Goal: Task Accomplishment & Management: Use online tool/utility

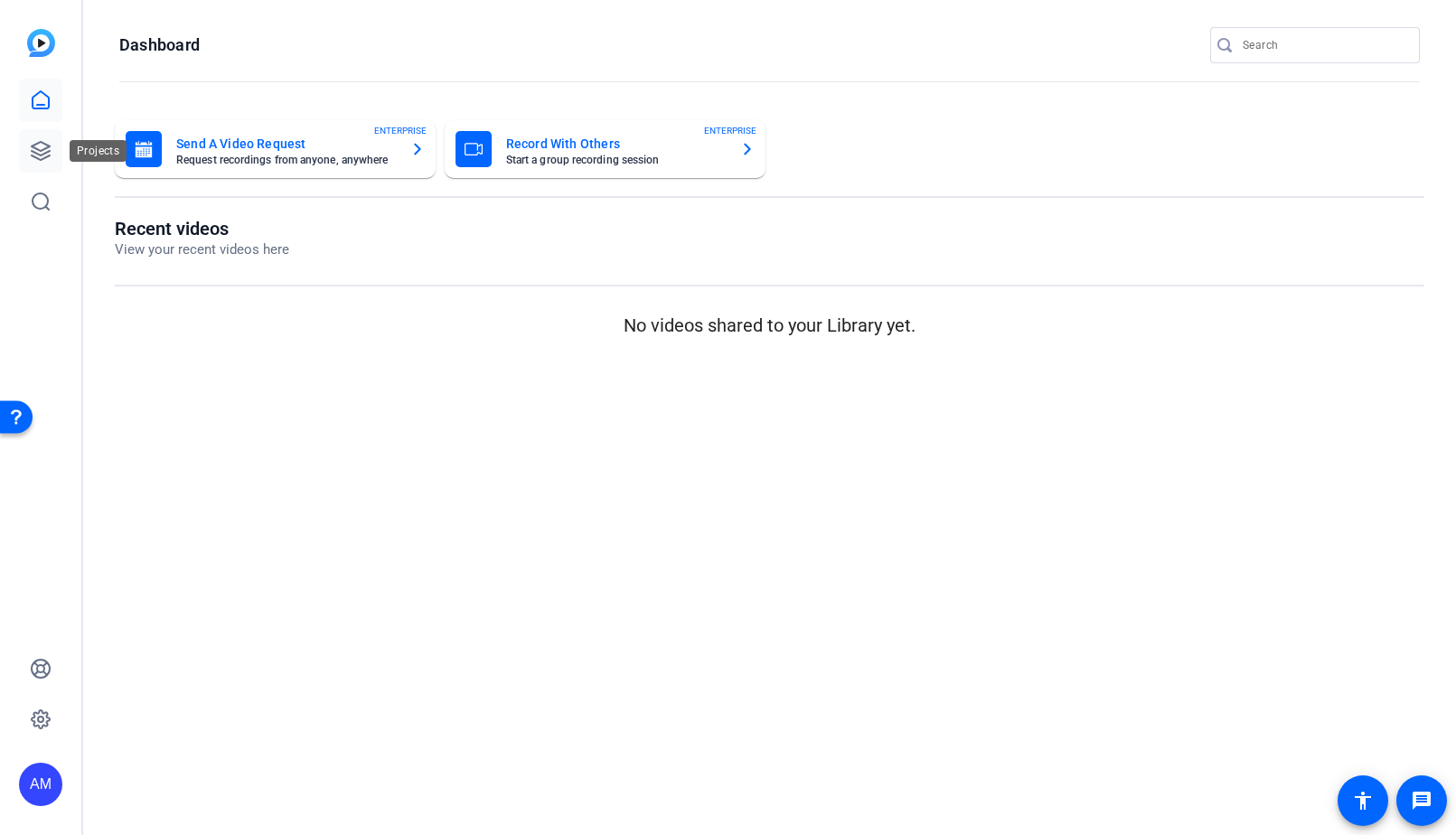
click at [57, 149] on link at bounding box center [41, 151] width 43 height 43
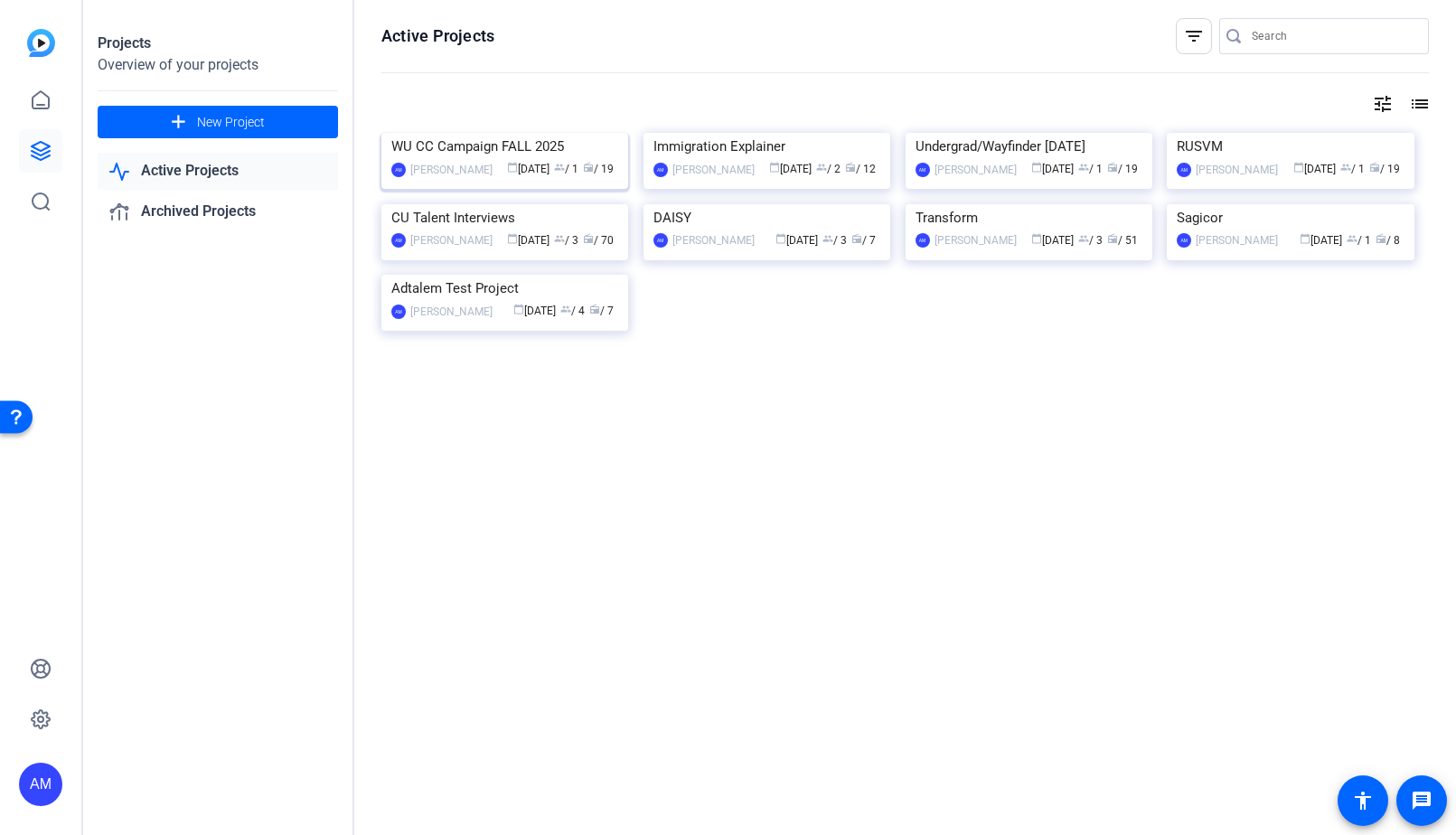
click at [469, 133] on img at bounding box center [505, 133] width 247 height 0
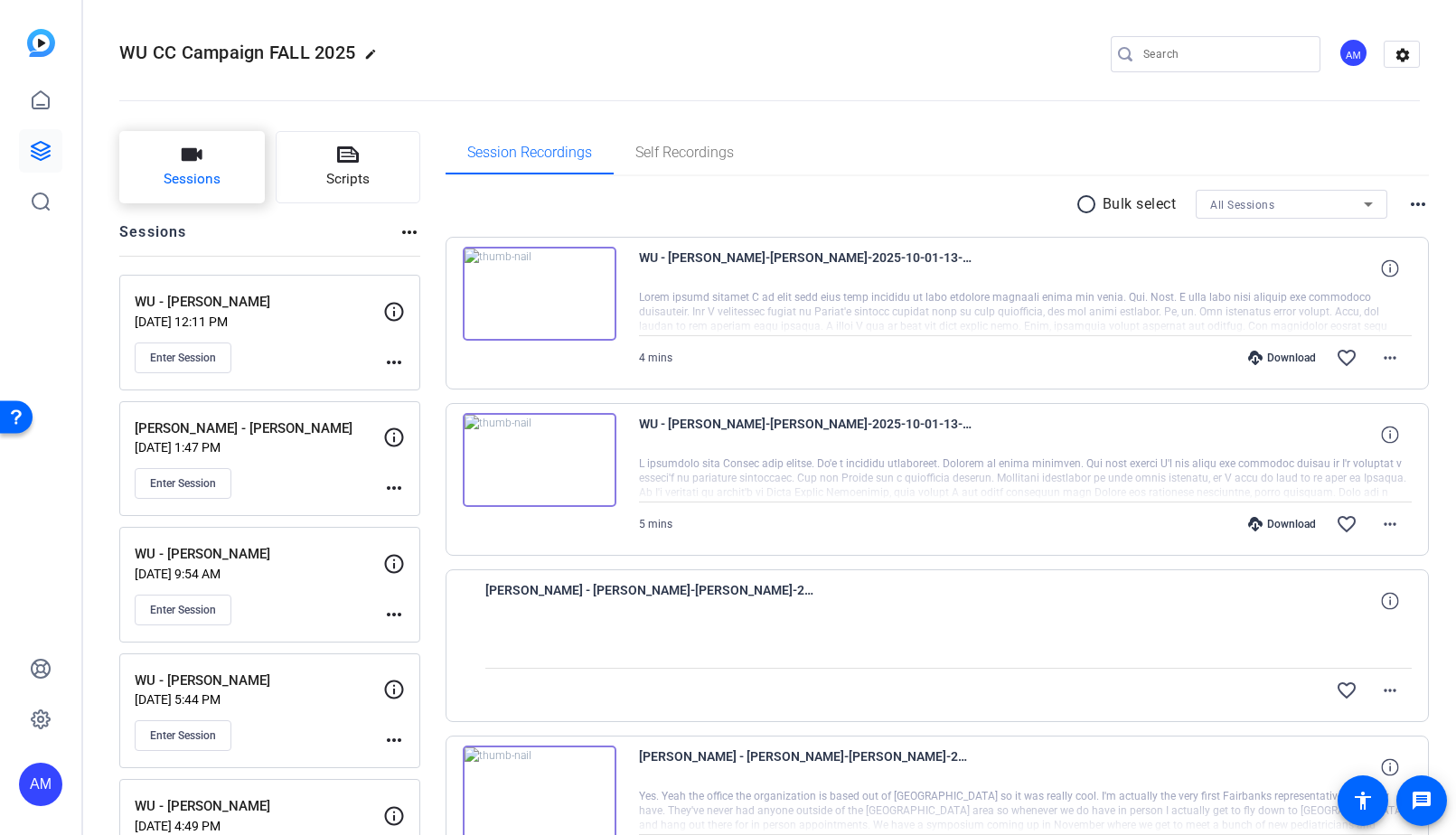
click at [221, 163] on button "Sessions" at bounding box center [192, 167] width 145 height 73
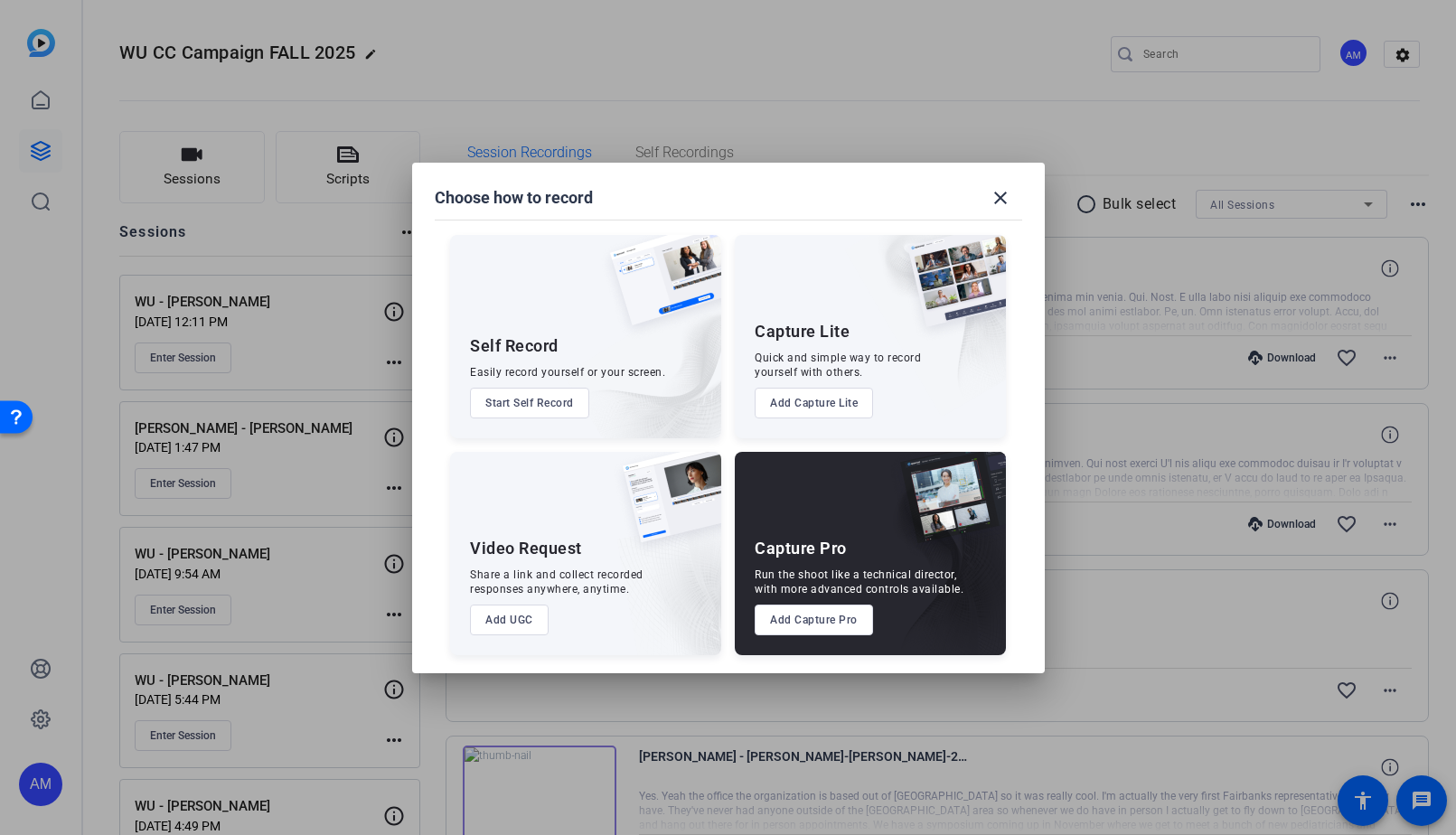
click at [820, 612] on button "Add Capture Pro" at bounding box center [814, 620] width 119 height 31
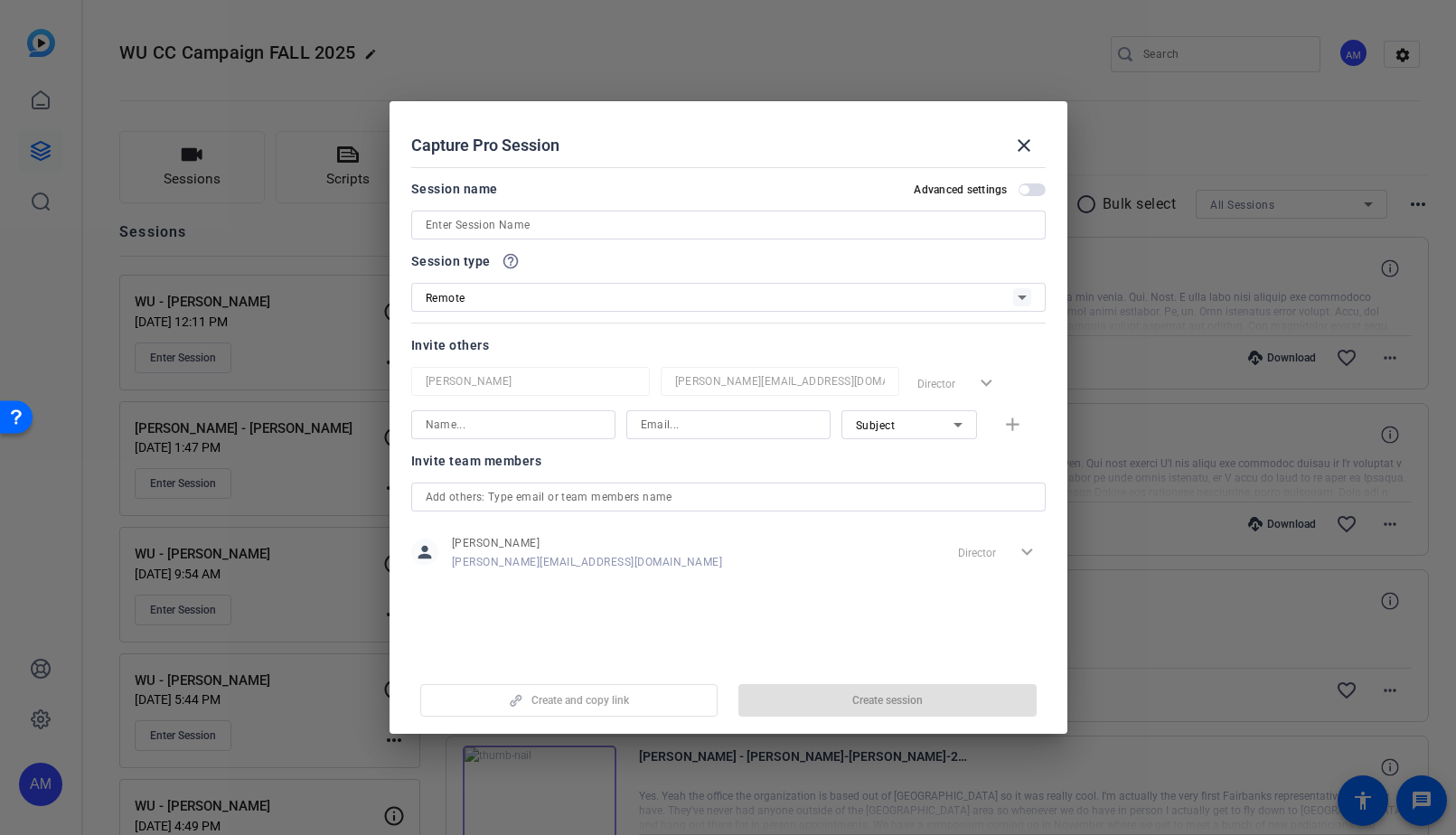
click at [512, 214] on div at bounding box center [728, 225] width 606 height 29
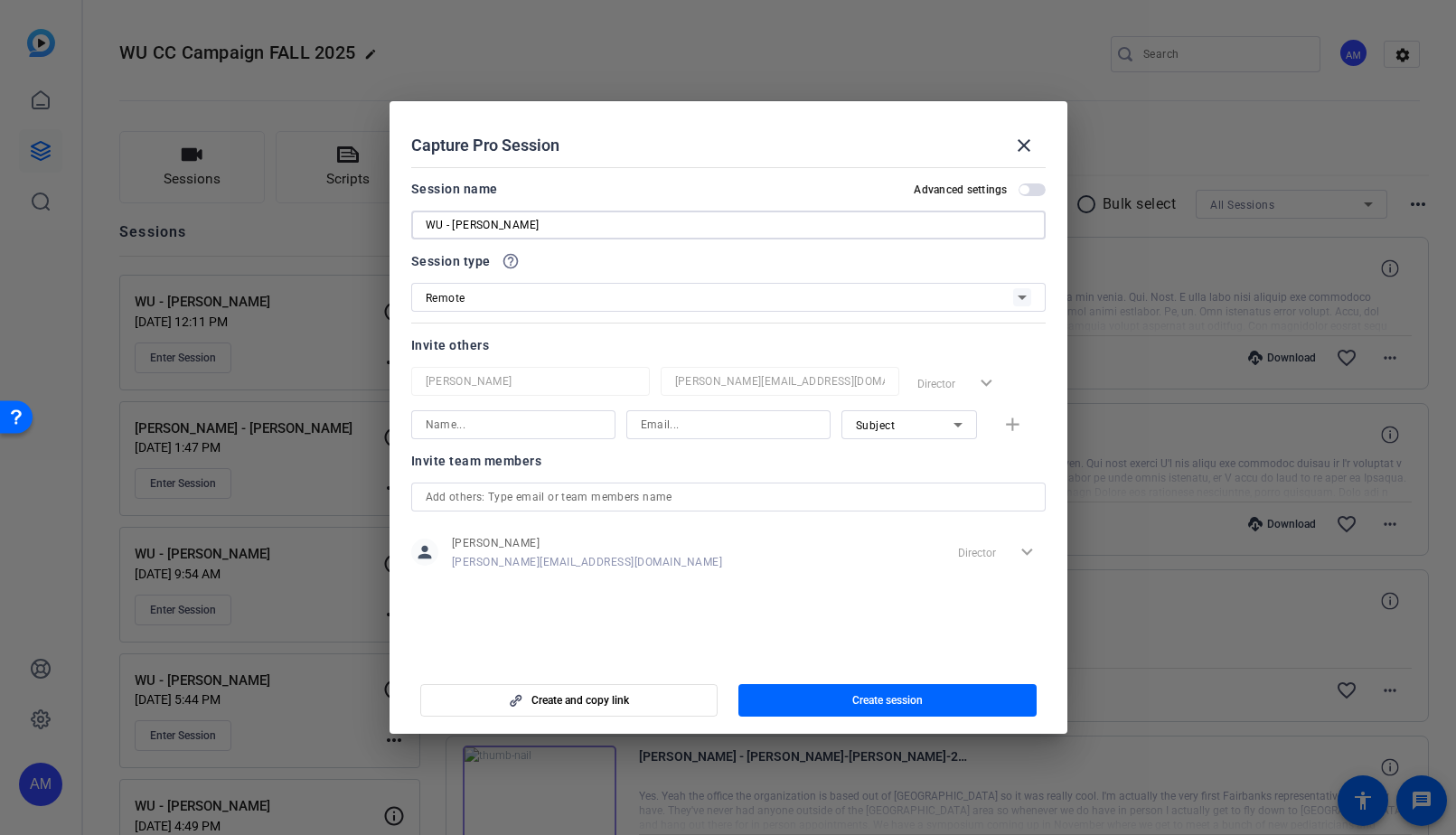
type input "WU - [PERSON_NAME]"
click at [532, 424] on input at bounding box center [514, 424] width 175 height 22
type input "m"
type input "[PERSON_NAME]"
click at [920, 419] on div "Subject" at bounding box center [905, 425] width 98 height 23
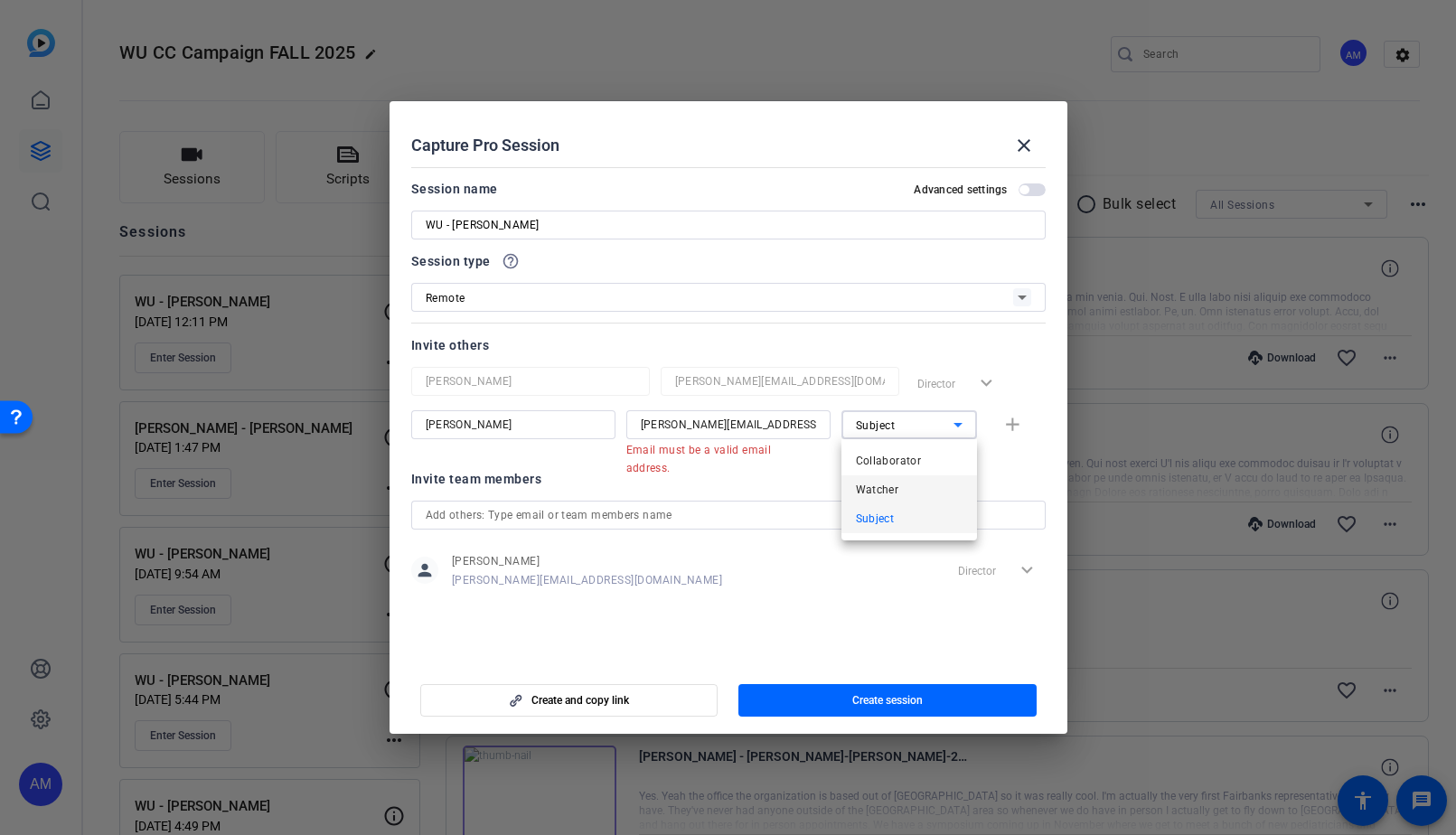
click at [896, 485] on span "Watcher" at bounding box center [877, 489] width 43 height 22
click at [816, 423] on div "michael.matthews@adtalem.com" at bounding box center [728, 424] width 204 height 29
click at [685, 423] on input "michael.matthews@adtalem.com" at bounding box center [728, 424] width 175 height 22
type input "michael.matthews@adtalem.com"
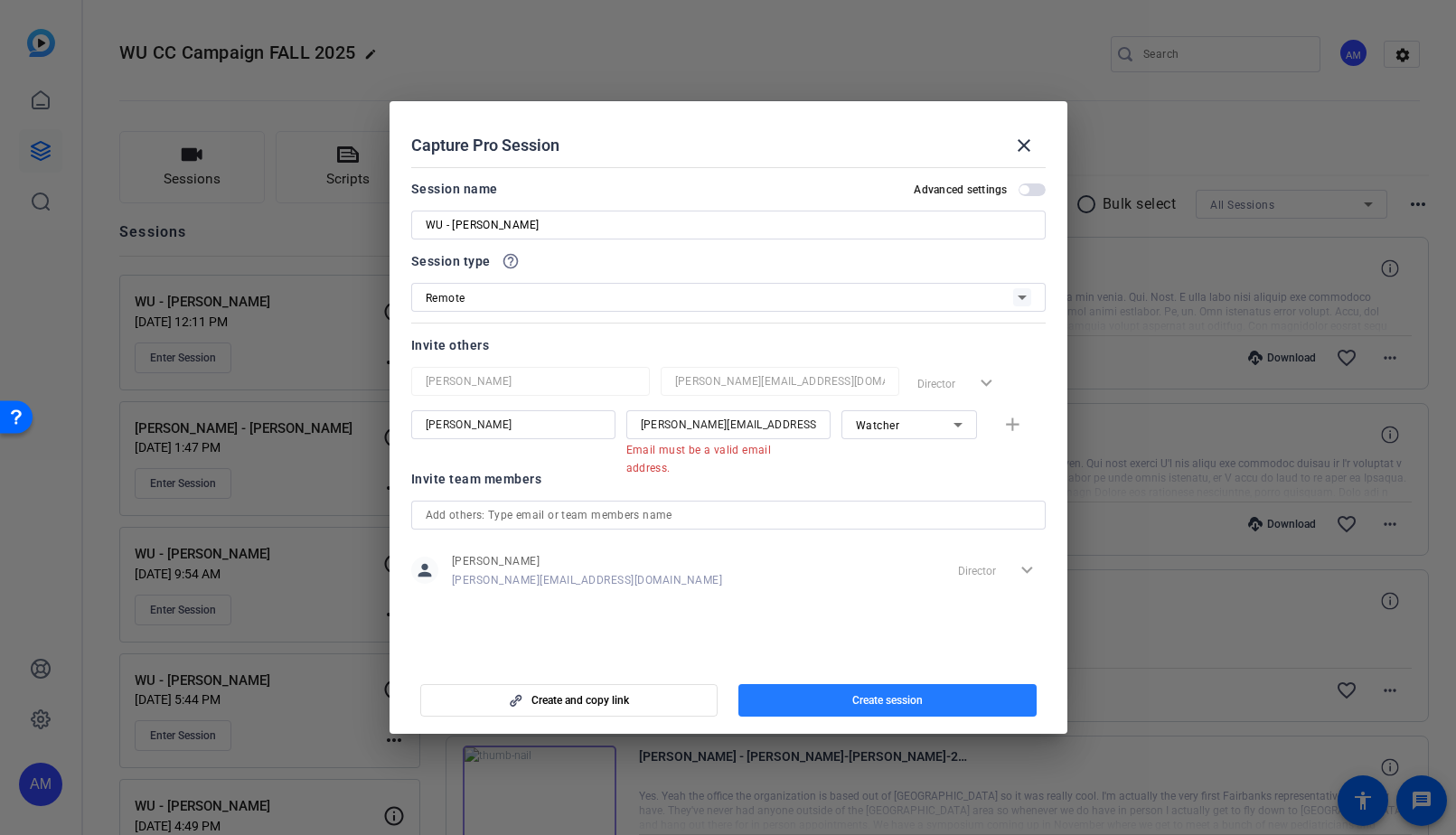
click at [935, 696] on span "button" at bounding box center [888, 700] width 299 height 43
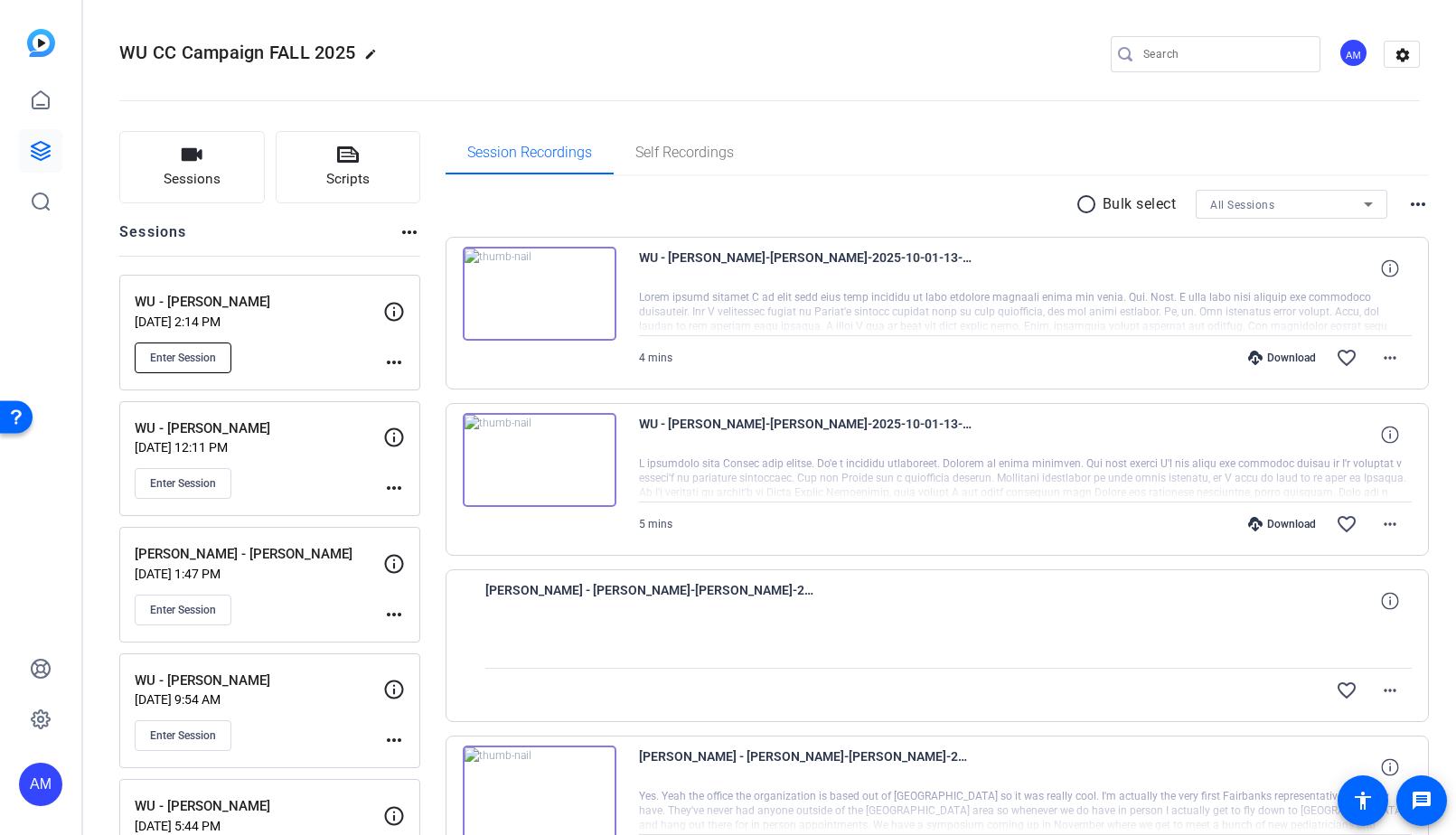
click at [195, 347] on button "Enter Session" at bounding box center [183, 358] width 97 height 31
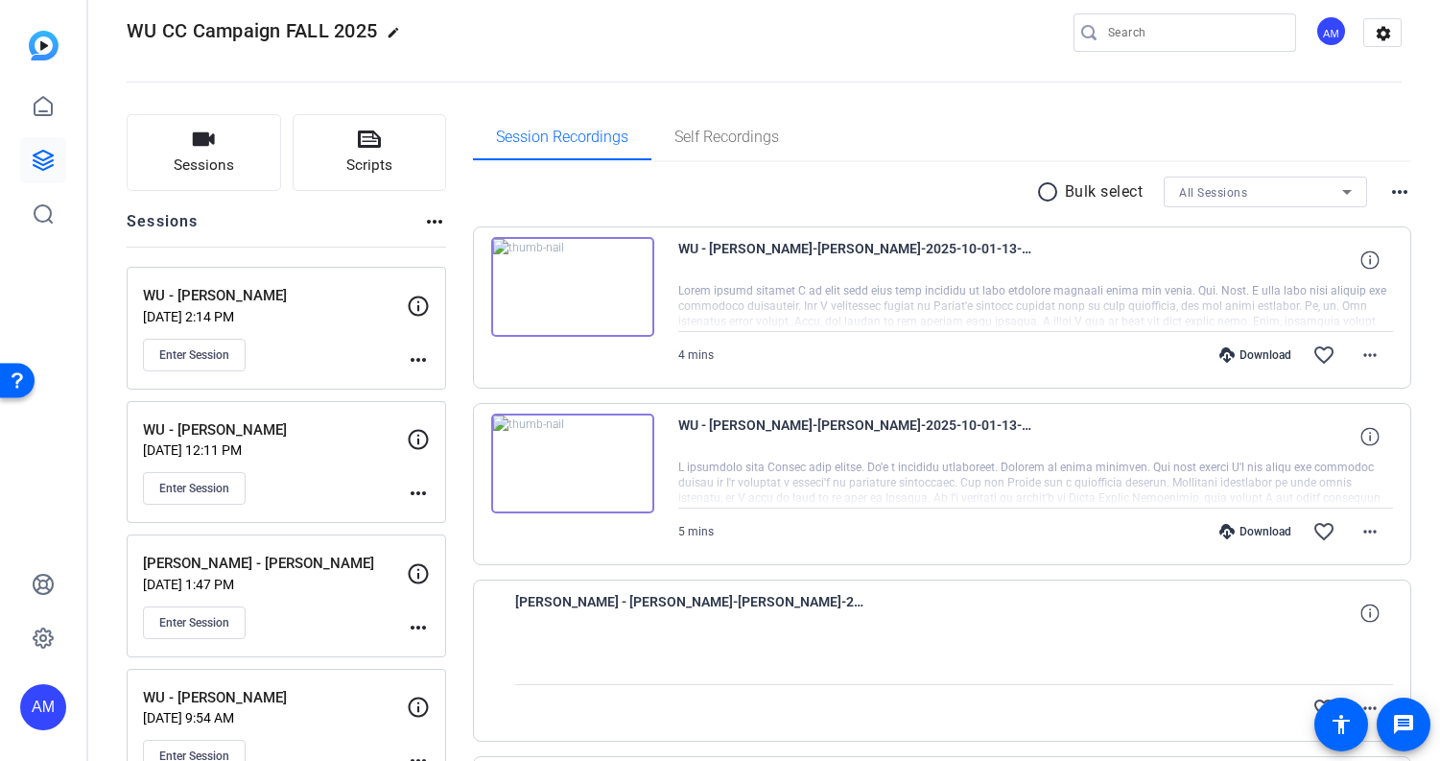
scroll to position [29, 0]
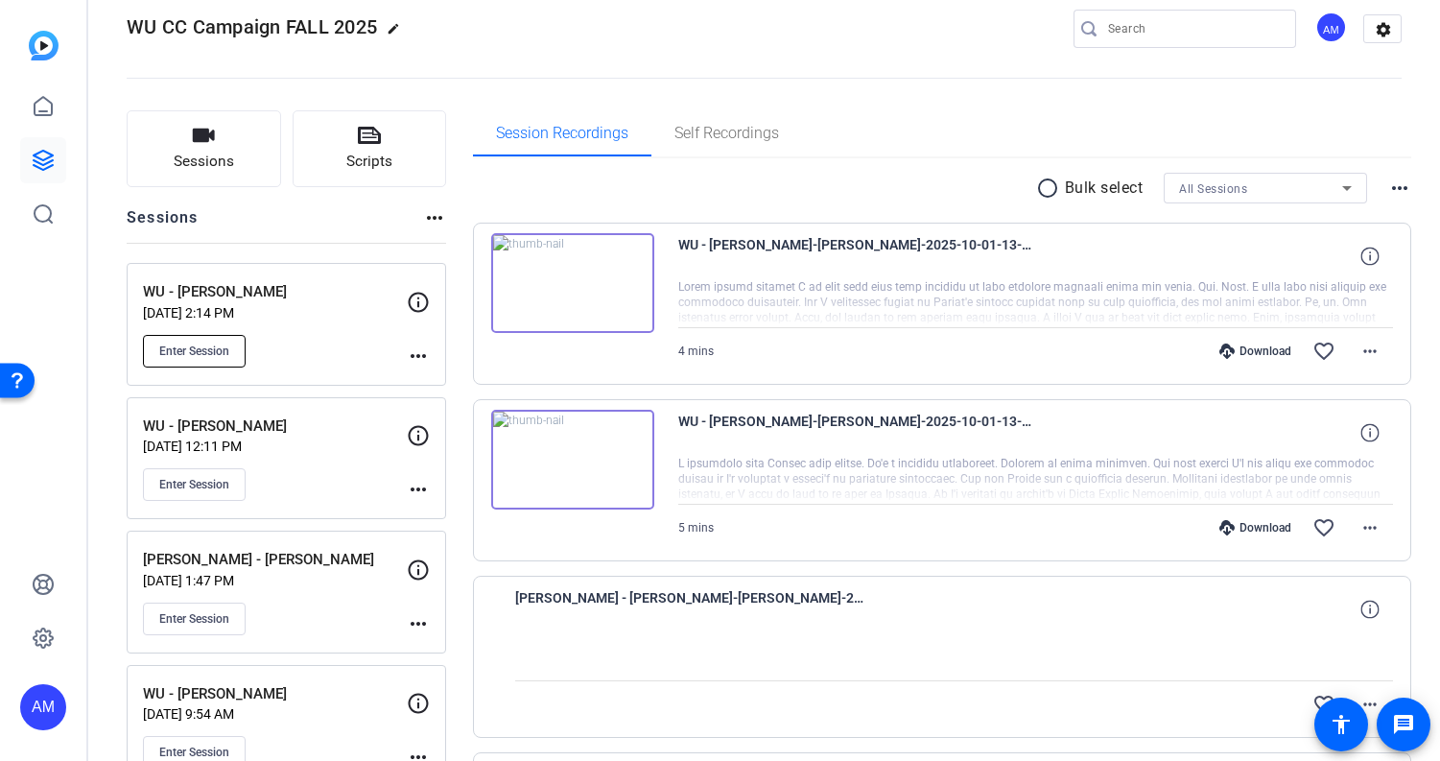
click at [211, 345] on span "Enter Session" at bounding box center [194, 350] width 70 height 15
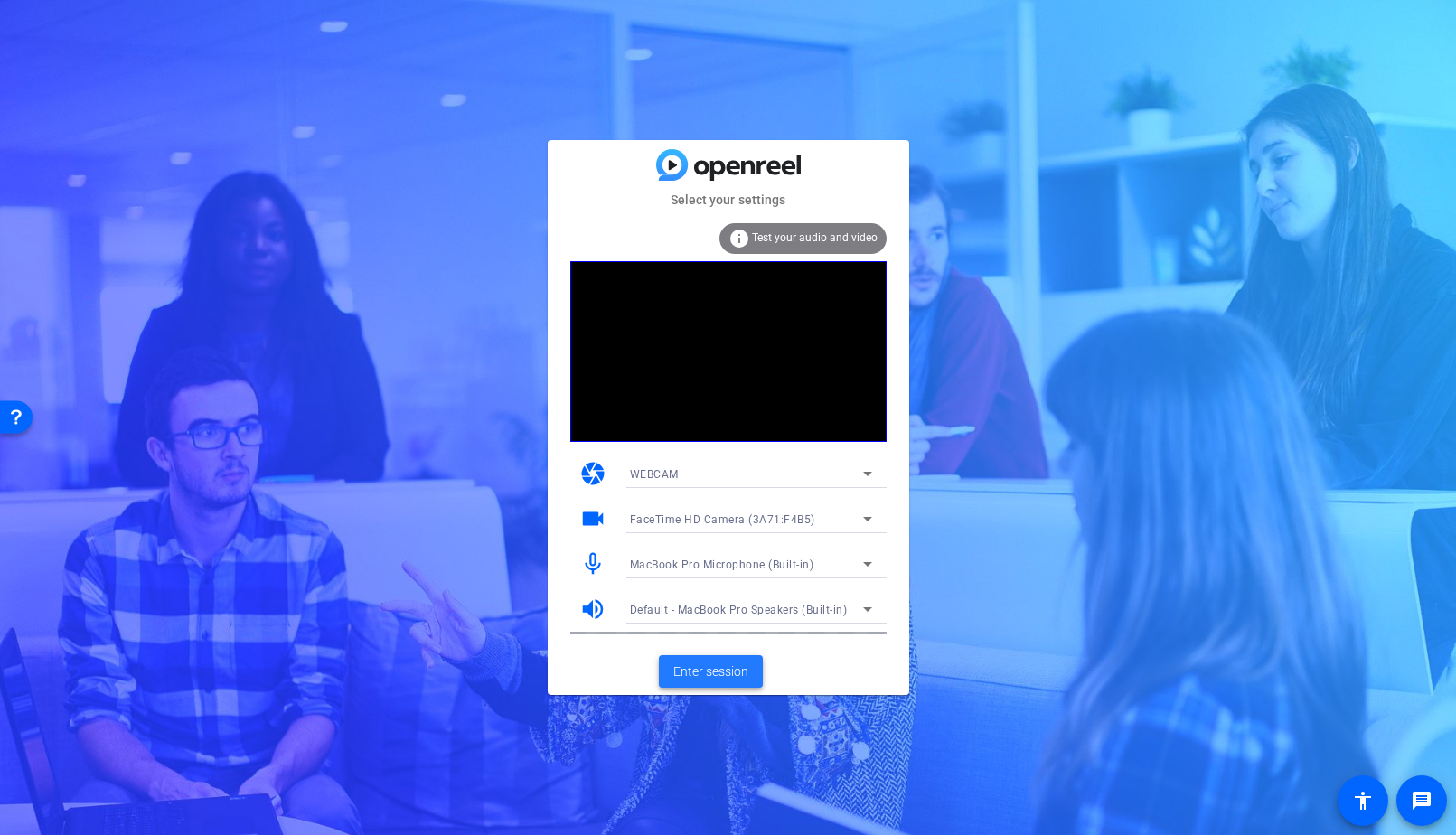
click at [720, 667] on span "Enter session" at bounding box center [712, 672] width 75 height 19
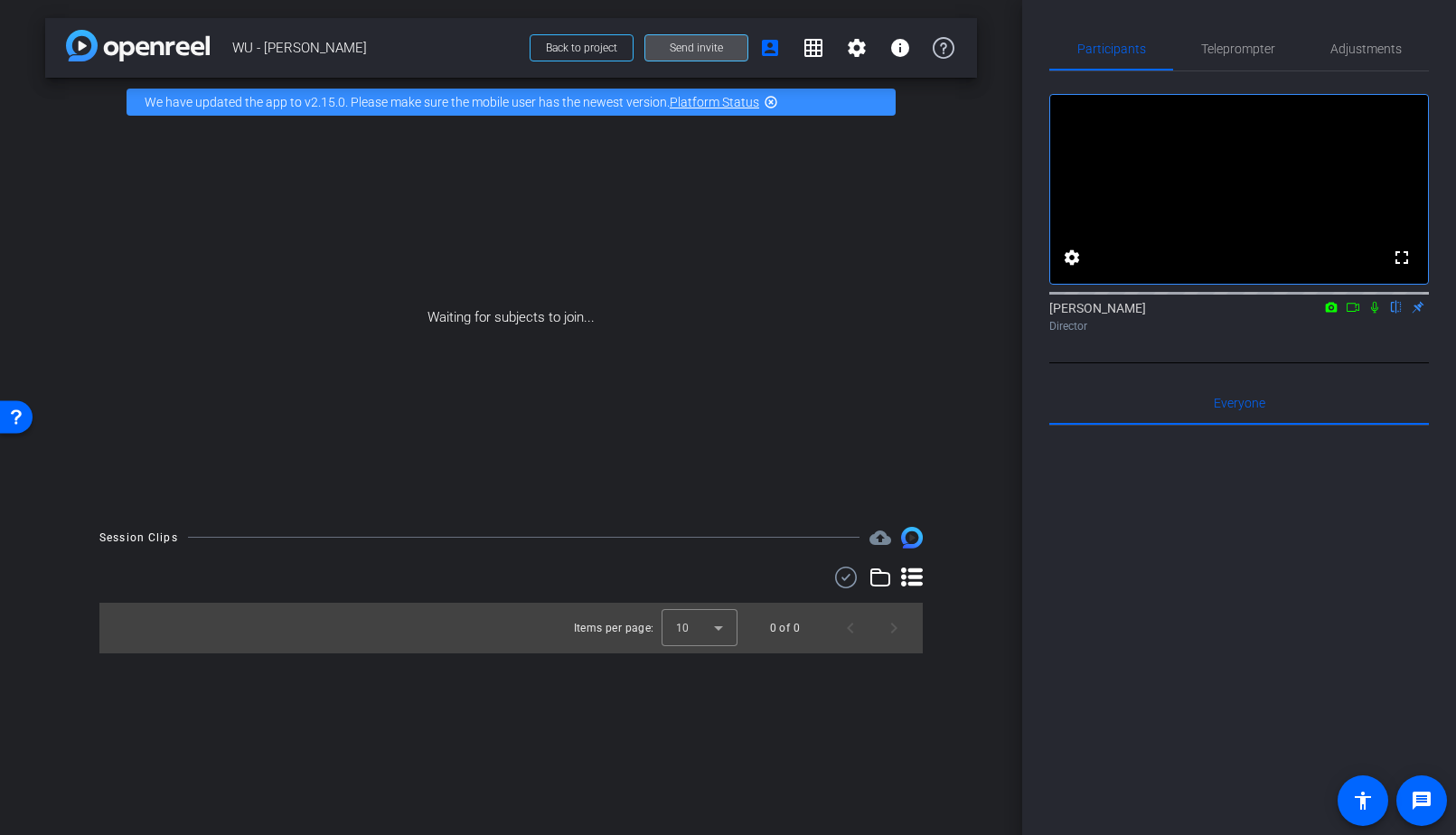
click at [680, 48] on span "Send invite" at bounding box center [696, 47] width 54 height 14
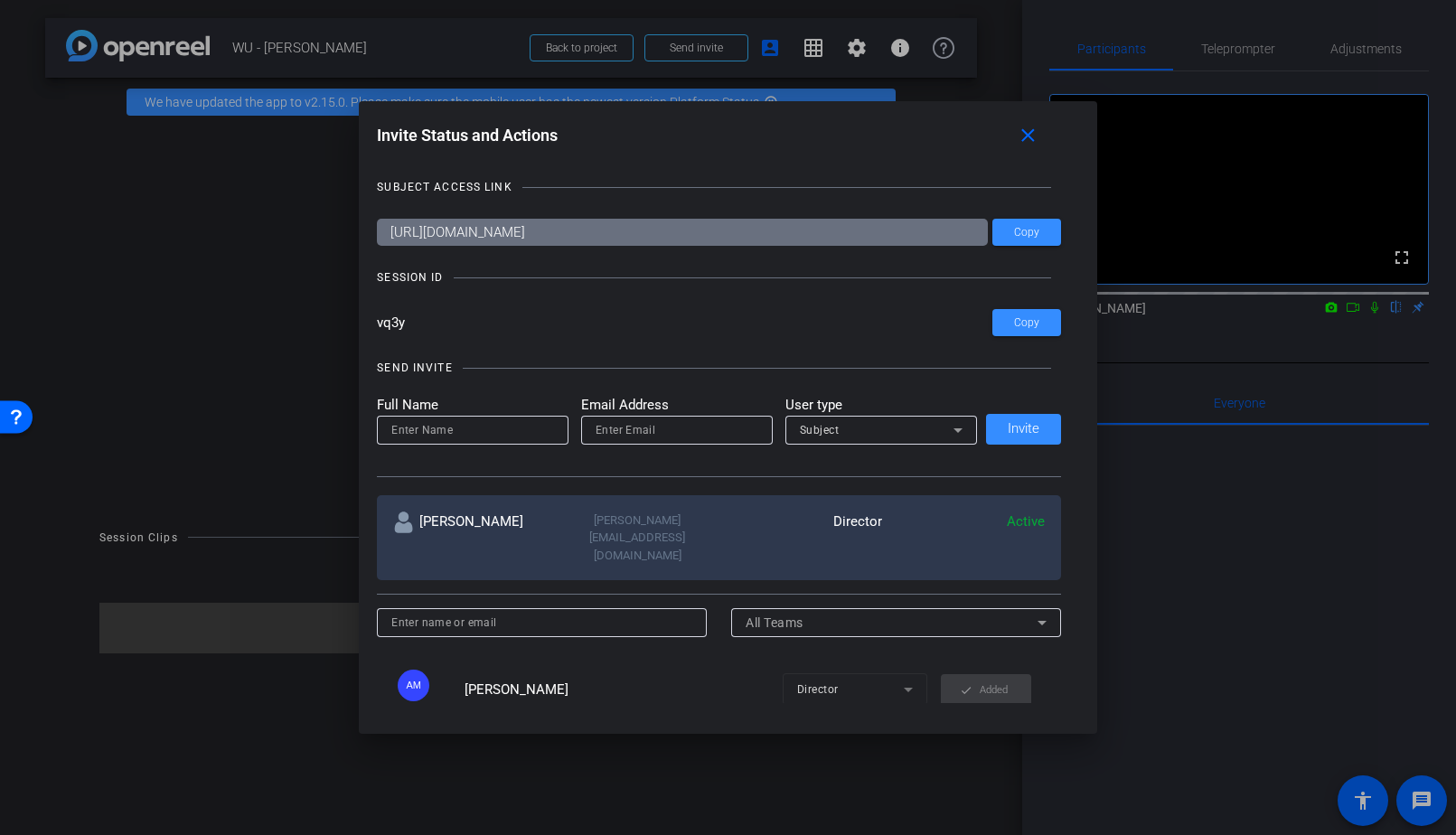
drag, startPoint x: 455, startPoint y: 313, endPoint x: 344, endPoint y: 313, distance: 111.0
click at [344, 313] on div "Invite Status and Actions close SUBJECT ACCESS LINK https://capture.openreel.co…" at bounding box center [728, 418] width 1456 height 835
click at [527, 434] on input at bounding box center [472, 430] width 163 height 22
click at [463, 430] on input "David" at bounding box center [472, 430] width 163 height 22
type input "Dave"
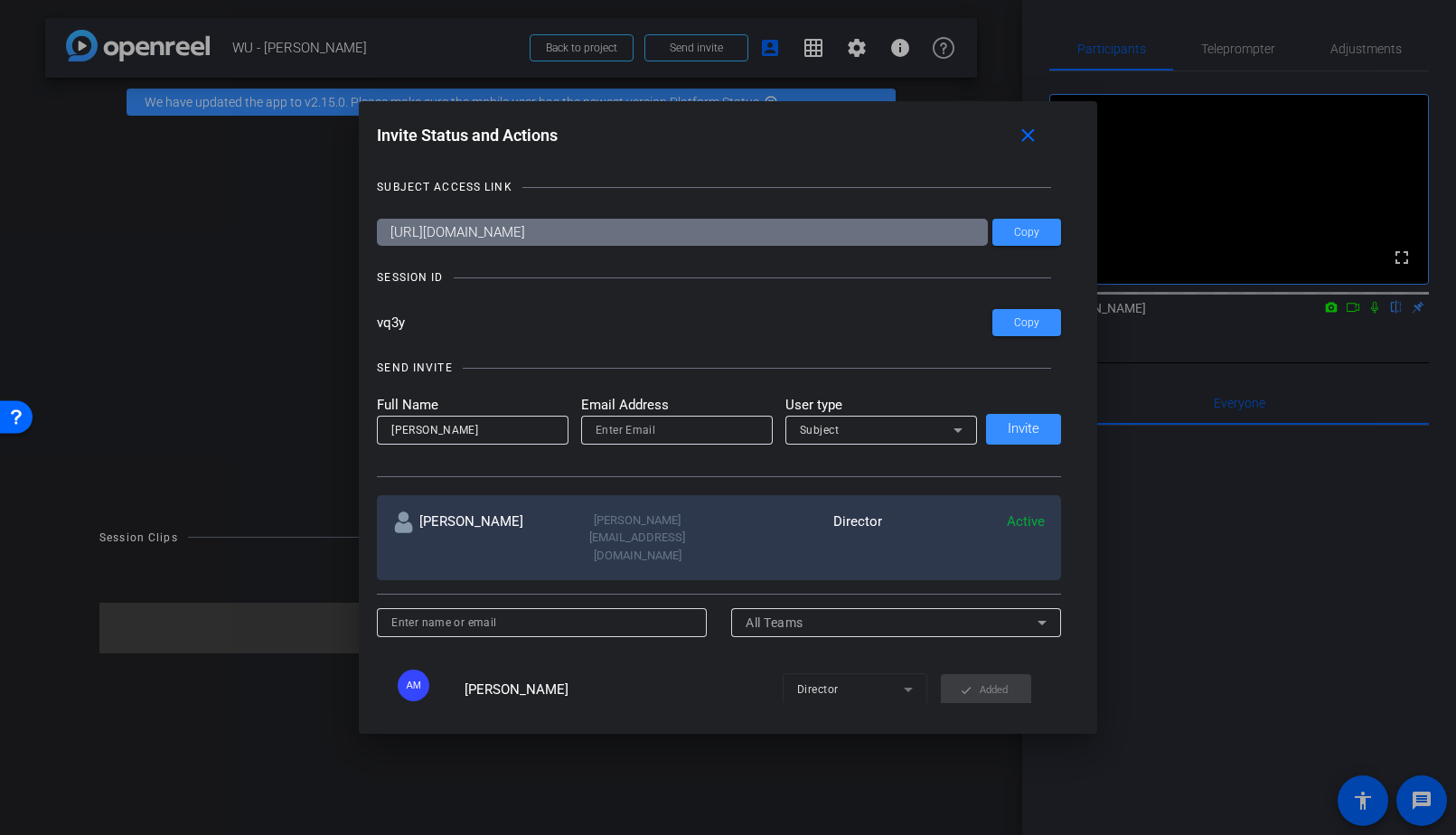
click at [618, 446] on div at bounding box center [677, 454] width 191 height 20
click at [618, 433] on input "d" at bounding box center [677, 430] width 163 height 22
type input "dave@bonnemaison.com"
click at [844, 437] on div "Subject" at bounding box center [876, 430] width 154 height 23
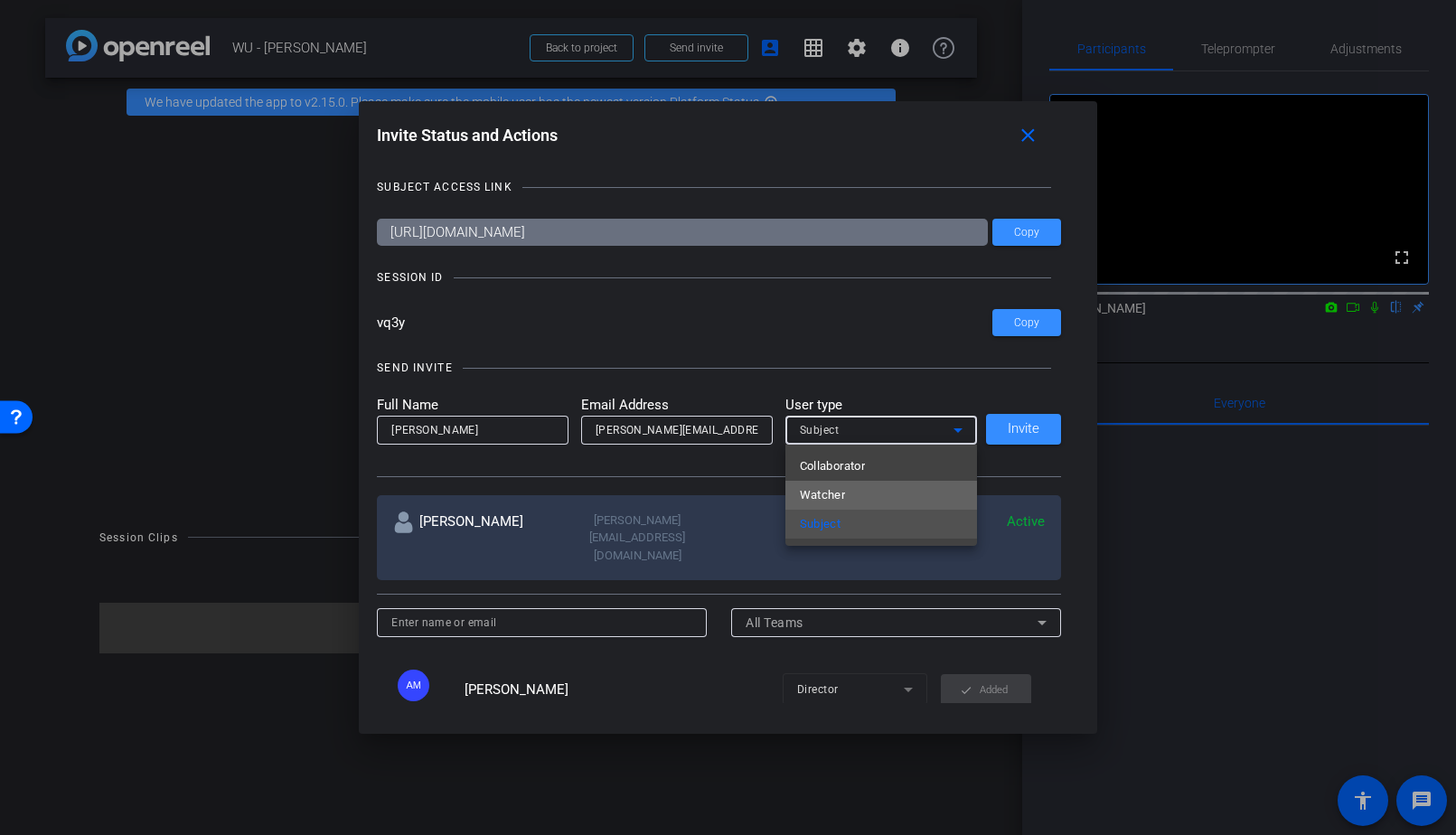
click at [836, 497] on span "Watcher" at bounding box center [823, 495] width 46 height 22
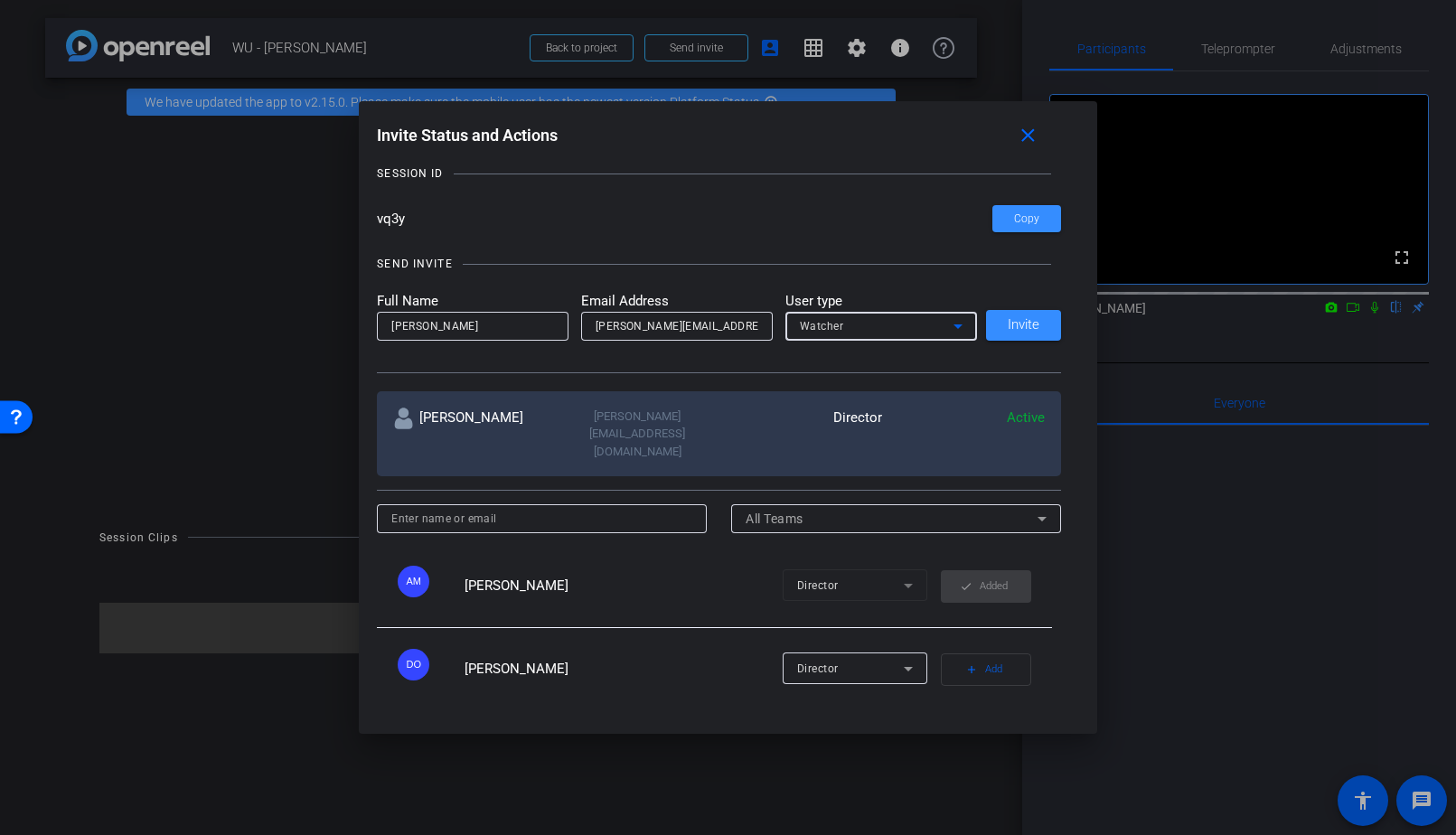
scroll to position [96, 0]
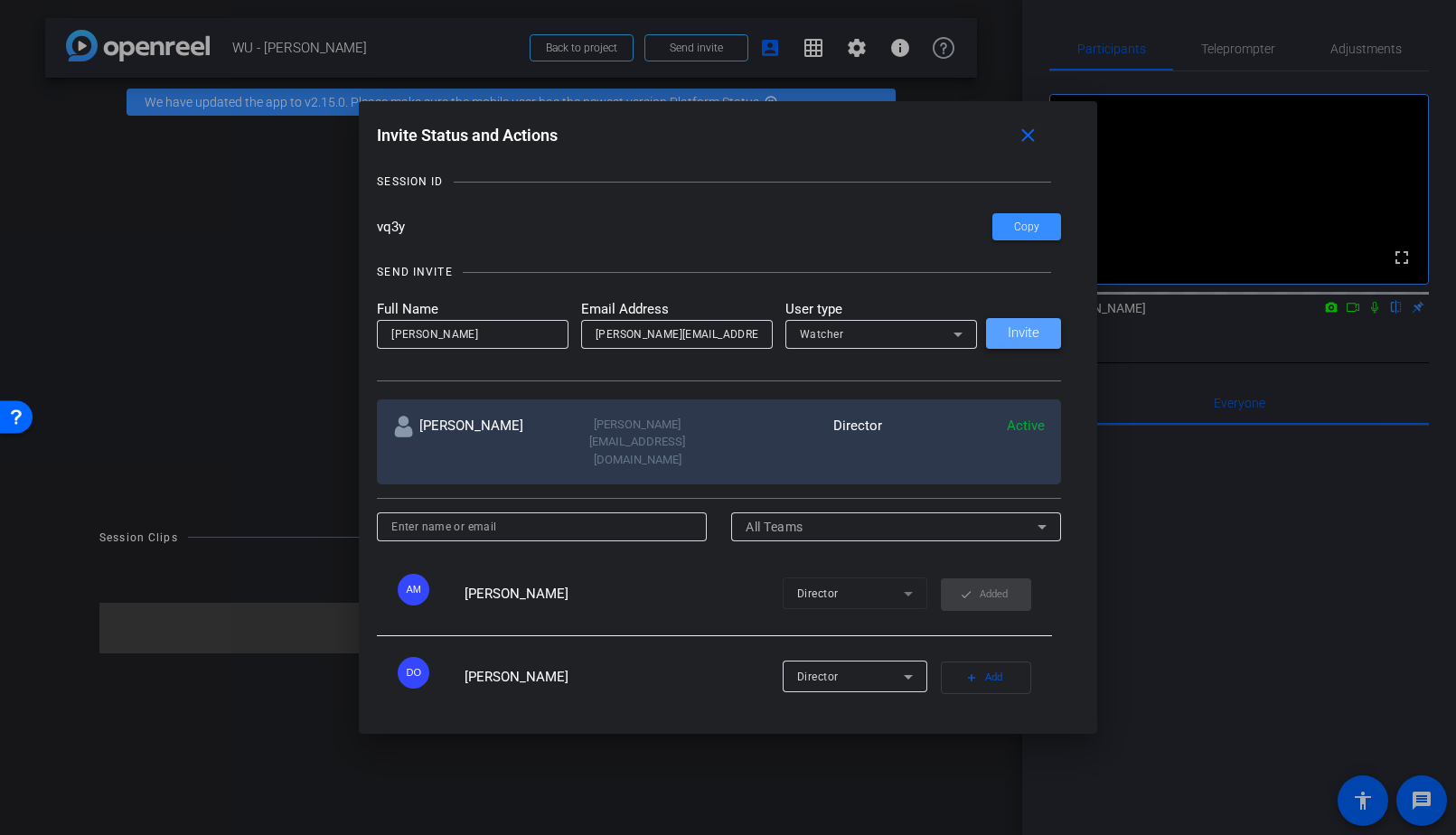
click at [1017, 327] on span "Invite" at bounding box center [1024, 333] width 32 height 13
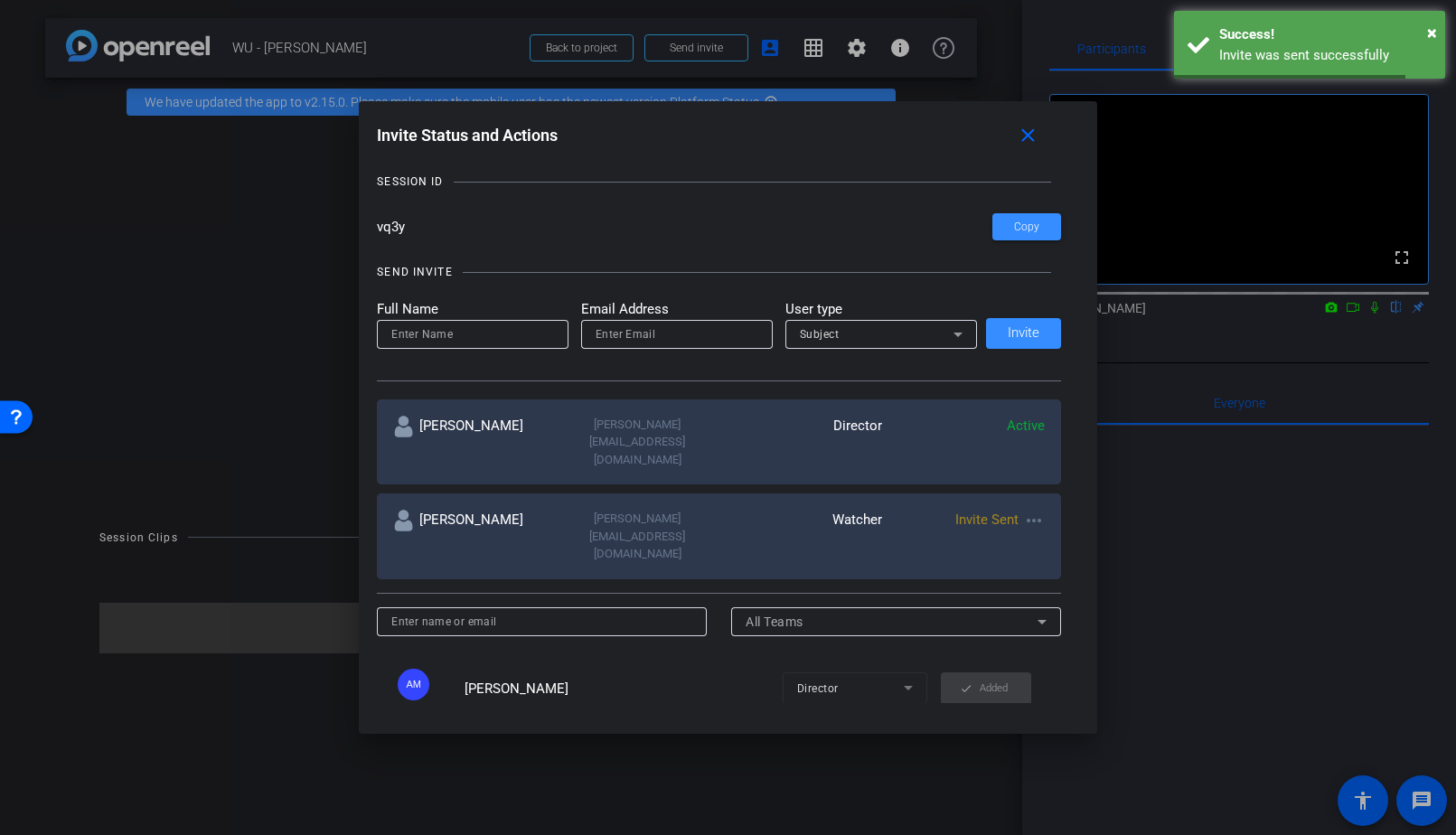
click at [452, 335] on input at bounding box center [472, 334] width 163 height 22
type input "Ruby"
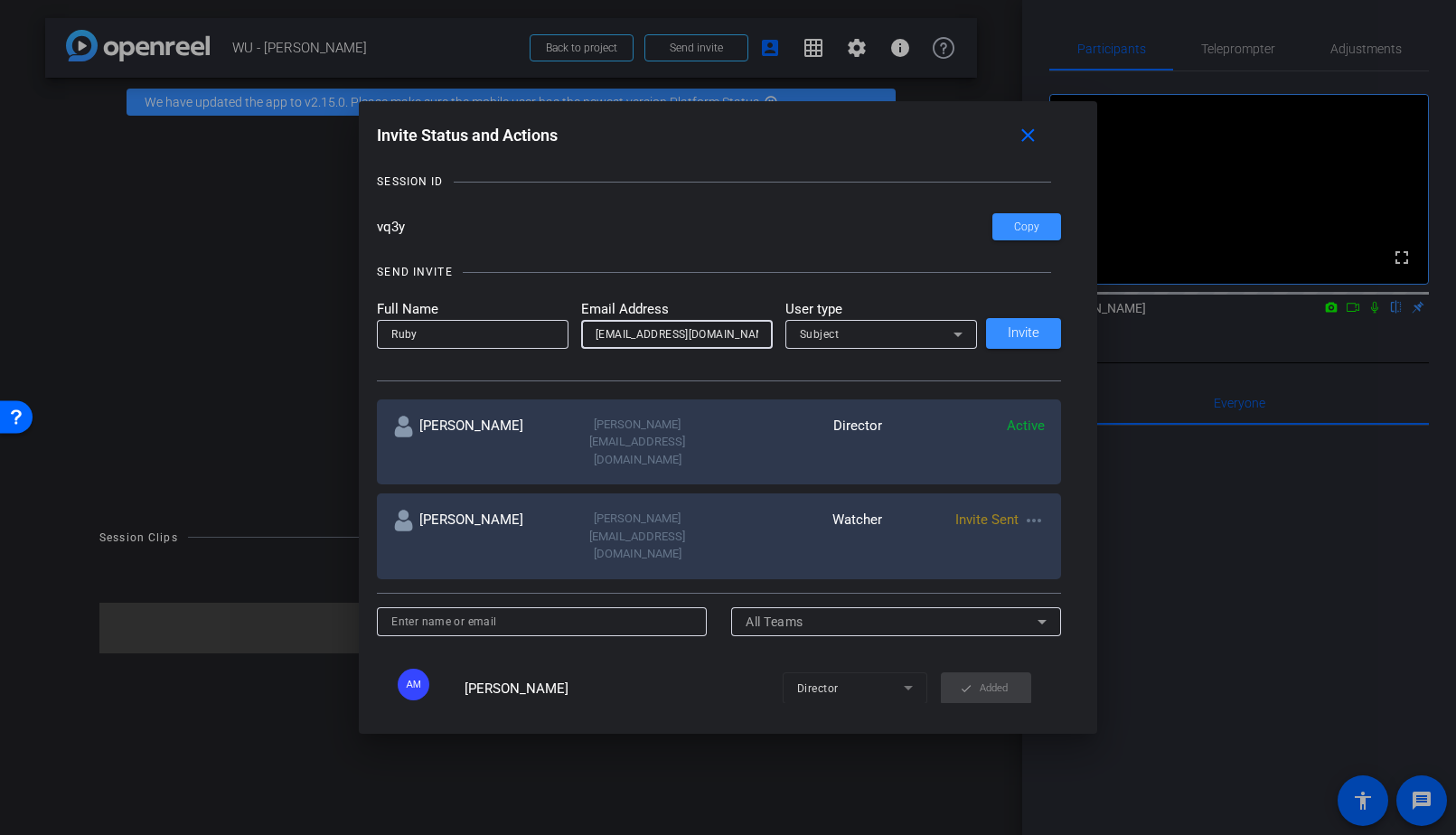
type input "ruby@bonnemaison.com"
click at [853, 326] on div "Subject" at bounding box center [876, 334] width 154 height 23
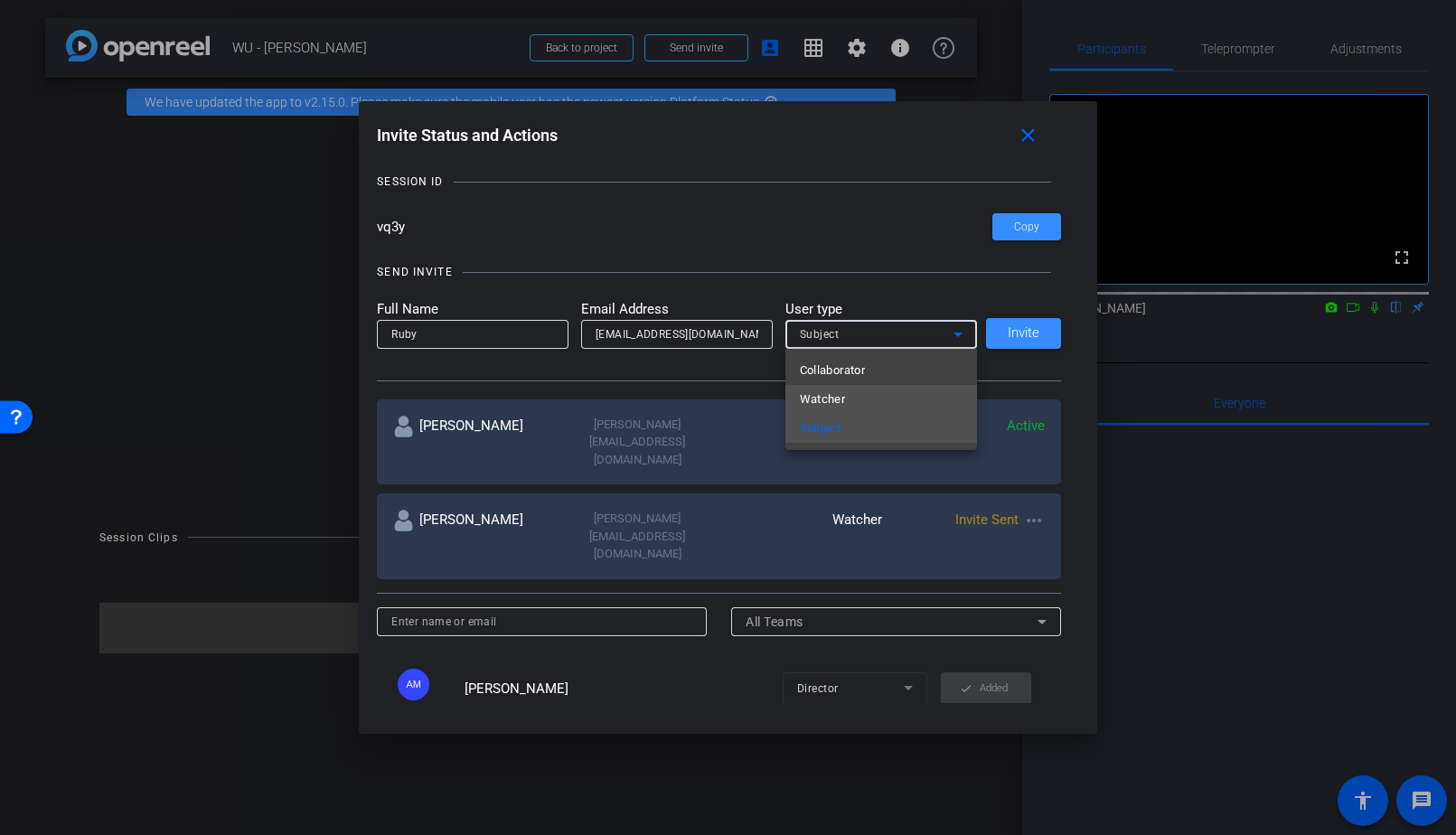
click at [842, 396] on span "Watcher" at bounding box center [823, 399] width 46 height 22
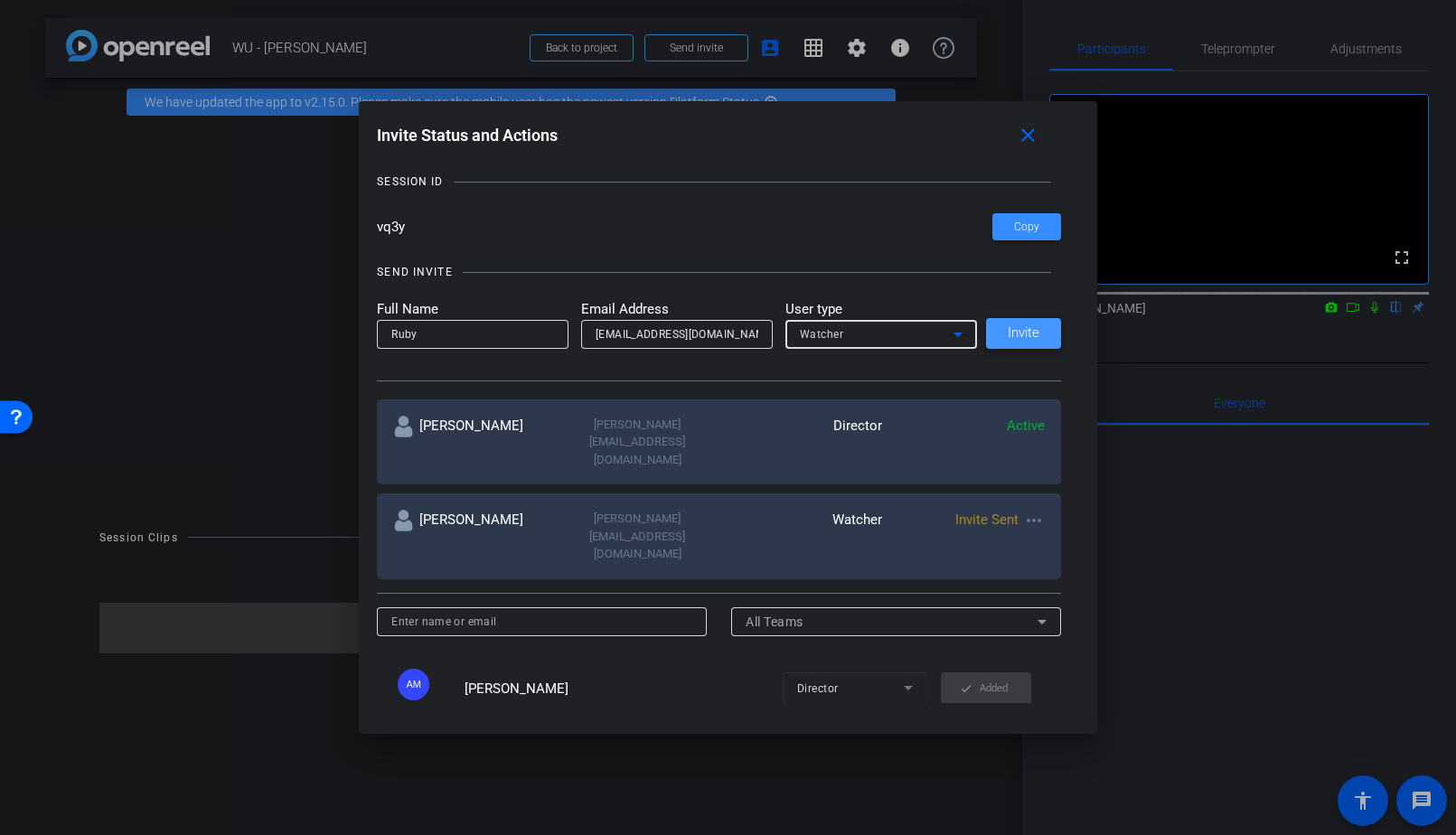
click at [1009, 336] on span "Invite" at bounding box center [1024, 333] width 32 height 13
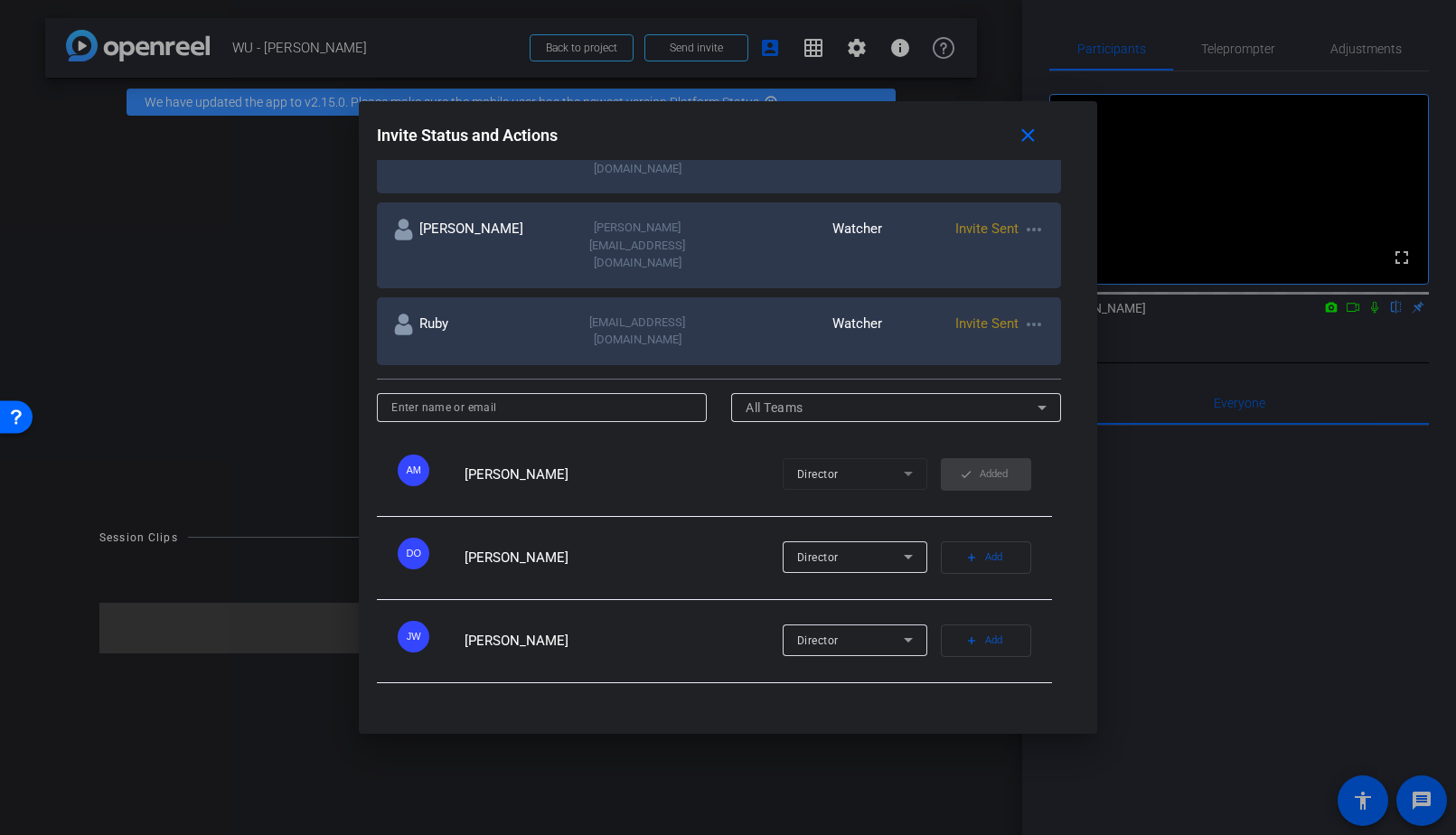
scroll to position [0, 0]
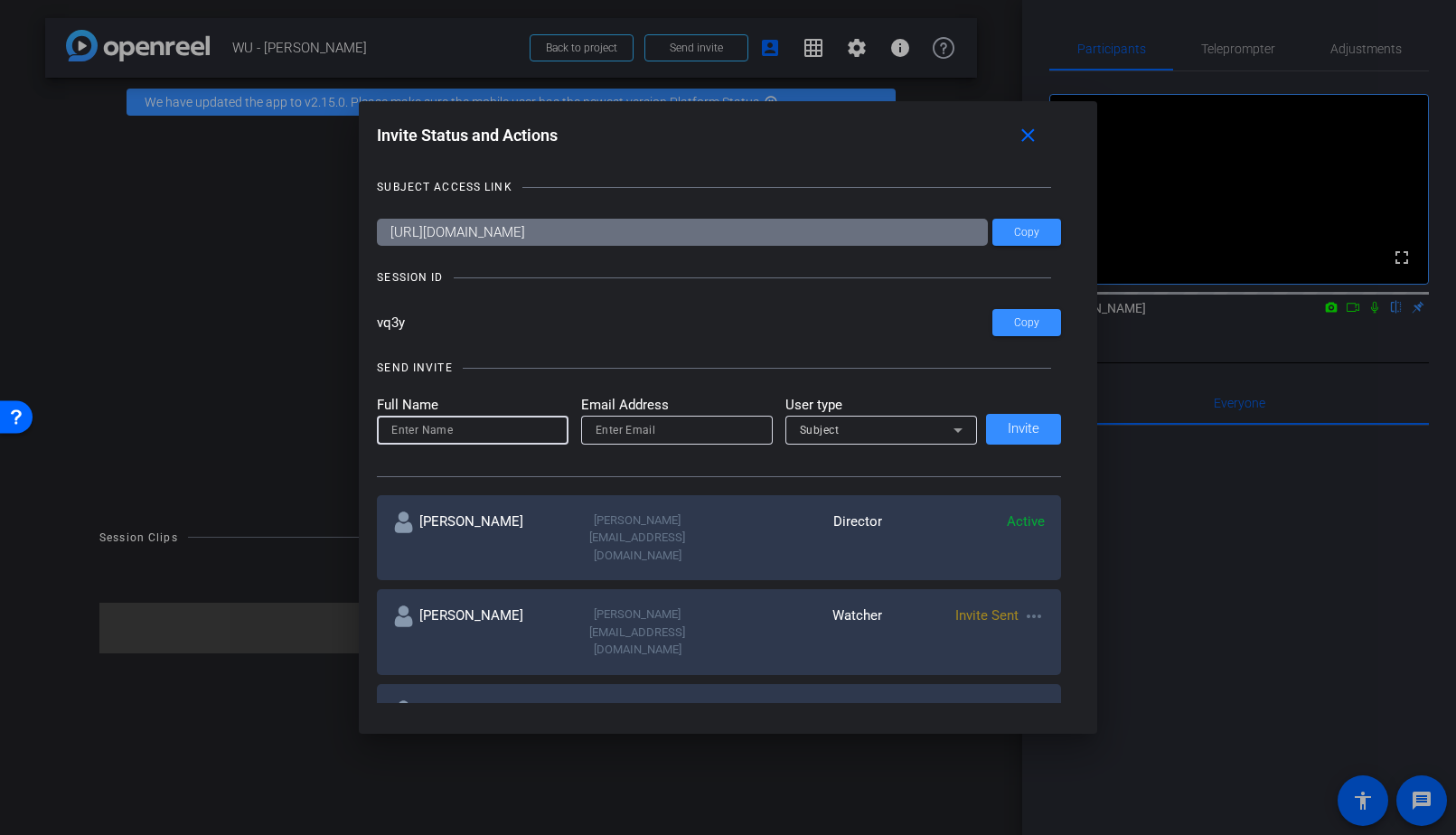
click at [491, 419] on input at bounding box center [472, 430] width 163 height 22
type input "m"
type input "Mike"
click at [671, 435] on input "email" at bounding box center [677, 430] width 163 height 22
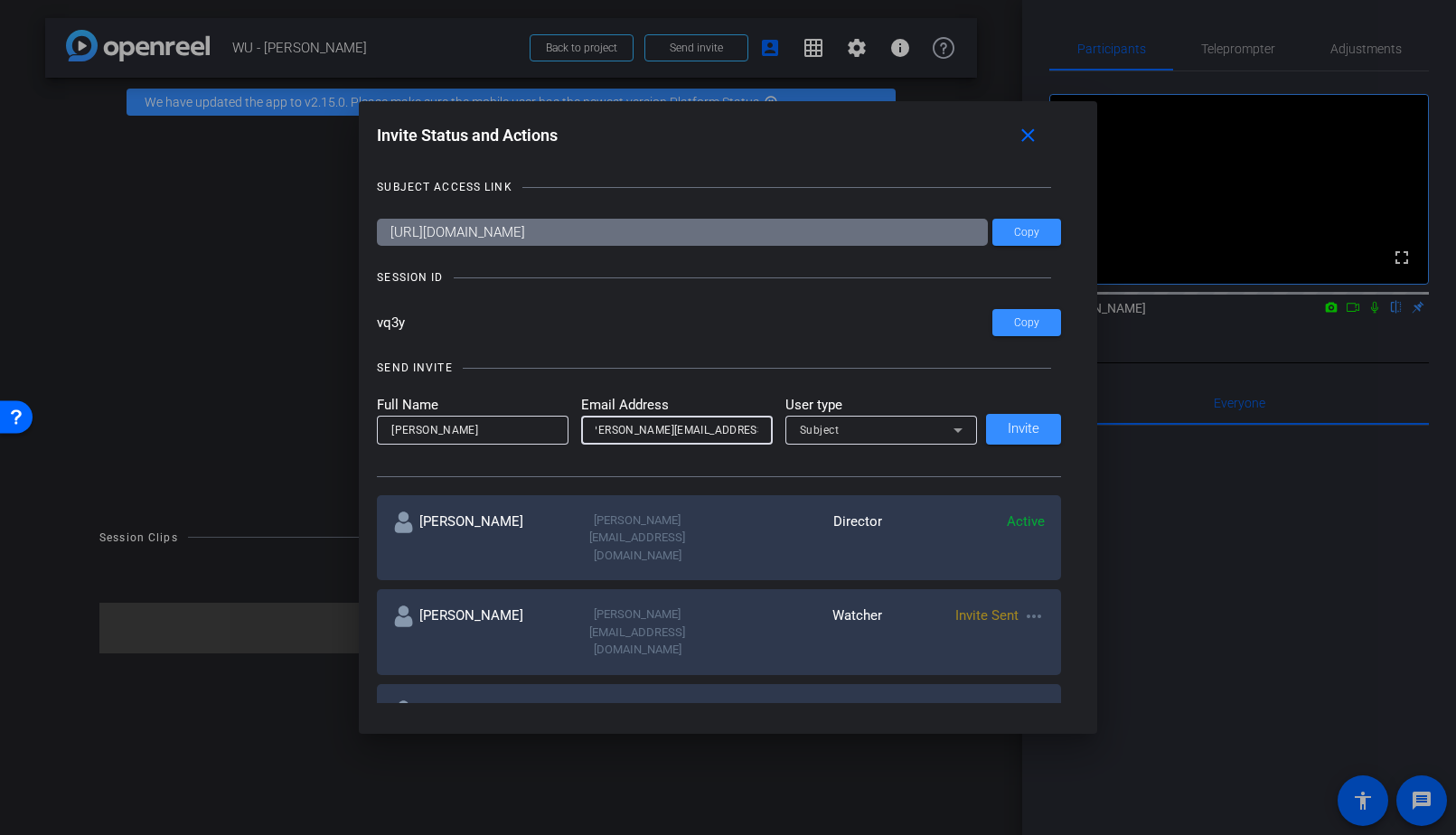
type input "michael.matthews@adtalem.com"
click at [862, 420] on div "Subject" at bounding box center [876, 430] width 154 height 23
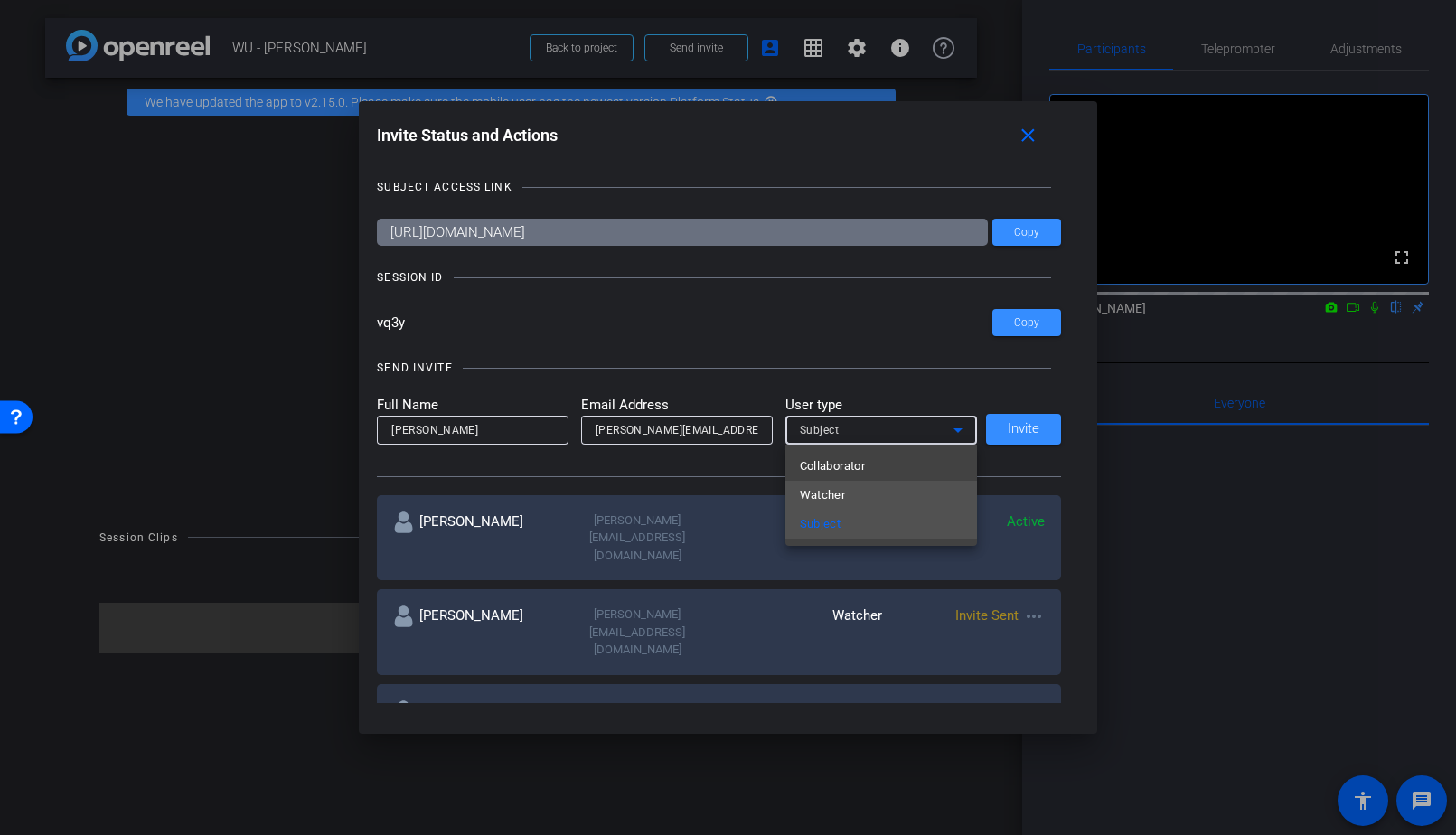
click at [845, 489] on mat-option "Watcher" at bounding box center [881, 495] width 191 height 29
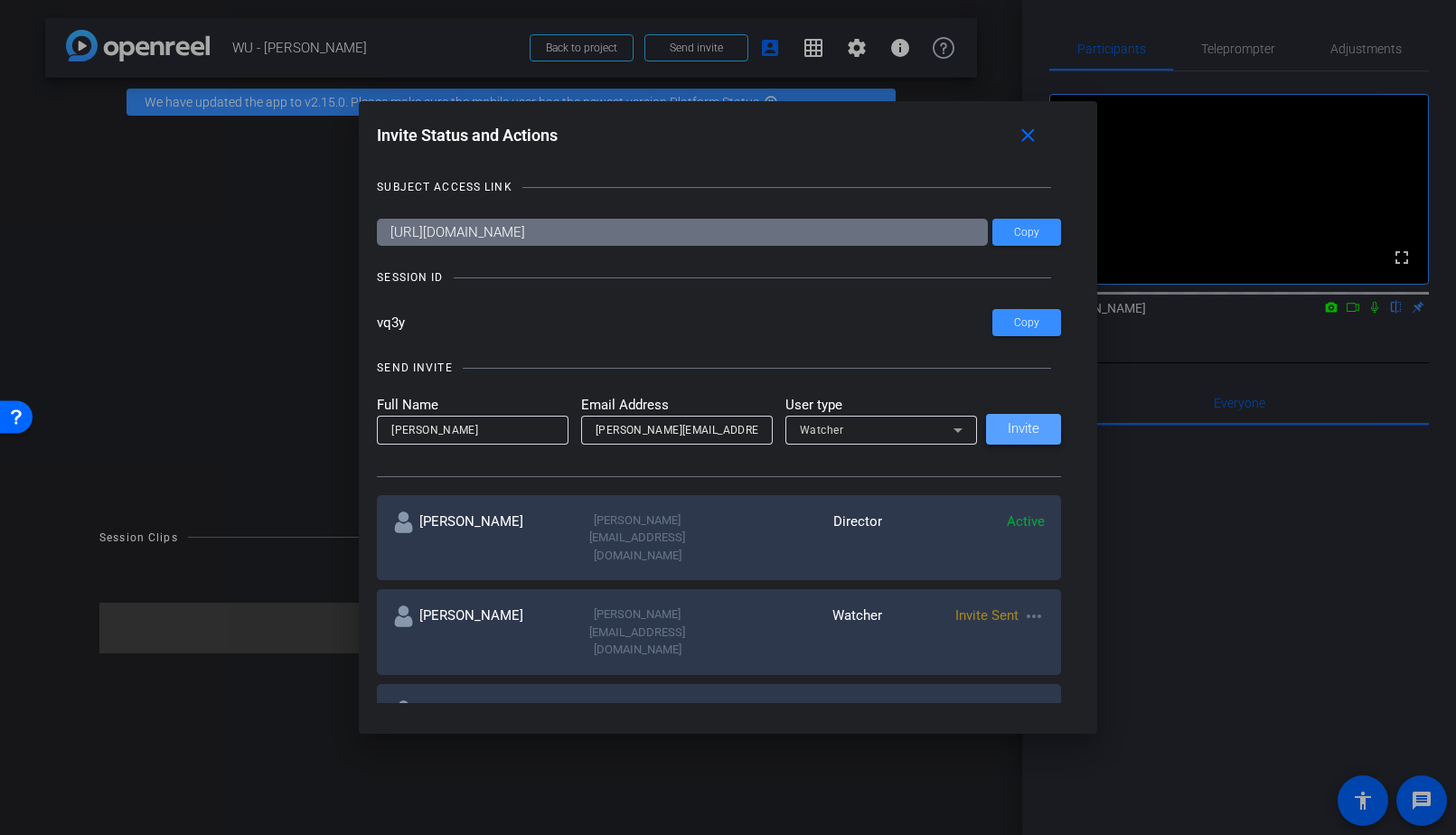
click at [1038, 430] on span "Invite" at bounding box center [1024, 429] width 32 height 13
click at [1034, 134] on mat-icon "close" at bounding box center [1028, 136] width 23 height 23
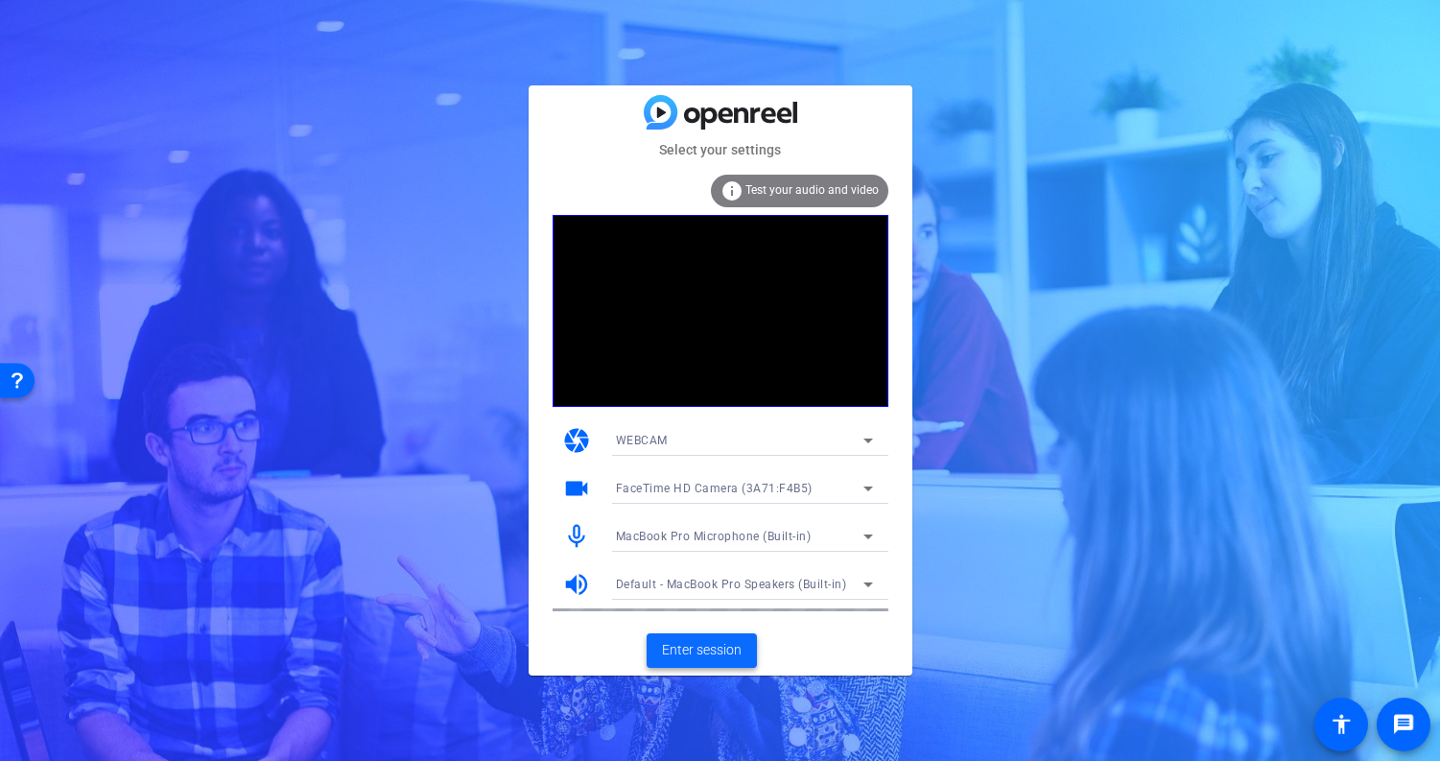
click at [693, 649] on span "Enter session" at bounding box center [702, 650] width 80 height 20
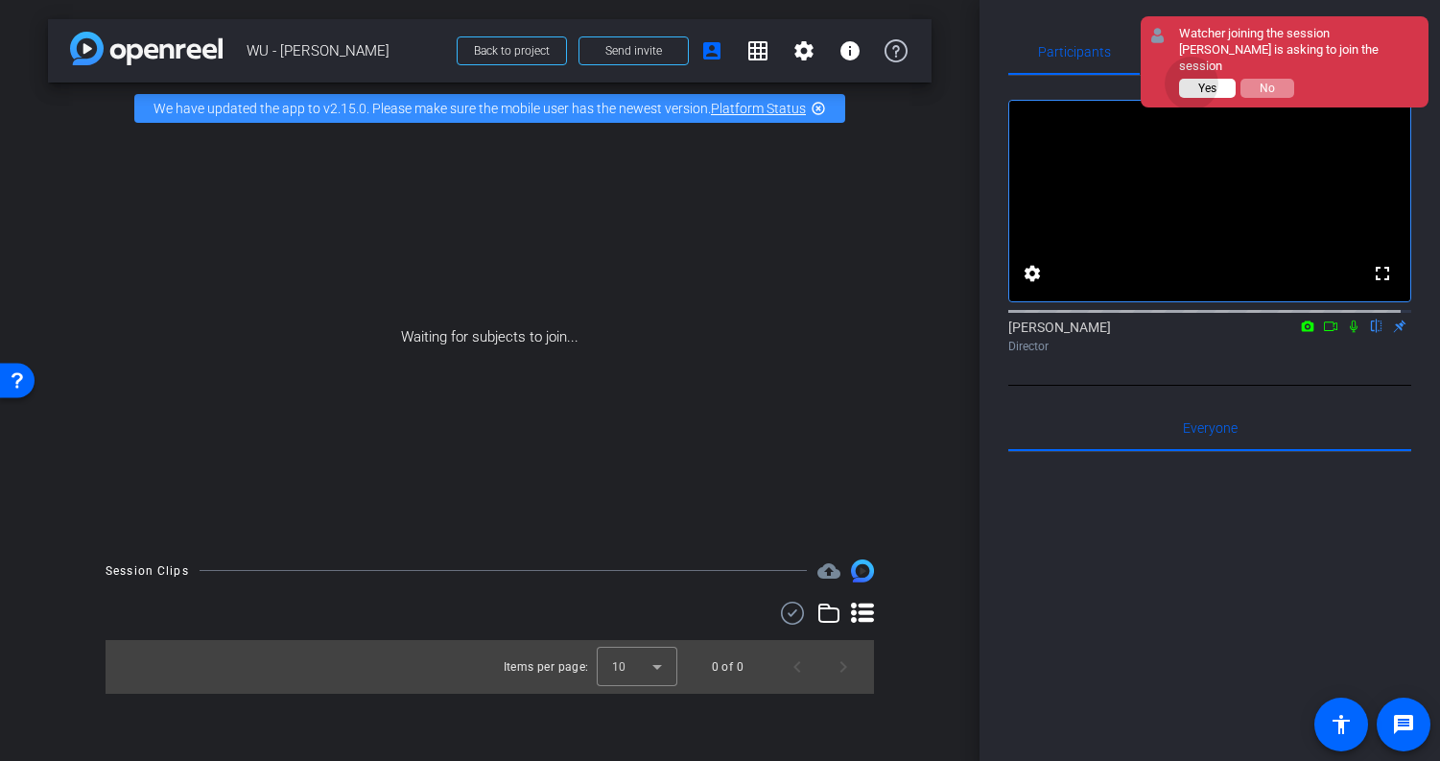
click at [1192, 79] on button "Yes" at bounding box center [1207, 88] width 57 height 19
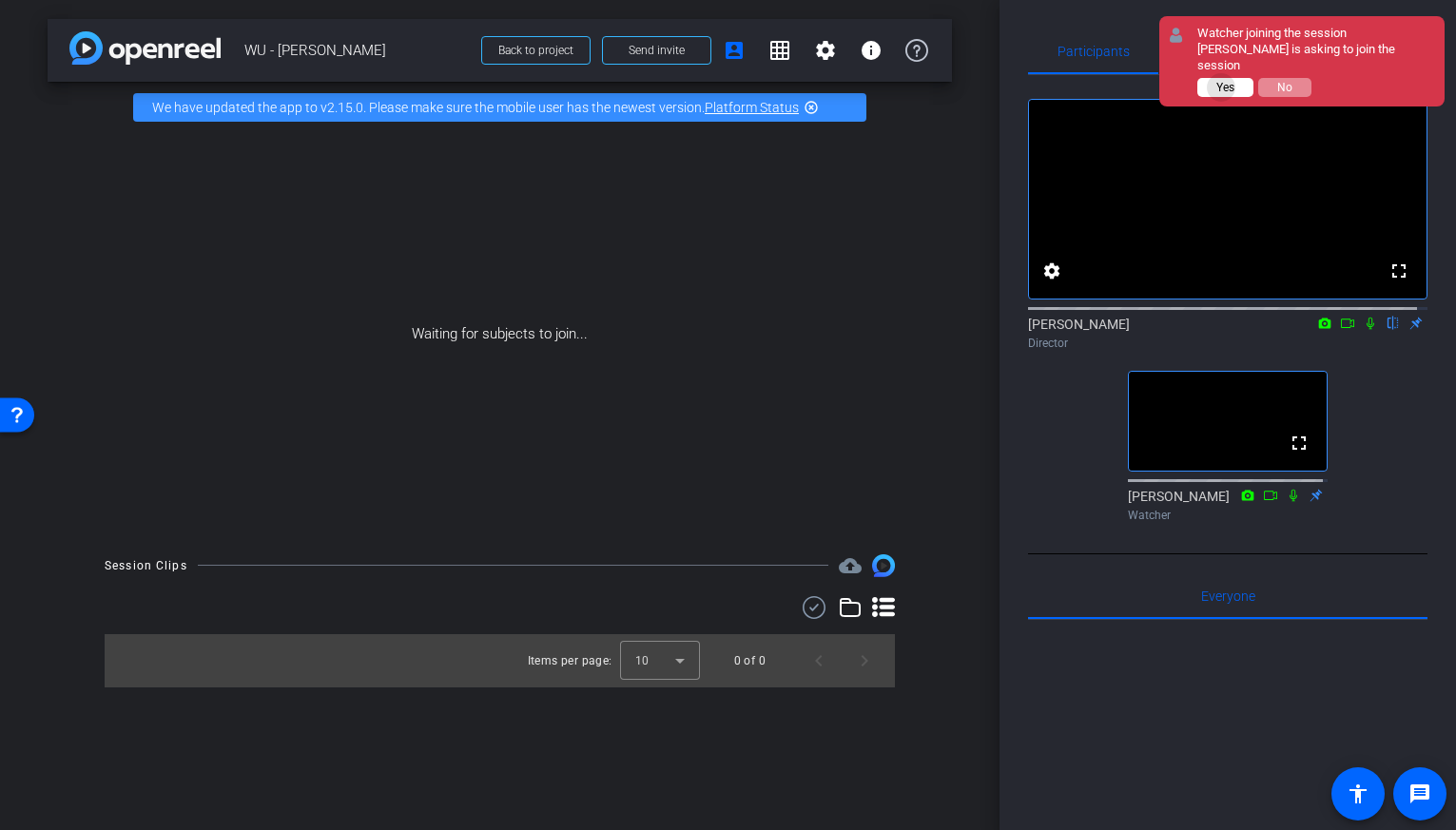
click at [1222, 81] on span "Yes" at bounding box center [1225, 87] width 18 height 13
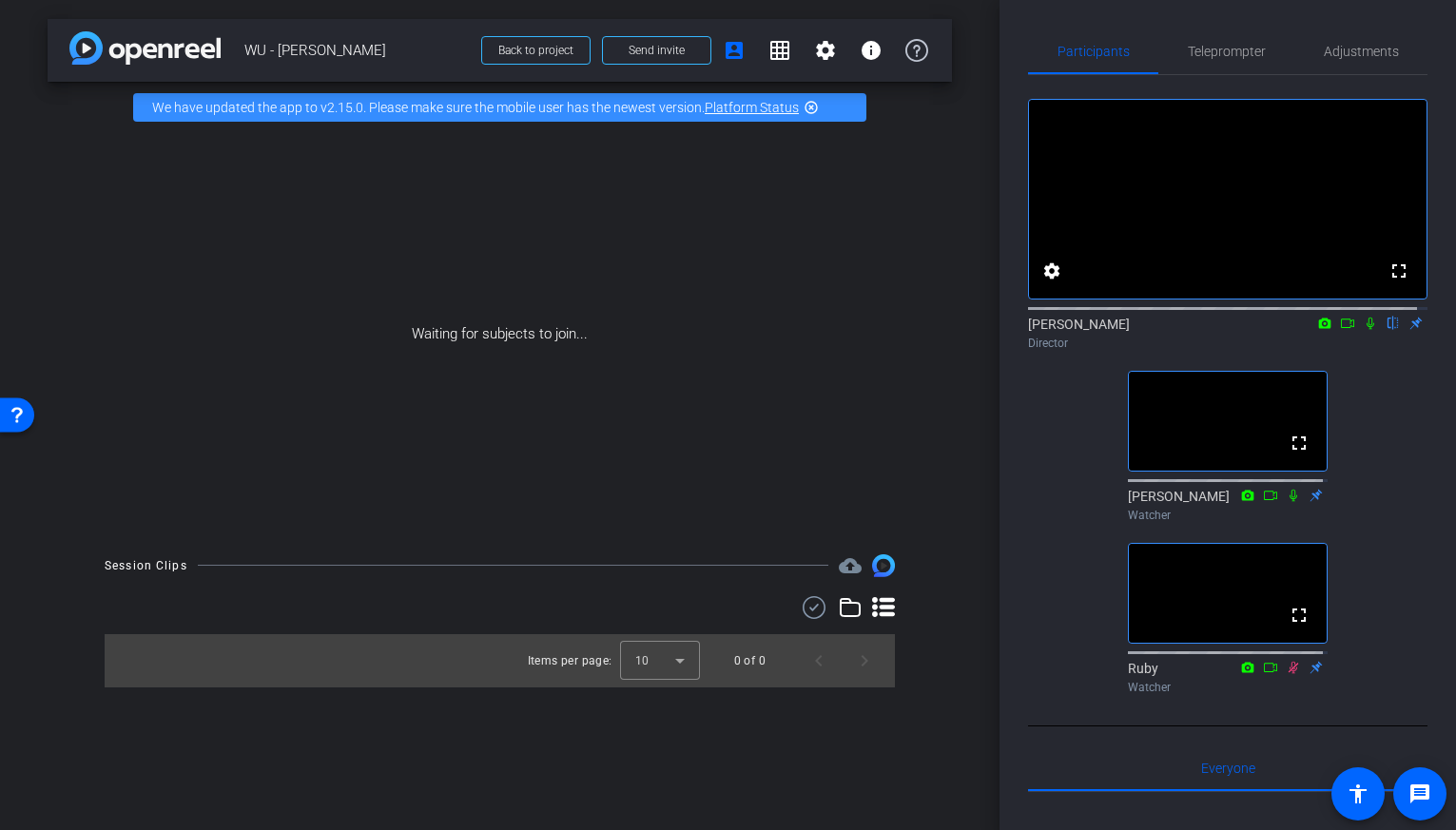
drag, startPoint x: 801, startPoint y: 255, endPoint x: 917, endPoint y: 268, distance: 116.7
click at [802, 255] on div "Waiting for subjects to join..." at bounding box center [500, 334] width 904 height 403
click at [1363, 330] on icon at bounding box center [1370, 322] width 15 height 13
click at [1340, 330] on icon at bounding box center [1347, 322] width 15 height 13
click at [1386, 330] on icon at bounding box center [1393, 322] width 15 height 13
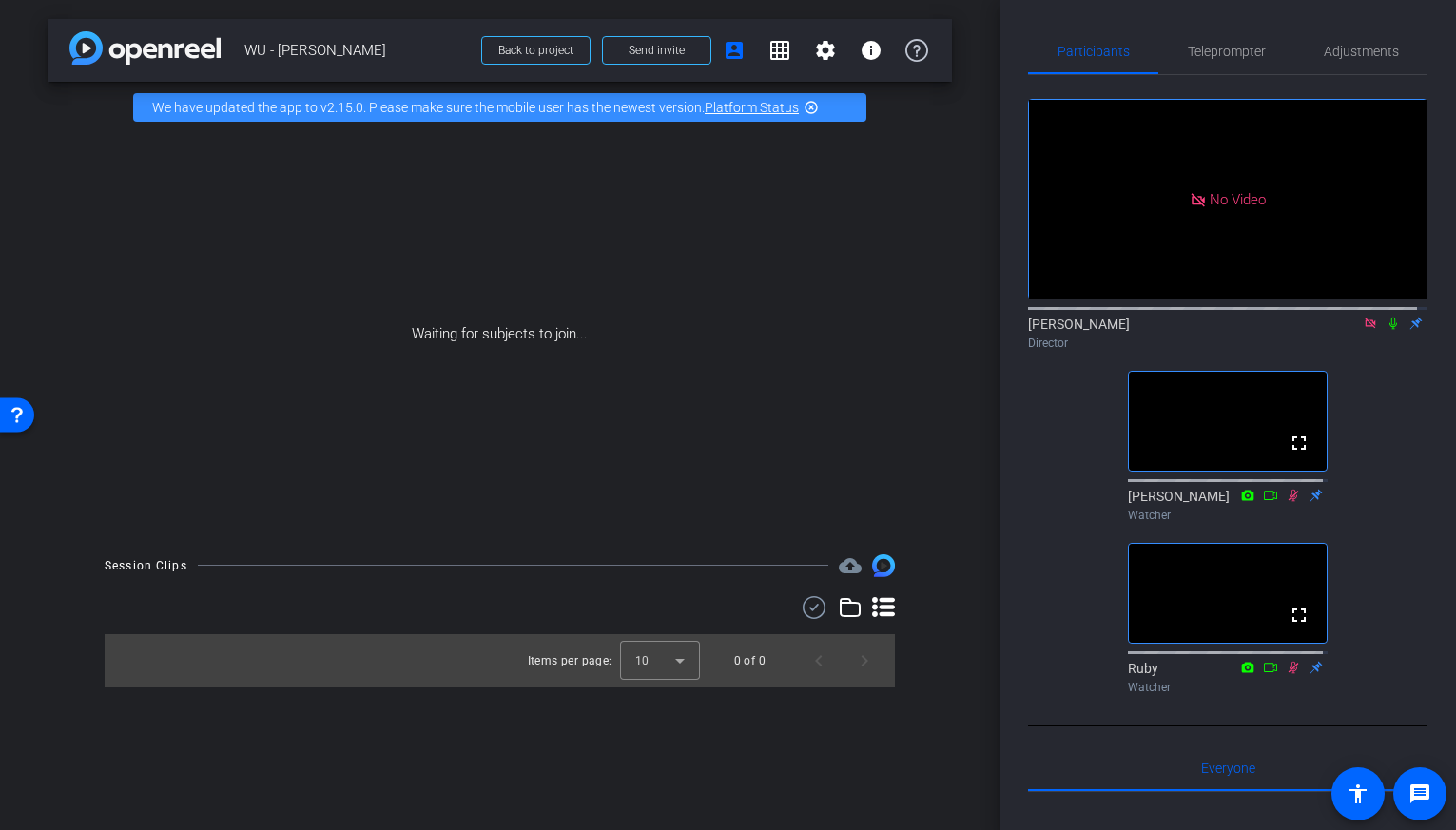
click at [1367, 332] on mat-icon at bounding box center [1370, 323] width 23 height 17
click at [1363, 330] on icon at bounding box center [1370, 322] width 15 height 13
click at [1340, 330] on icon at bounding box center [1347, 322] width 15 height 13
click at [1386, 330] on icon at bounding box center [1393, 322] width 15 height 13
click at [1365, 330] on icon at bounding box center [1370, 322] width 15 height 13
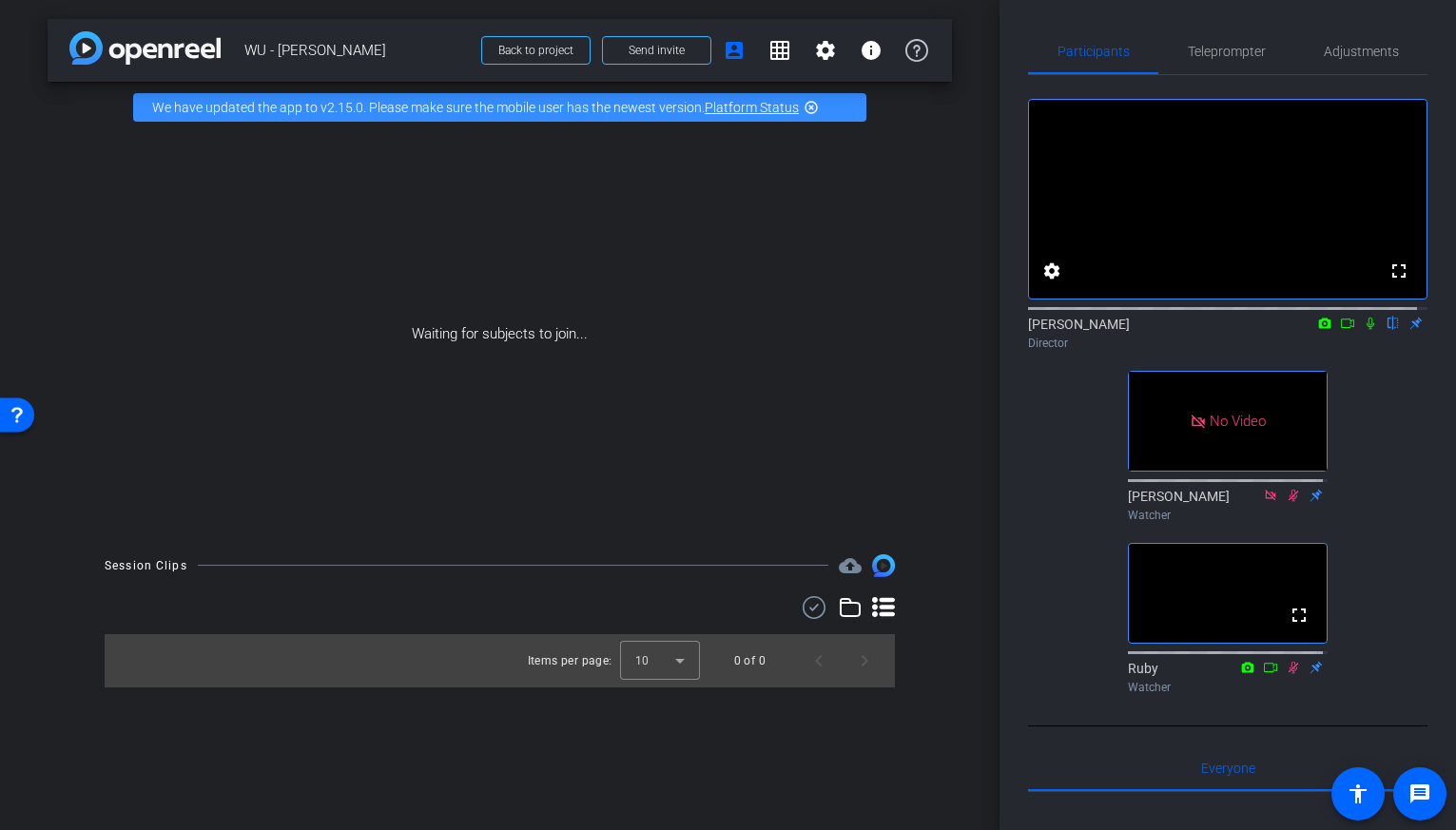
scroll to position [4, 0]
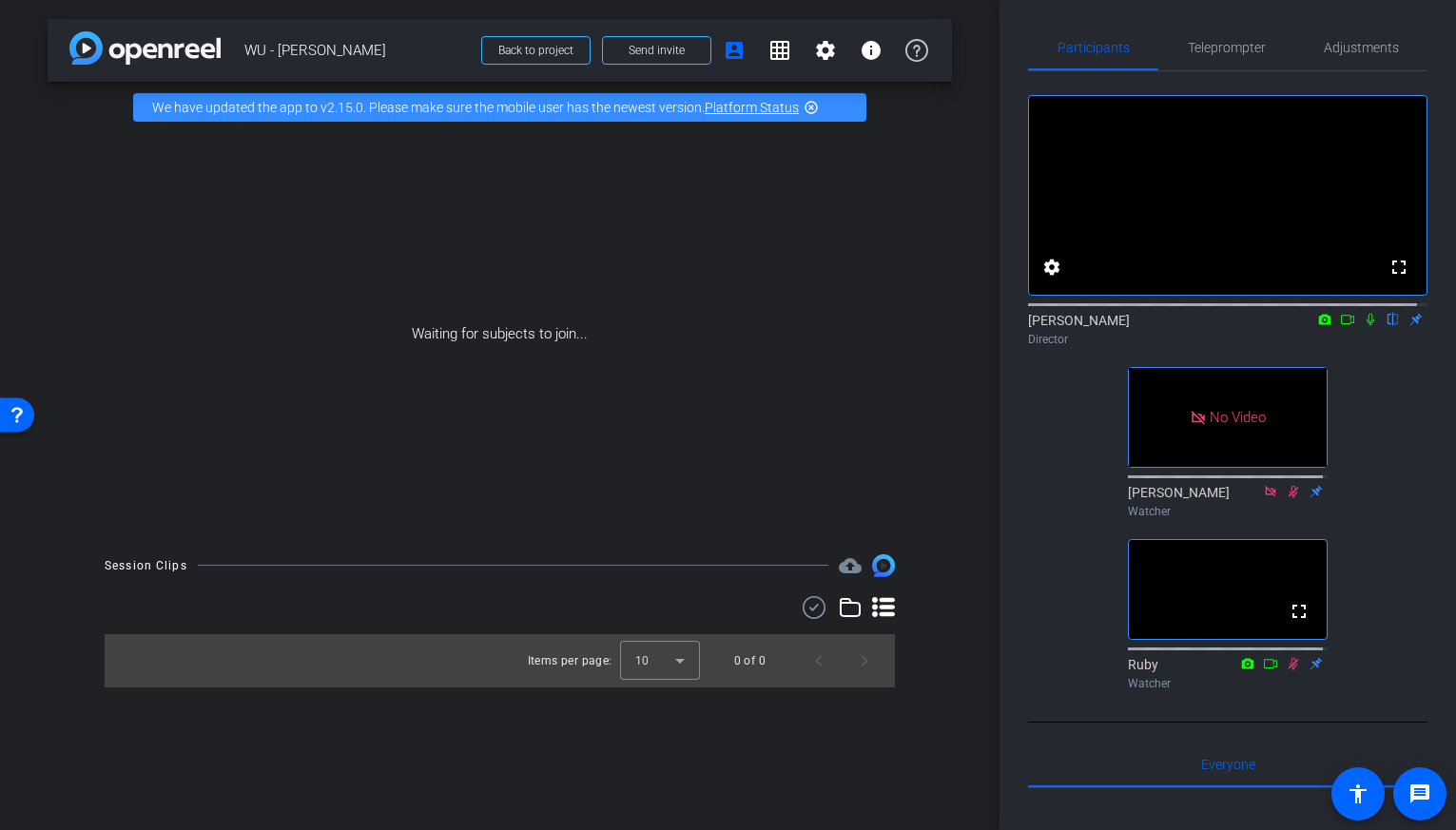
click at [1363, 326] on icon at bounding box center [1370, 319] width 15 height 13
click at [1365, 326] on icon at bounding box center [1370, 320] width 11 height 12
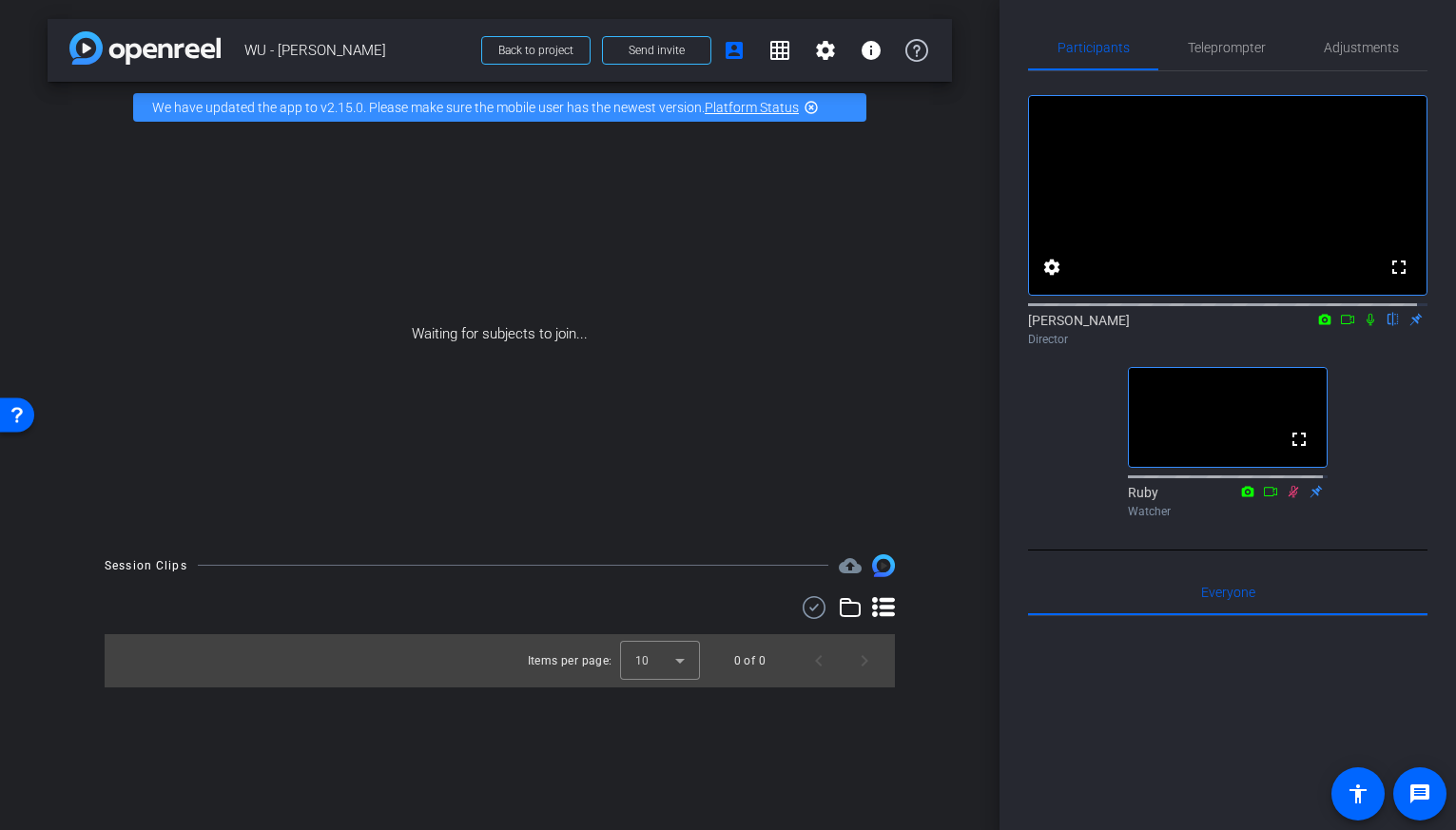
click at [1363, 326] on icon at bounding box center [1370, 319] width 15 height 13
click at [1340, 326] on icon at bounding box center [1347, 319] width 15 height 13
click at [1382, 328] on mat-icon at bounding box center [1393, 319] width 23 height 17
click at [1369, 328] on mat-icon at bounding box center [1370, 319] width 23 height 17
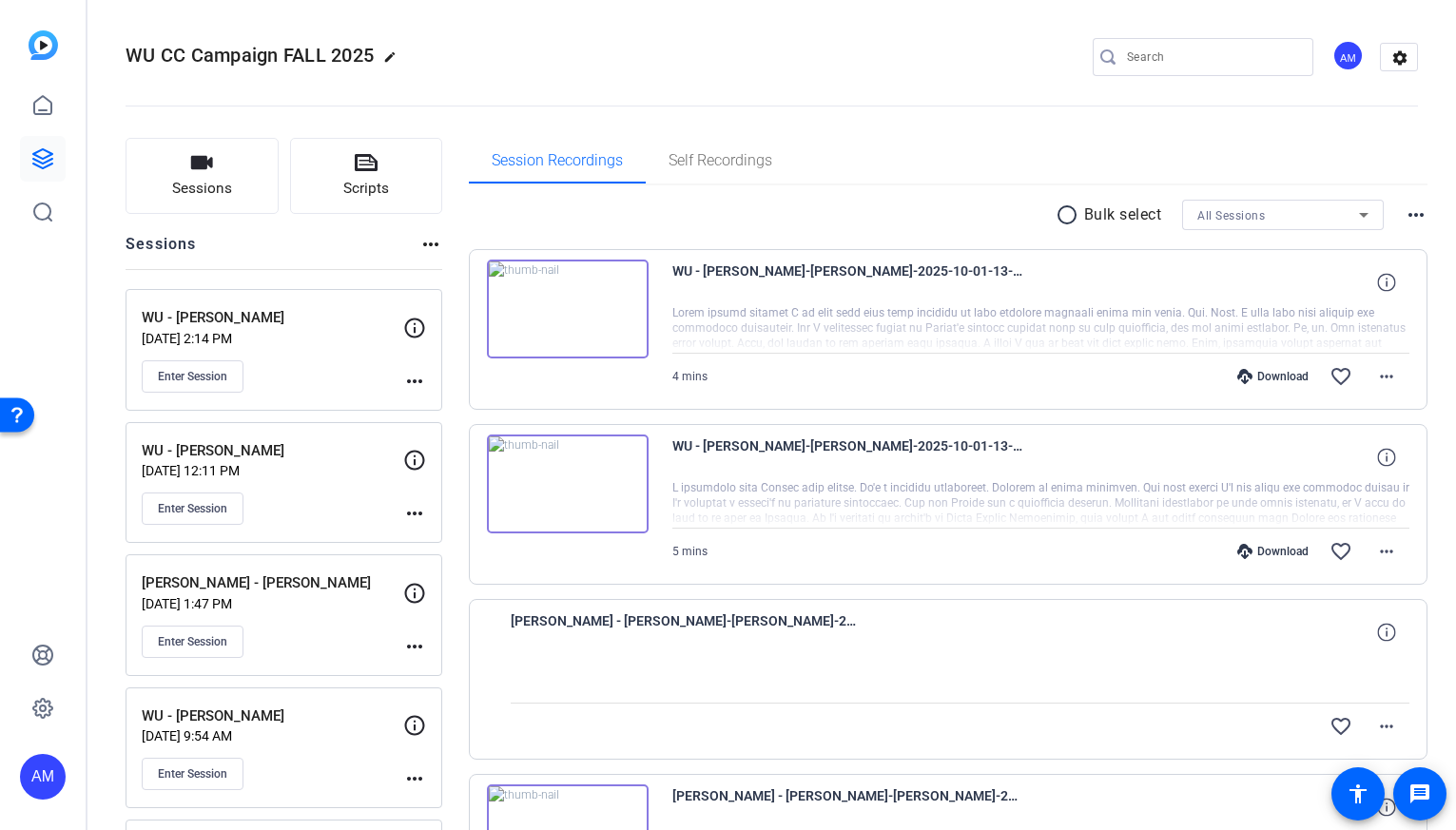
scroll to position [29, 0]
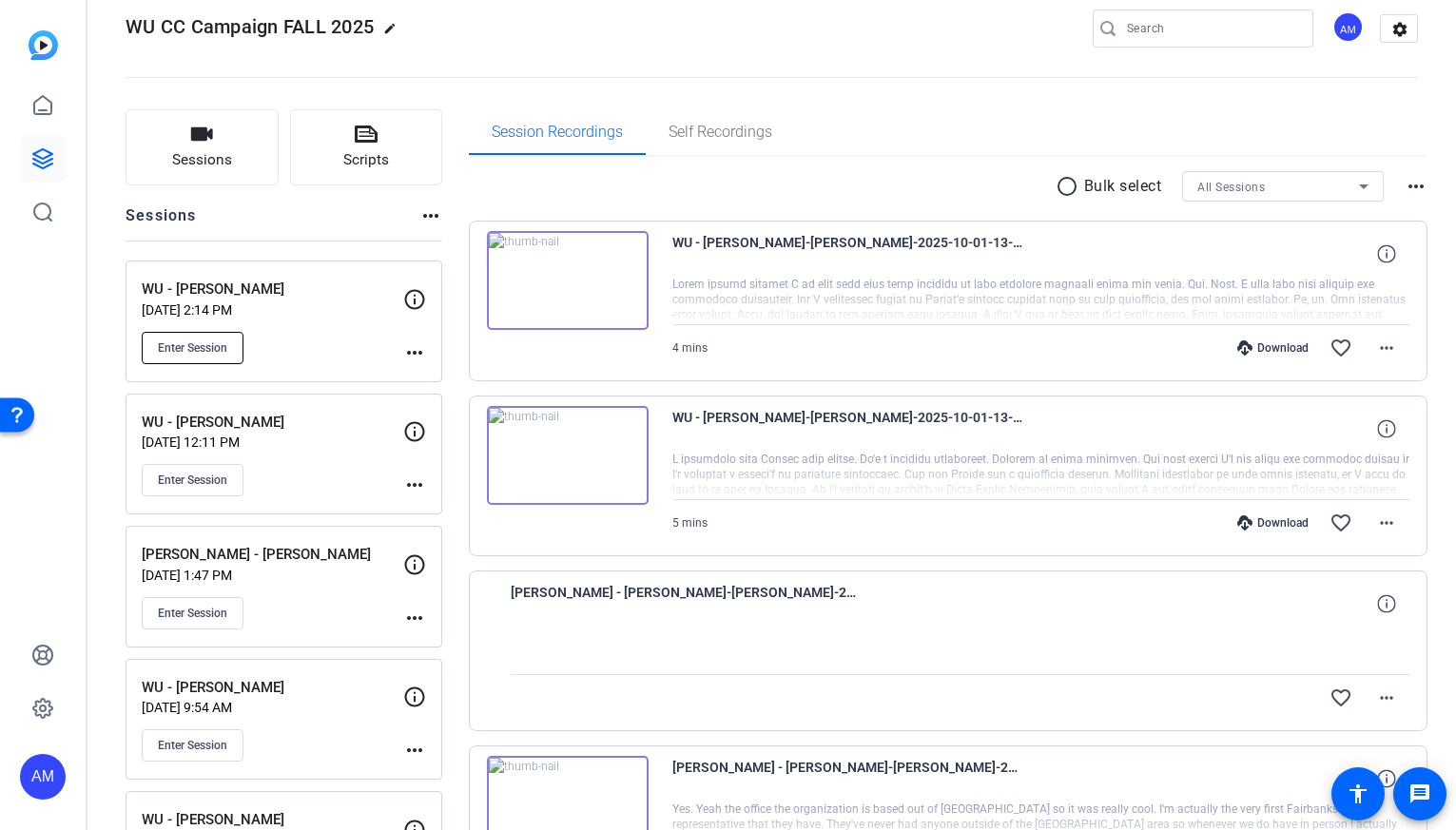
click at [199, 347] on span "Enter Session" at bounding box center [192, 347] width 69 height 15
click at [208, 347] on span "Enter Session" at bounding box center [192, 347] width 69 height 15
click at [183, 332] on button "Enter Session" at bounding box center [192, 348] width 102 height 33
click at [218, 347] on span "Enter Session" at bounding box center [192, 347] width 69 height 15
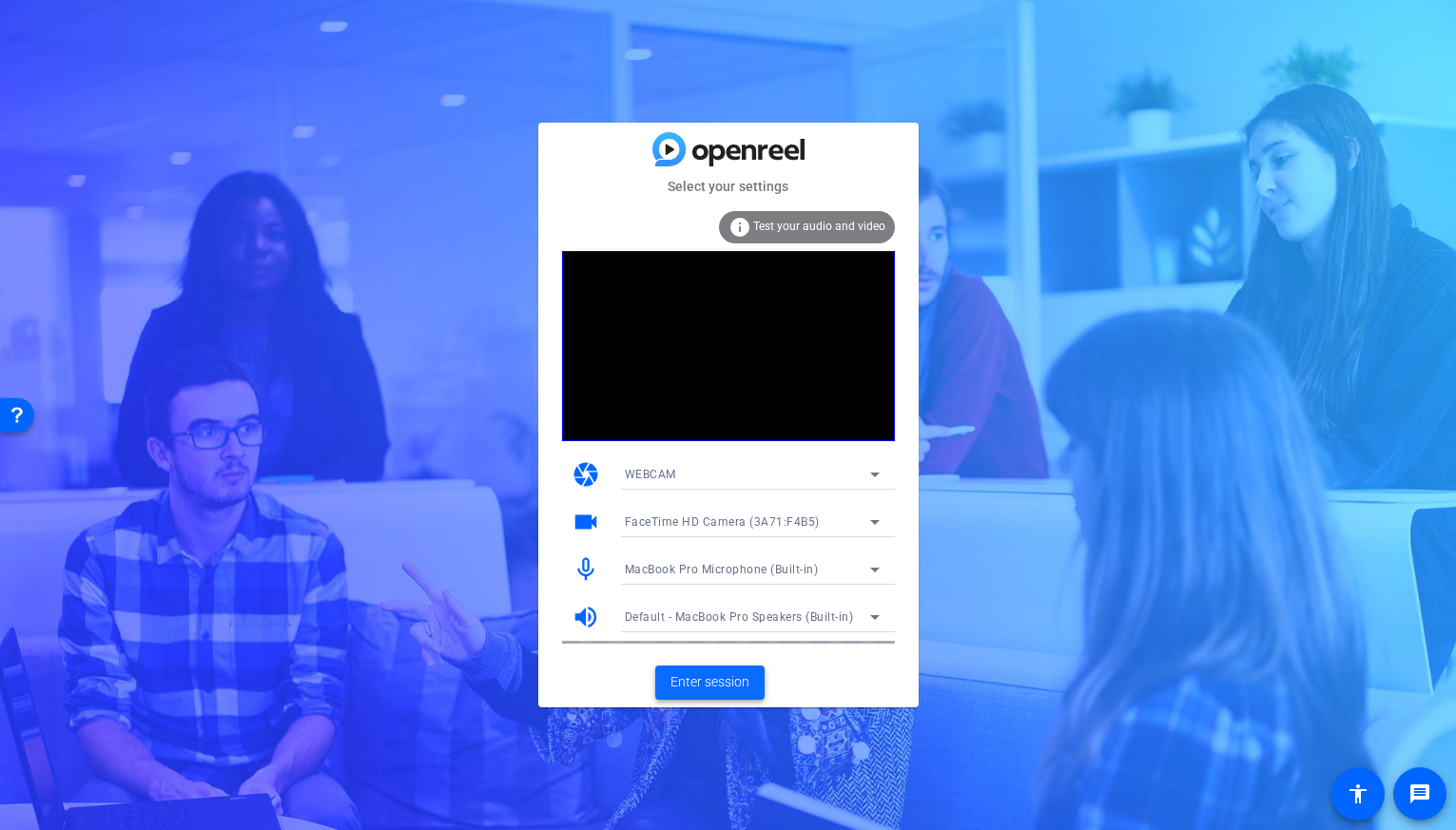
click at [728, 688] on span "Enter session" at bounding box center [710, 682] width 79 height 20
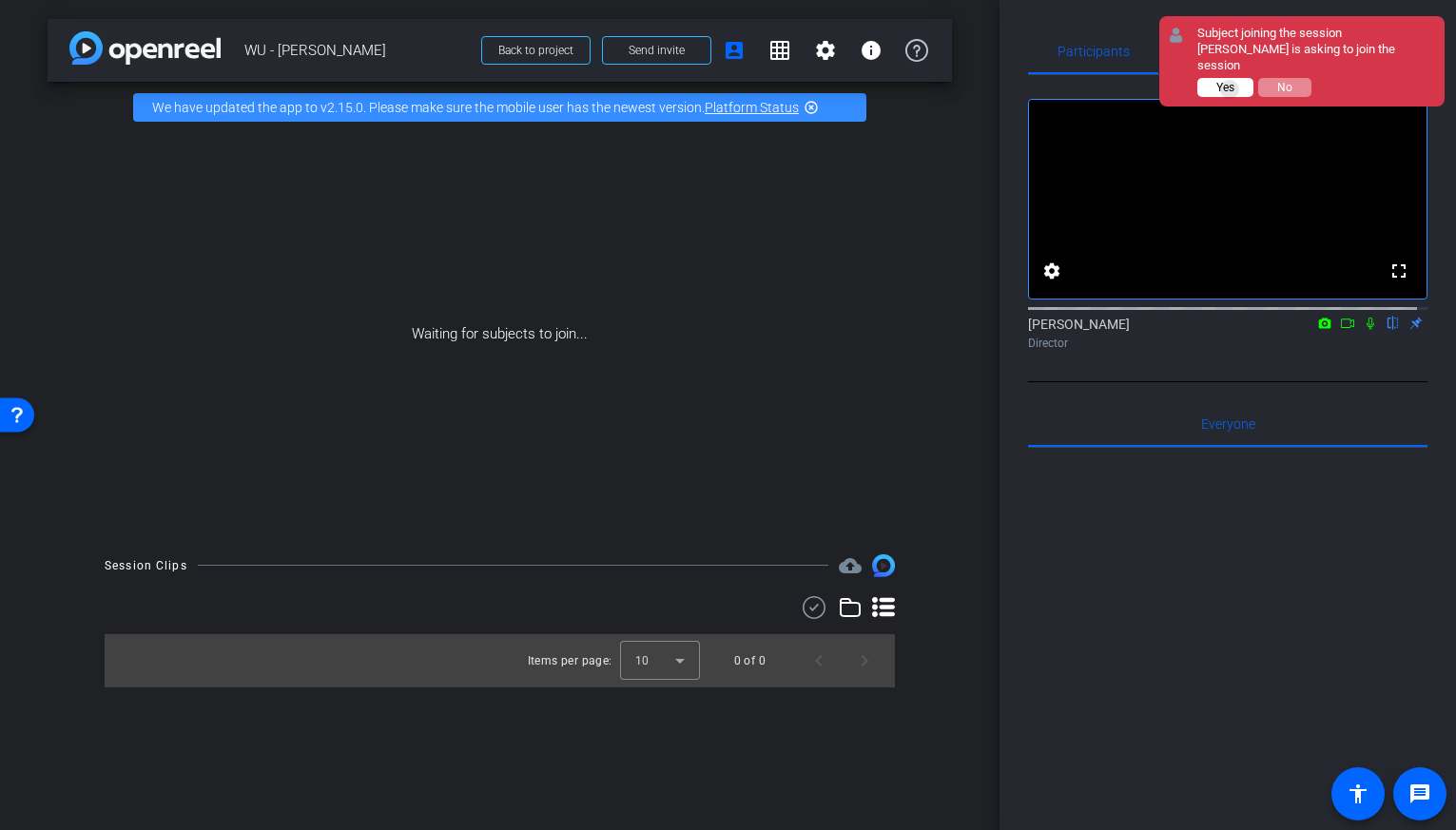
click at [1230, 81] on span "Yes" at bounding box center [1225, 87] width 18 height 13
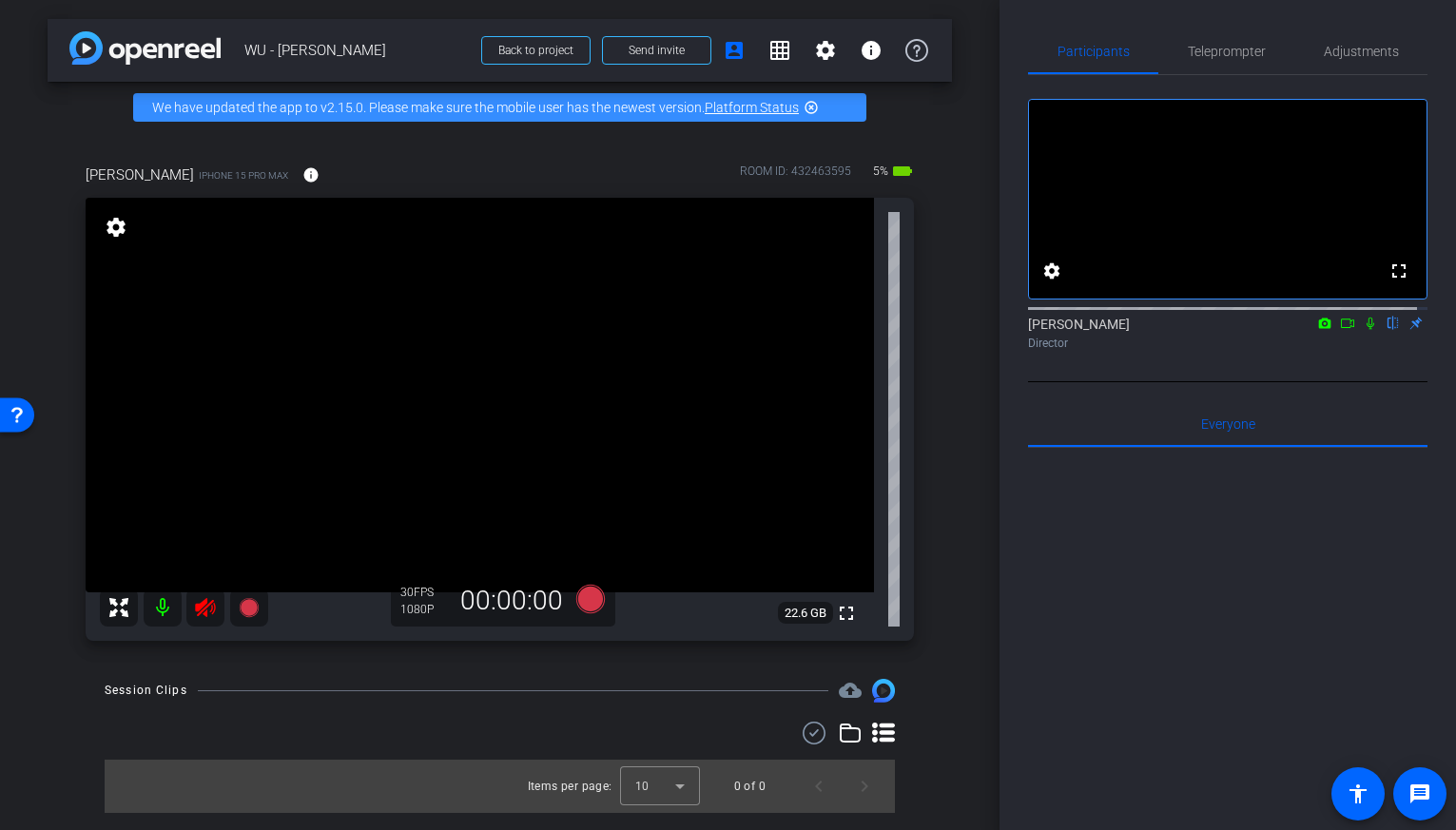
click at [206, 609] on icon at bounding box center [205, 607] width 23 height 23
click at [1363, 330] on icon at bounding box center [1370, 322] width 15 height 13
click at [1220, 57] on span "Teleprompter" at bounding box center [1226, 51] width 78 height 13
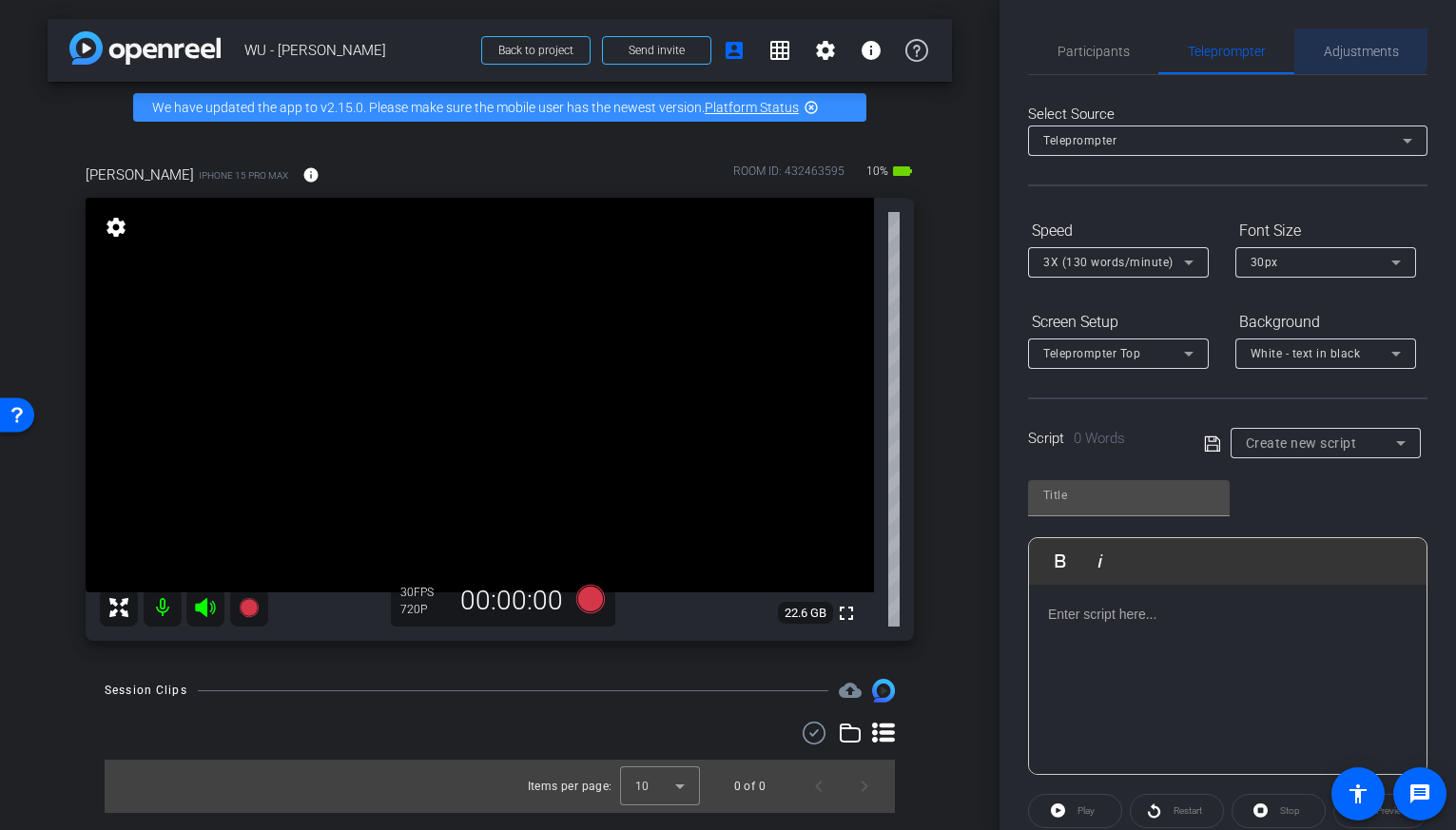
click at [1346, 45] on span "Adjustments" at bounding box center [1361, 51] width 75 height 13
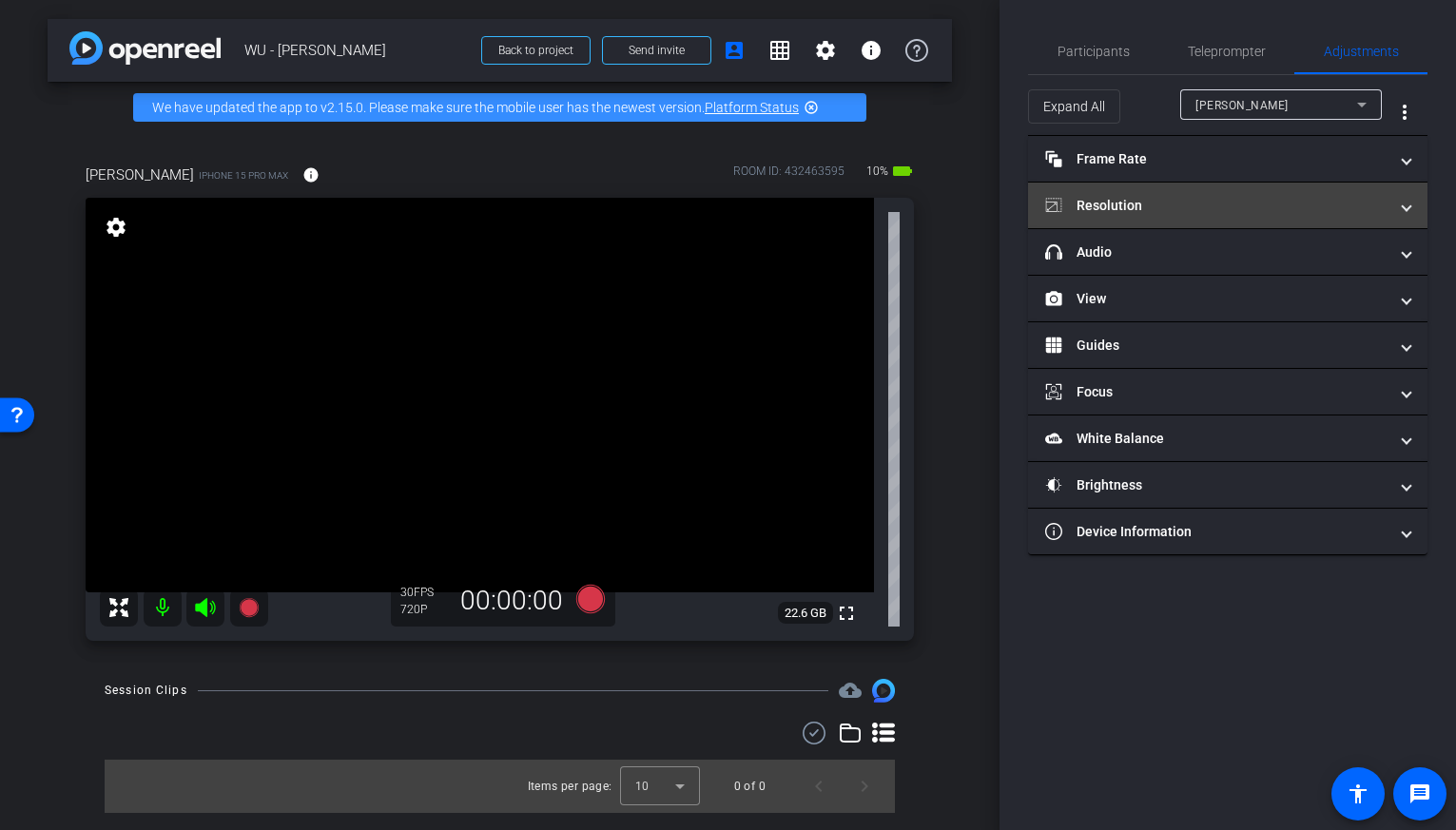
click at [1153, 210] on mat-panel-title "Resolution" at bounding box center [1215, 206] width 342 height 20
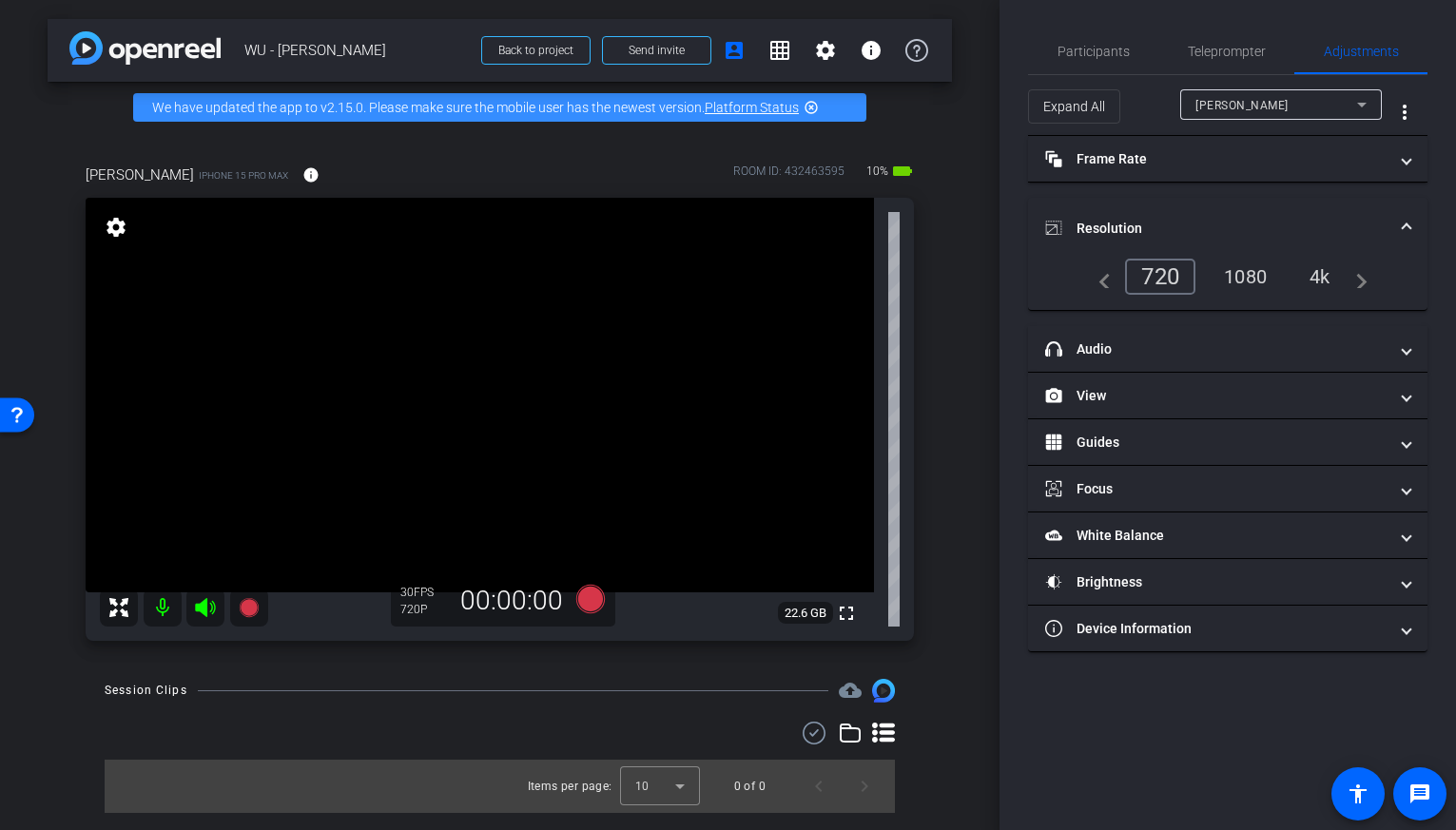
click at [1260, 278] on div "1080" at bounding box center [1245, 277] width 71 height 33
click at [598, 601] on icon at bounding box center [589, 599] width 29 height 29
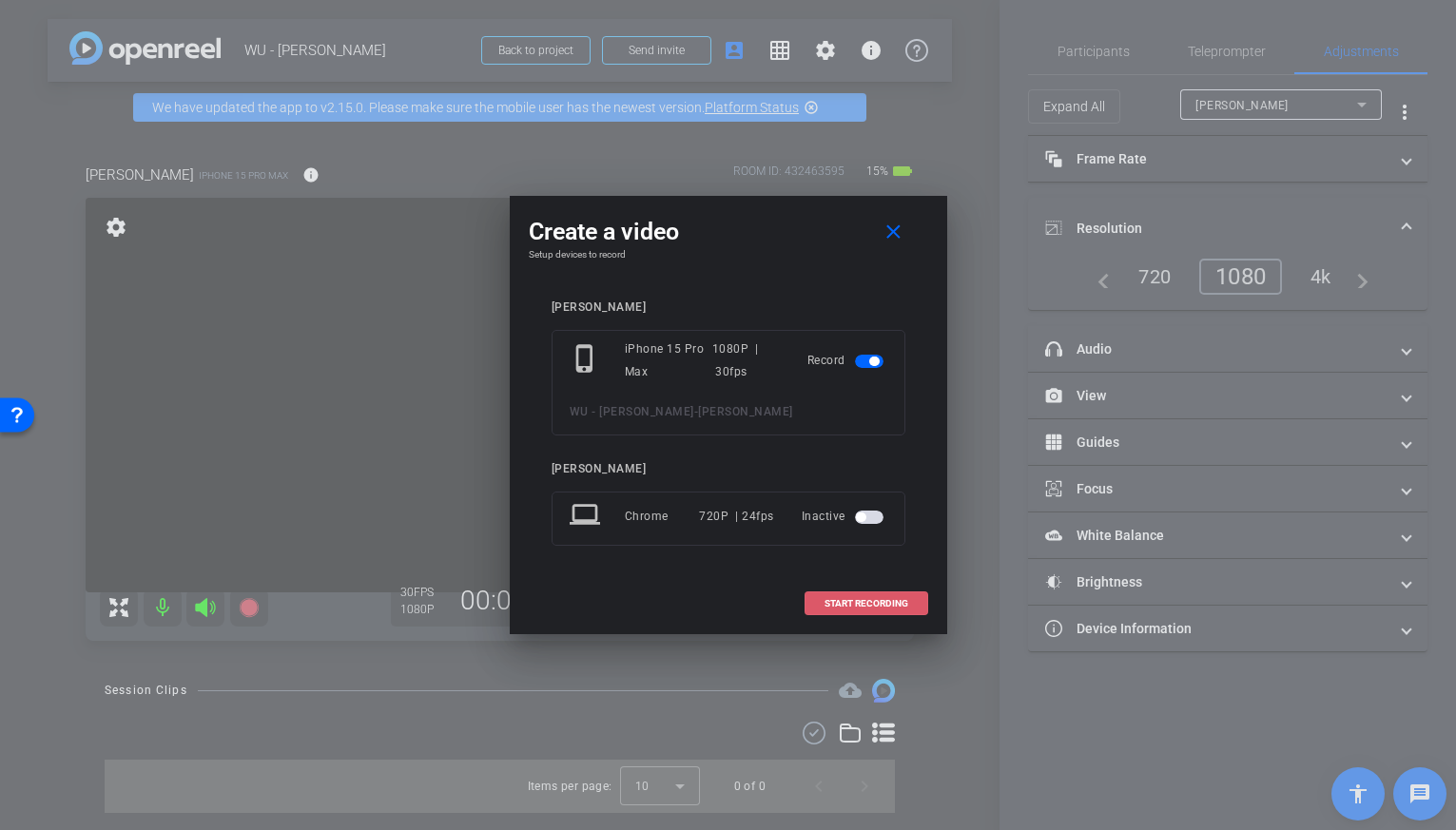
click at [851, 606] on span "START RECORDING" at bounding box center [866, 604] width 83 height 10
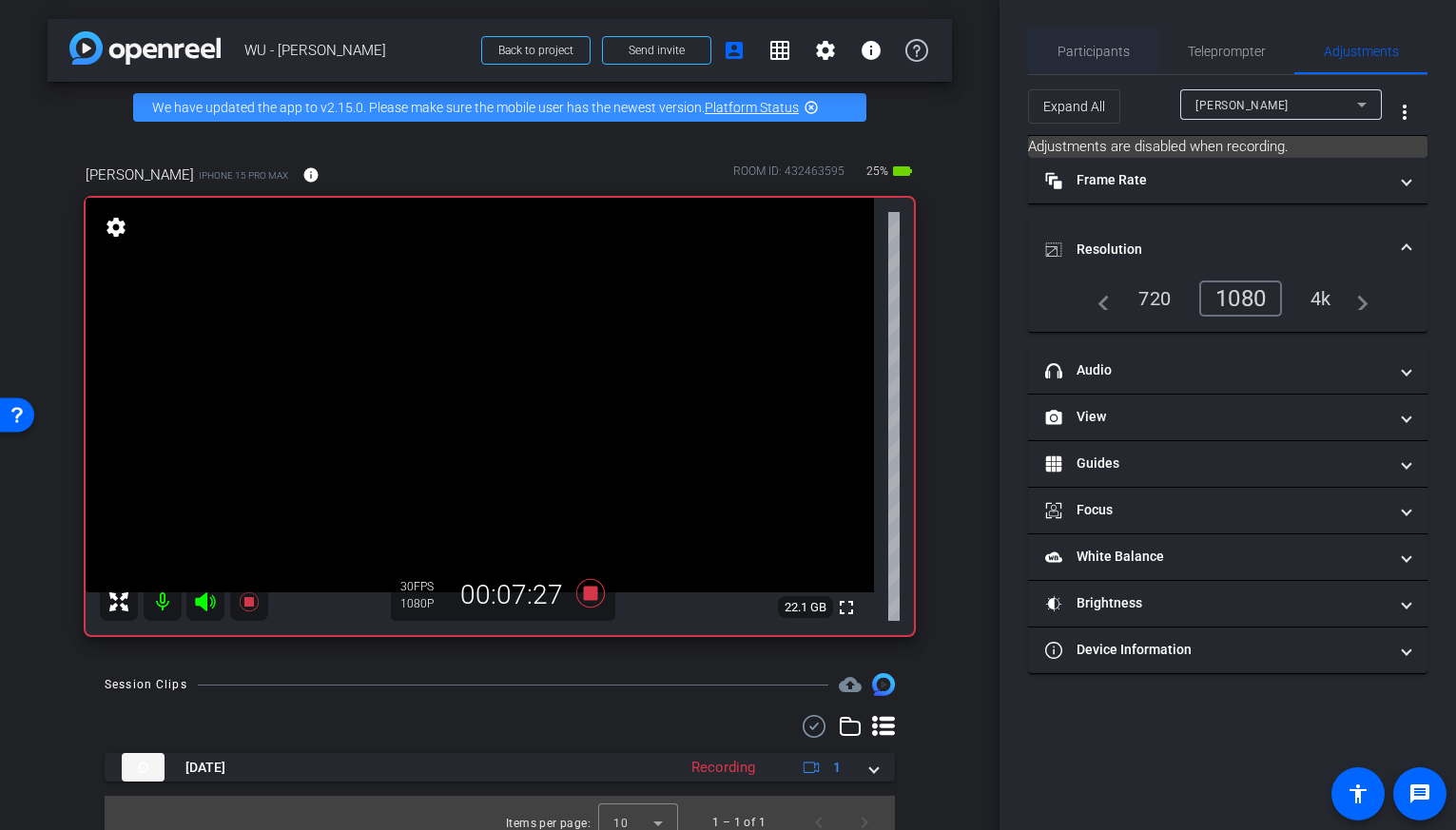
click at [1076, 56] on span "Participants" at bounding box center [1093, 51] width 72 height 13
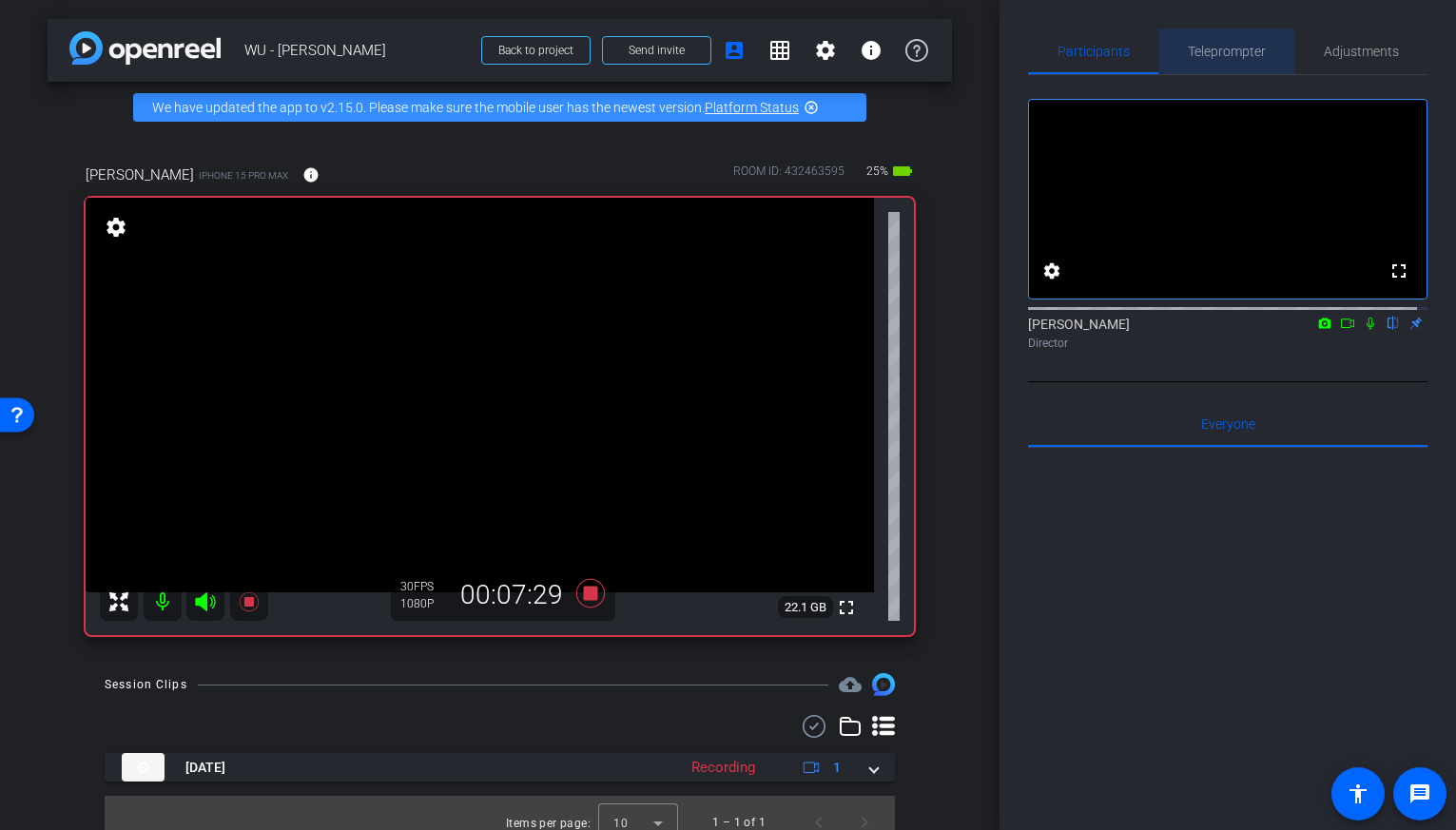
click at [1224, 55] on span "Teleprompter" at bounding box center [1226, 51] width 78 height 13
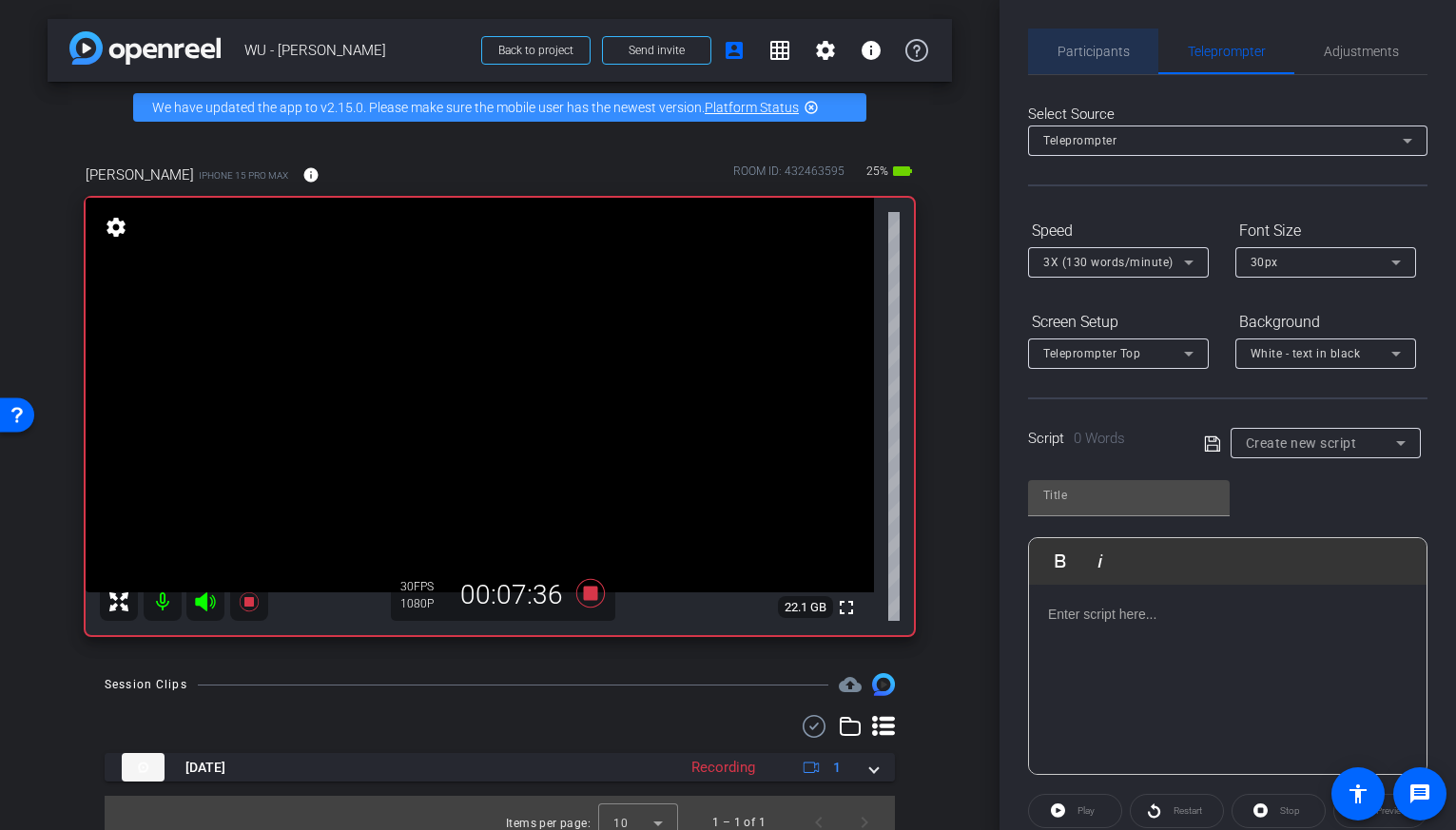
click at [1109, 56] on span "Participants" at bounding box center [1093, 51] width 72 height 13
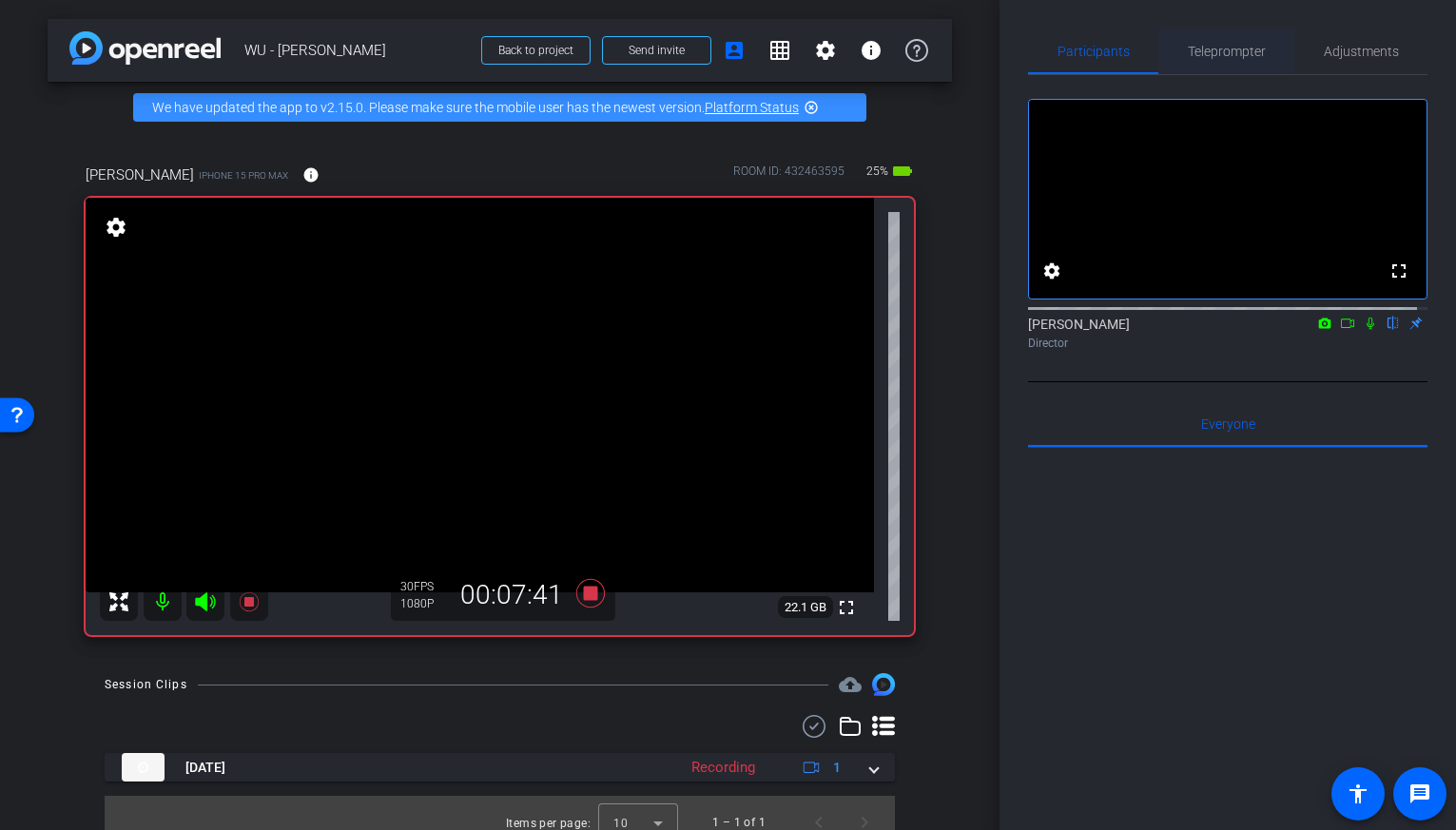
click at [1247, 53] on span "Teleprompter" at bounding box center [1226, 51] width 78 height 13
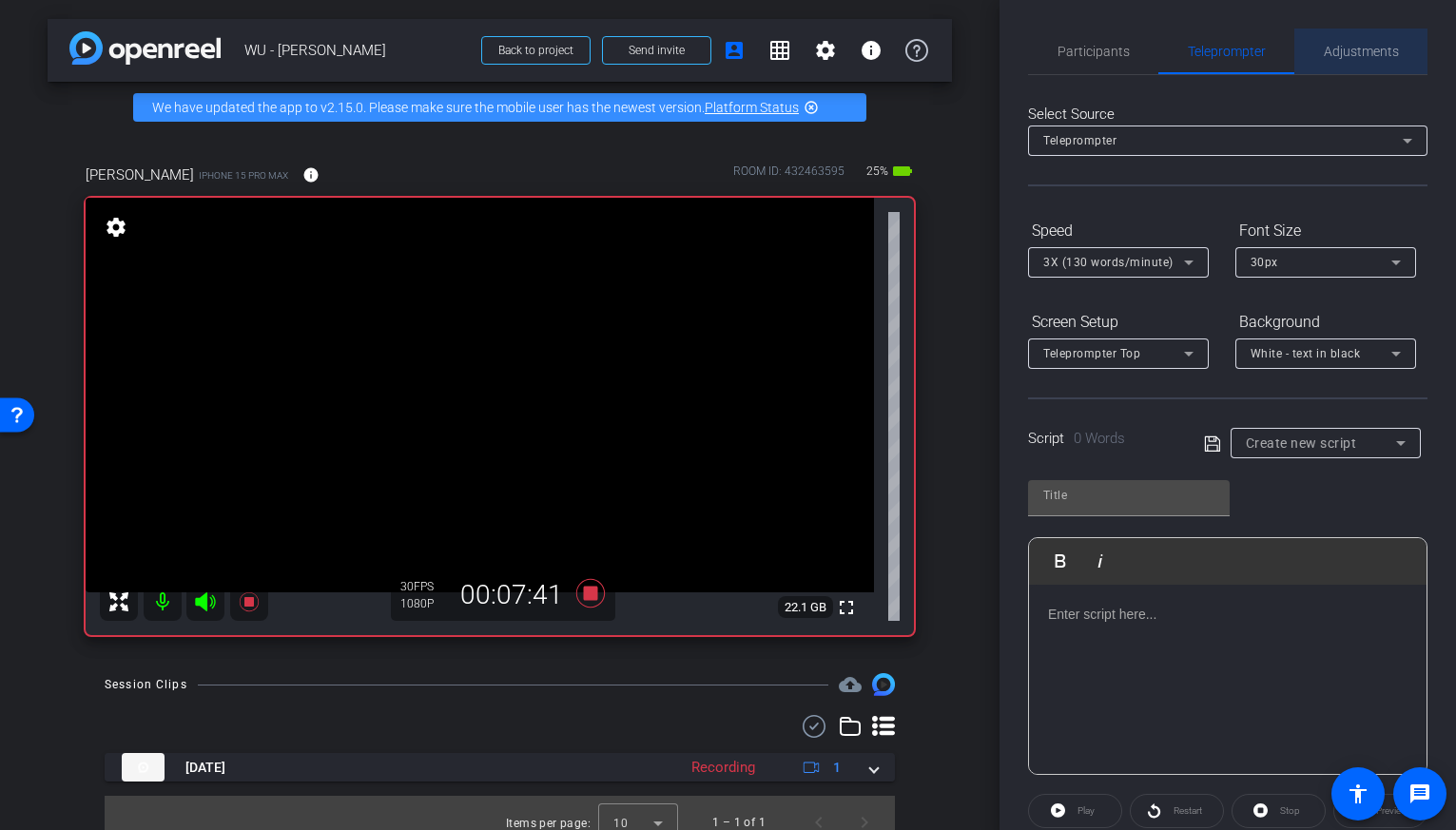
click at [1355, 52] on span "Adjustments" at bounding box center [1361, 51] width 75 height 13
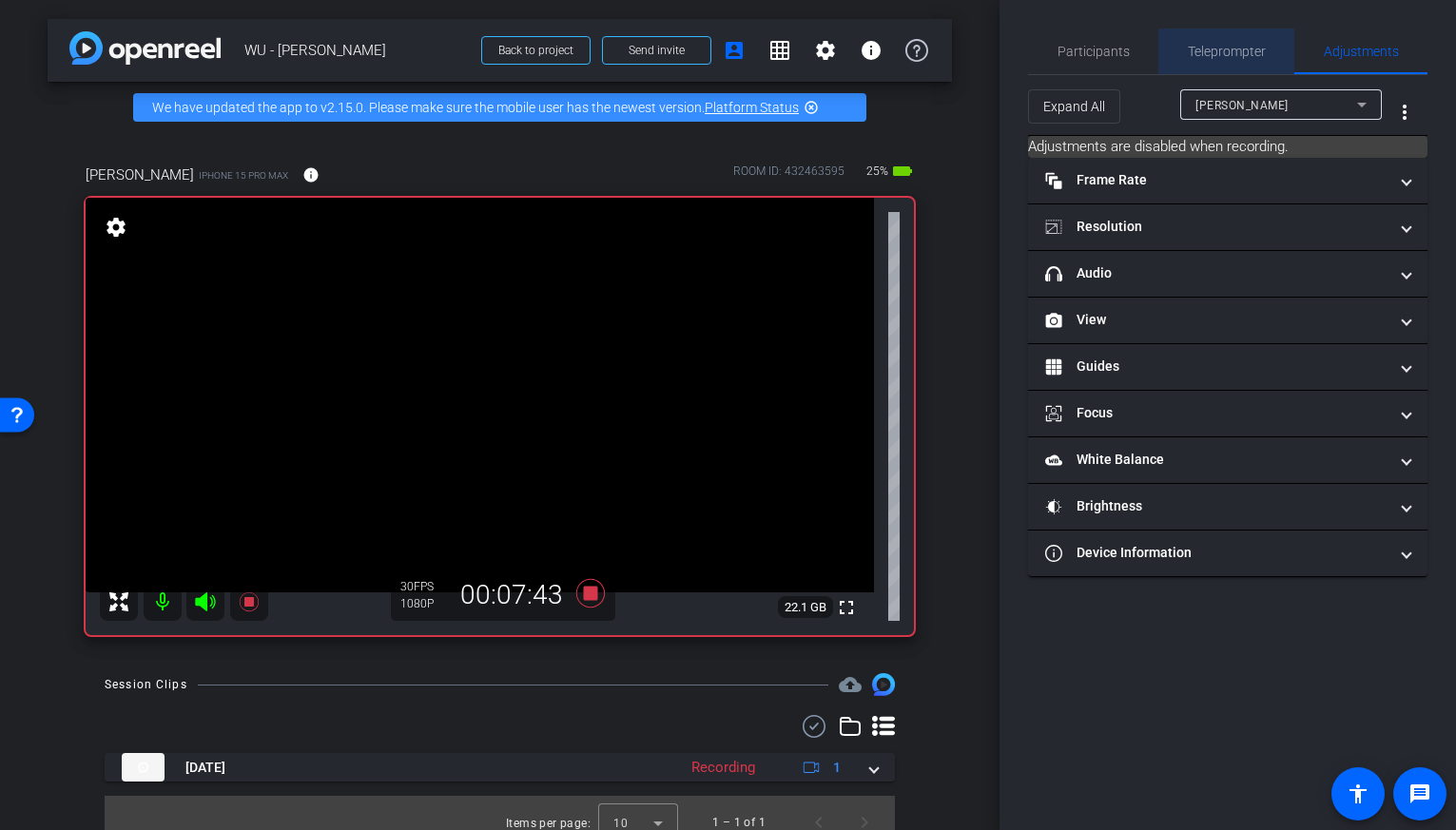
click at [1240, 56] on span "Teleprompter" at bounding box center [1226, 51] width 78 height 13
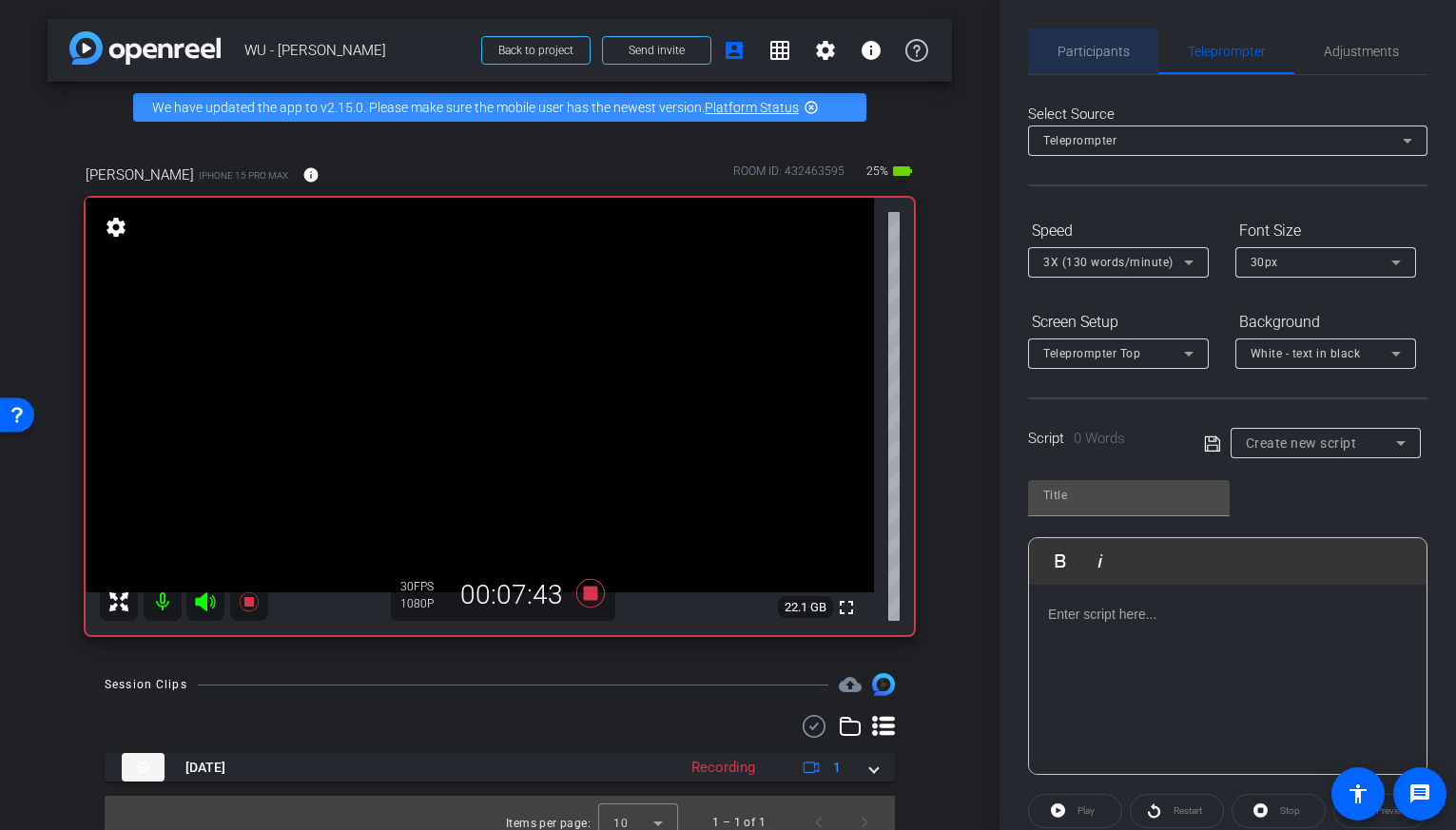
click at [1110, 67] on span "Participants" at bounding box center [1093, 52] width 72 height 46
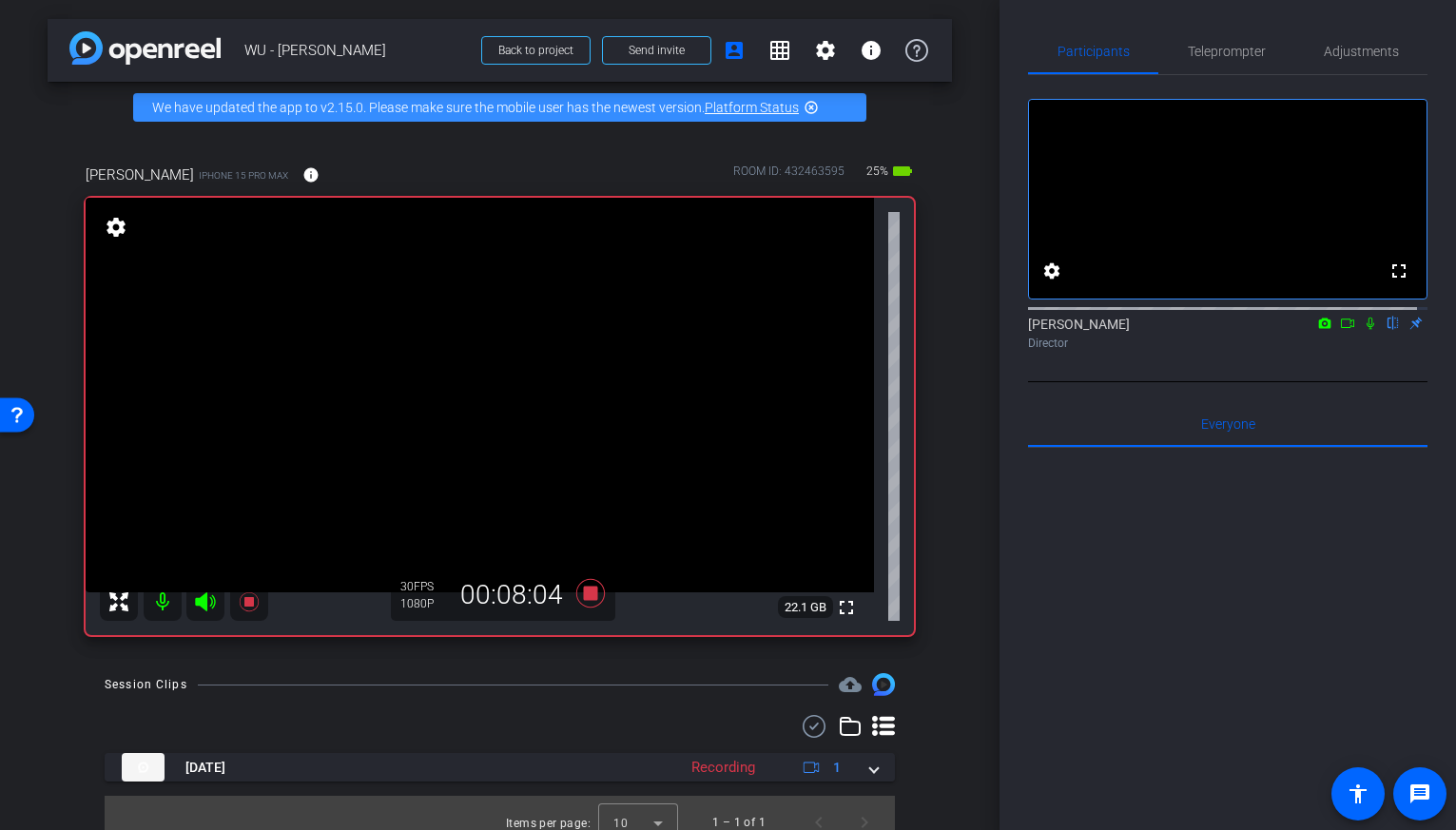
click at [1365, 330] on icon at bounding box center [1370, 322] width 15 height 13
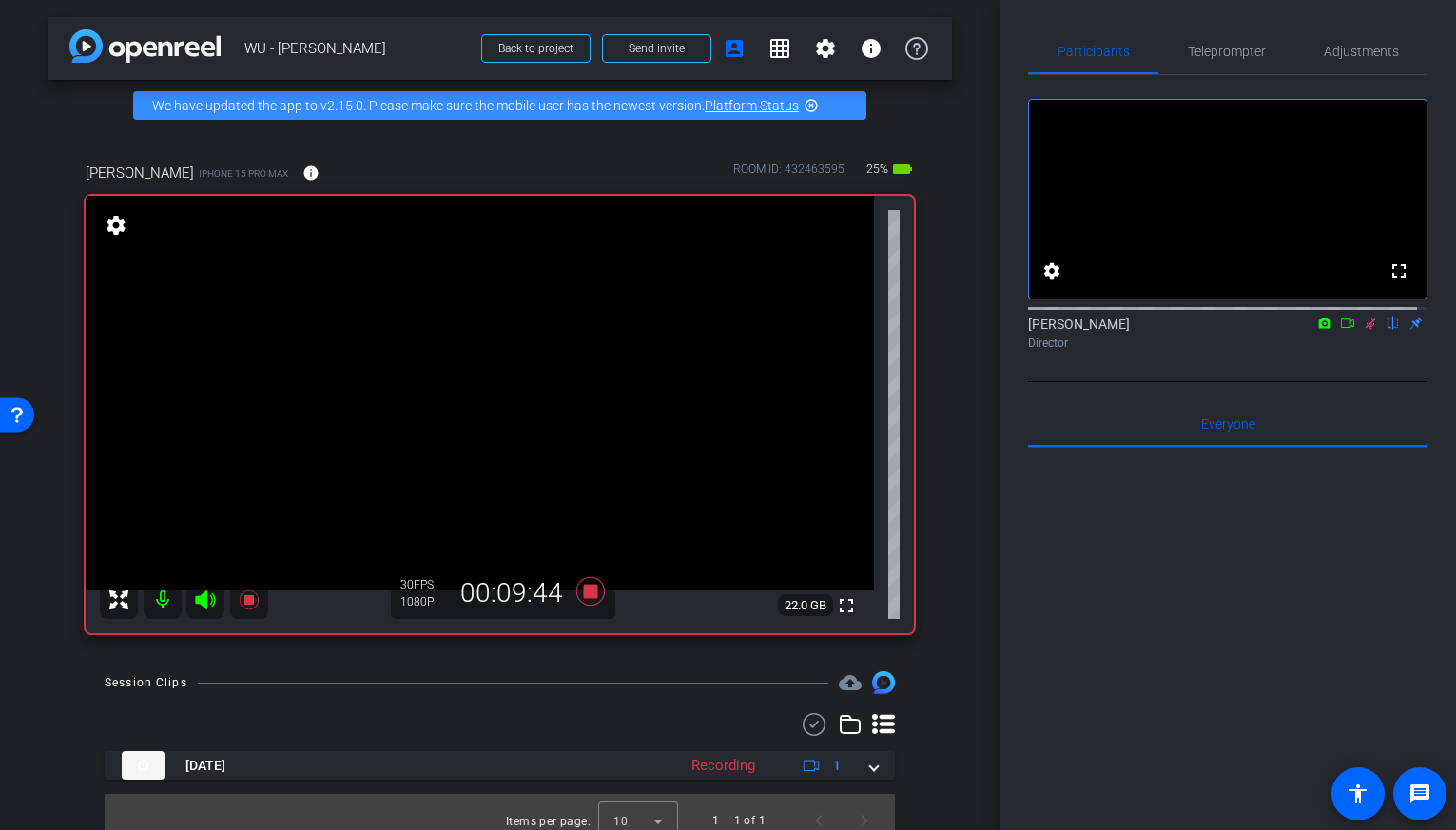
scroll to position [4, 0]
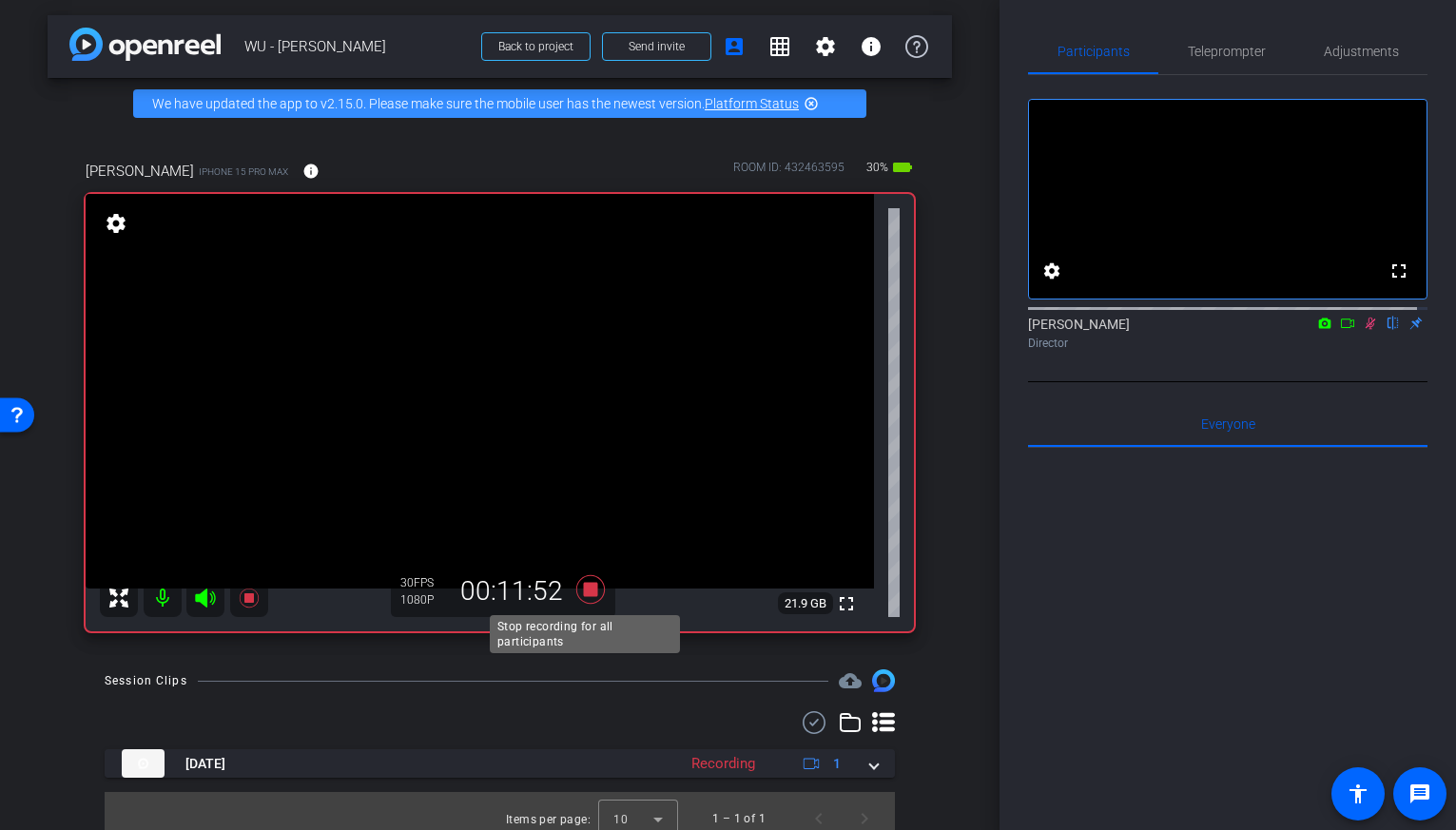
click at [580, 592] on icon at bounding box center [589, 589] width 29 height 29
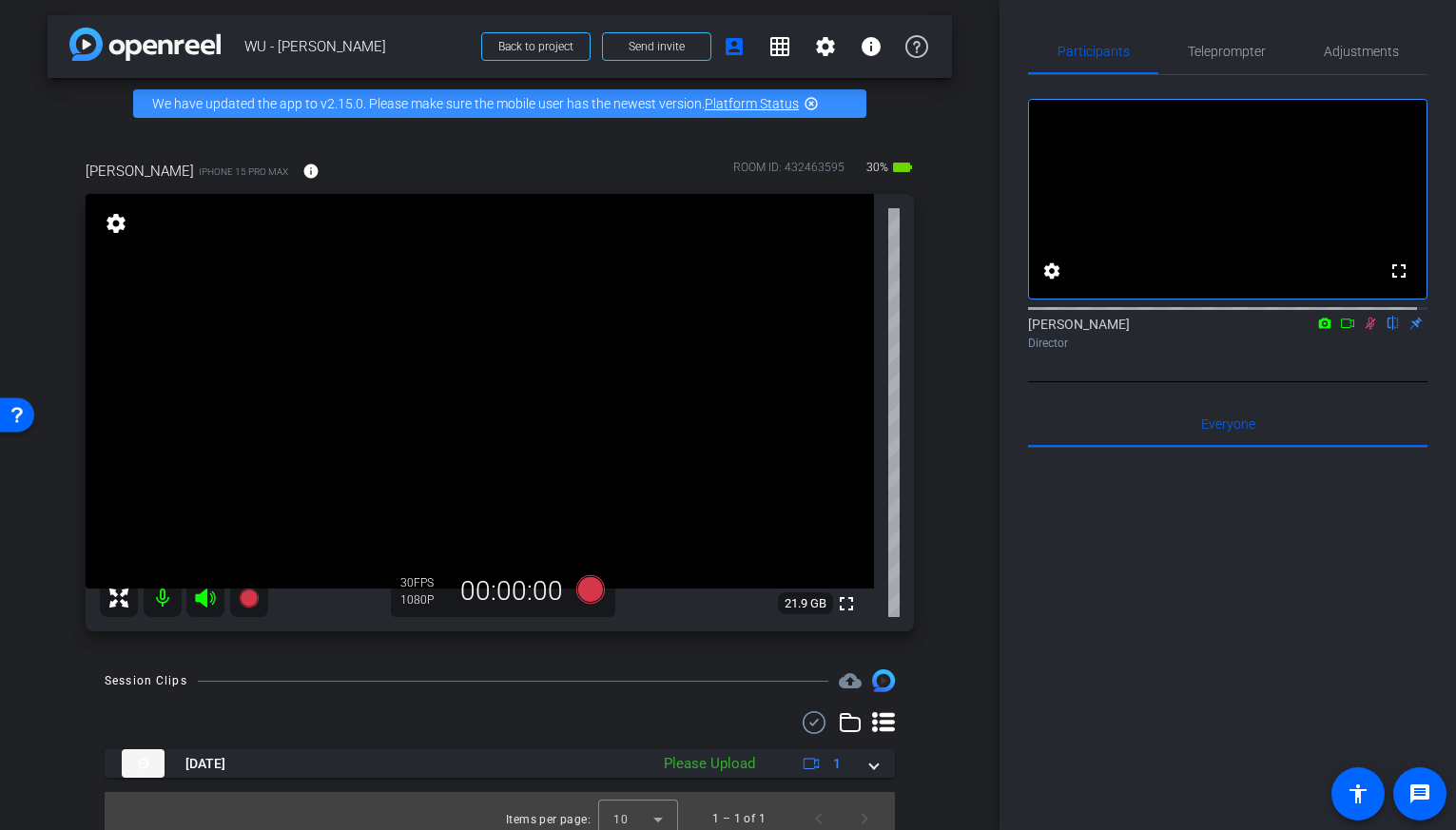
click at [1342, 352] on div "Andrea Morningstar flip Director" at bounding box center [1227, 333] width 399 height 37
click at [1365, 330] on icon at bounding box center [1370, 323] width 11 height 12
click at [589, 592] on icon at bounding box center [589, 589] width 29 height 29
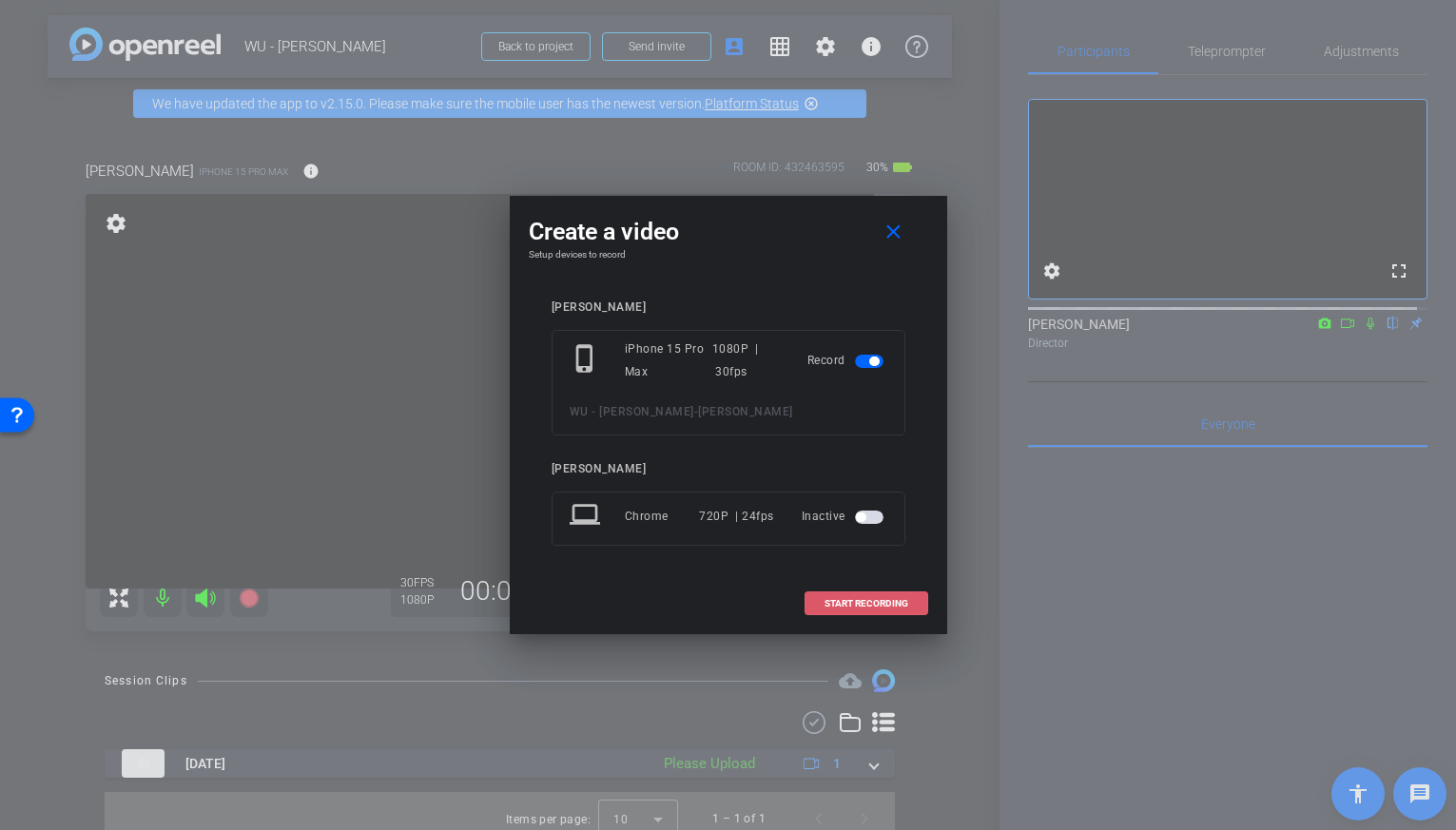
click at [866, 614] on span at bounding box center [865, 604] width 122 height 46
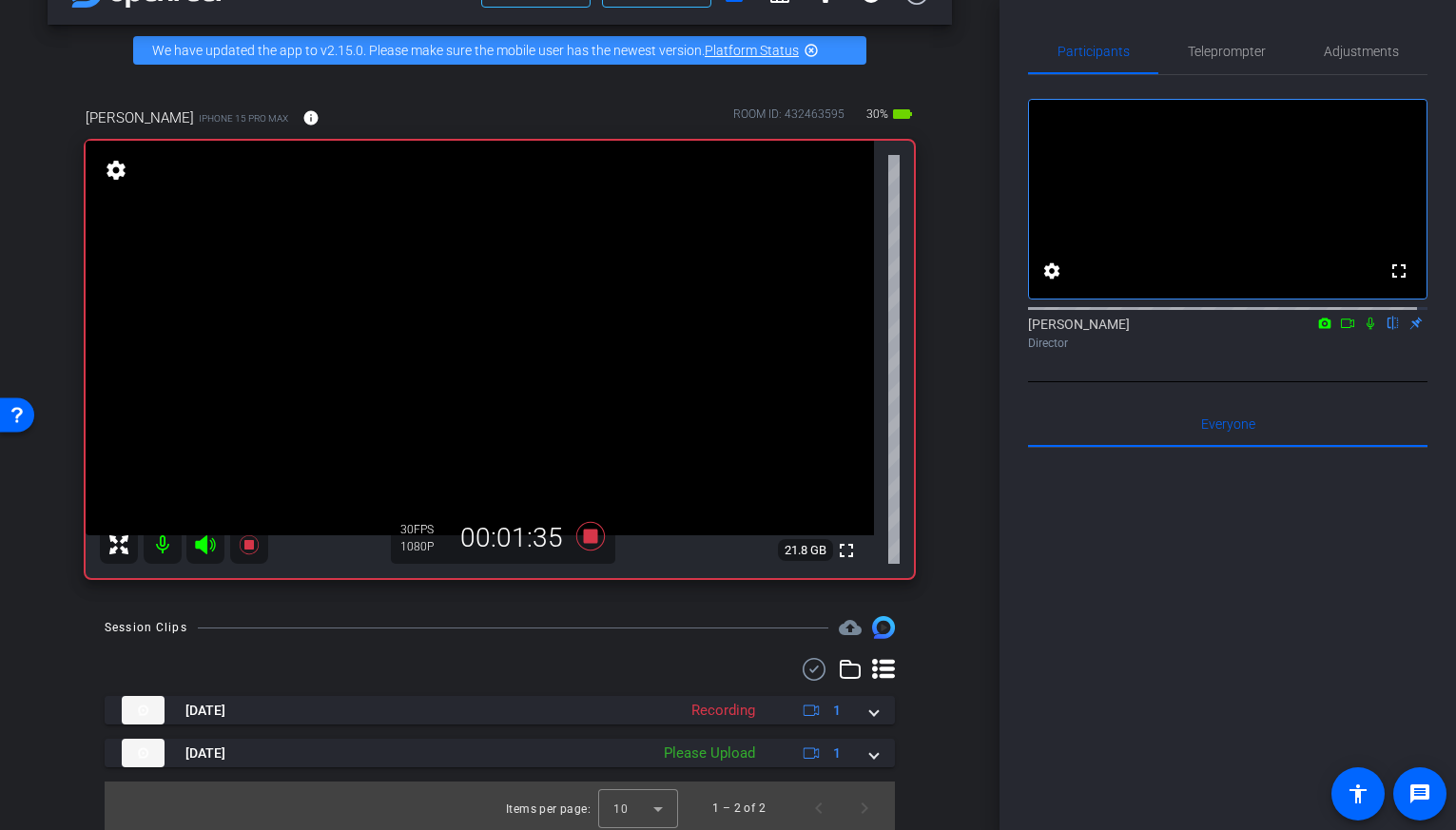
scroll to position [61, 0]
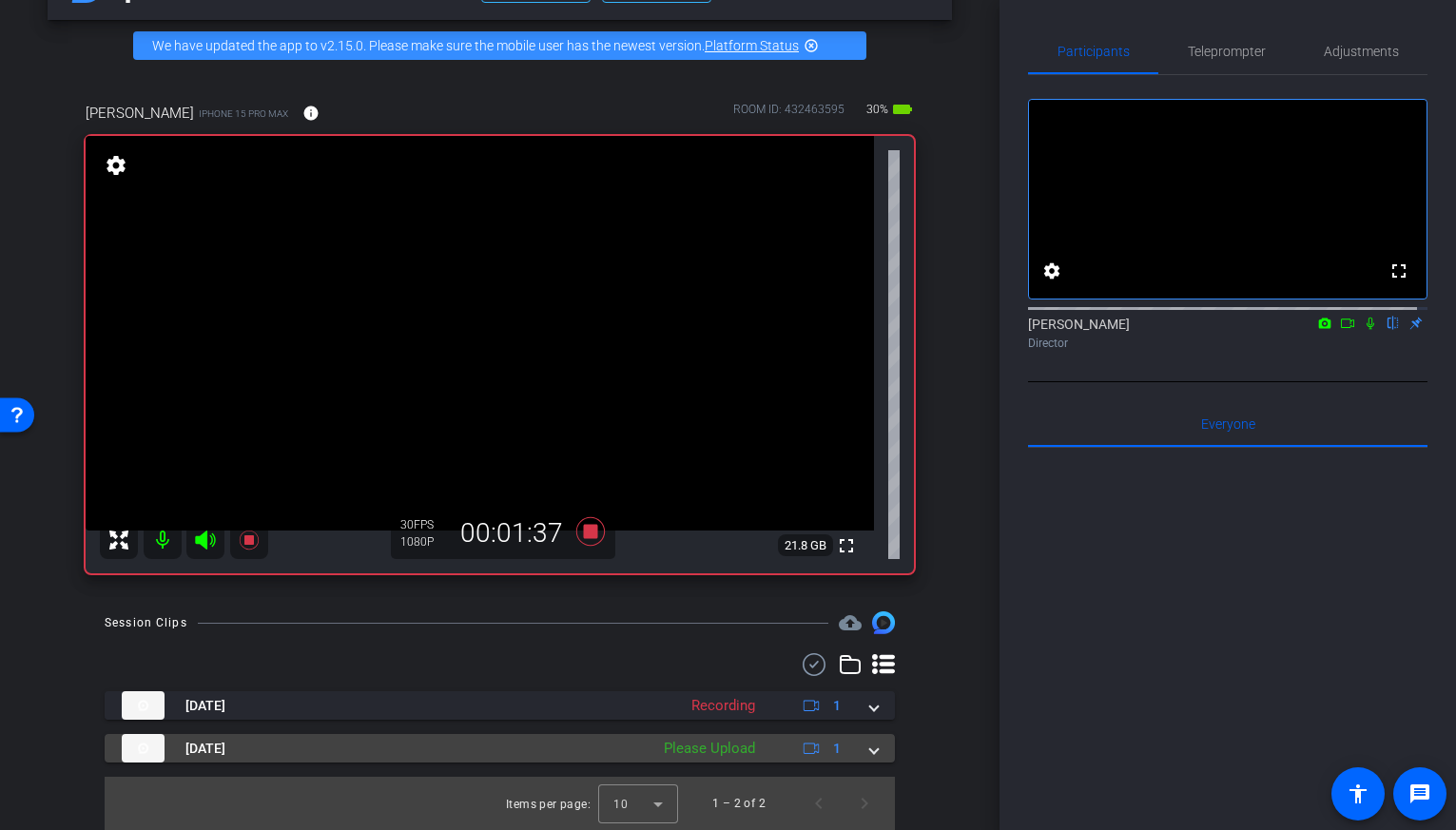
click at [724, 756] on div "Please Upload" at bounding box center [709, 749] width 110 height 22
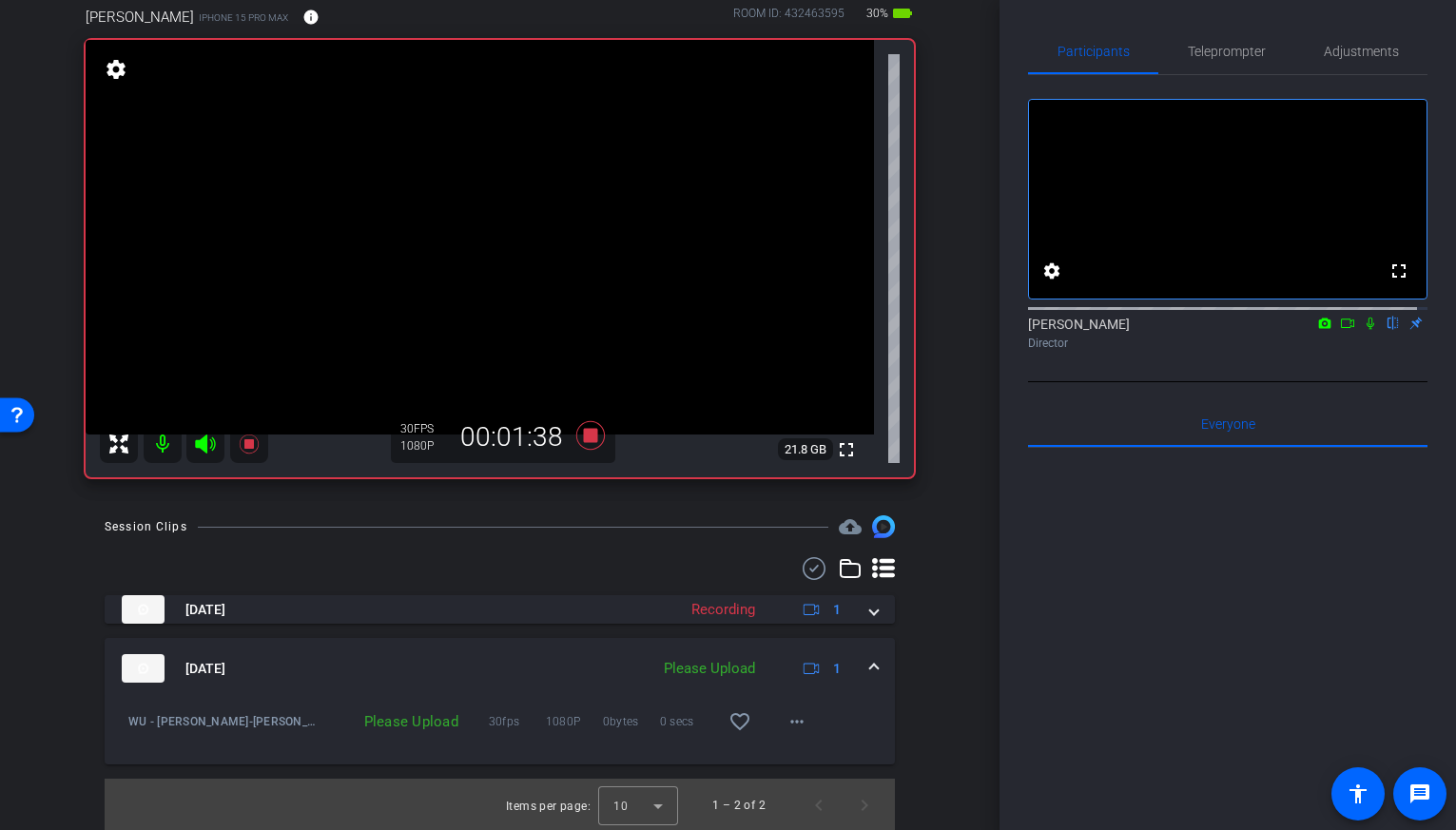
scroll to position [156, 0]
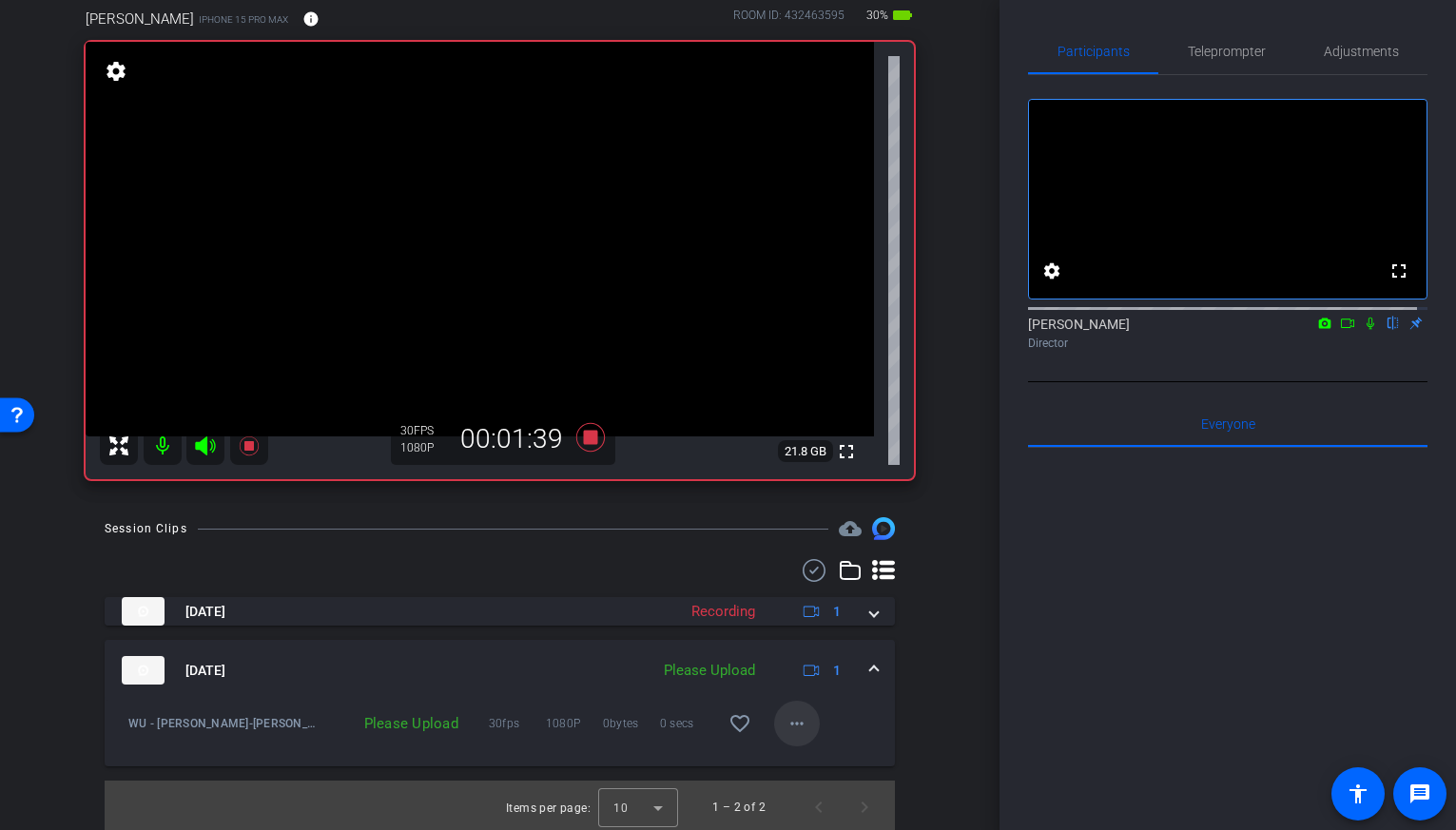
click at [785, 725] on mat-icon "more_horiz" at bounding box center [796, 723] width 23 height 23
click at [796, 756] on span "Upload" at bounding box center [818, 764] width 76 height 23
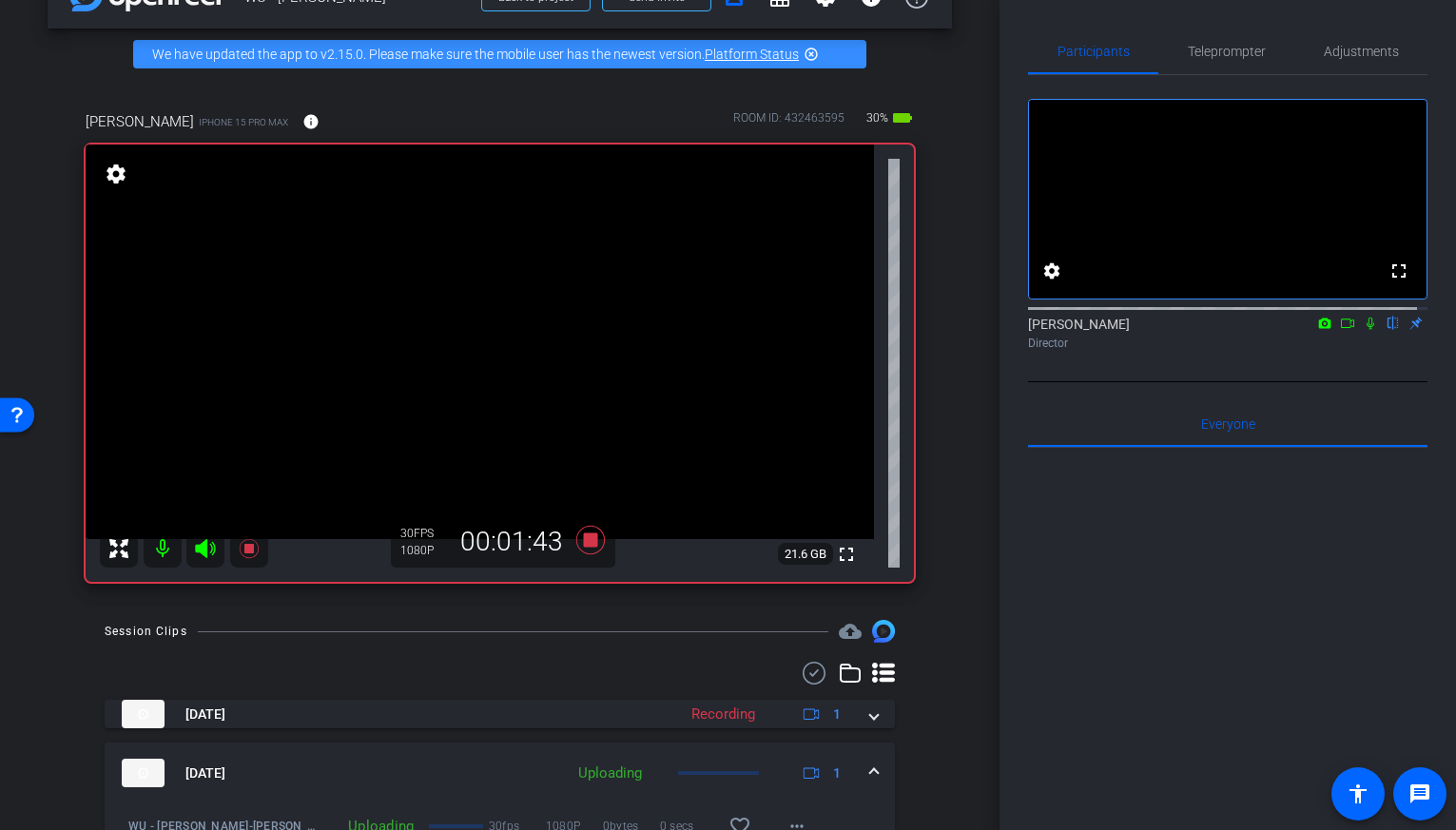
scroll to position [97, 0]
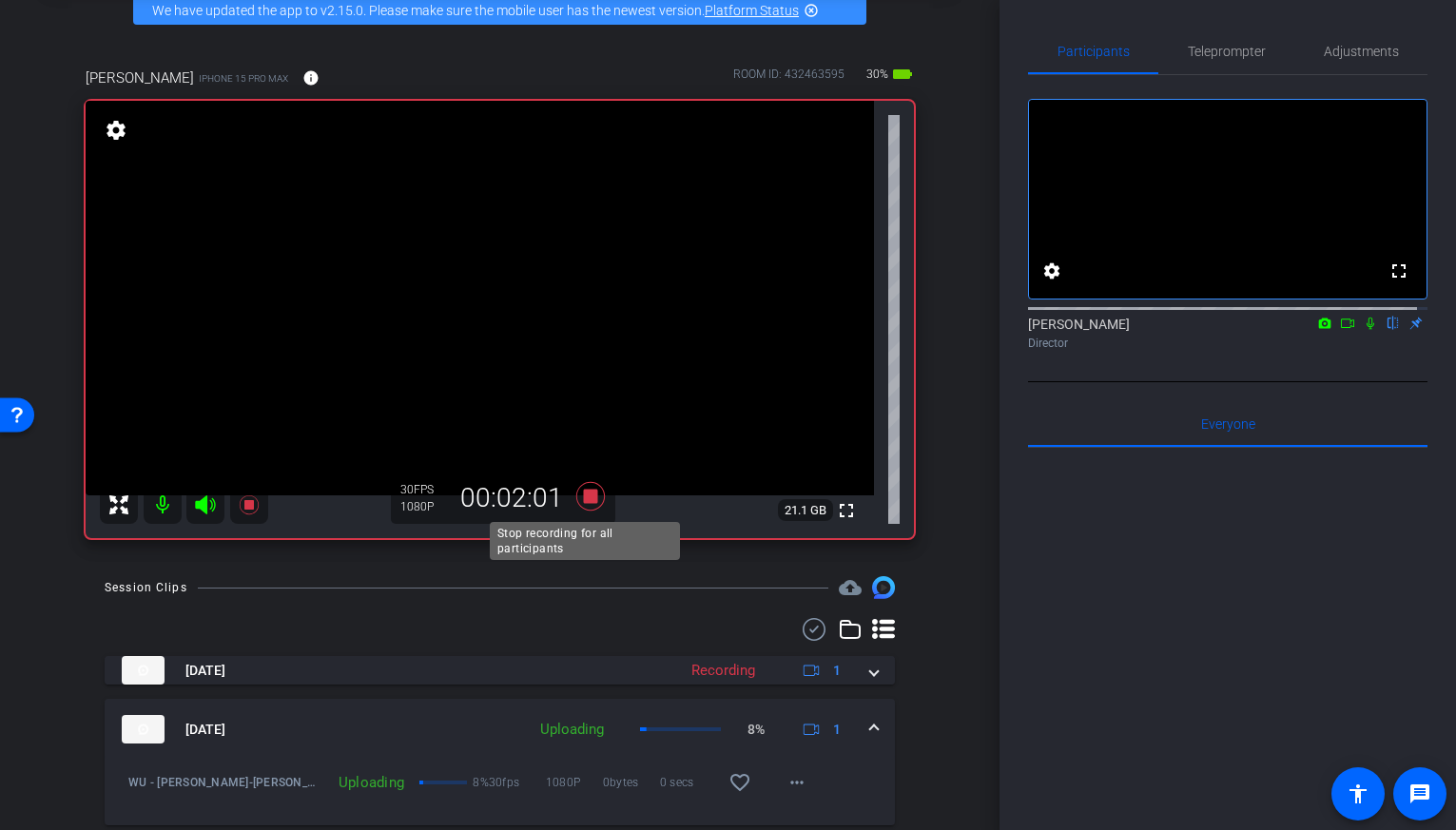
click at [588, 490] on icon at bounding box center [589, 496] width 29 height 29
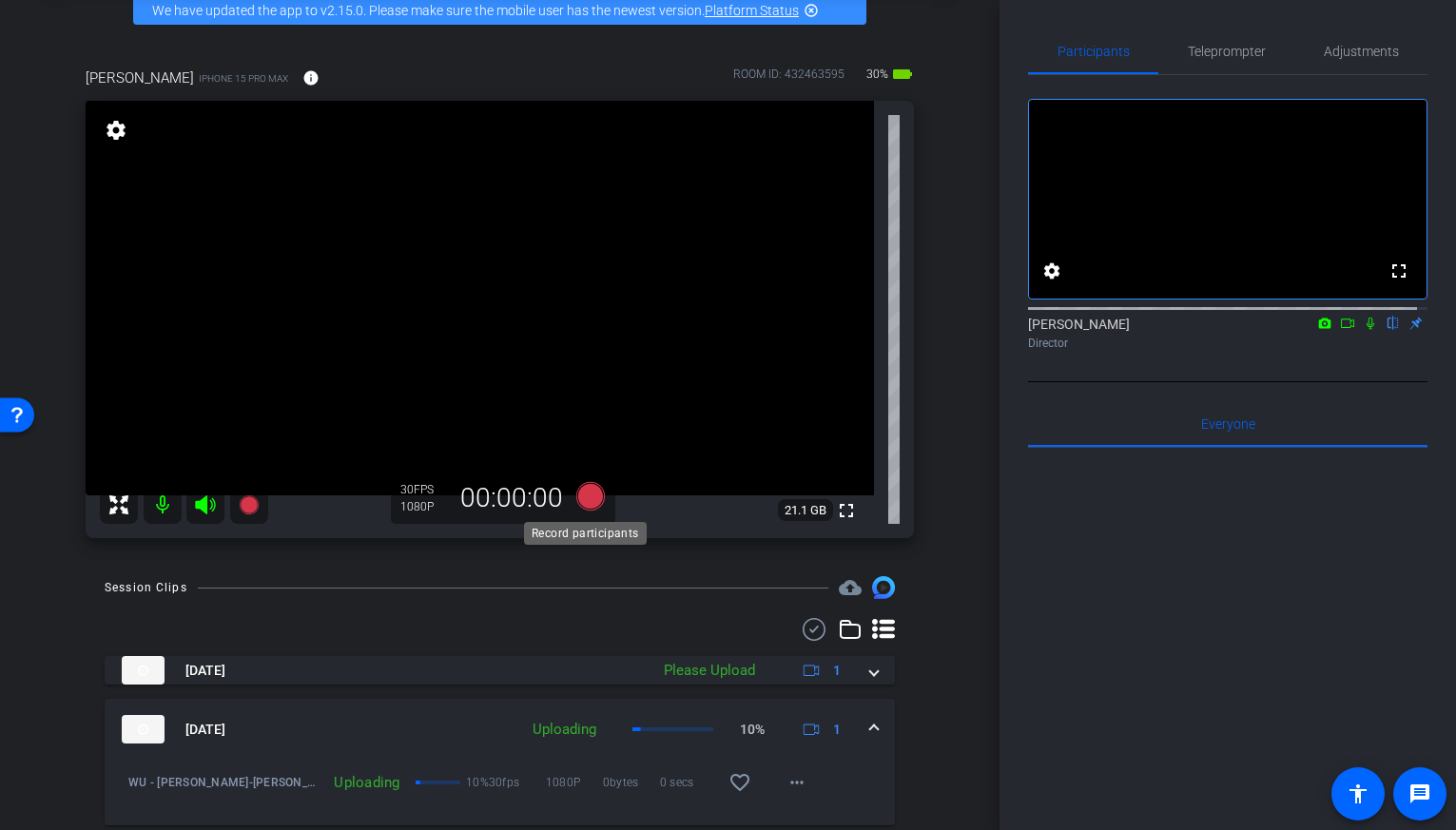
click at [592, 498] on icon at bounding box center [589, 496] width 29 height 29
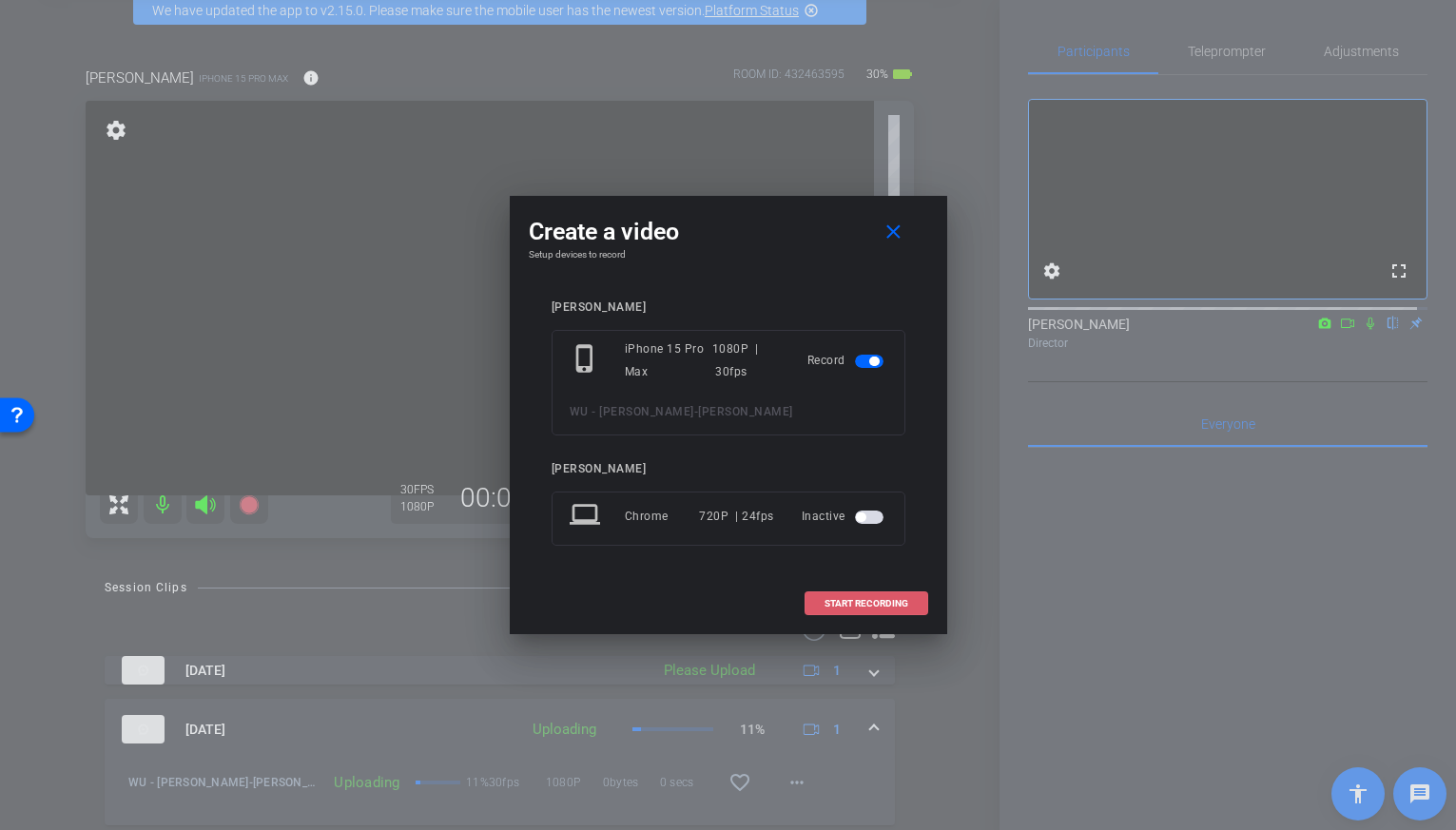
click at [846, 600] on span "START RECORDING" at bounding box center [866, 604] width 83 height 10
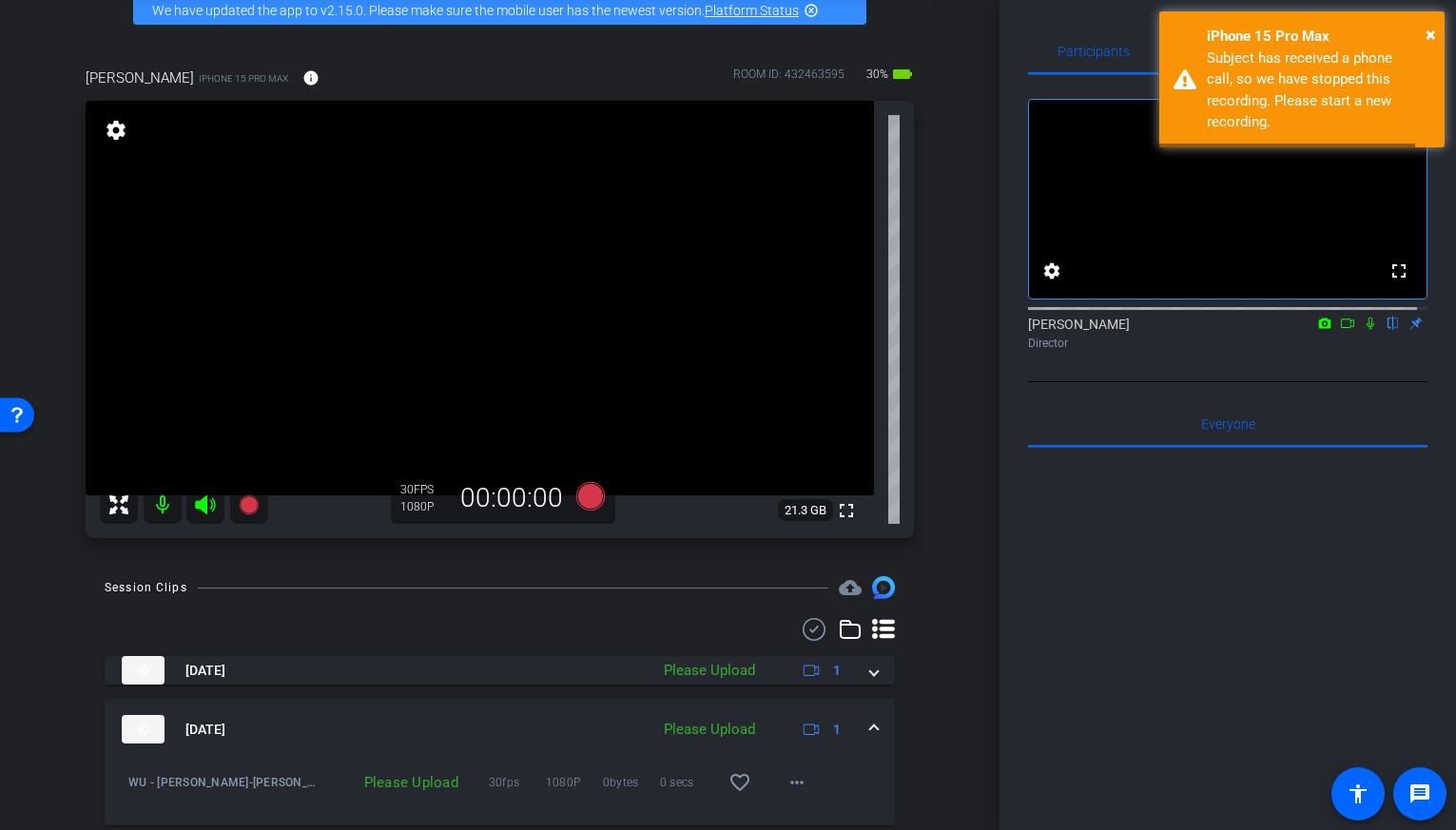
scroll to position [83, 0]
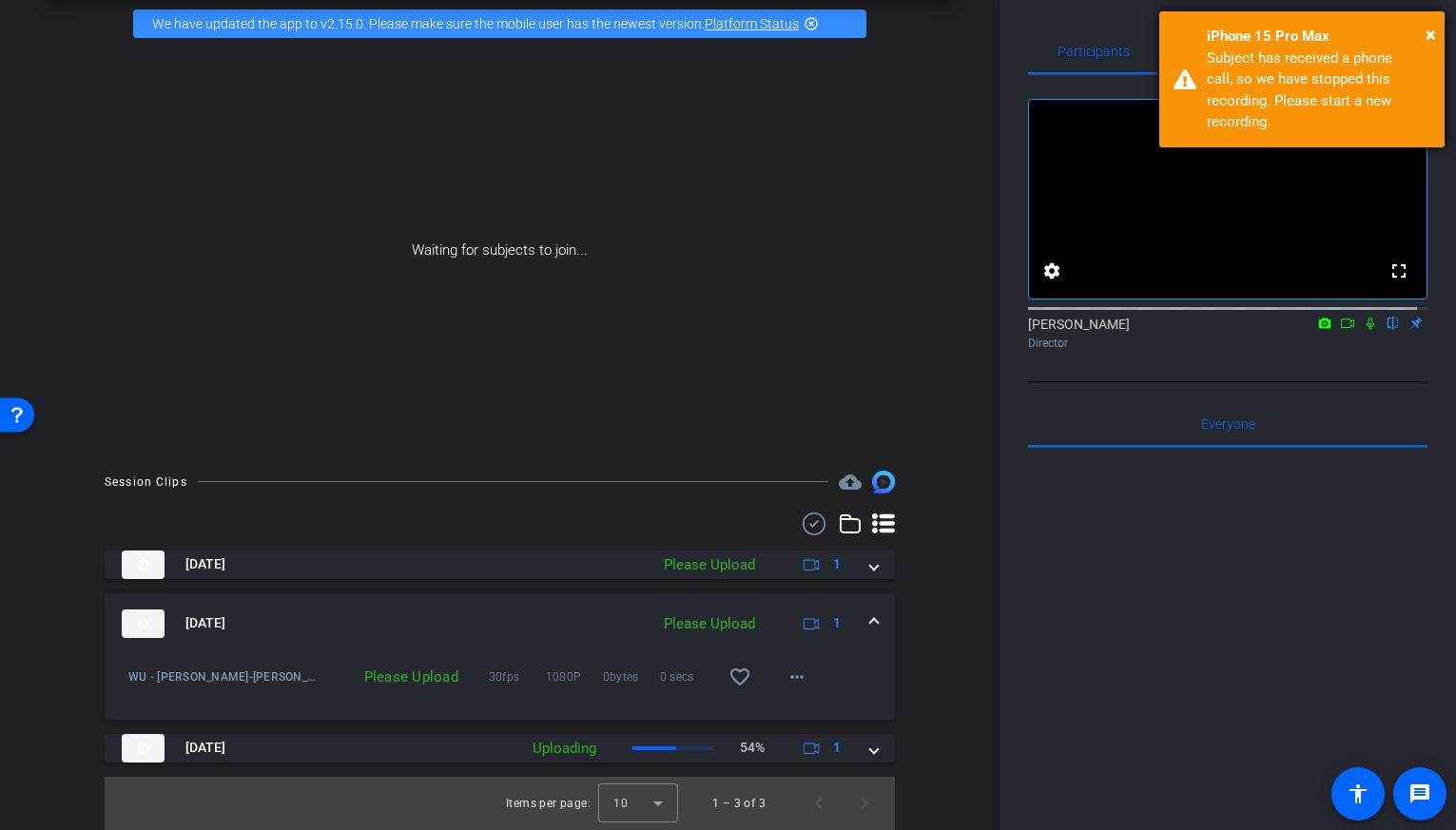
click at [1443, 23] on div "× iPhone 15 Pro Max Subject has received a phone call, so we have stopped this …" at bounding box center [1301, 79] width 285 height 136
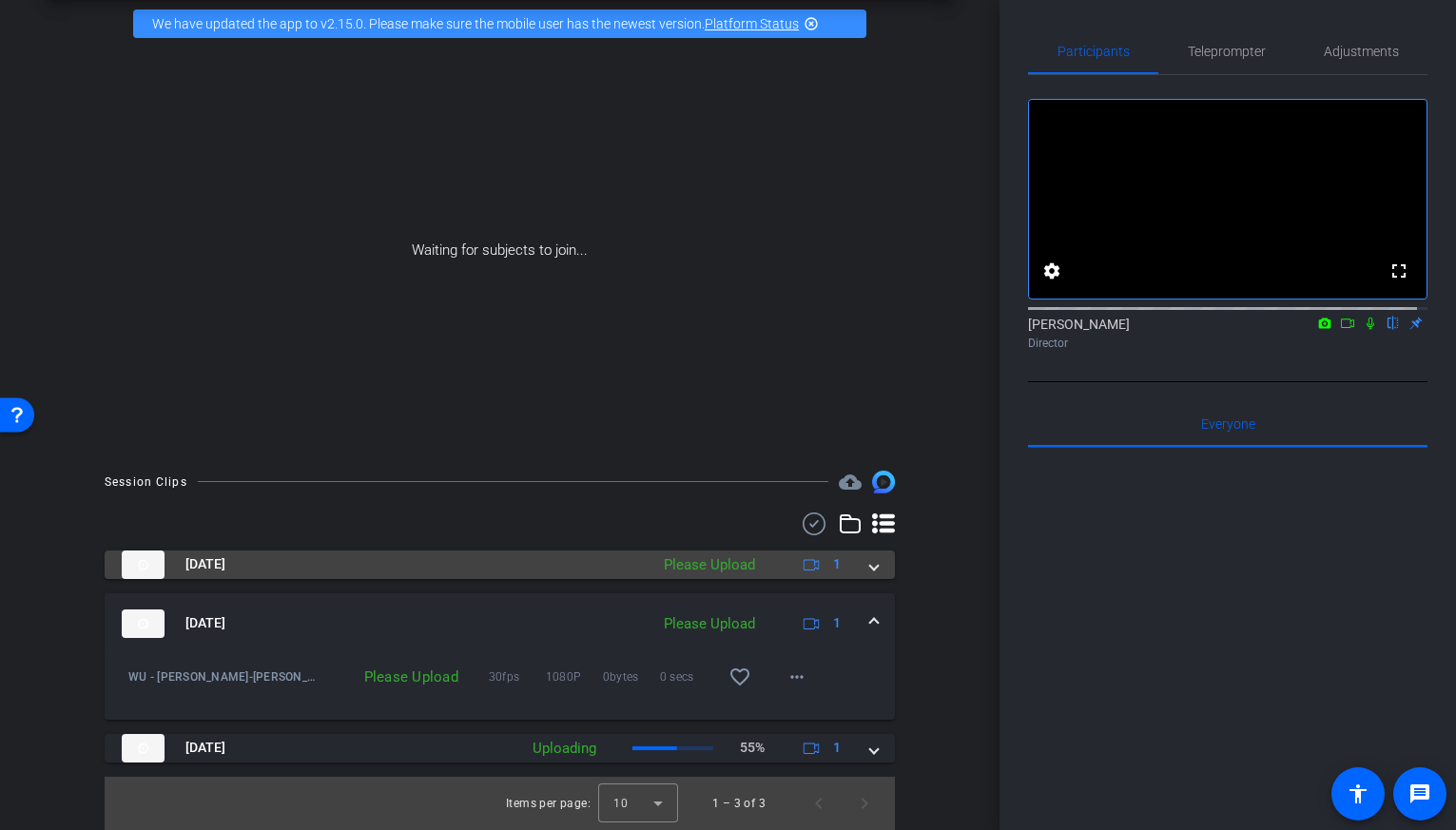
click at [730, 568] on div "Please Upload" at bounding box center [709, 565] width 110 height 22
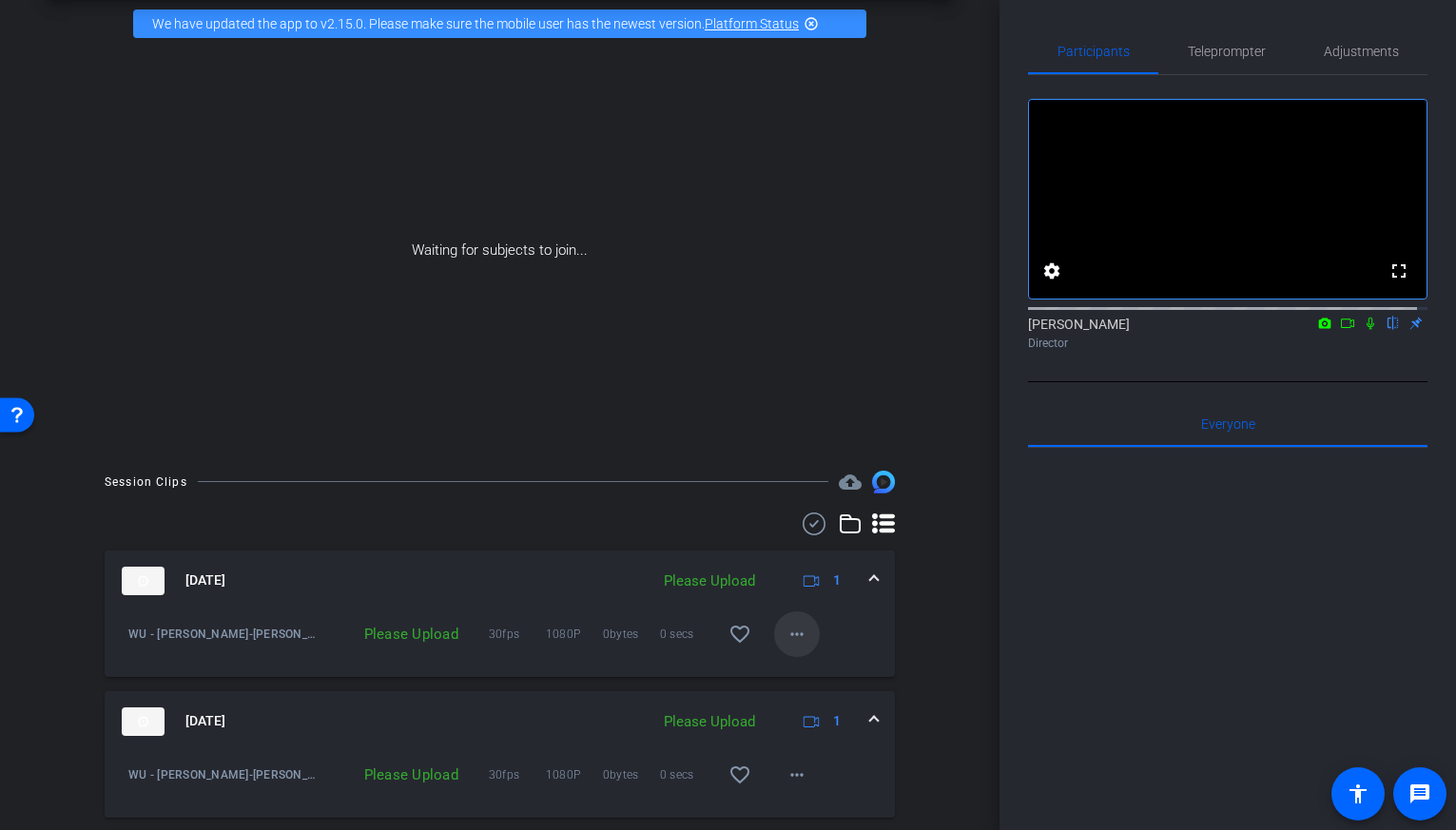
click at [797, 639] on mat-icon "more_horiz" at bounding box center [796, 634] width 23 height 23
click at [793, 676] on span "Upload" at bounding box center [818, 674] width 76 height 23
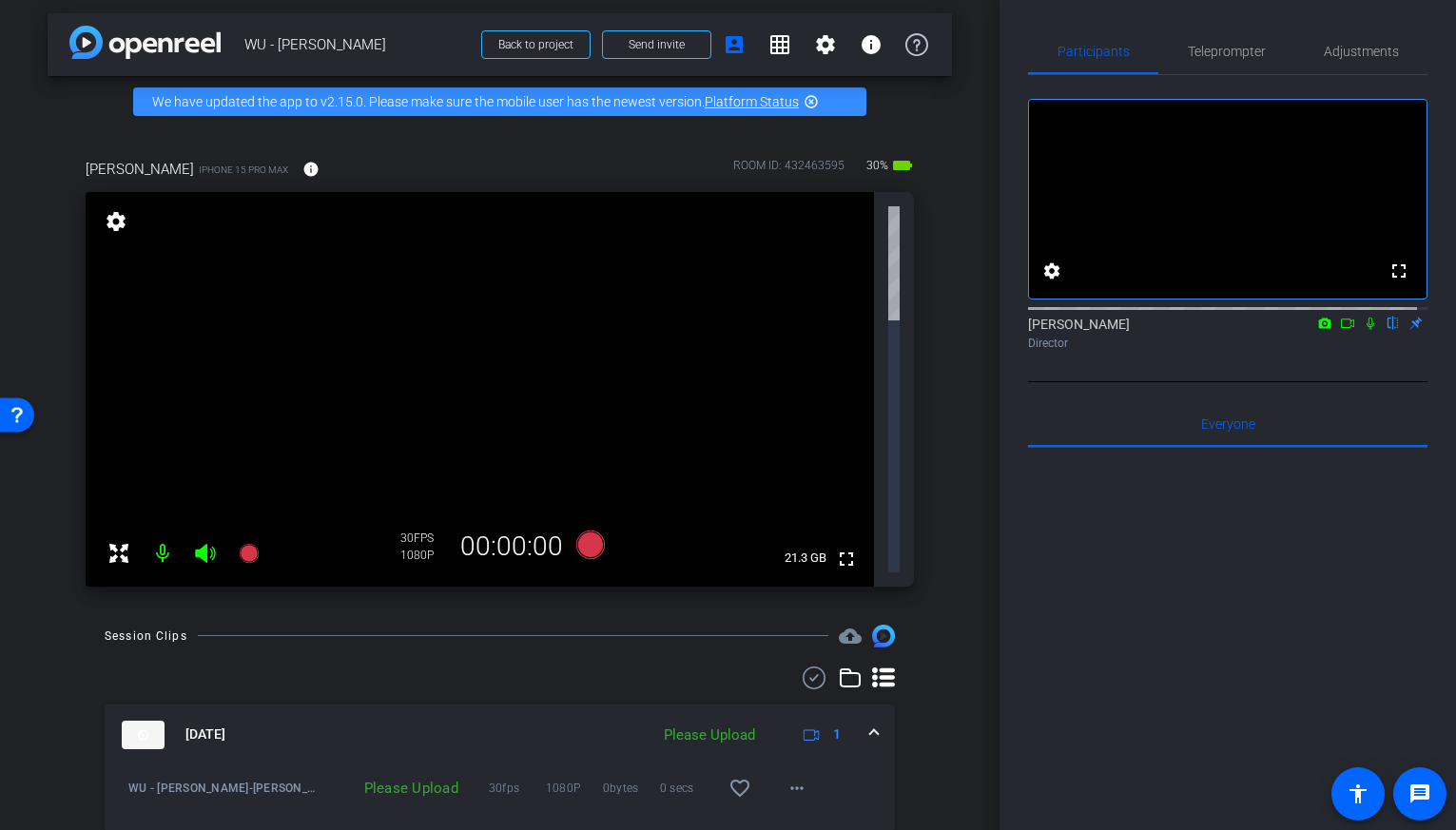
scroll to position [0, 0]
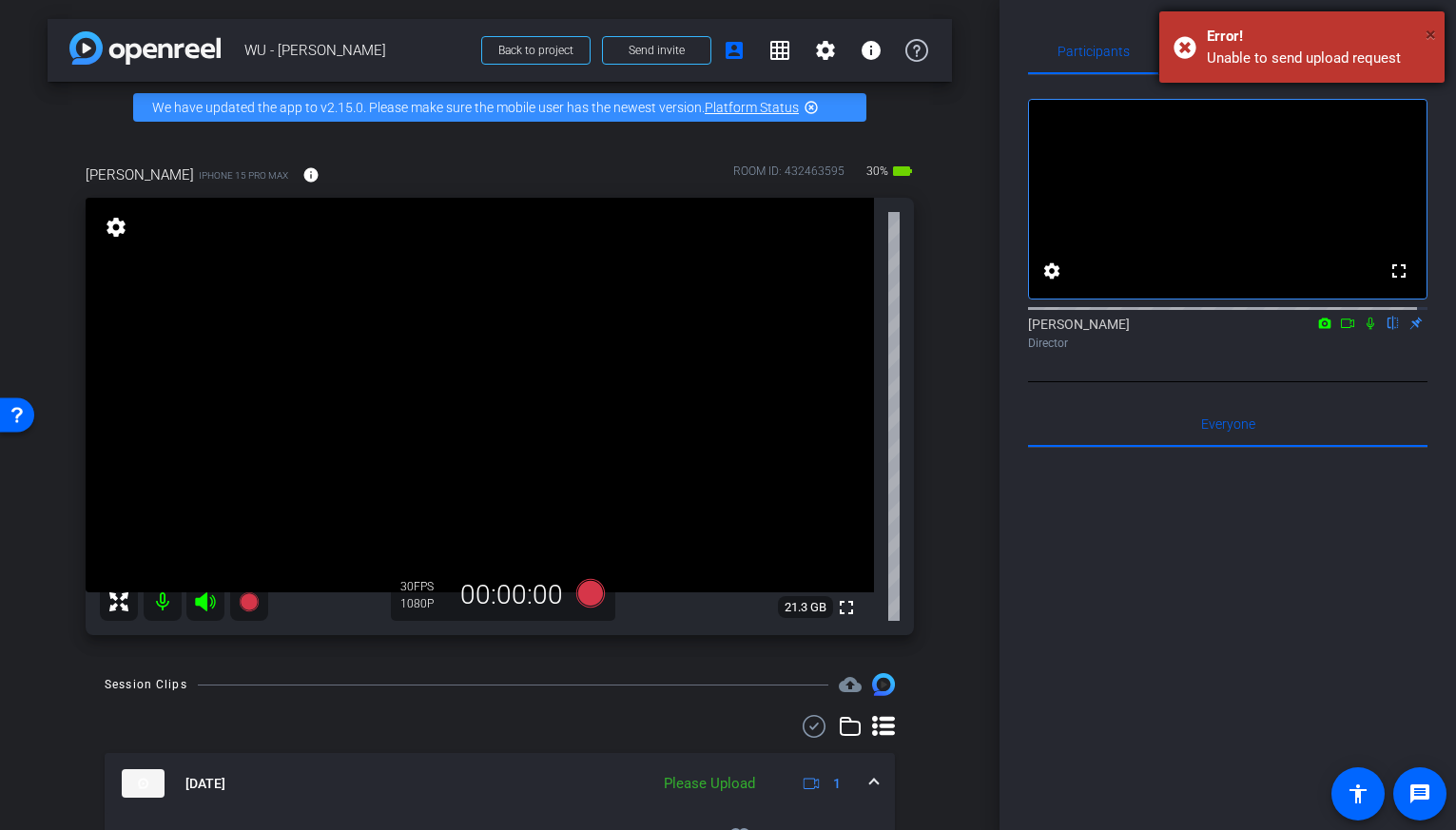
click at [1431, 24] on span "×" at bounding box center [1430, 34] width 11 height 23
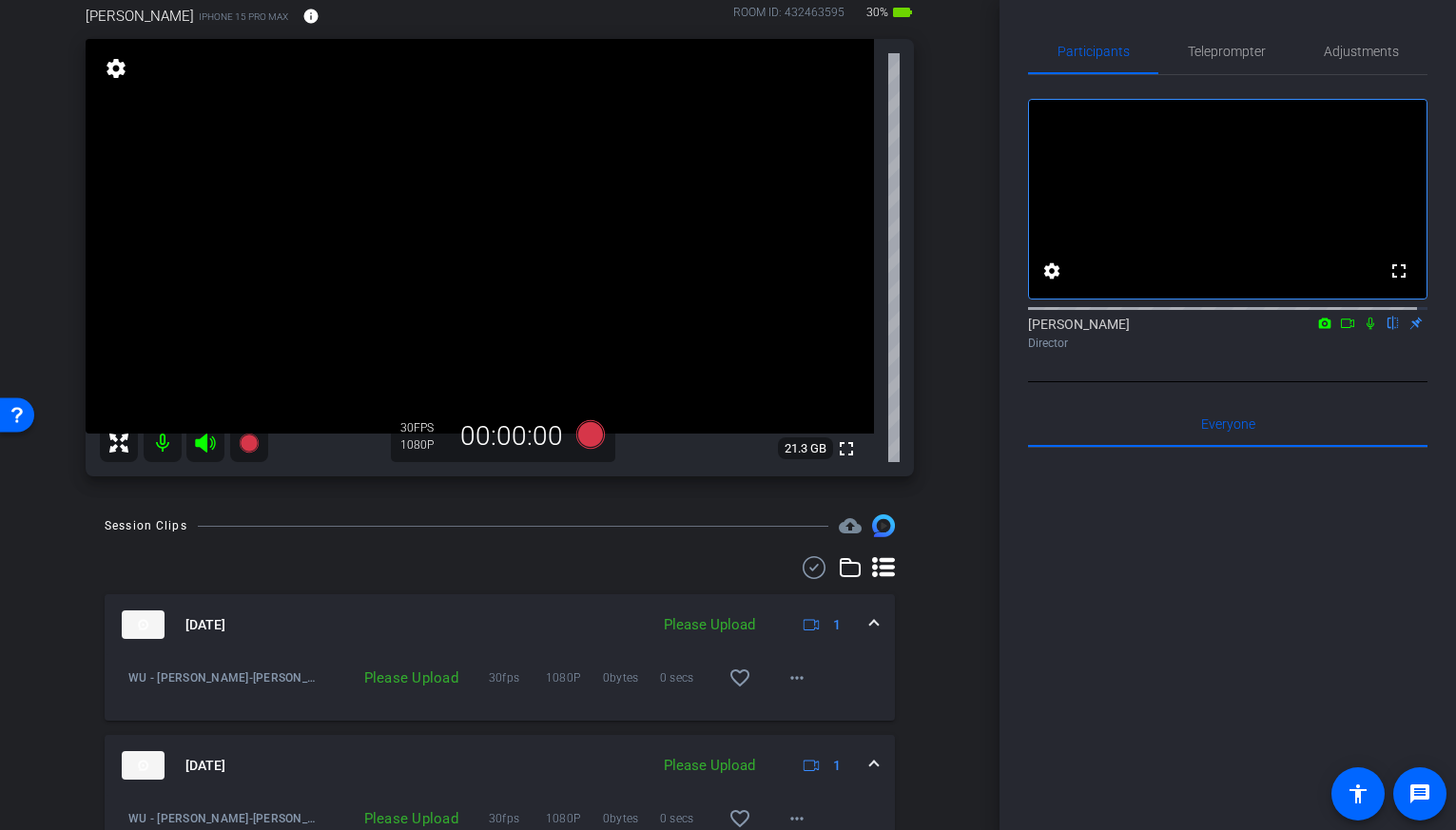
scroll to position [157, 0]
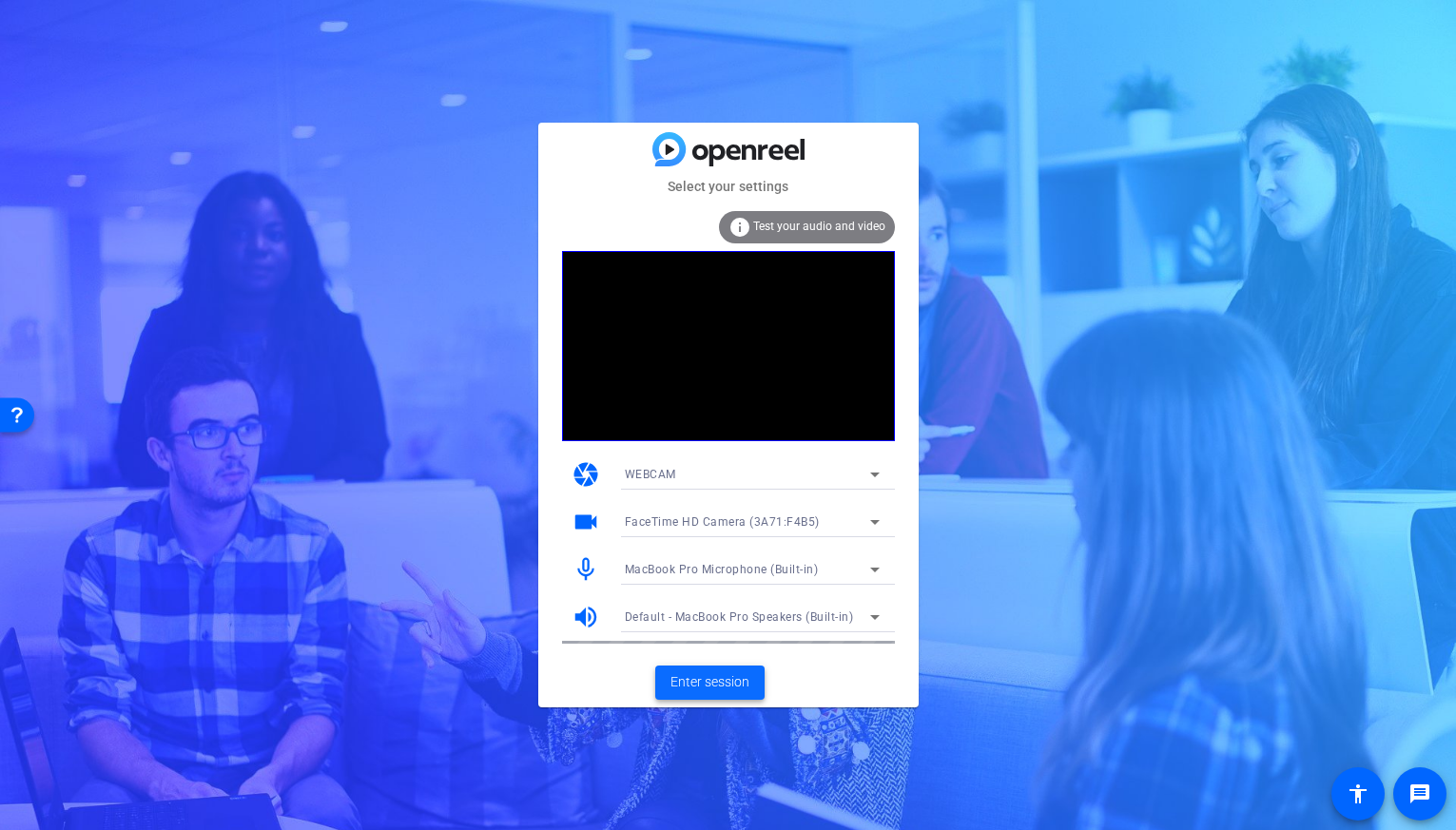
click at [730, 689] on span "Enter session" at bounding box center [710, 682] width 79 height 20
click at [731, 672] on span "Enter session" at bounding box center [710, 682] width 79 height 20
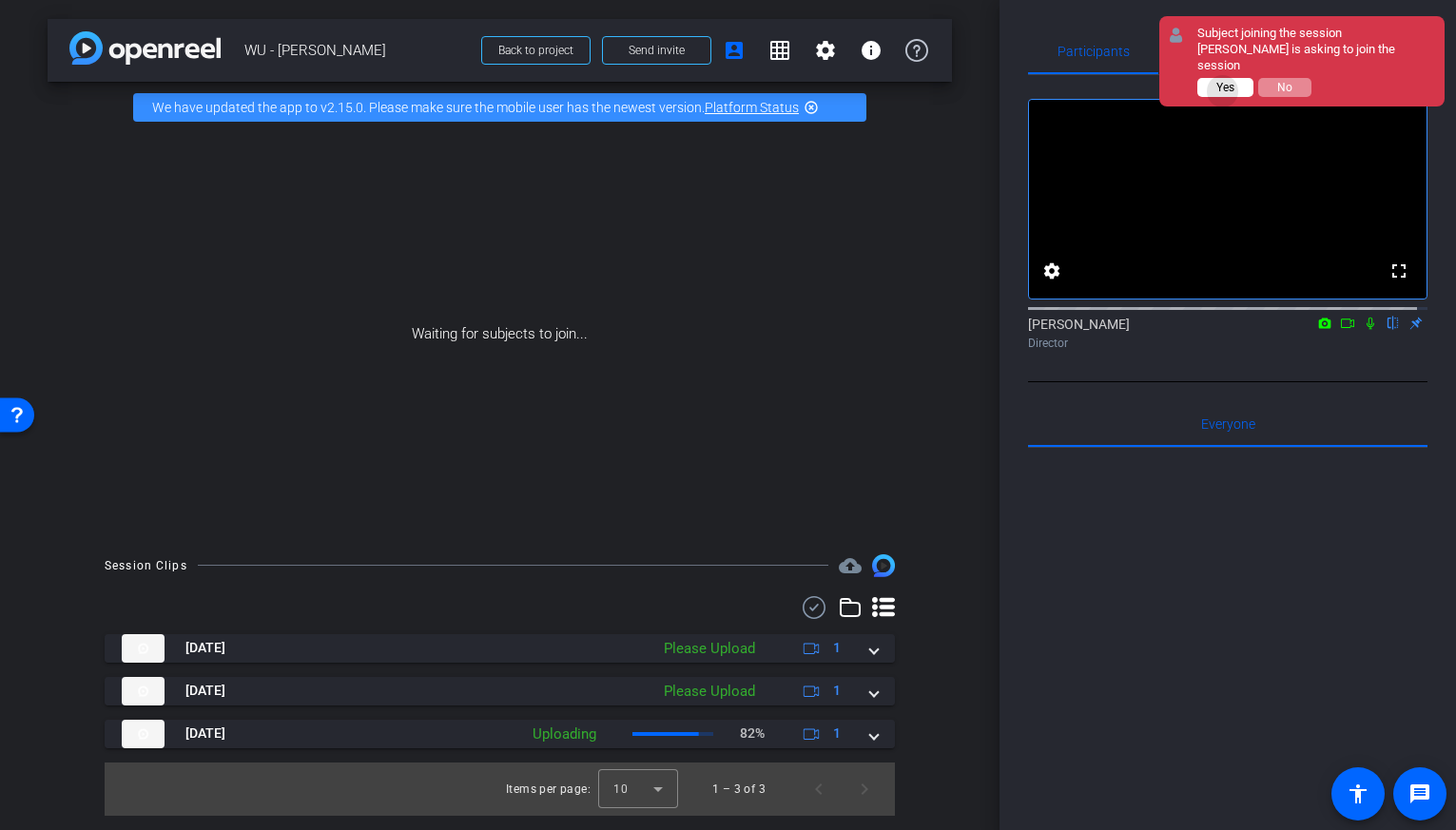
click at [1223, 81] on span "Yes" at bounding box center [1225, 87] width 18 height 13
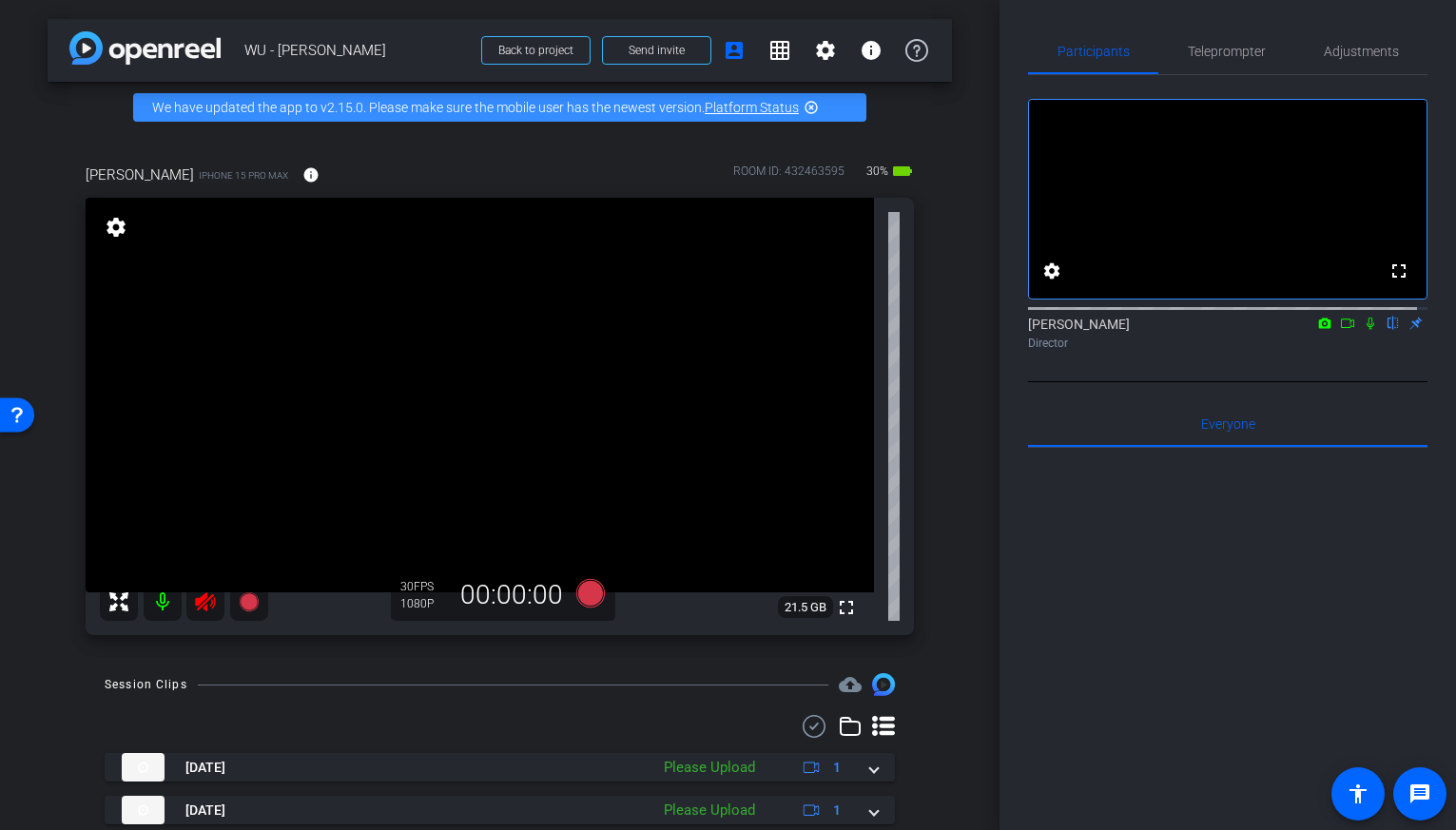
click at [215, 599] on icon at bounding box center [205, 602] width 20 height 19
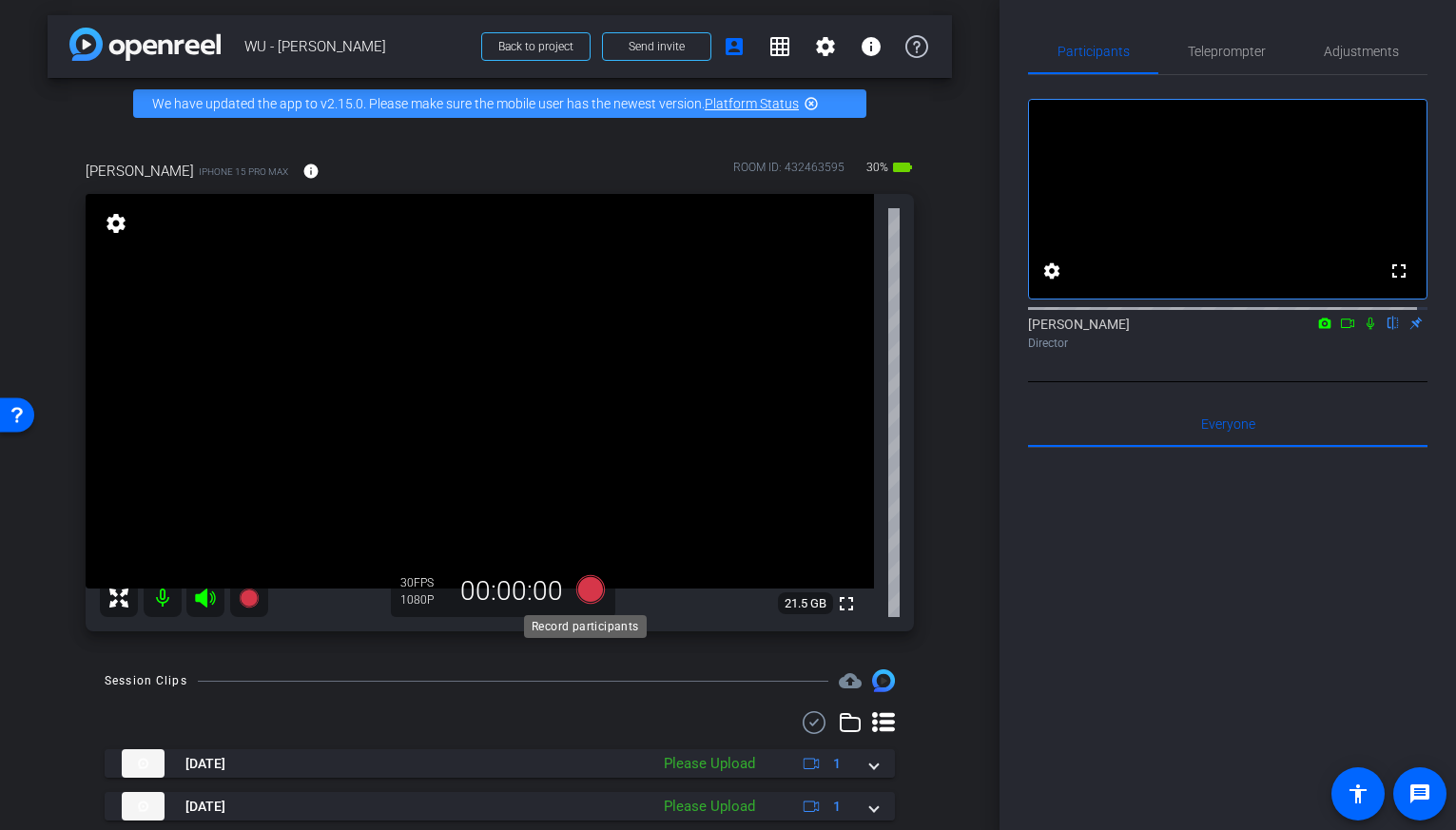
click at [586, 595] on icon at bounding box center [589, 589] width 29 height 29
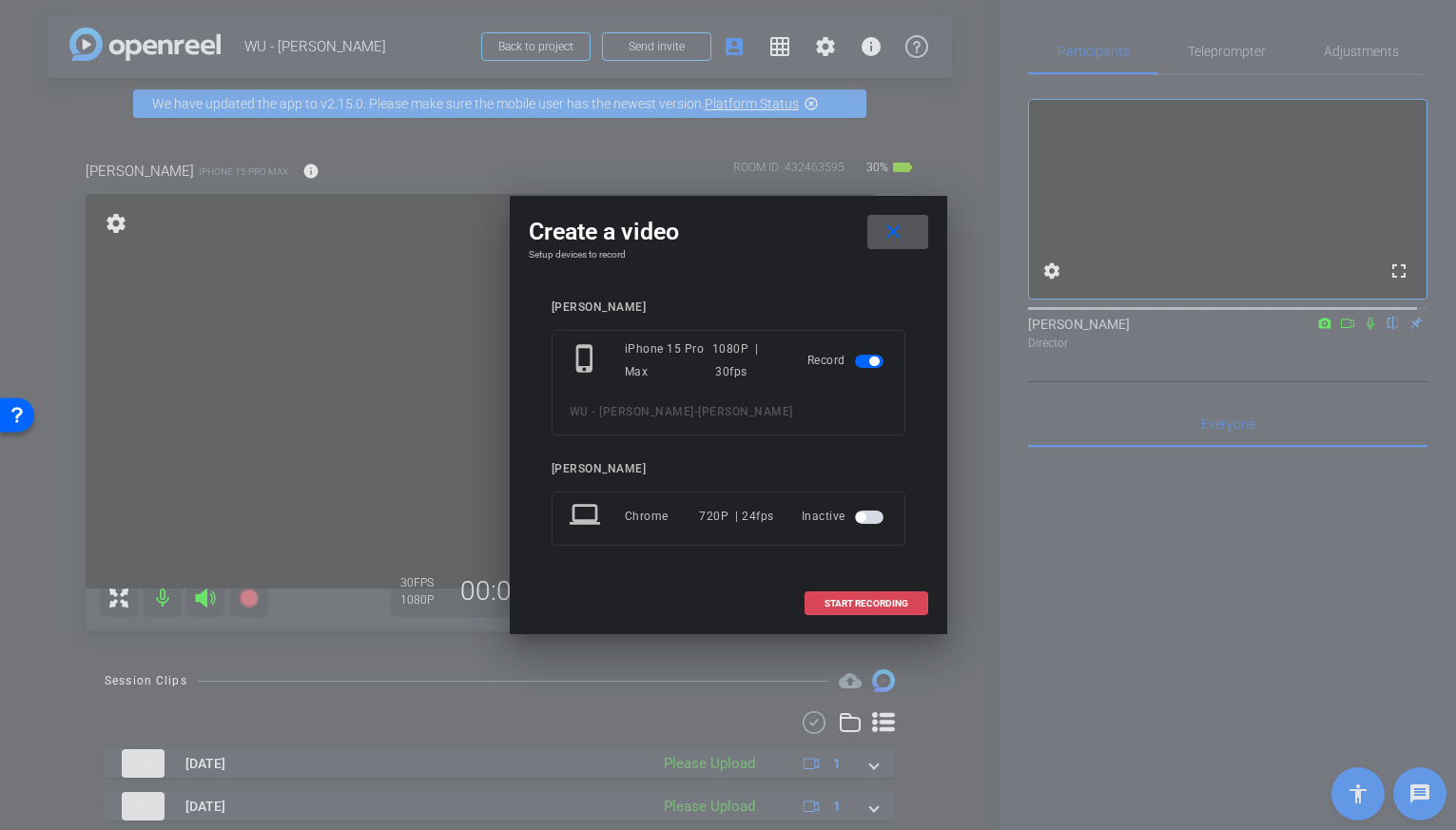
click at [875, 607] on span "START RECORDING" at bounding box center [866, 604] width 83 height 10
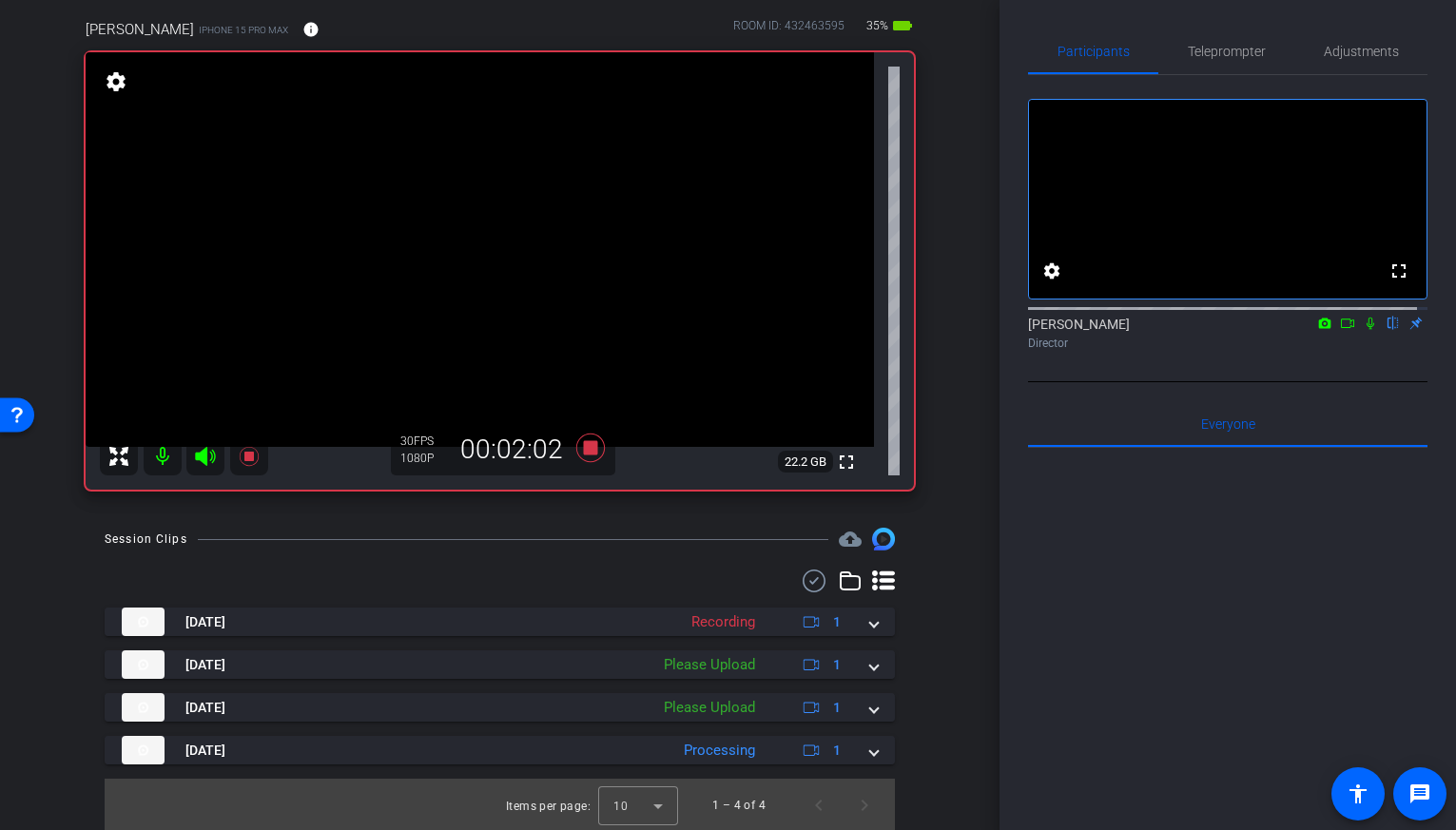
scroll to position [144, 0]
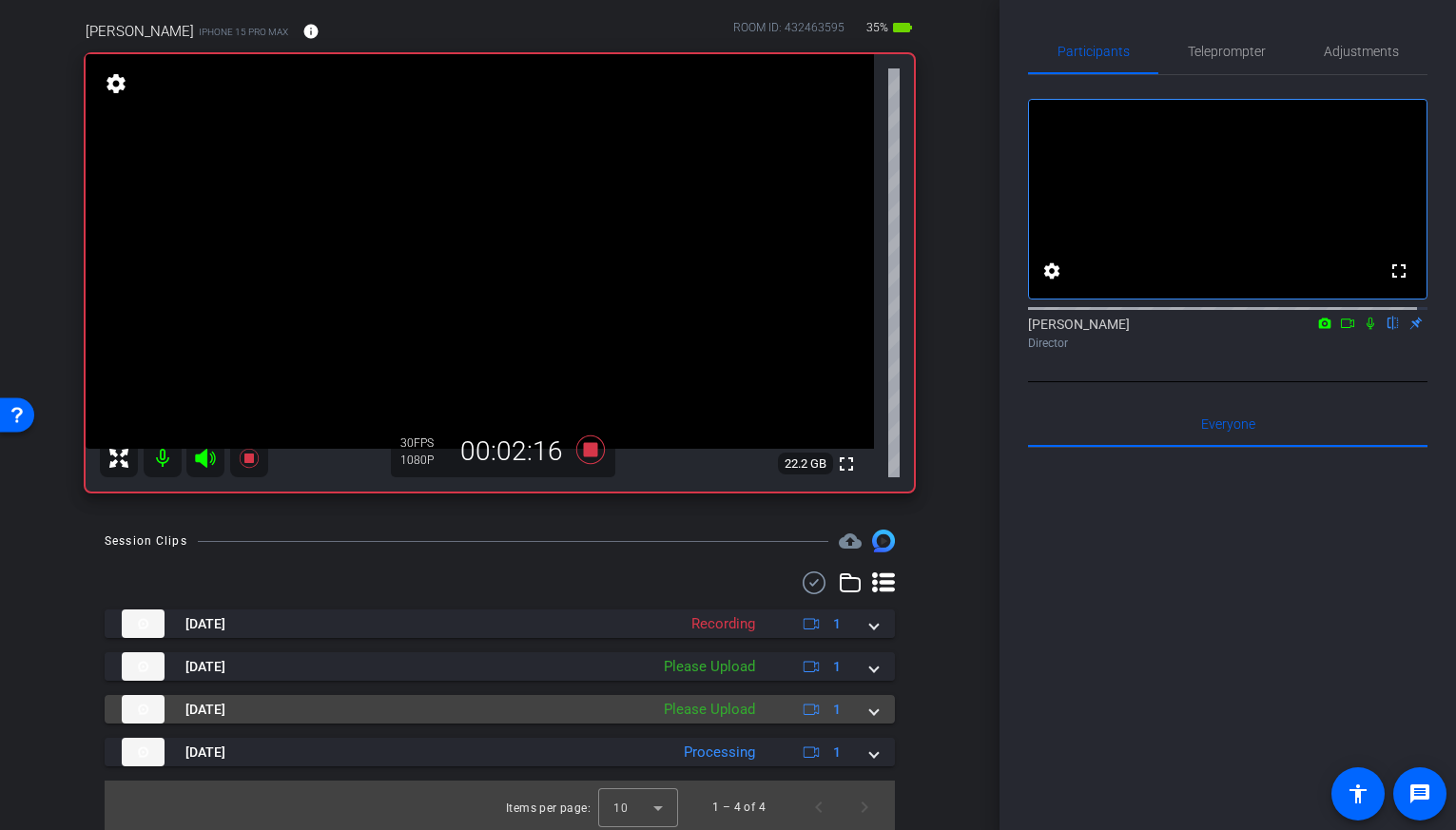
click at [742, 710] on div "Please Upload" at bounding box center [709, 710] width 110 height 22
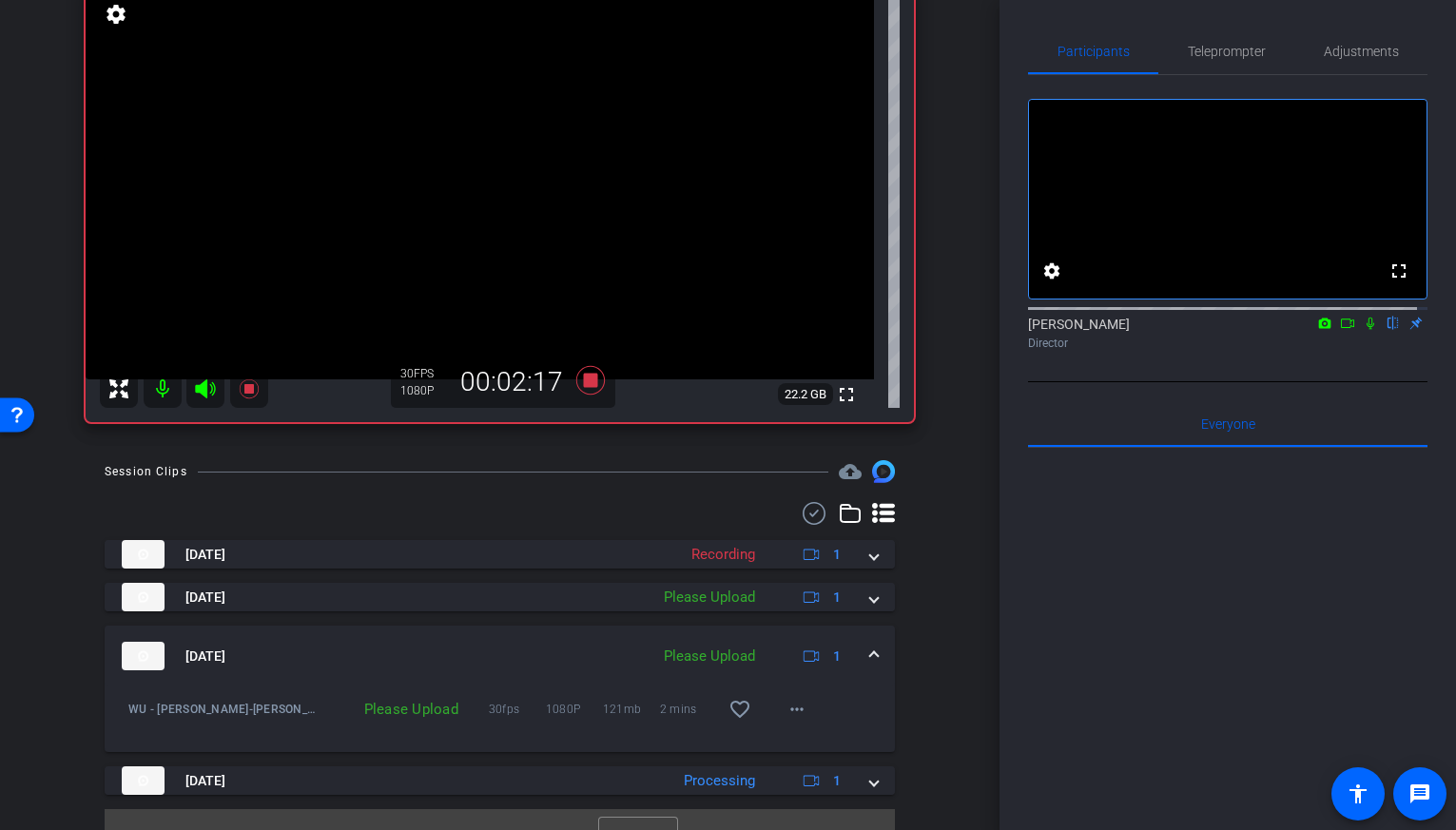
scroll to position [245, 0]
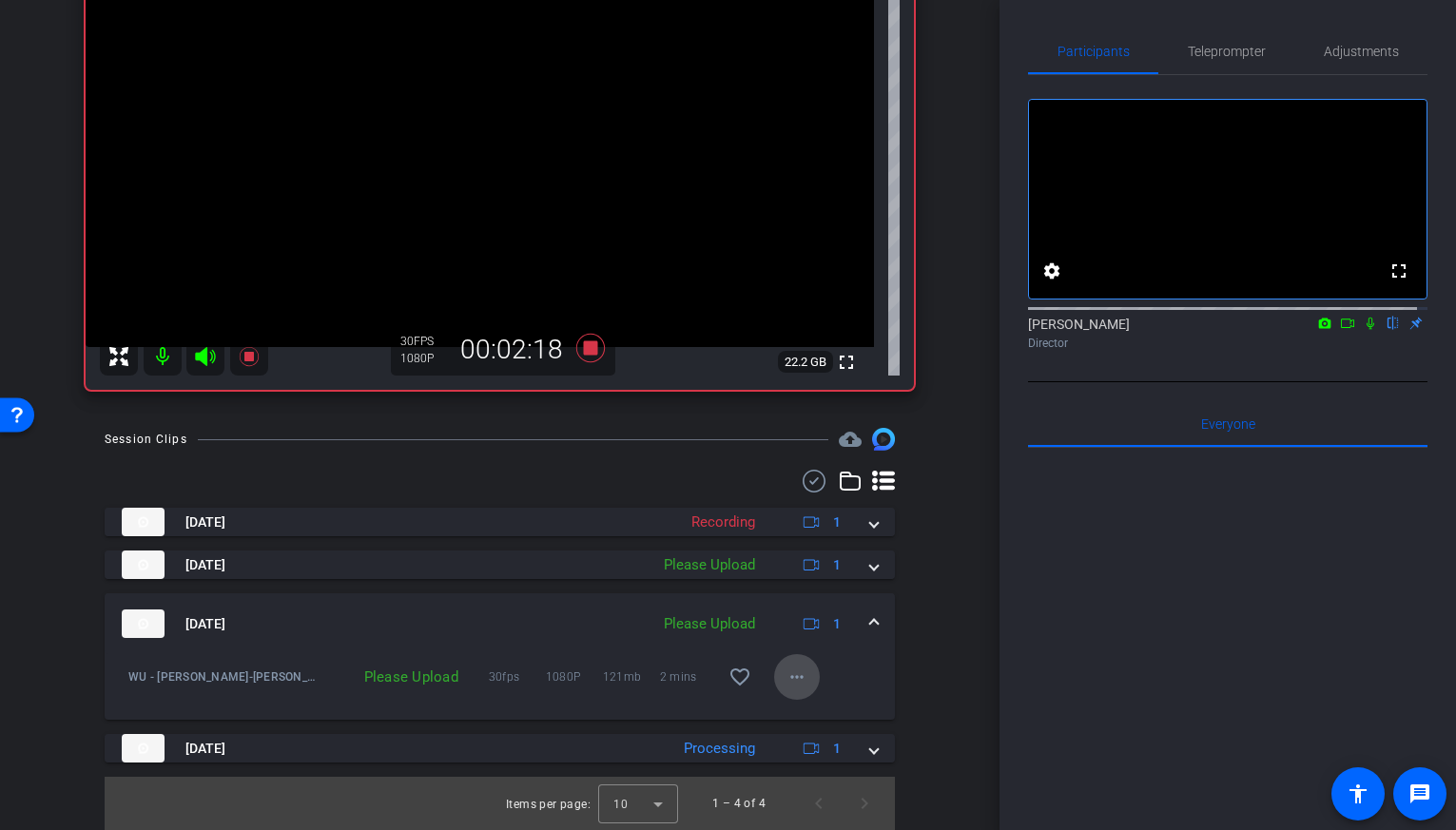
click at [788, 678] on mat-icon "more_horiz" at bounding box center [796, 676] width 23 height 23
click at [788, 713] on span "Upload" at bounding box center [818, 717] width 76 height 23
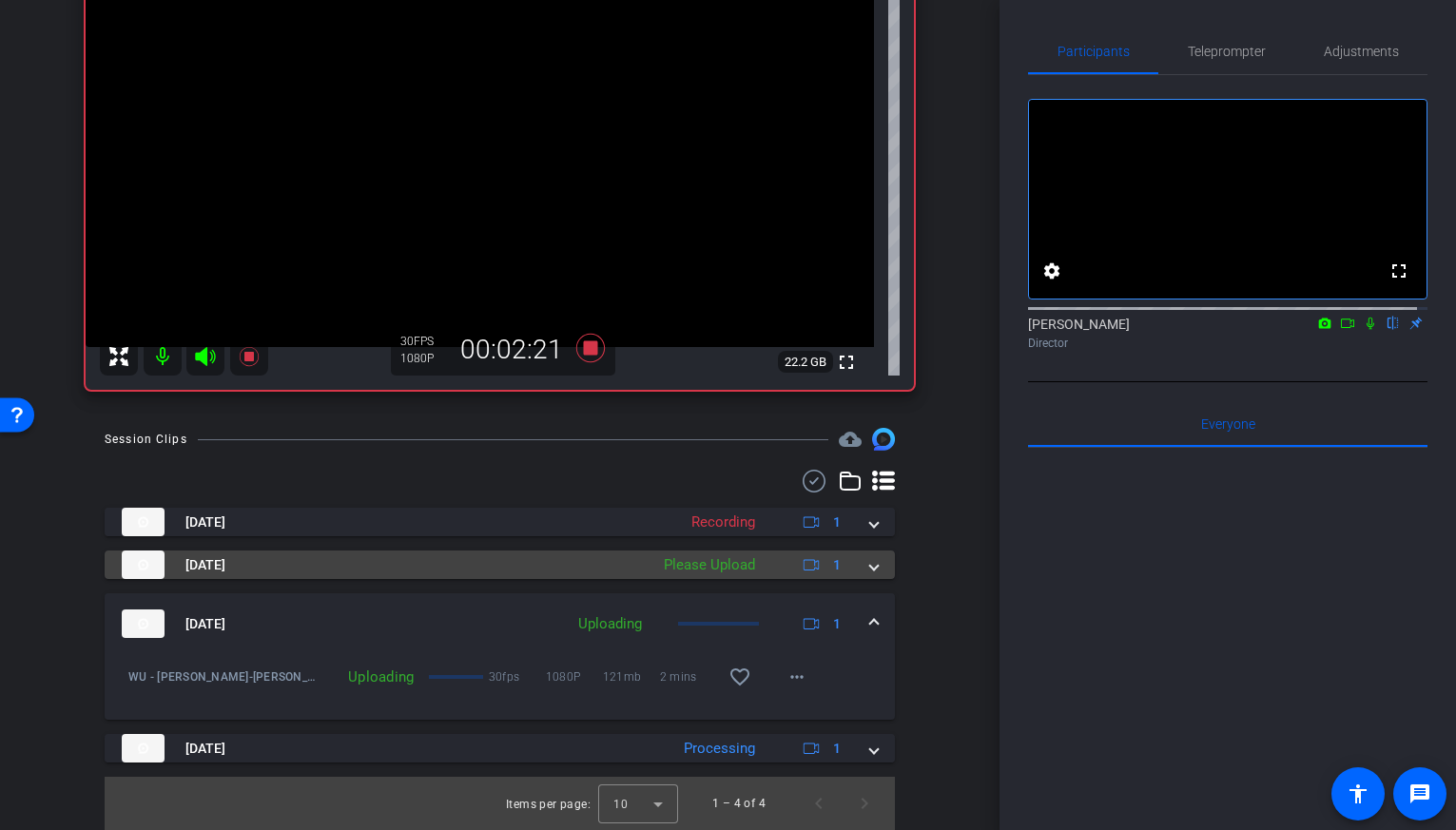
click at [768, 565] on mat-panel-description "Please Upload 1" at bounding box center [754, 564] width 200 height 29
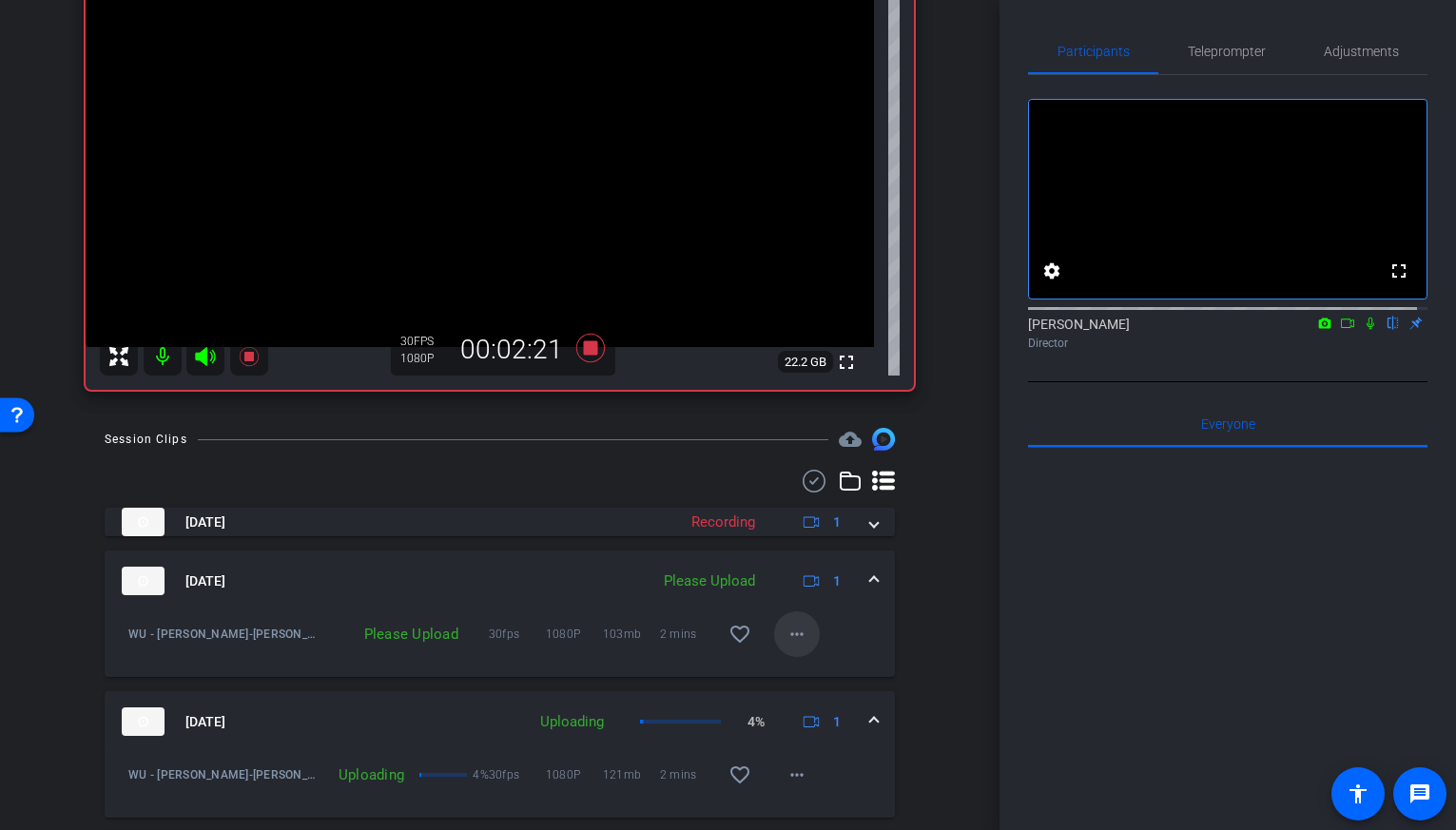
click at [791, 639] on mat-icon "more_horiz" at bounding box center [796, 634] width 23 height 23
click at [793, 678] on span "Upload" at bounding box center [818, 674] width 76 height 23
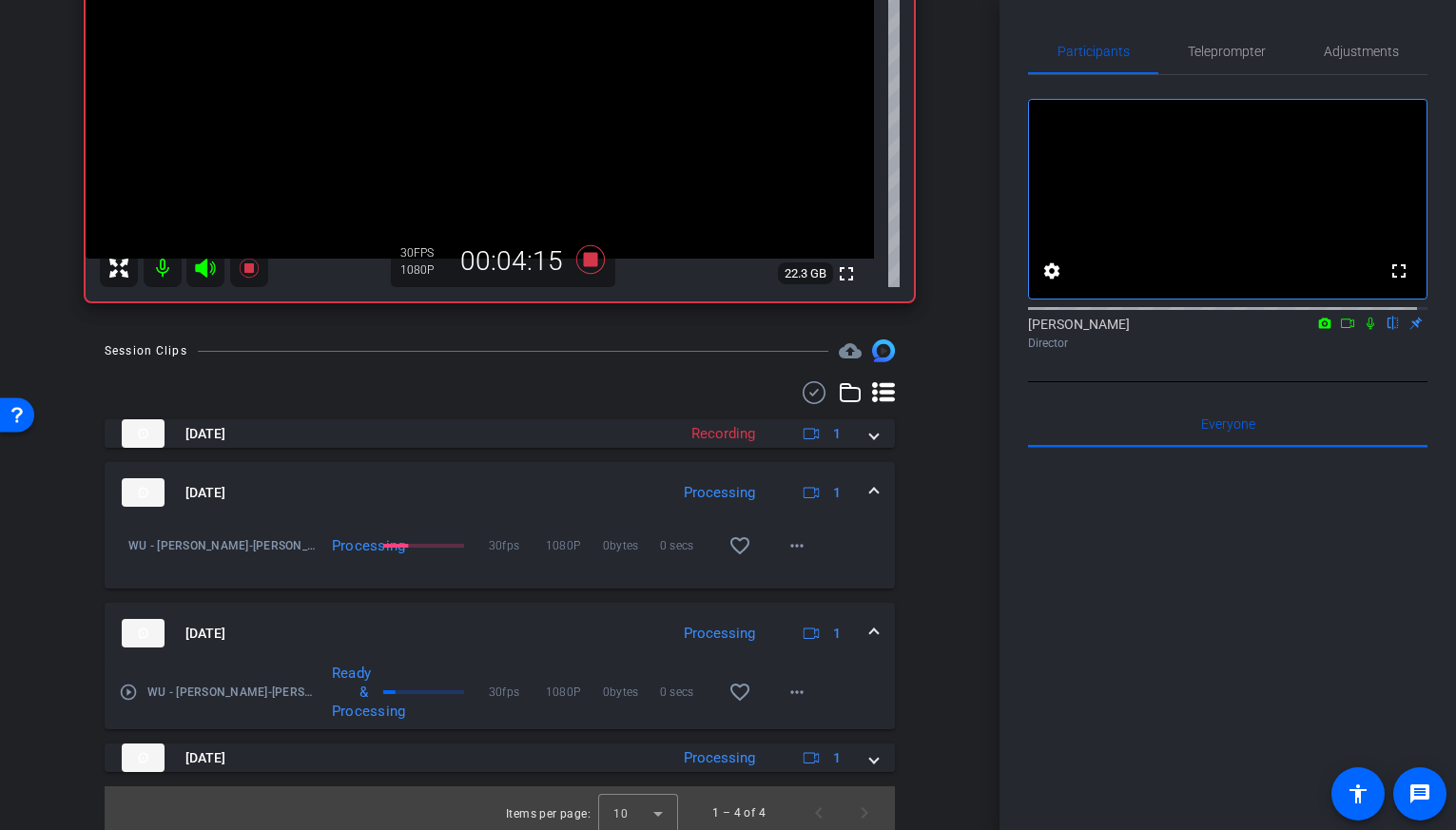
scroll to position [0, 0]
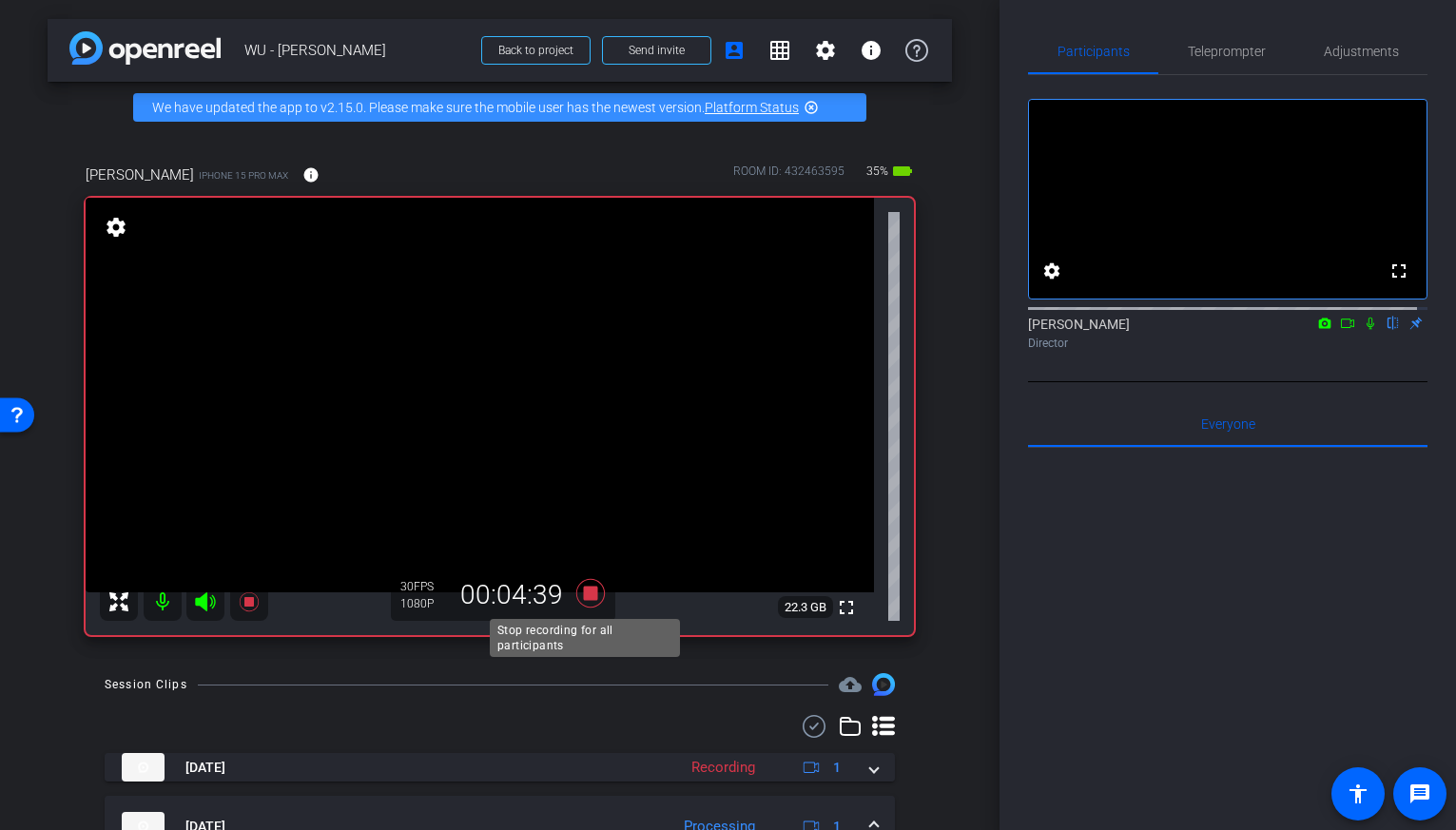
click at [588, 595] on icon at bounding box center [589, 593] width 29 height 29
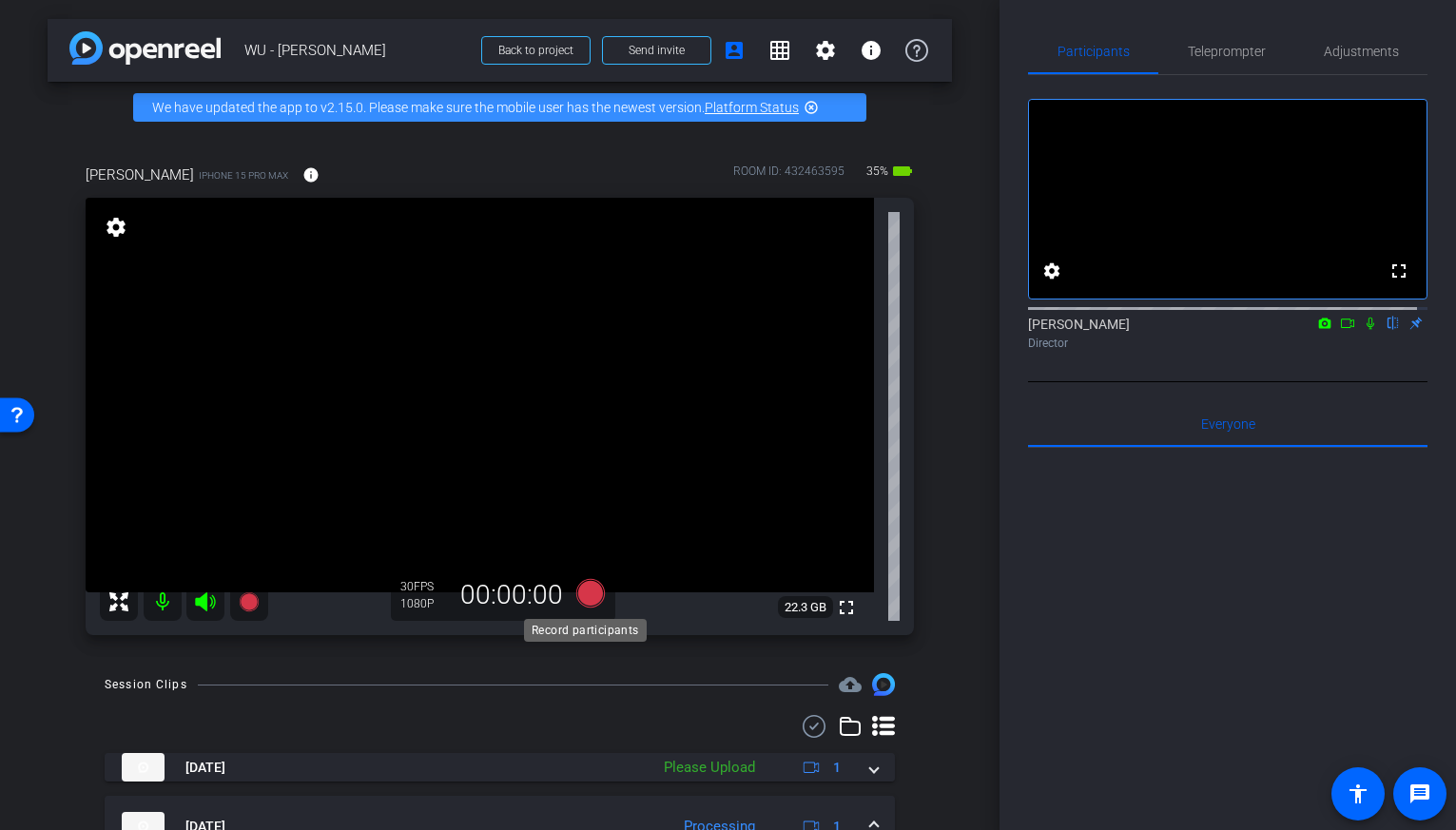
click at [582, 595] on icon at bounding box center [589, 593] width 29 height 29
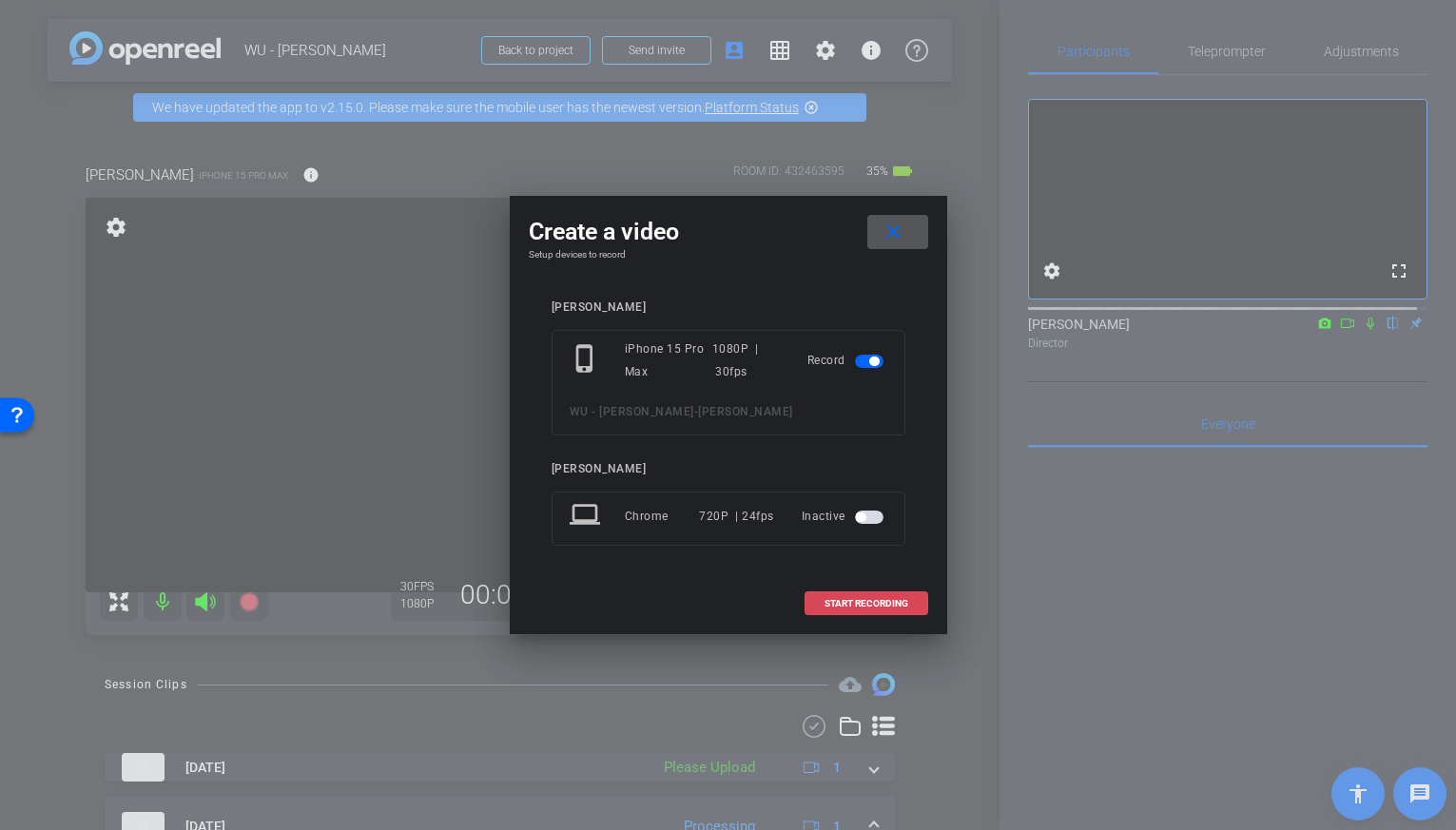
click at [874, 594] on span at bounding box center [865, 604] width 122 height 46
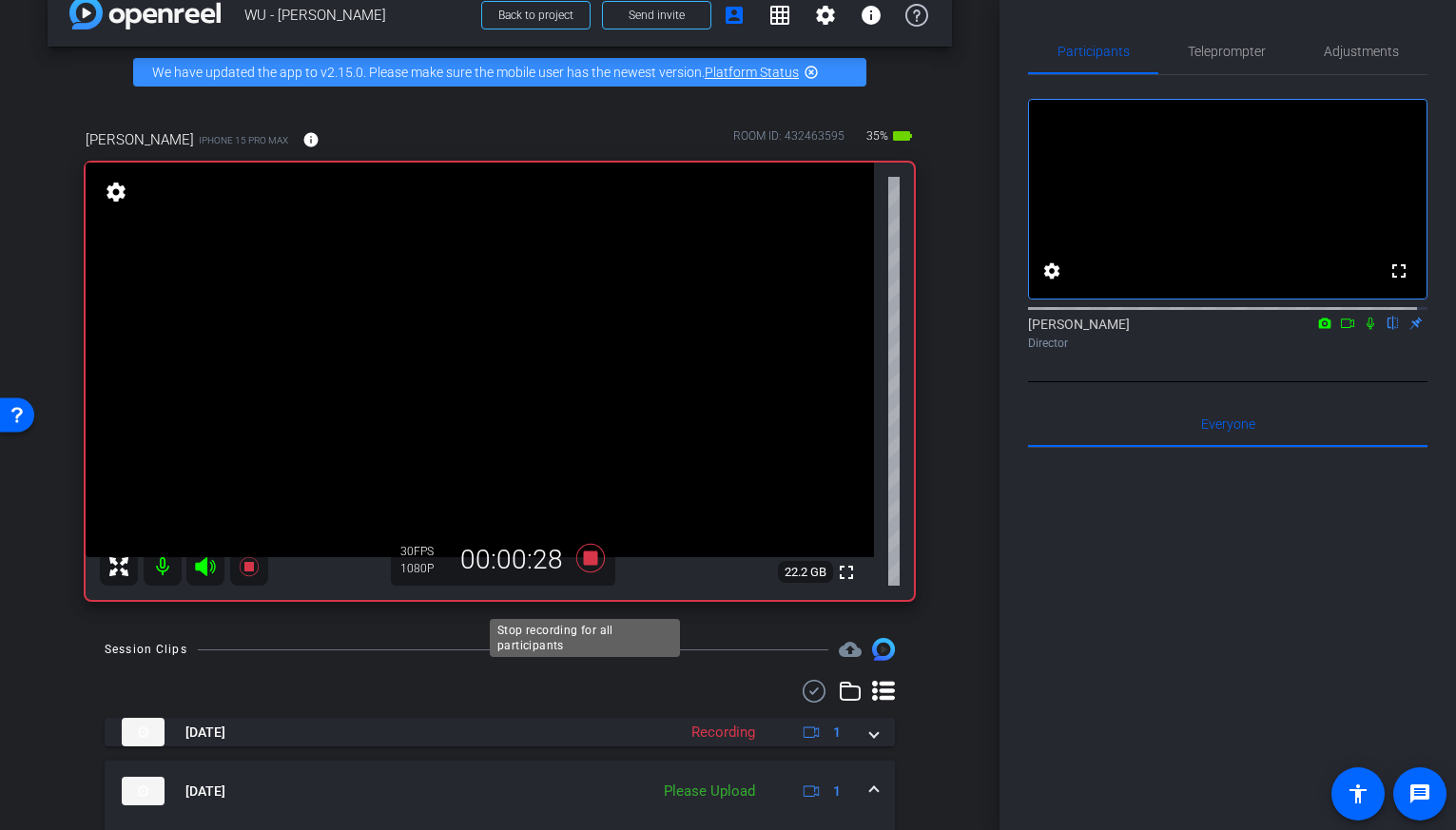
scroll to position [59, 0]
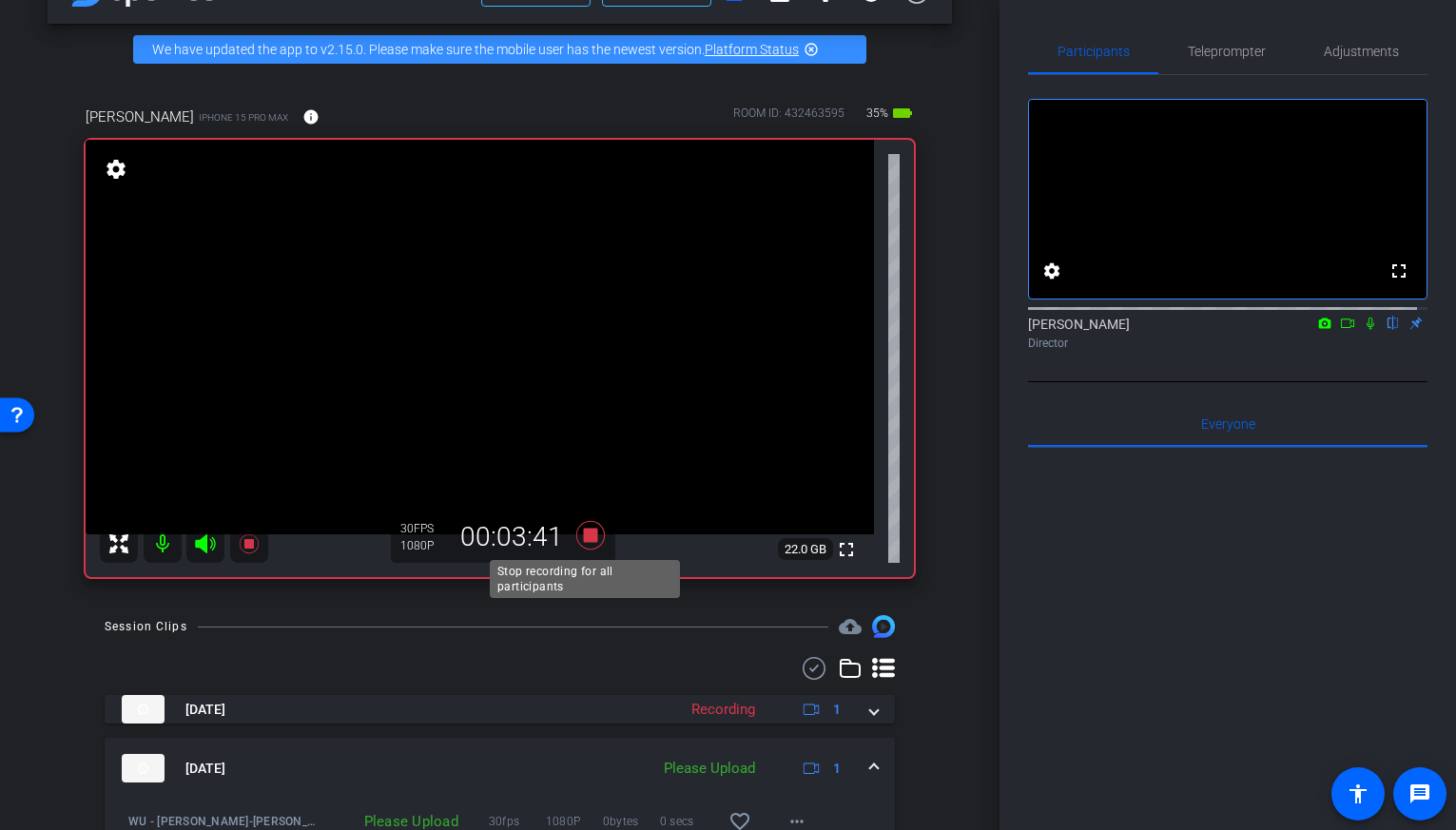
click at [588, 533] on icon at bounding box center [589, 535] width 29 height 29
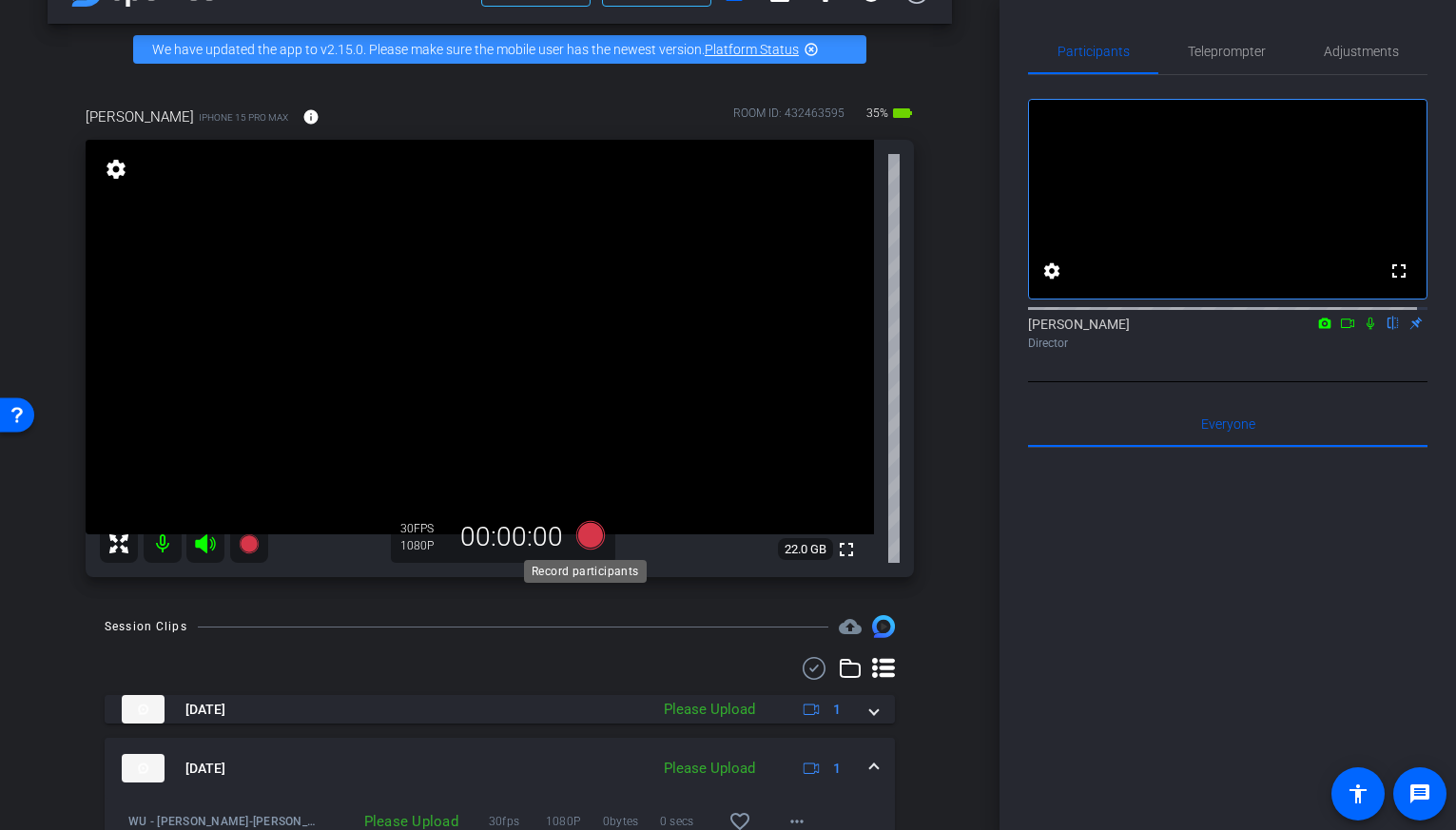
click at [588, 533] on icon at bounding box center [589, 535] width 29 height 29
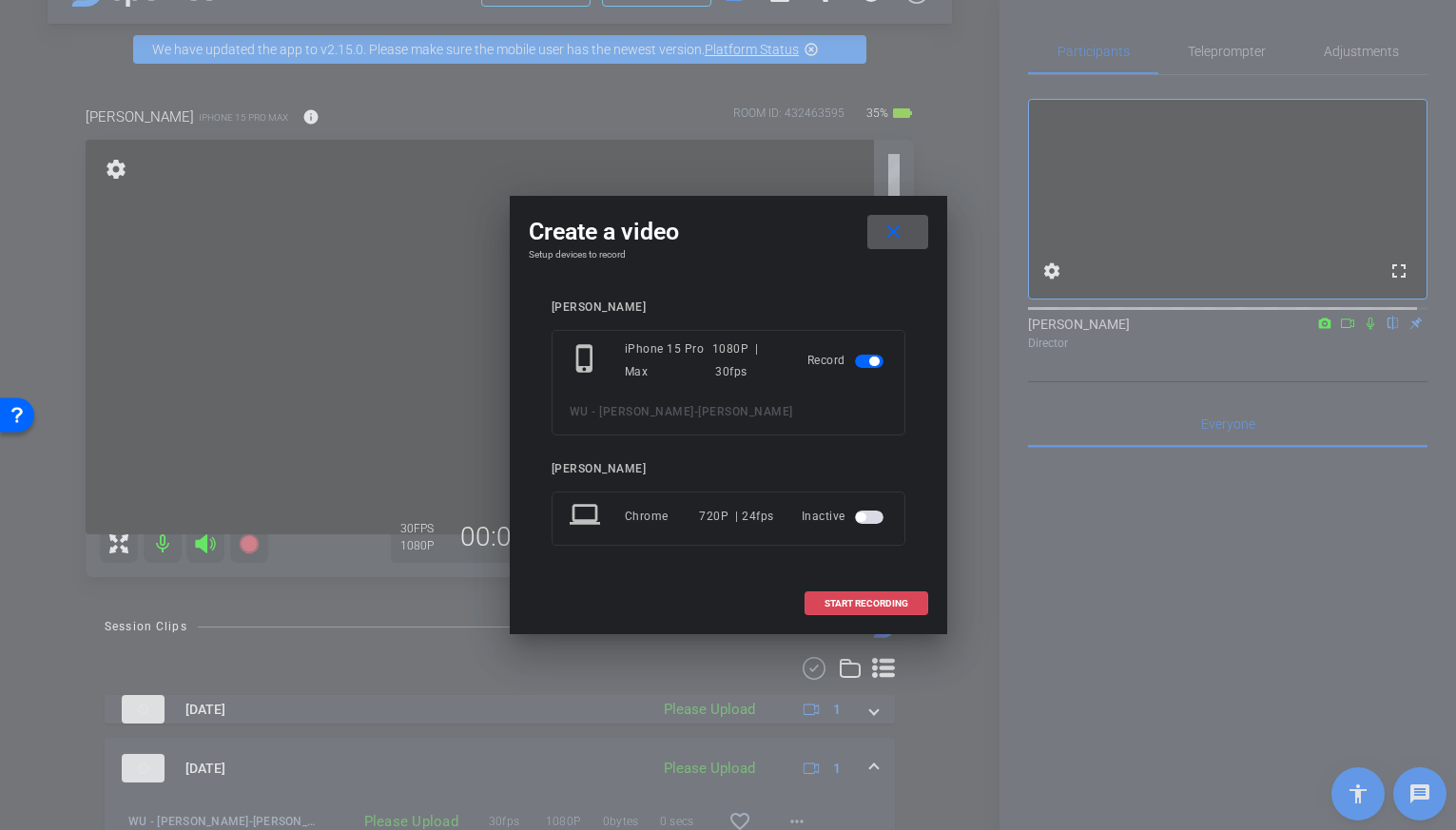
click at [838, 602] on span "START RECORDING" at bounding box center [866, 604] width 83 height 10
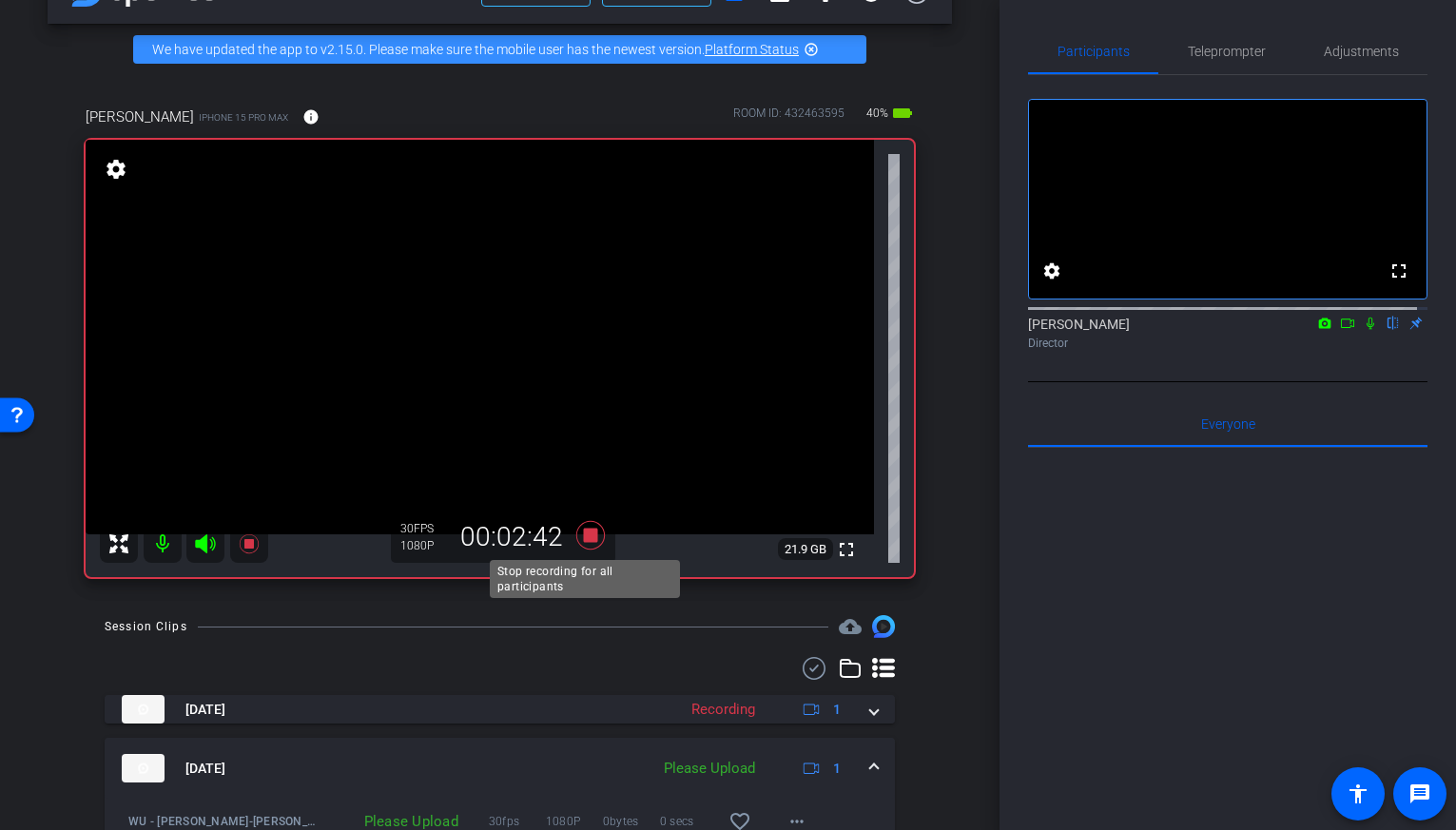
click at [588, 529] on icon at bounding box center [589, 535] width 29 height 29
click at [585, 532] on icon at bounding box center [589, 535] width 29 height 29
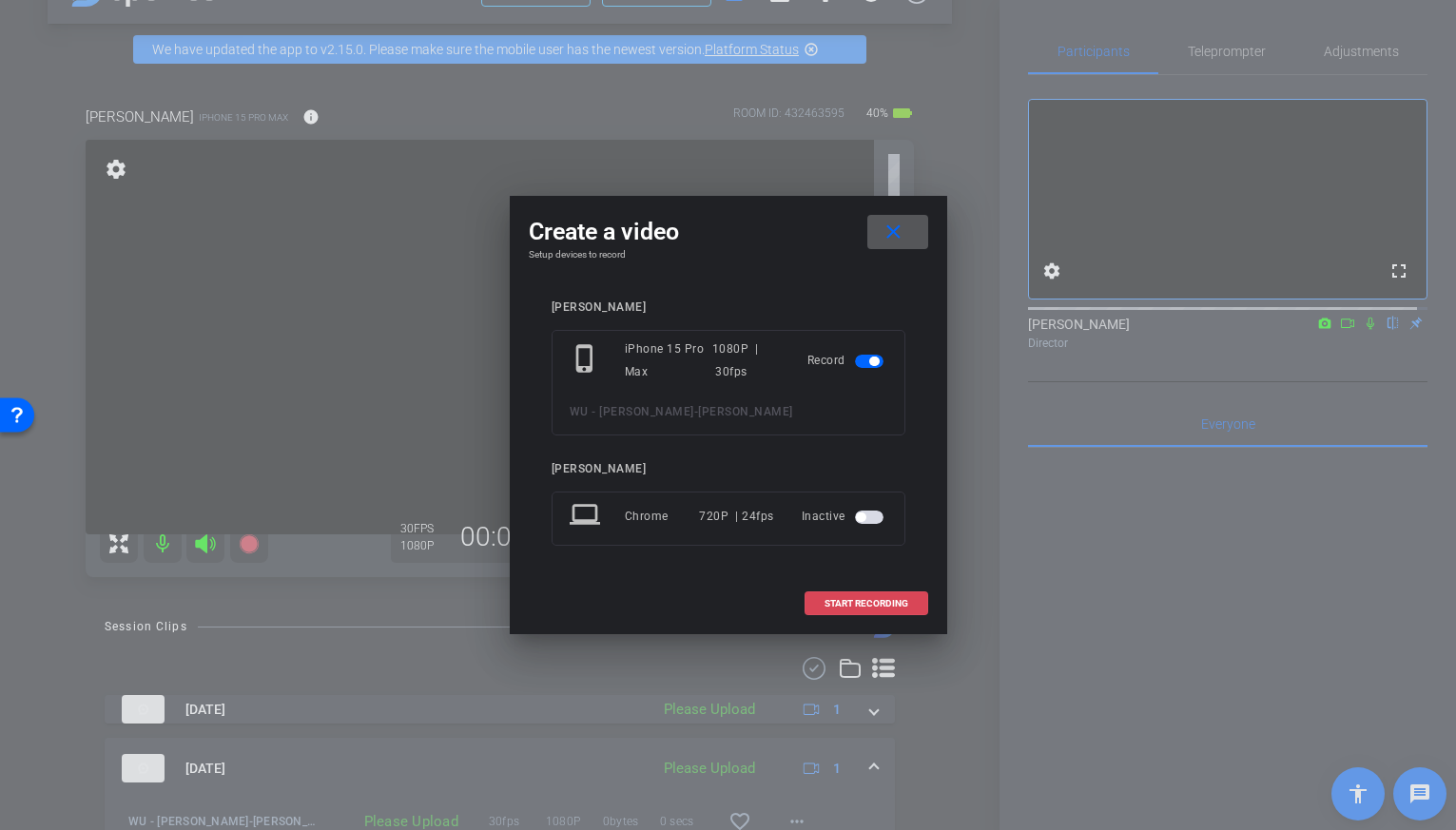
click at [877, 603] on span "START RECORDING" at bounding box center [866, 604] width 83 height 10
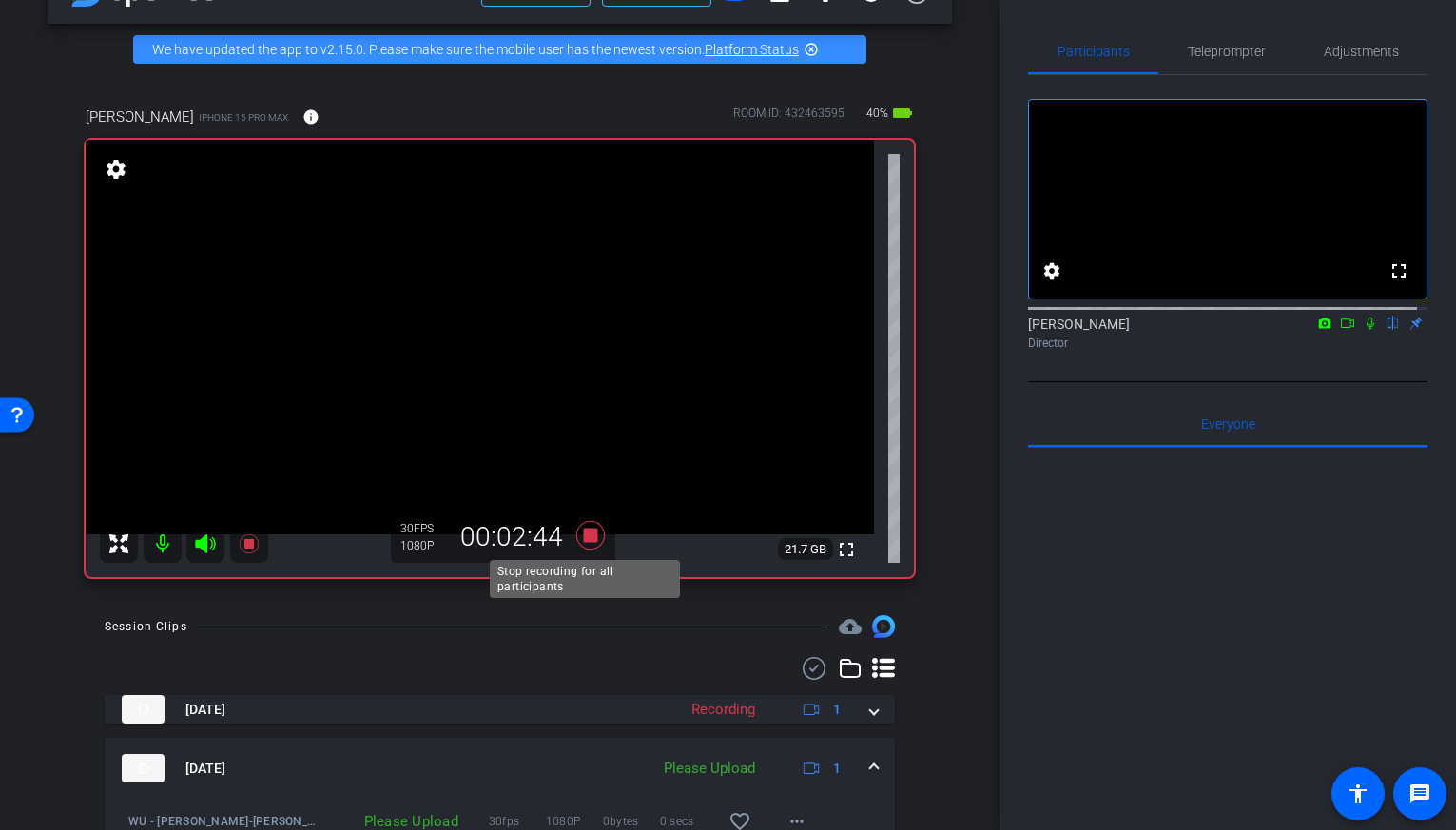
drag, startPoint x: 584, startPoint y: 534, endPoint x: 666, endPoint y: 552, distance: 84.0
click at [666, 553] on body "Accessibility Screen-Reader Guide, Feedback, and Issue Reporting | New window m…" at bounding box center [728, 415] width 1456 height 830
click at [587, 534] on icon at bounding box center [589, 535] width 29 height 29
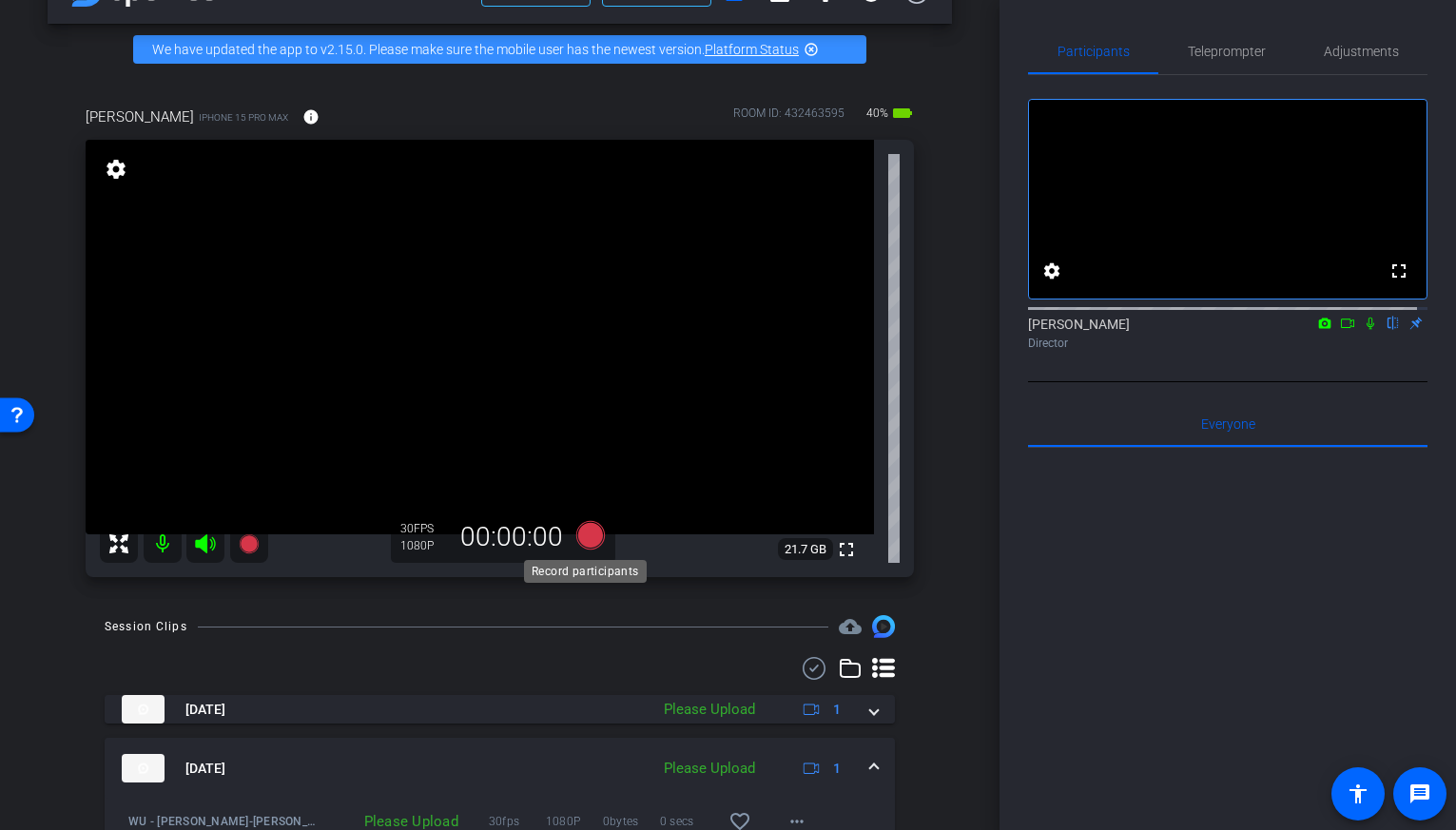
click at [581, 533] on icon at bounding box center [589, 535] width 29 height 29
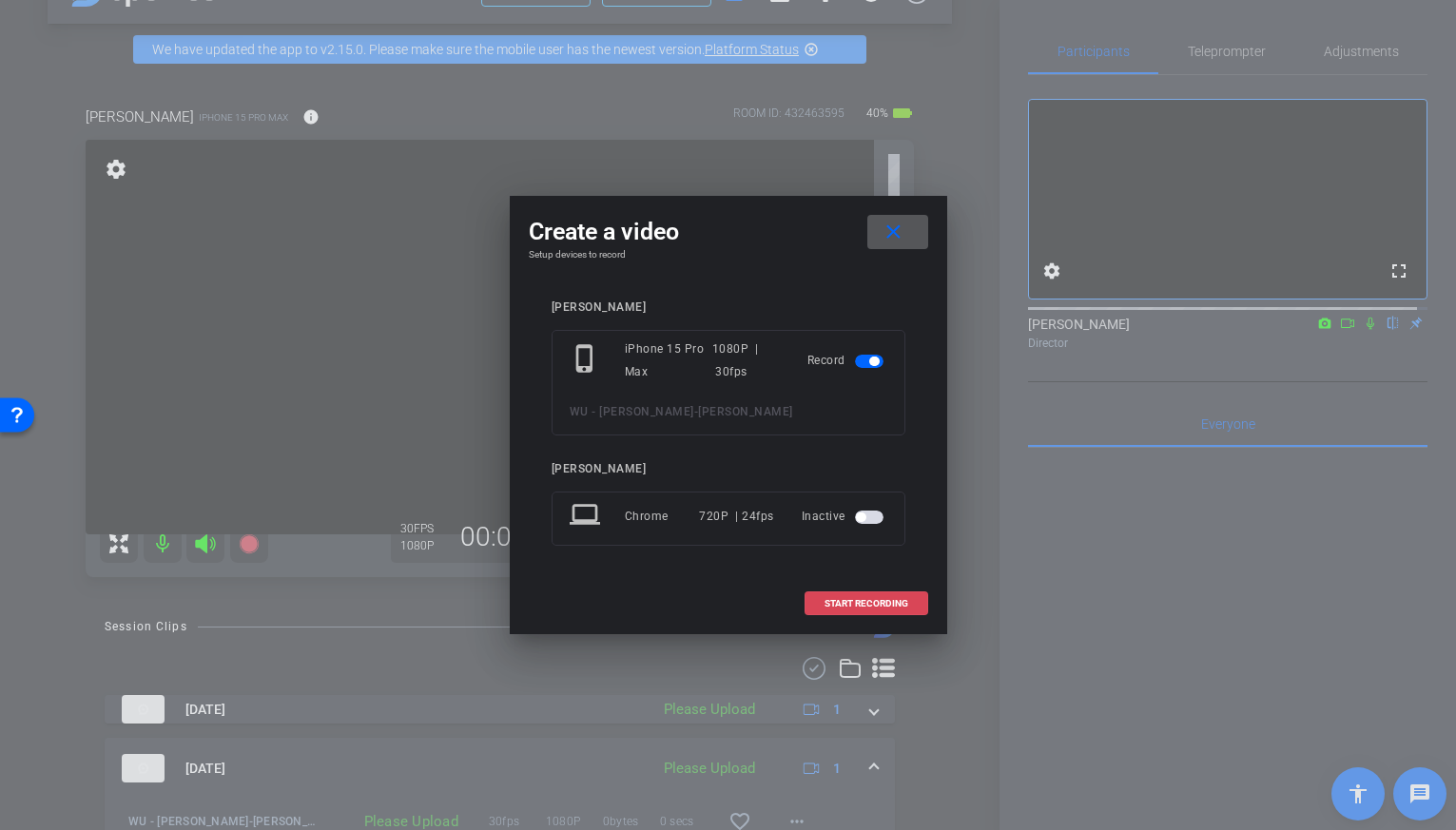
click at [852, 612] on span at bounding box center [865, 604] width 122 height 46
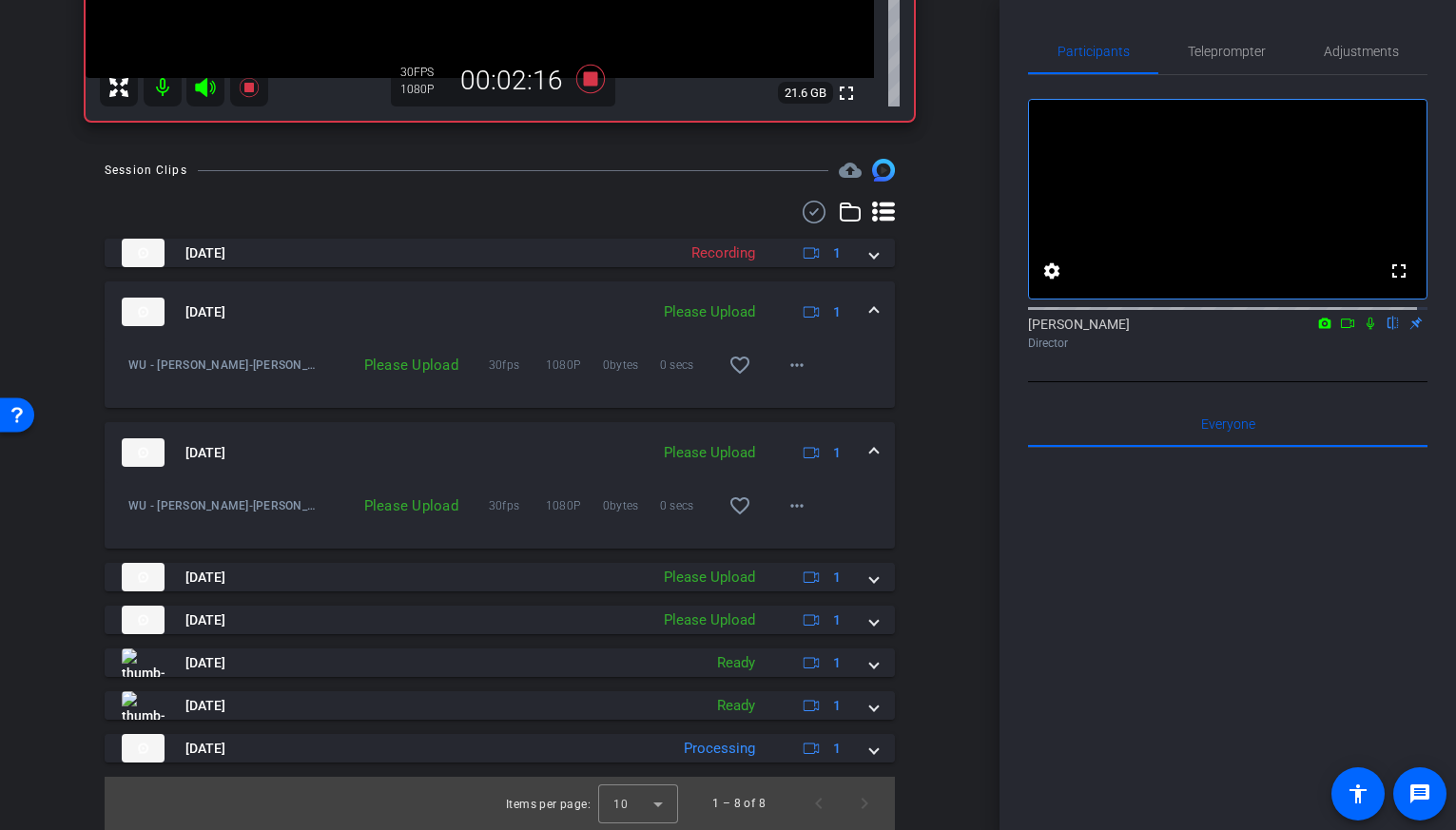
scroll to position [511, 0]
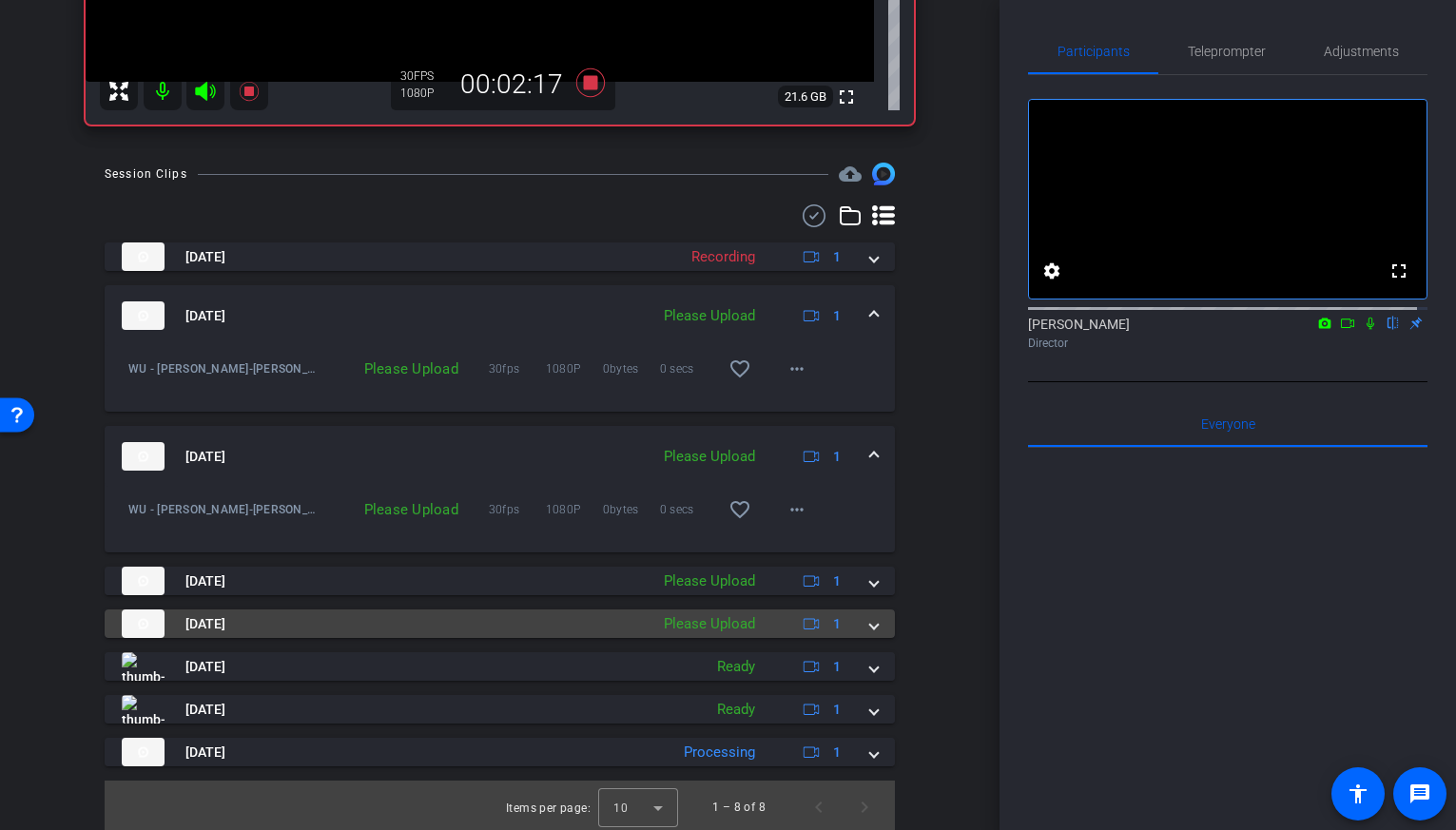
click at [728, 632] on div "Please Upload" at bounding box center [709, 625] width 110 height 22
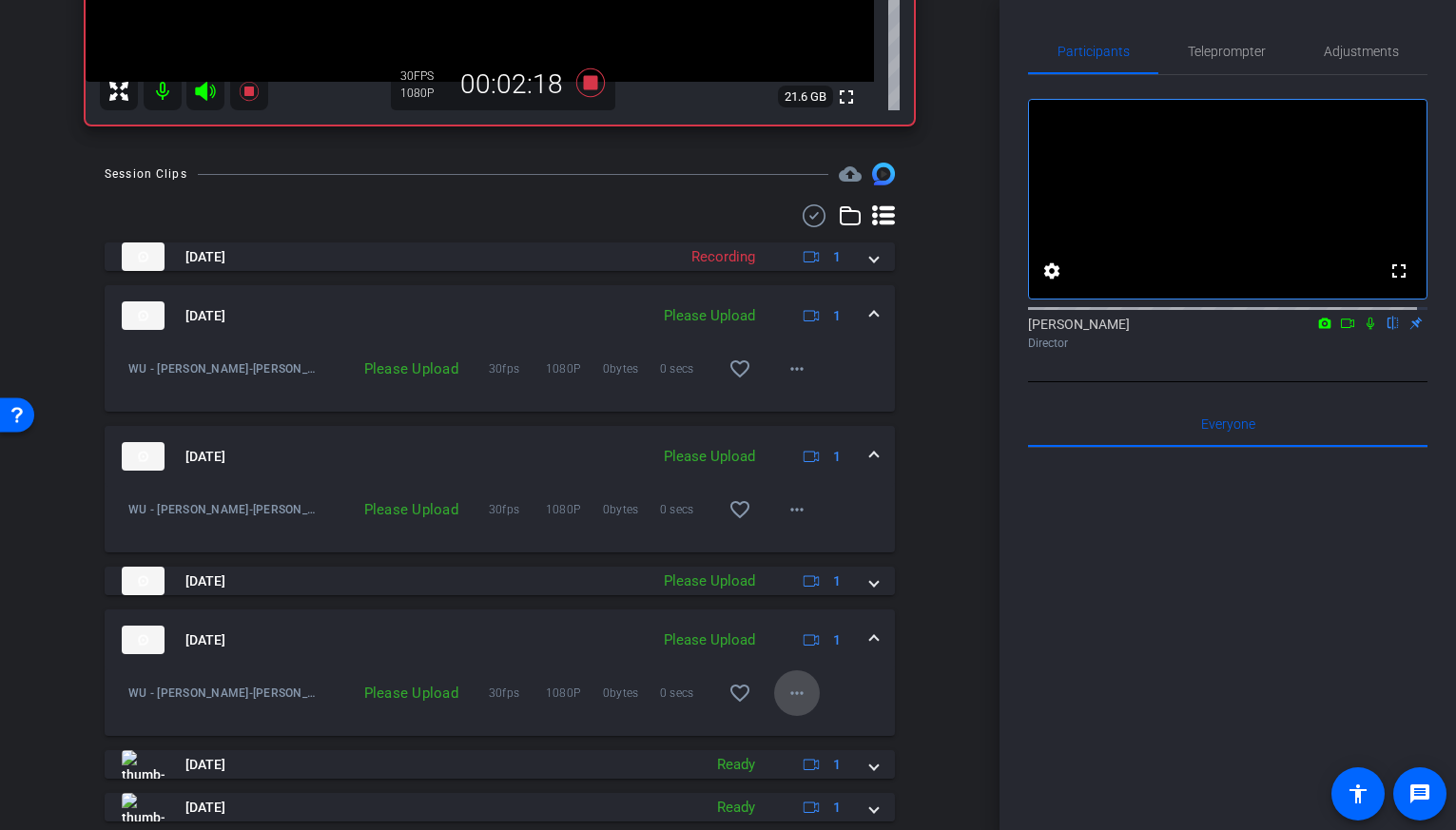
click at [793, 694] on mat-icon "more_horiz" at bounding box center [796, 693] width 23 height 23
click at [795, 728] on span "Upload" at bounding box center [818, 733] width 76 height 23
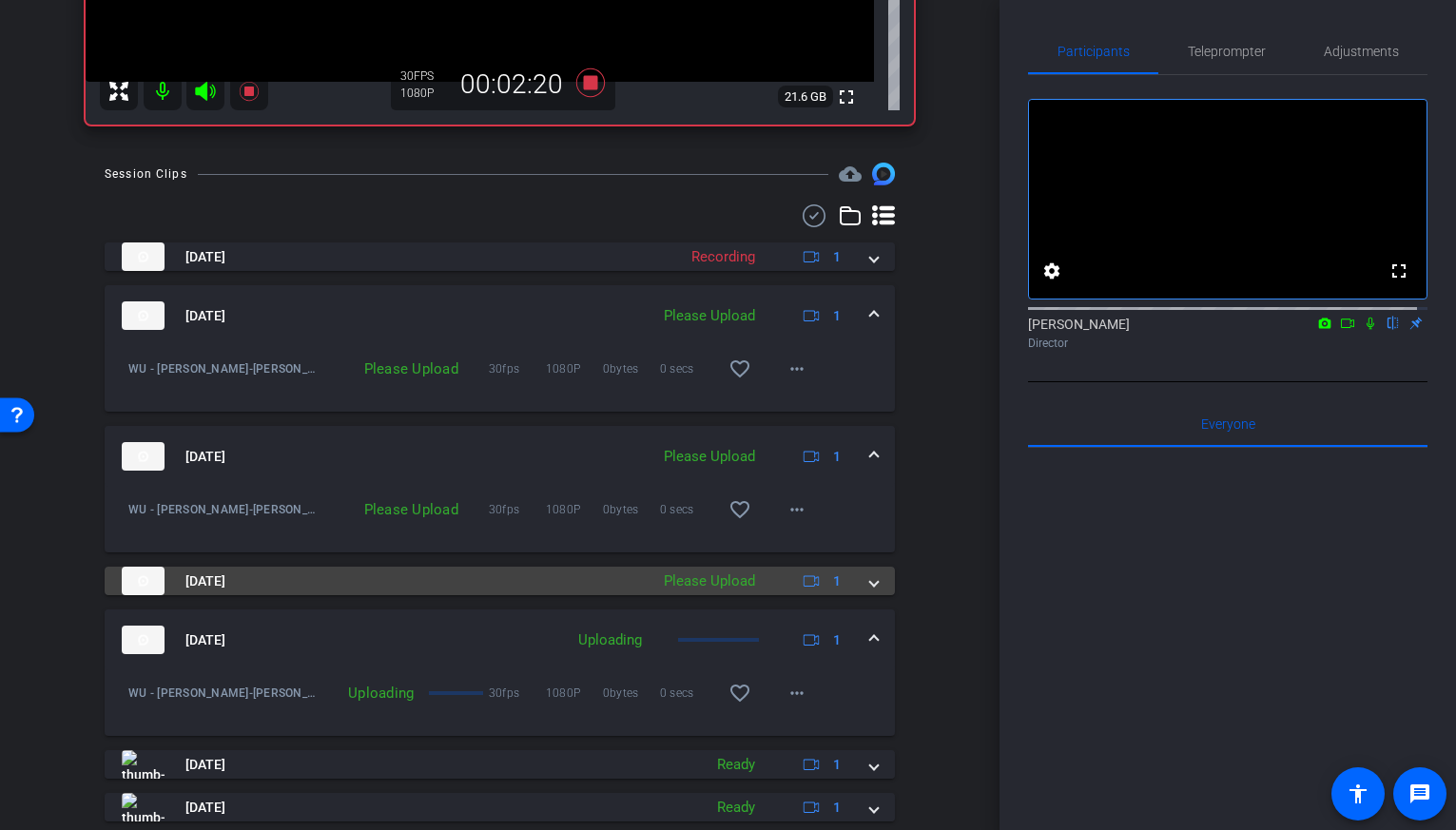
click at [757, 584] on mat-panel-description "Please Upload 1" at bounding box center [754, 581] width 200 height 29
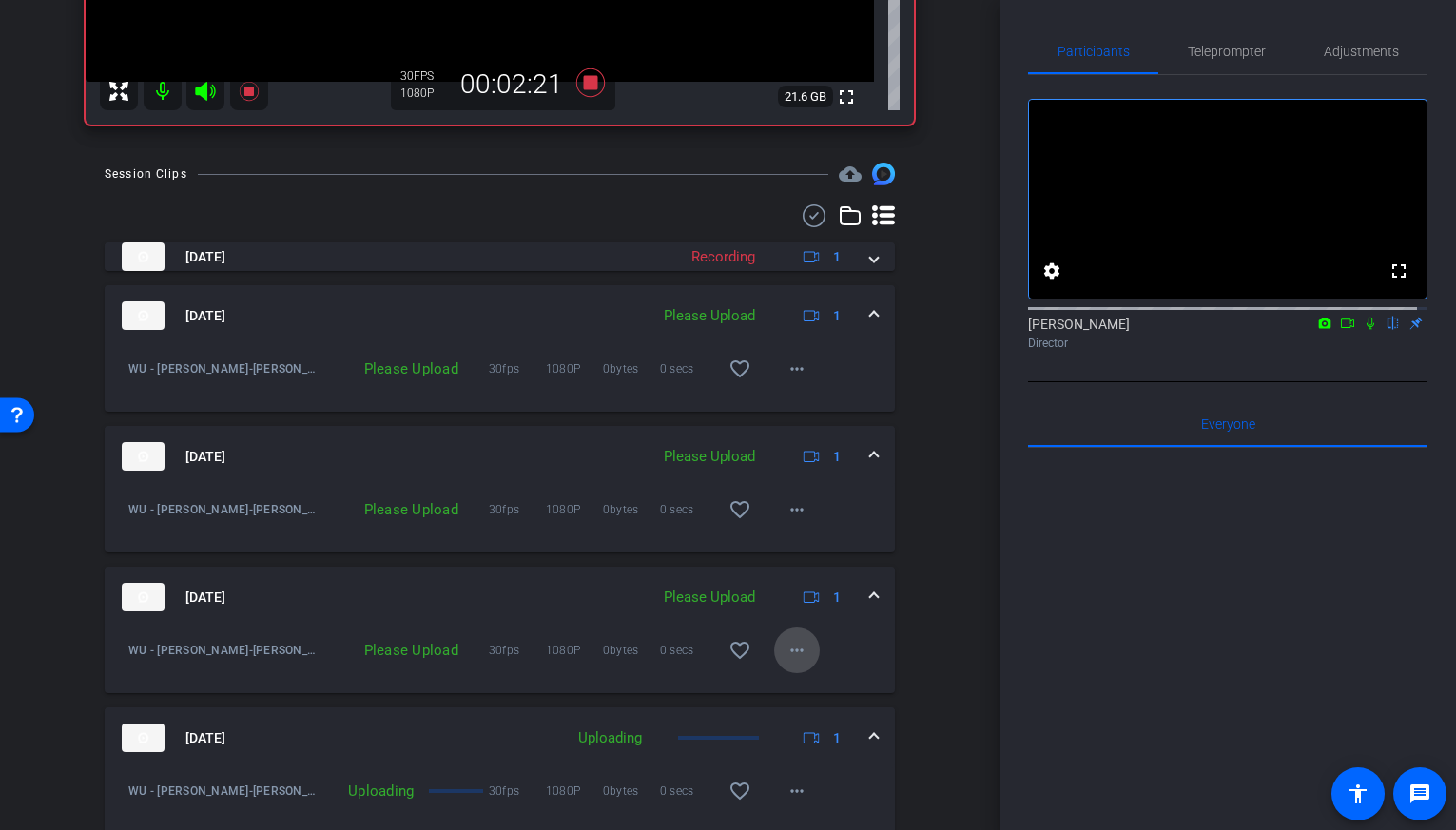
click at [785, 659] on mat-icon "more_horiz" at bounding box center [796, 651] width 23 height 23
click at [802, 695] on span "Upload" at bounding box center [818, 690] width 76 height 23
click at [793, 511] on mat-icon "more_horiz" at bounding box center [796, 510] width 23 height 23
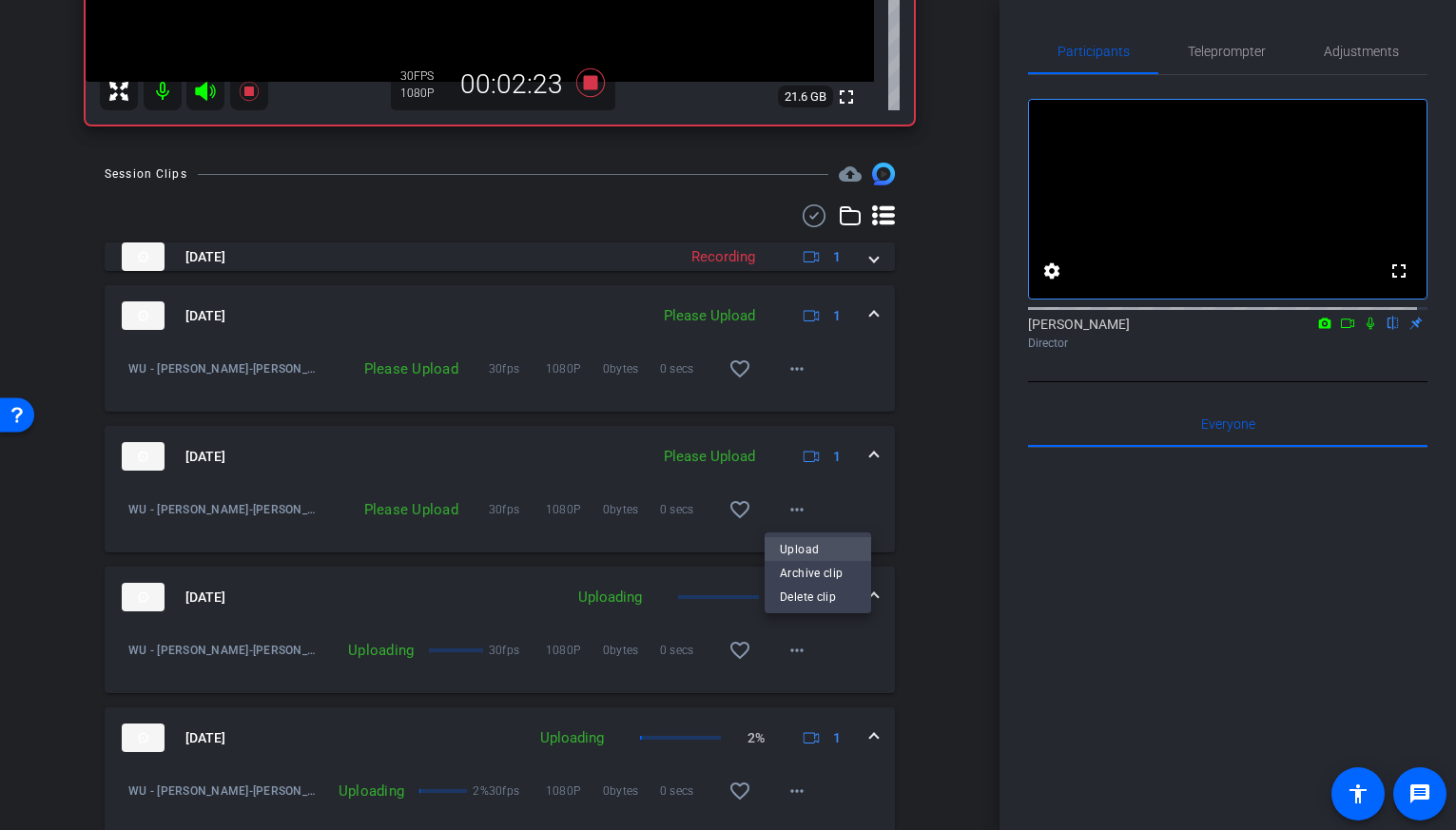
click at [796, 549] on span "Upload" at bounding box center [818, 549] width 76 height 23
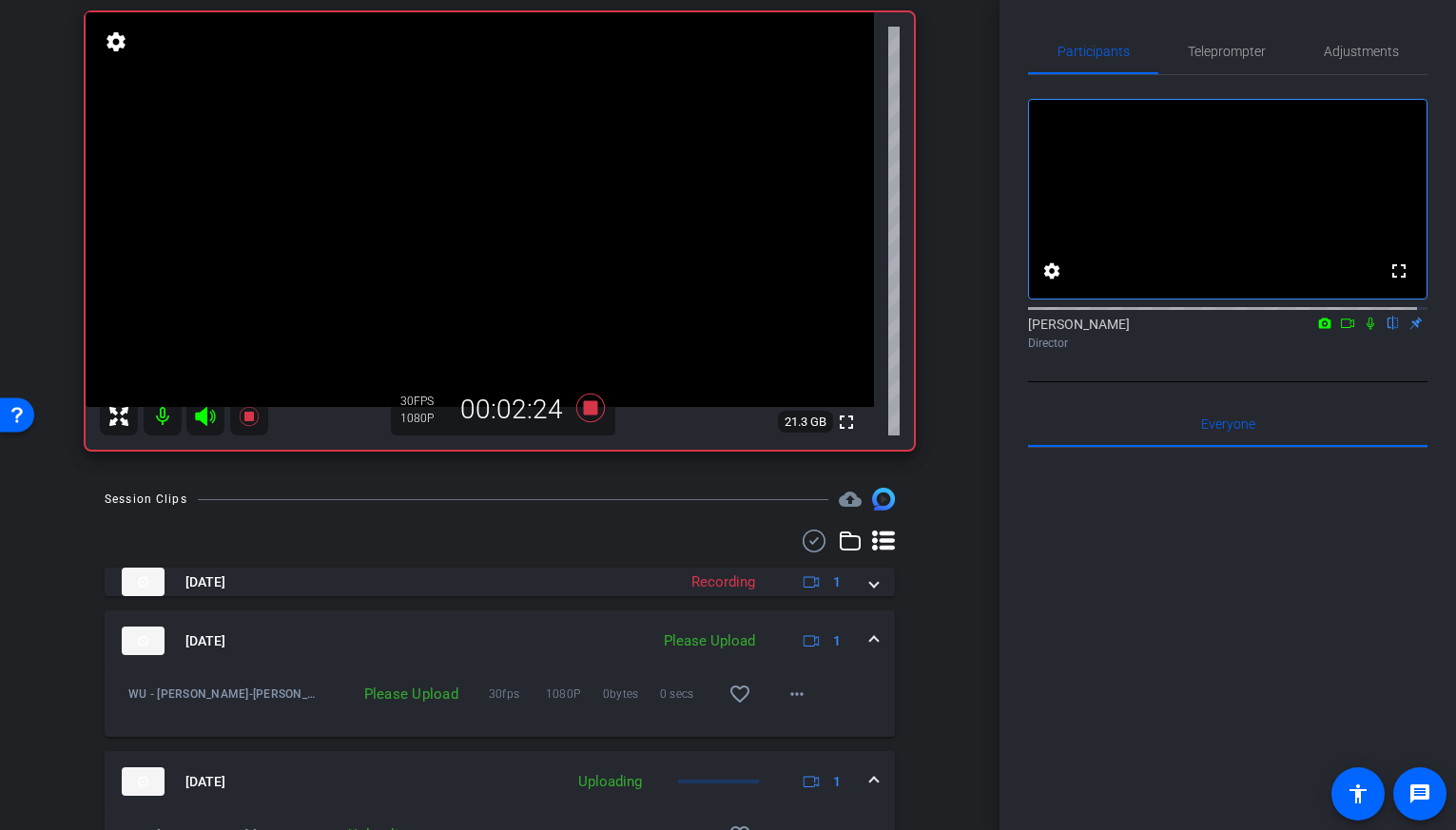
scroll to position [187, 0]
click at [787, 694] on mat-icon "more_horiz" at bounding box center [796, 692] width 23 height 23
click at [797, 730] on span "Upload" at bounding box center [818, 732] width 76 height 23
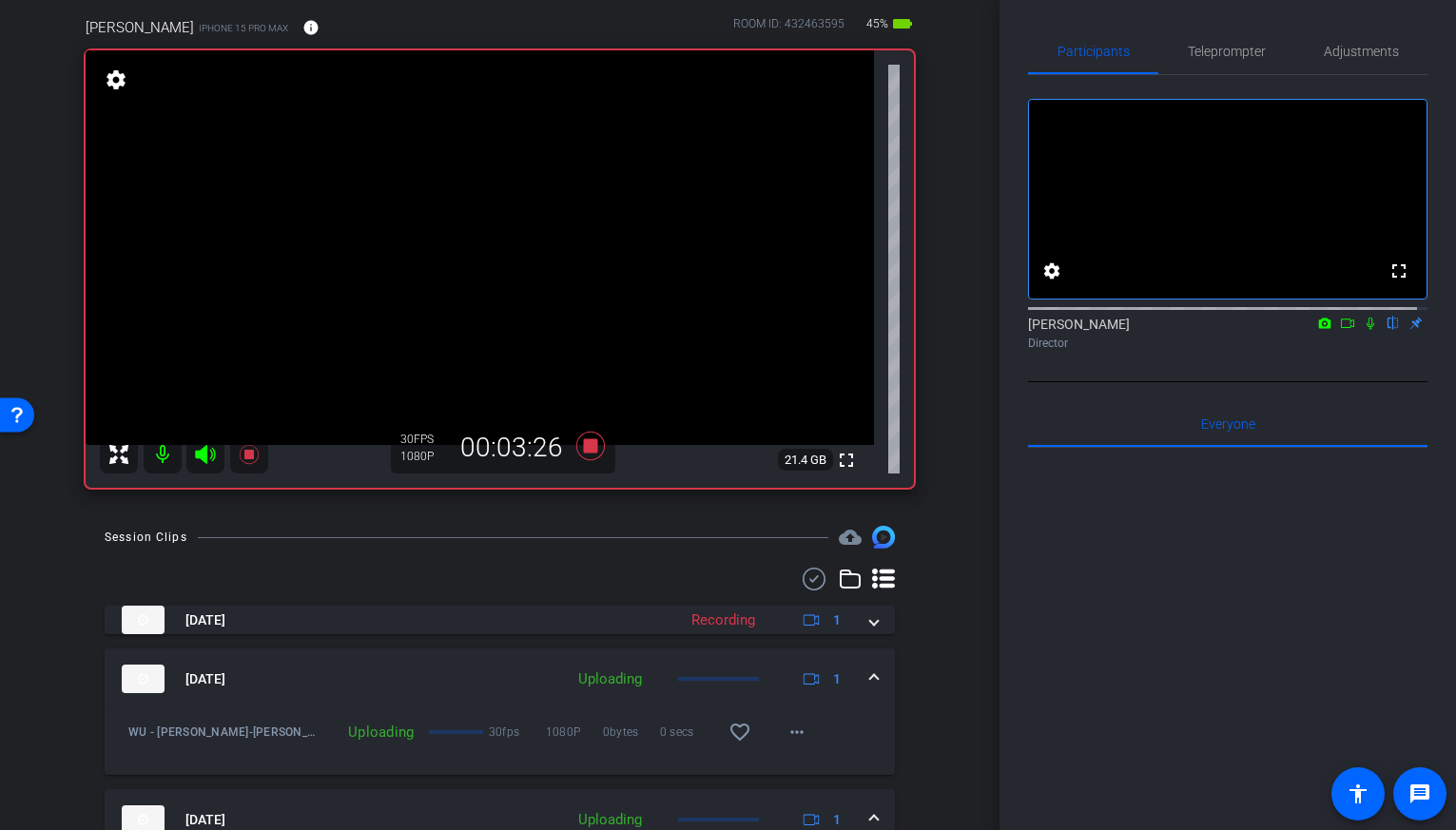
scroll to position [152, 0]
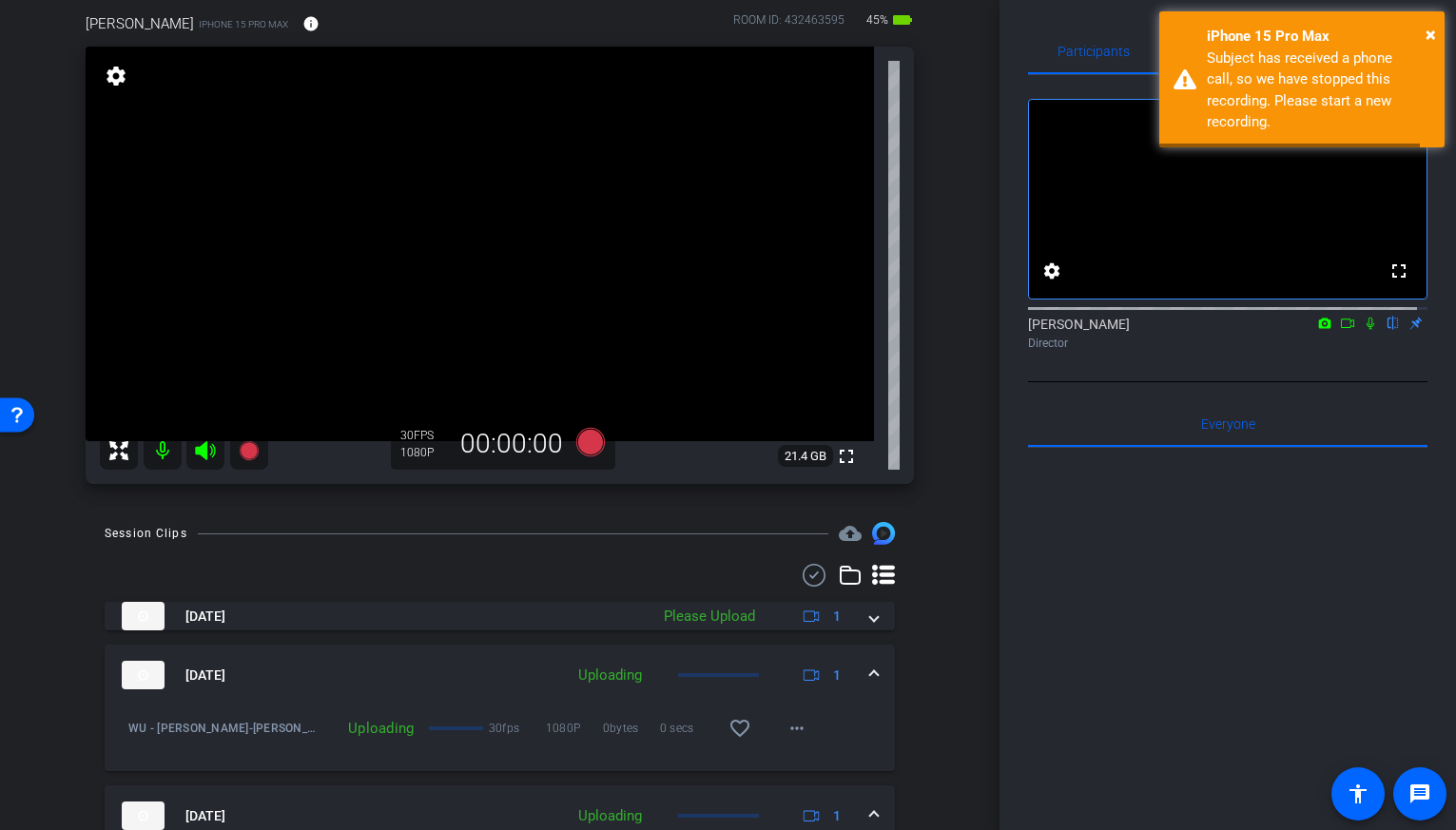
click at [1366, 330] on icon at bounding box center [1370, 323] width 8 height 12
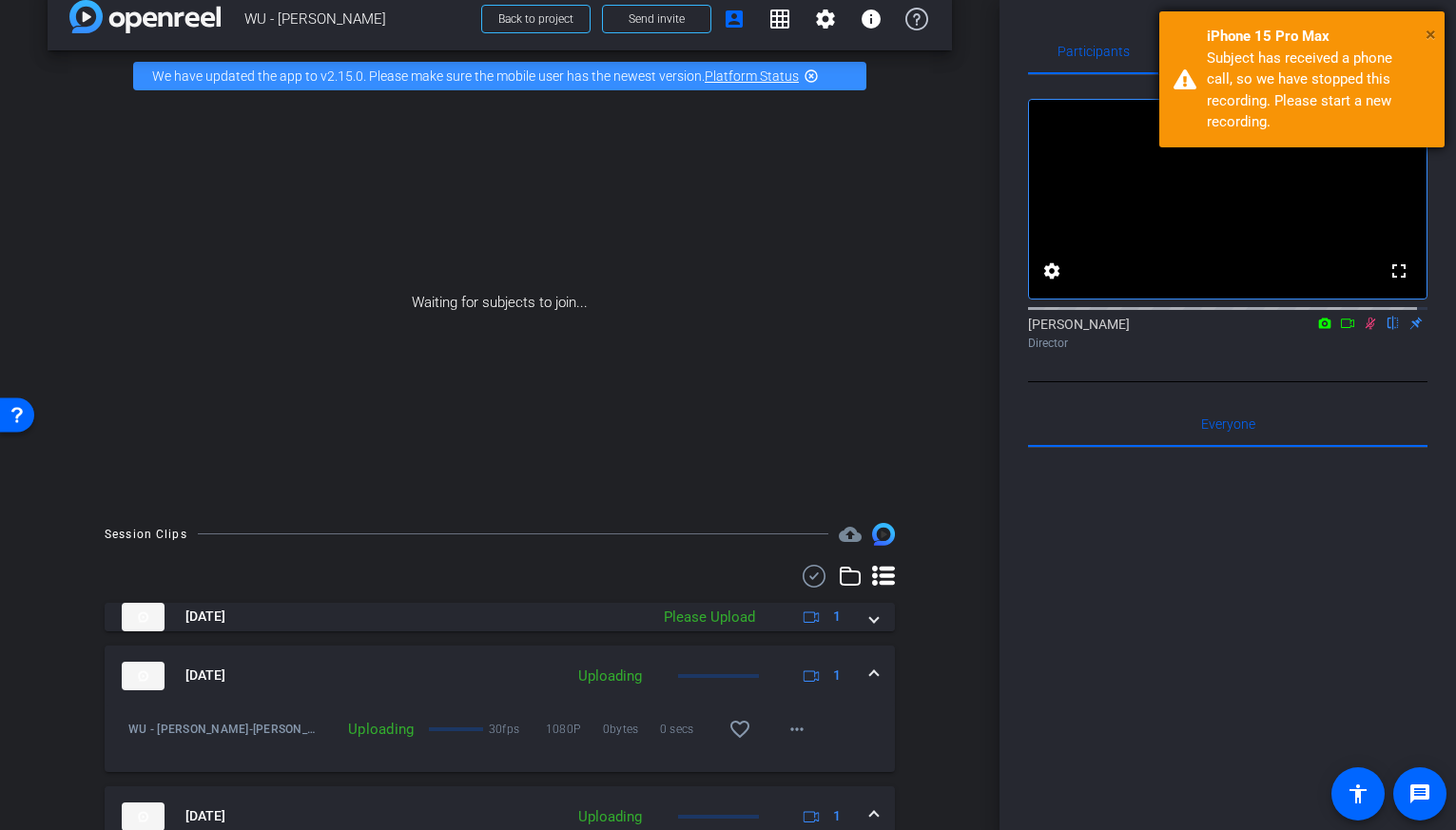
click at [1434, 37] on span "×" at bounding box center [1430, 34] width 11 height 23
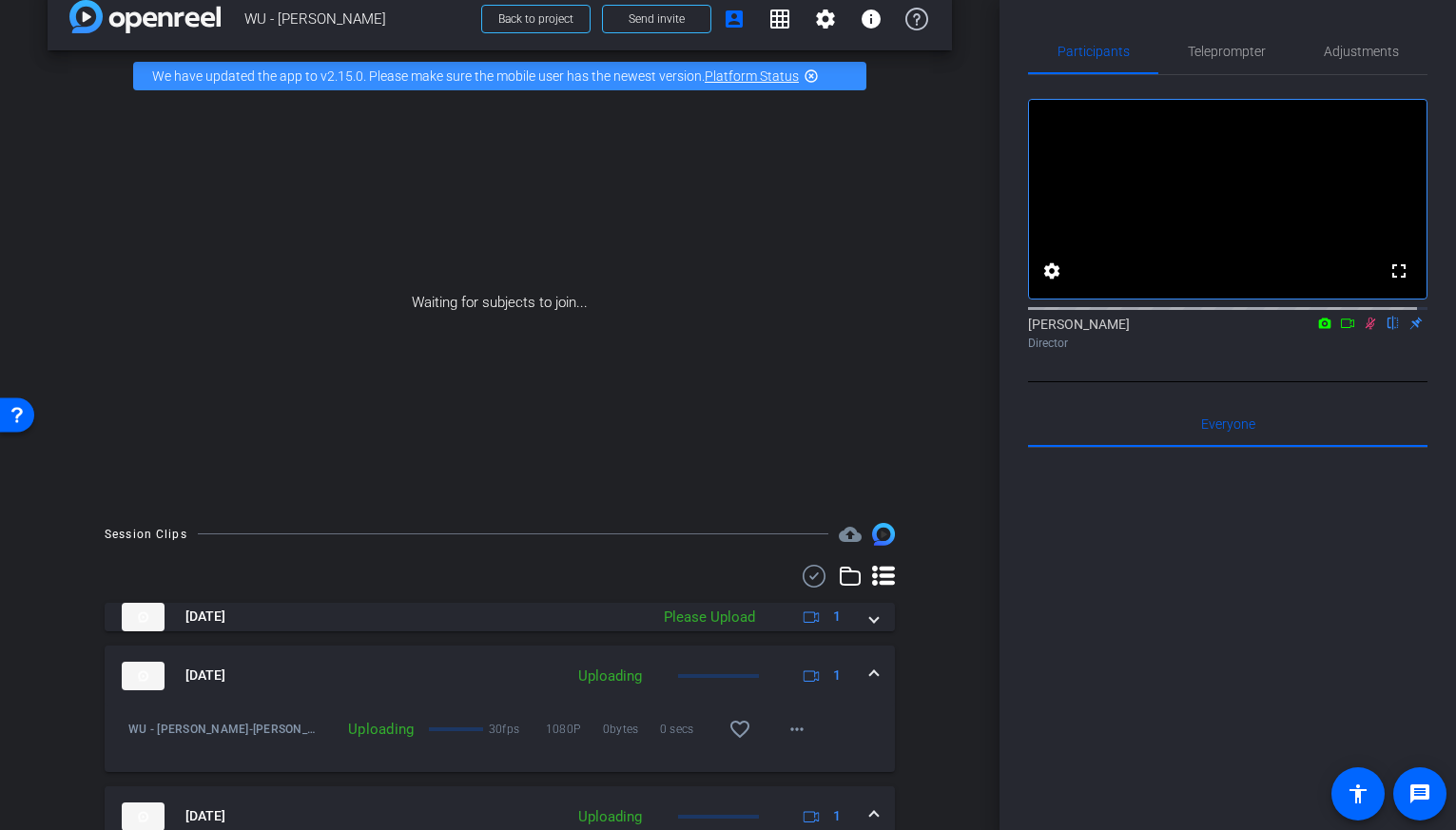
scroll to position [0, 0]
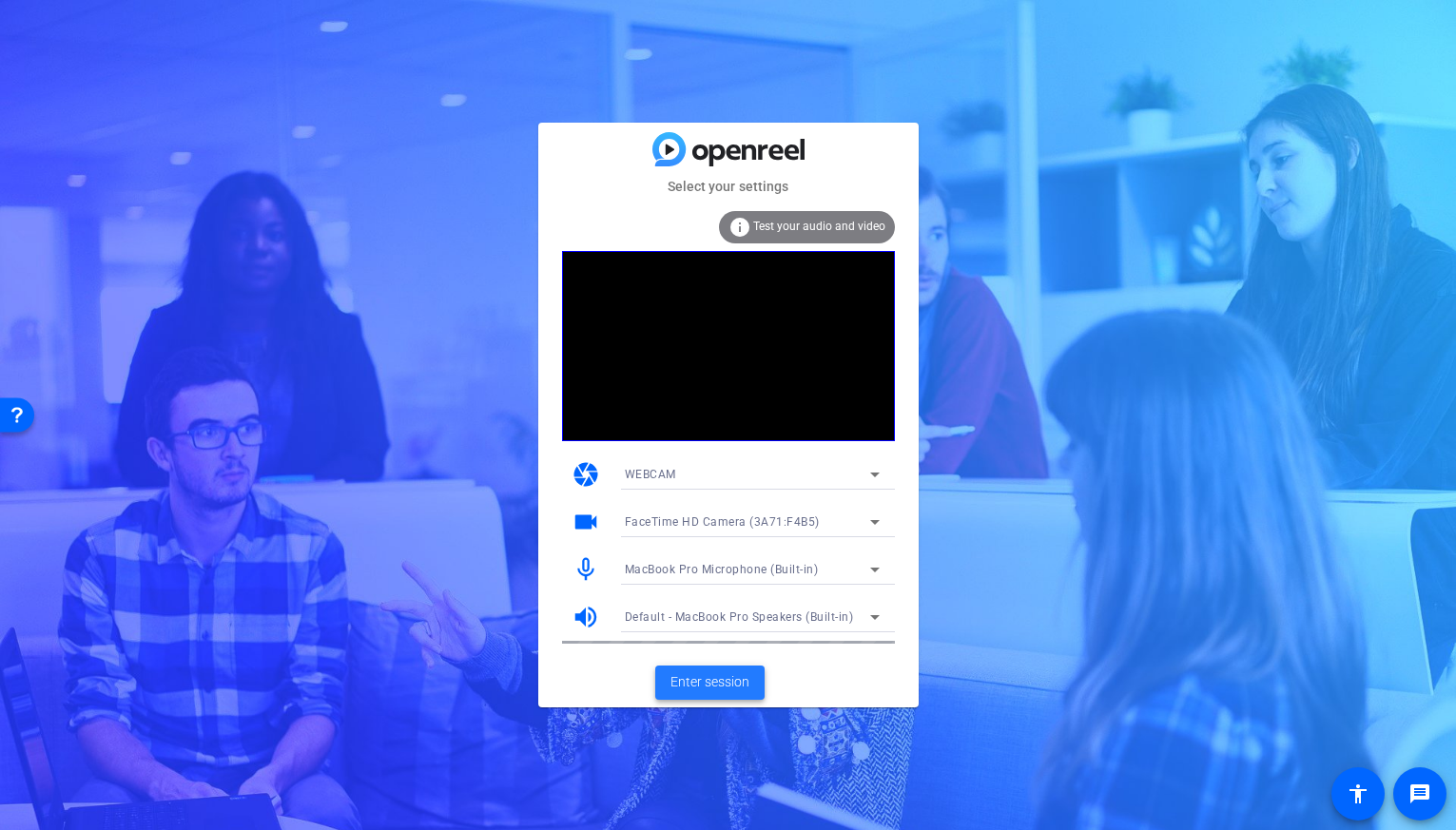
click at [721, 685] on span "Enter session" at bounding box center [710, 682] width 79 height 20
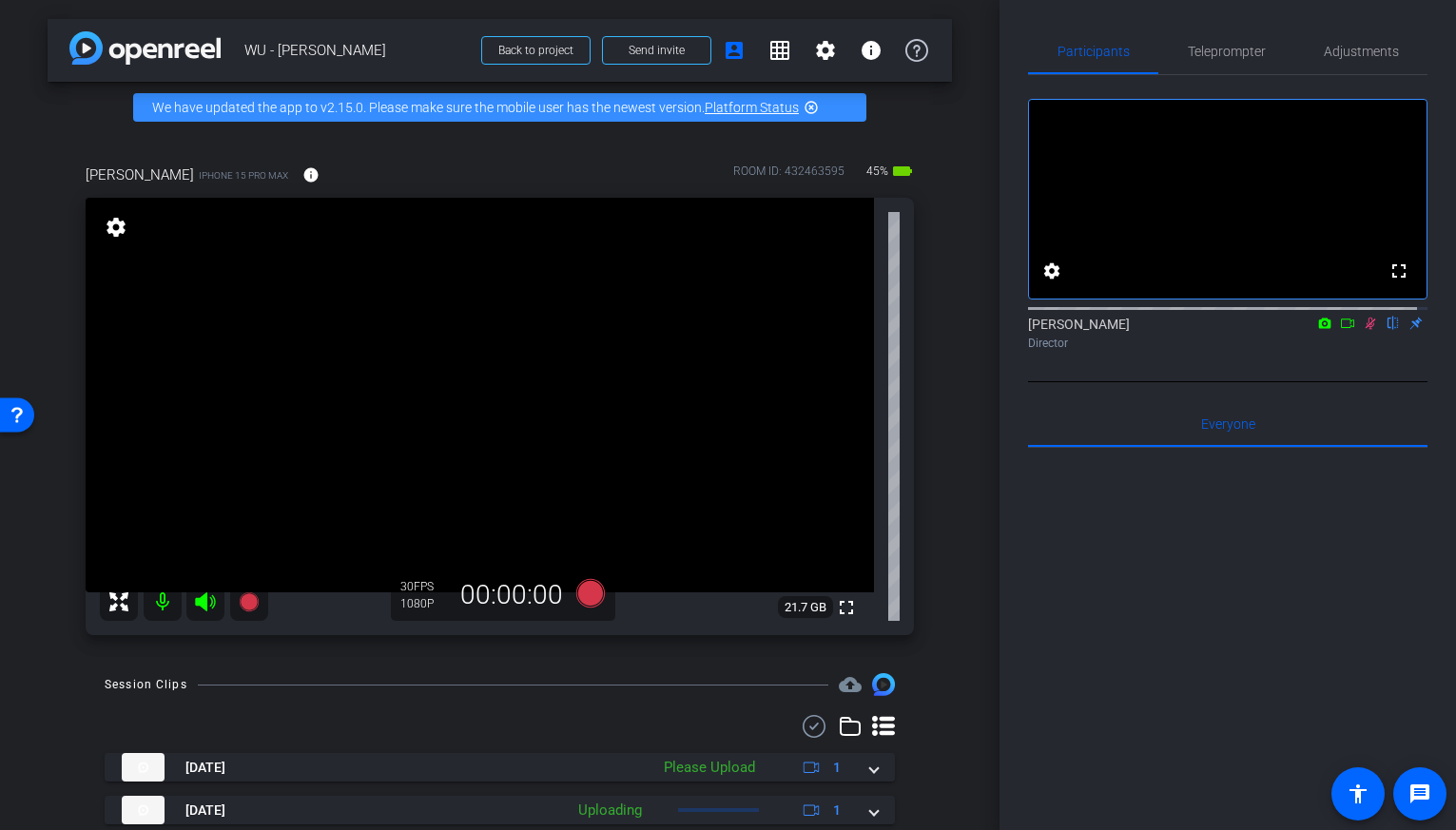
click at [1364, 330] on icon at bounding box center [1370, 322] width 15 height 13
click at [1365, 330] on icon at bounding box center [1370, 322] width 15 height 13
click at [1363, 330] on icon at bounding box center [1370, 322] width 15 height 13
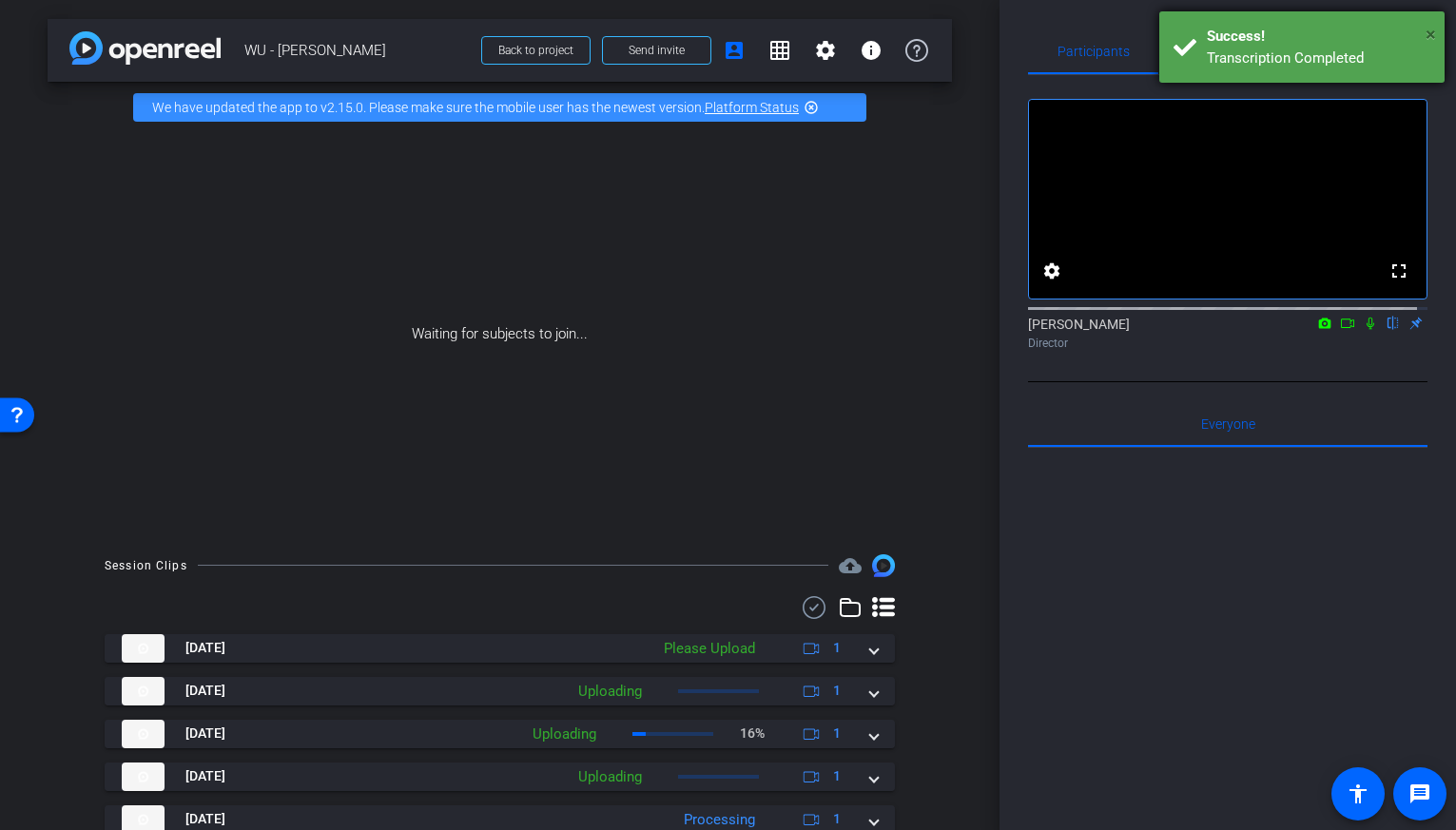
click at [1426, 32] on span "×" at bounding box center [1430, 34] width 11 height 23
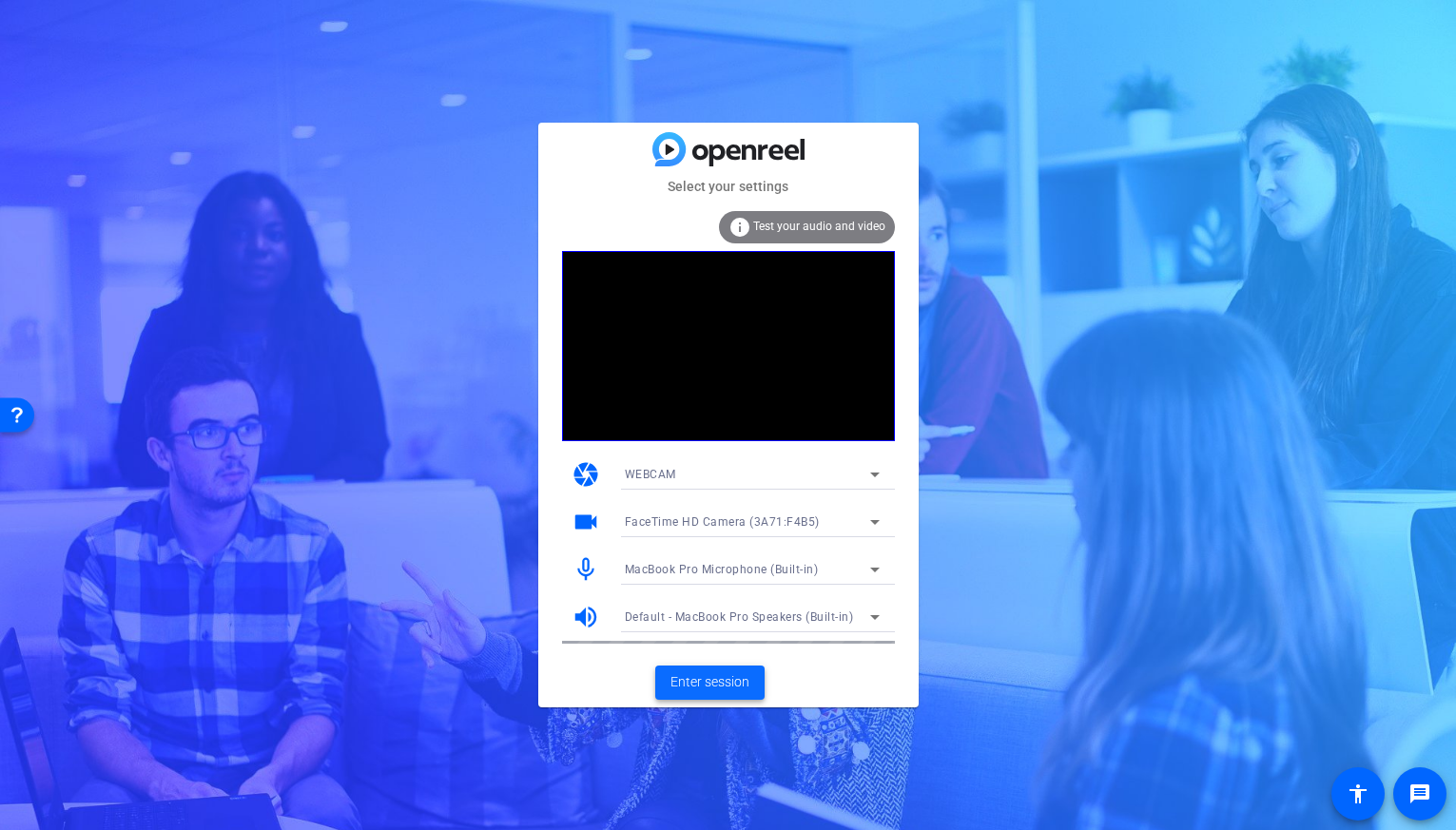
click at [720, 684] on span "Enter session" at bounding box center [710, 682] width 79 height 20
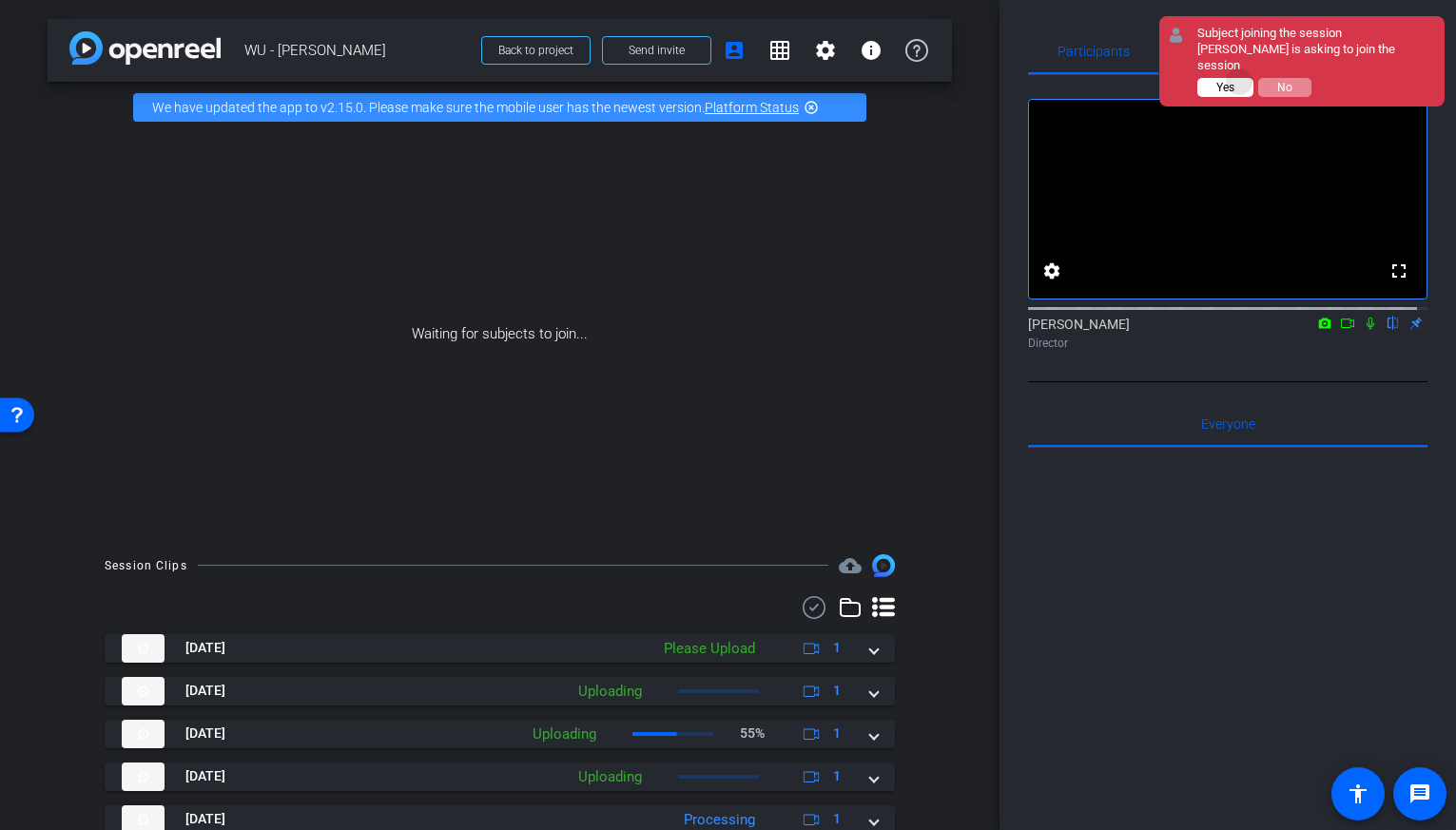
click at [1240, 78] on button "Yes" at bounding box center [1225, 87] width 56 height 19
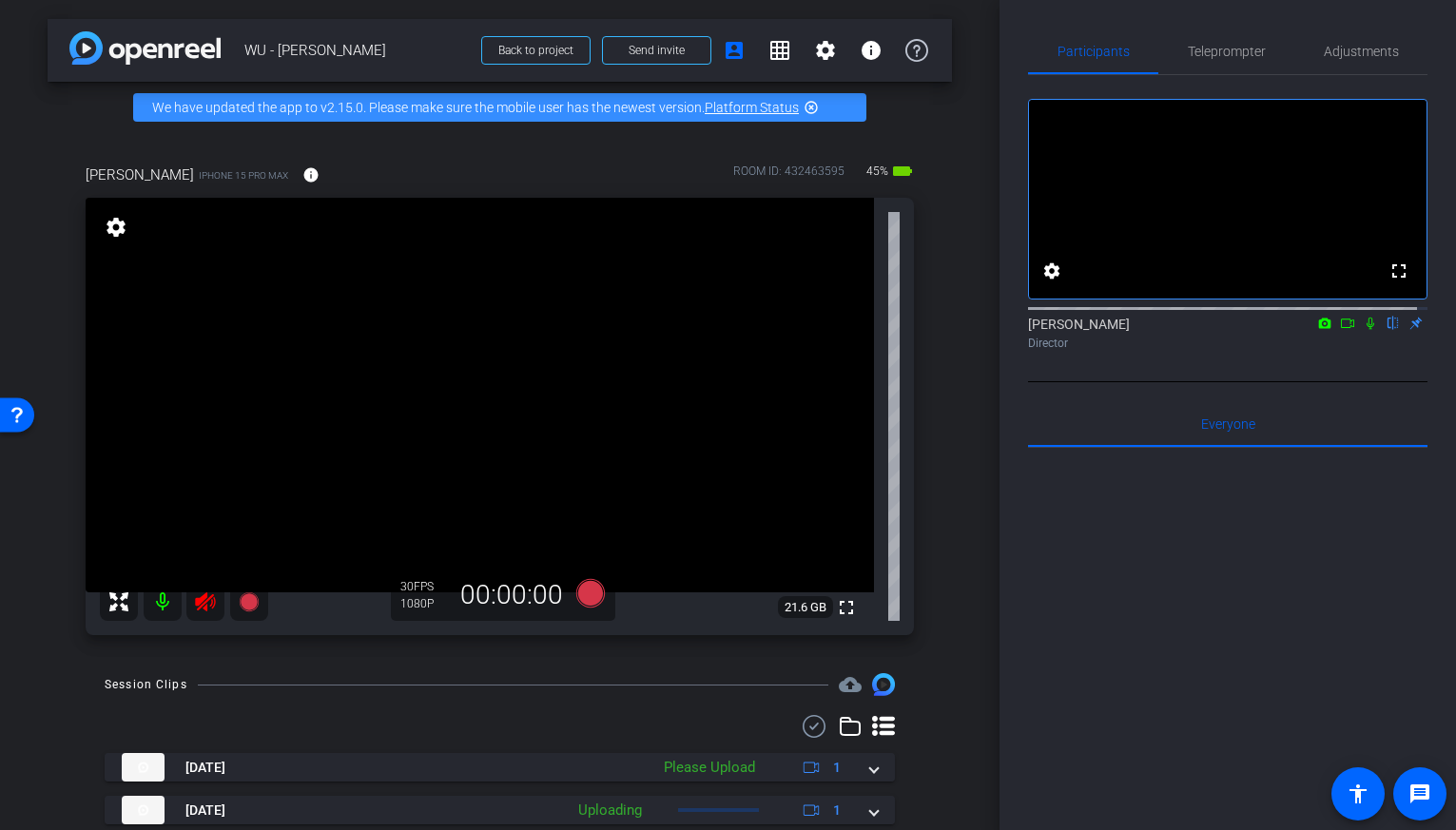
click at [190, 319] on video at bounding box center [479, 396] width 788 height 395
click at [201, 584] on mat-icon at bounding box center [205, 602] width 38 height 38
click at [208, 605] on icon at bounding box center [205, 602] width 23 height 23
click at [581, 590] on icon at bounding box center [589, 593] width 29 height 29
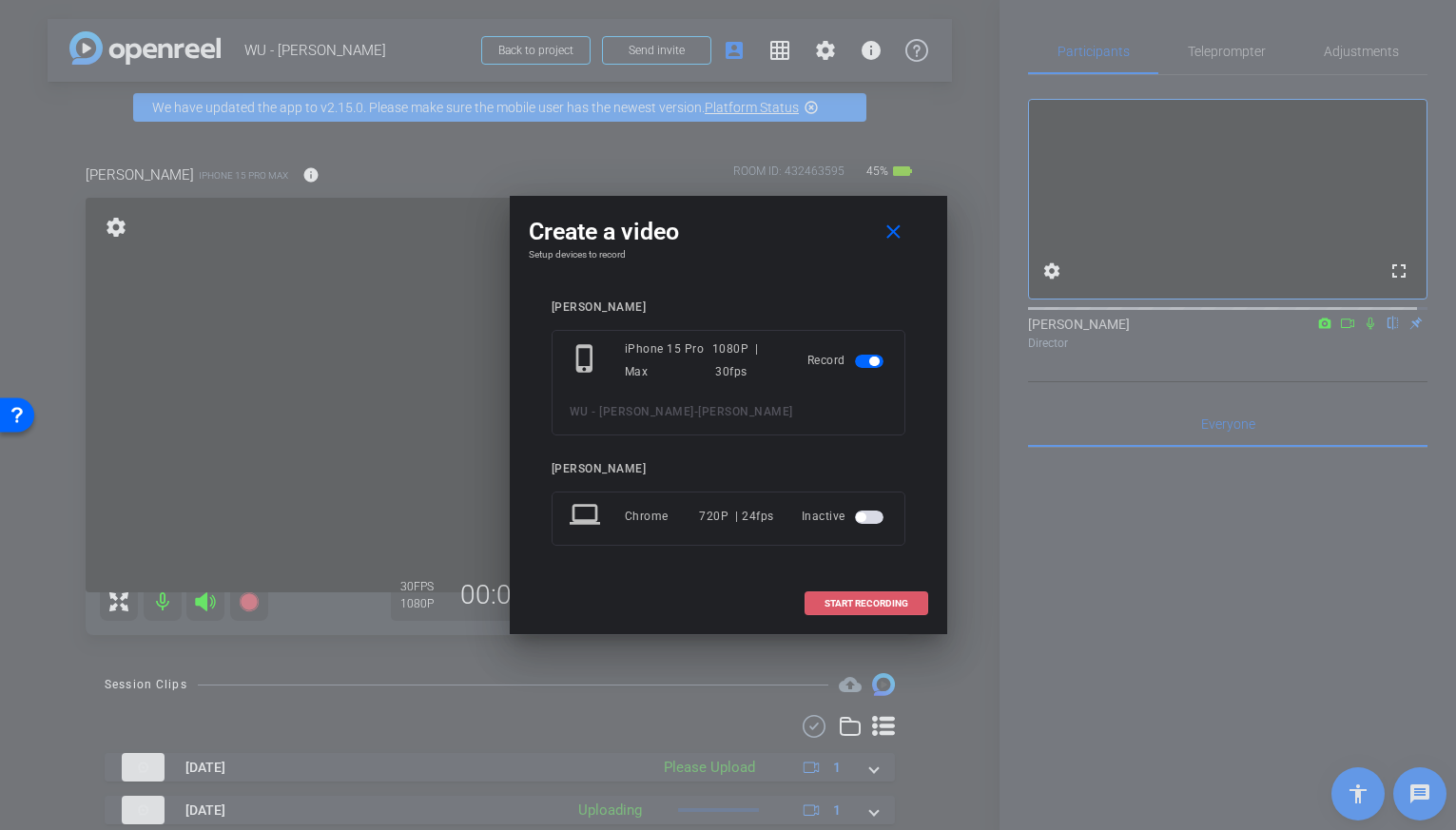
click at [861, 599] on span "START RECORDING" at bounding box center [866, 604] width 83 height 10
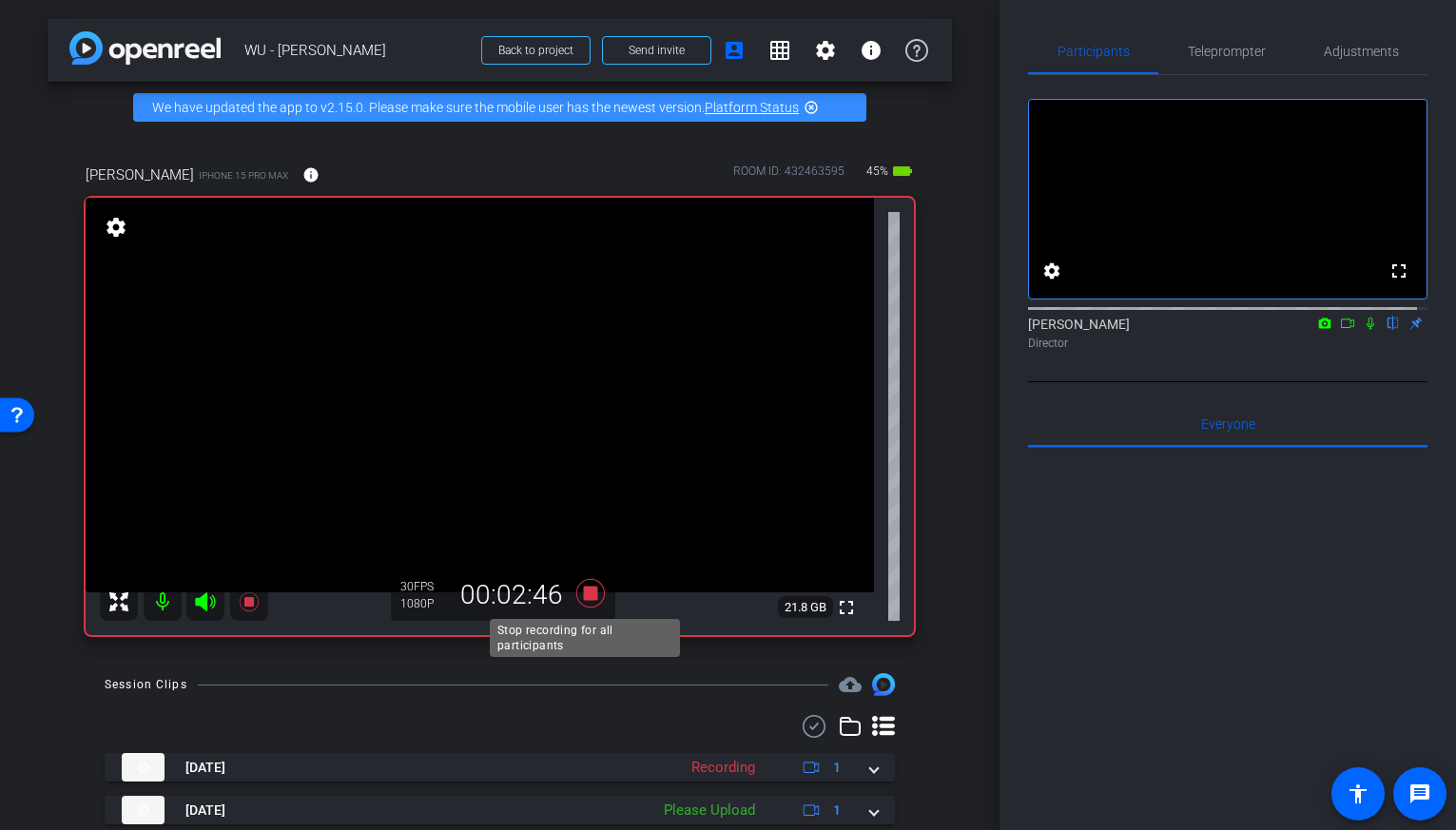
click at [587, 598] on icon at bounding box center [589, 593] width 29 height 29
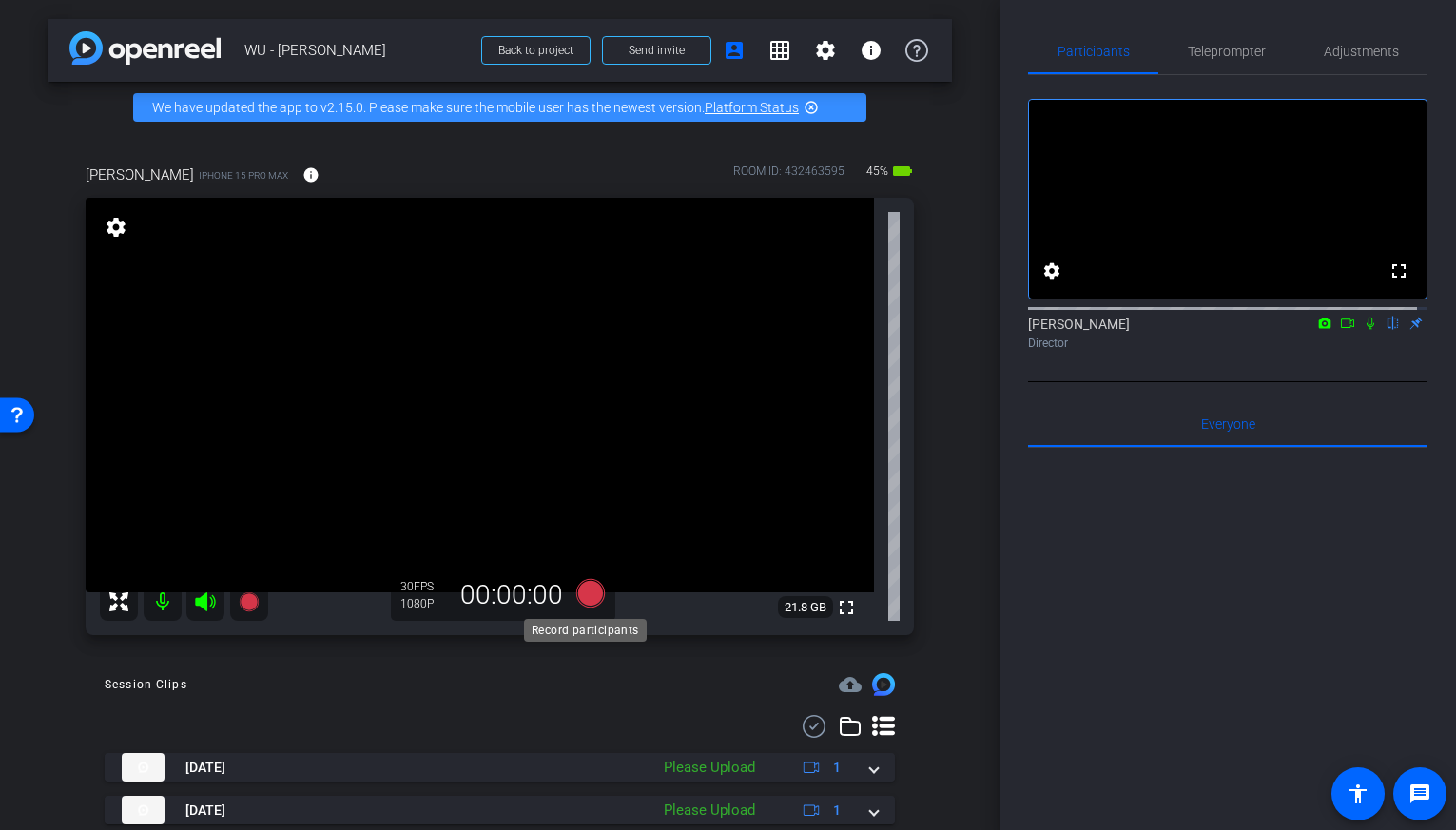
click at [577, 596] on icon at bounding box center [589, 593] width 29 height 29
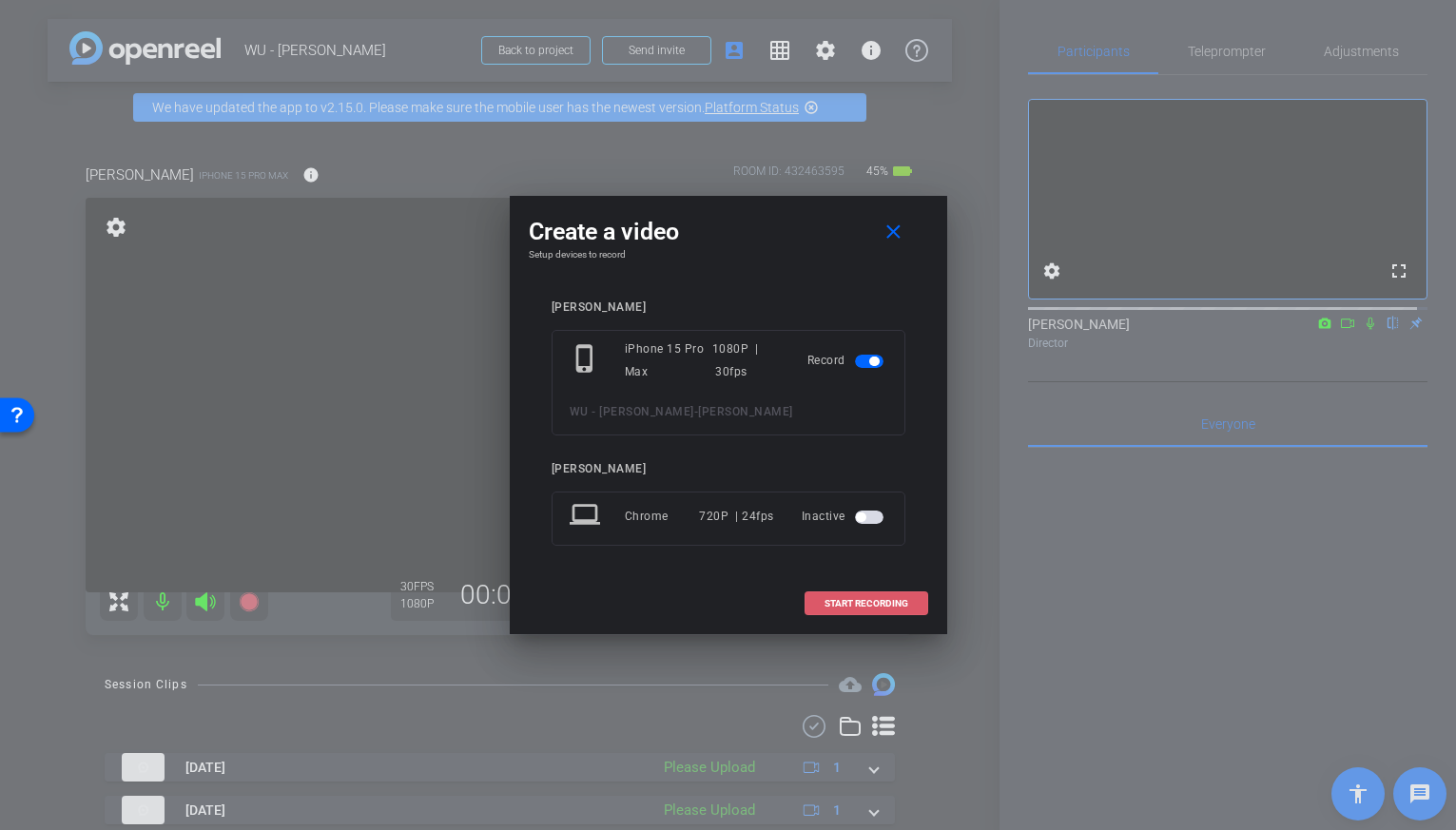
click at [854, 600] on span "START RECORDING" at bounding box center [866, 604] width 83 height 10
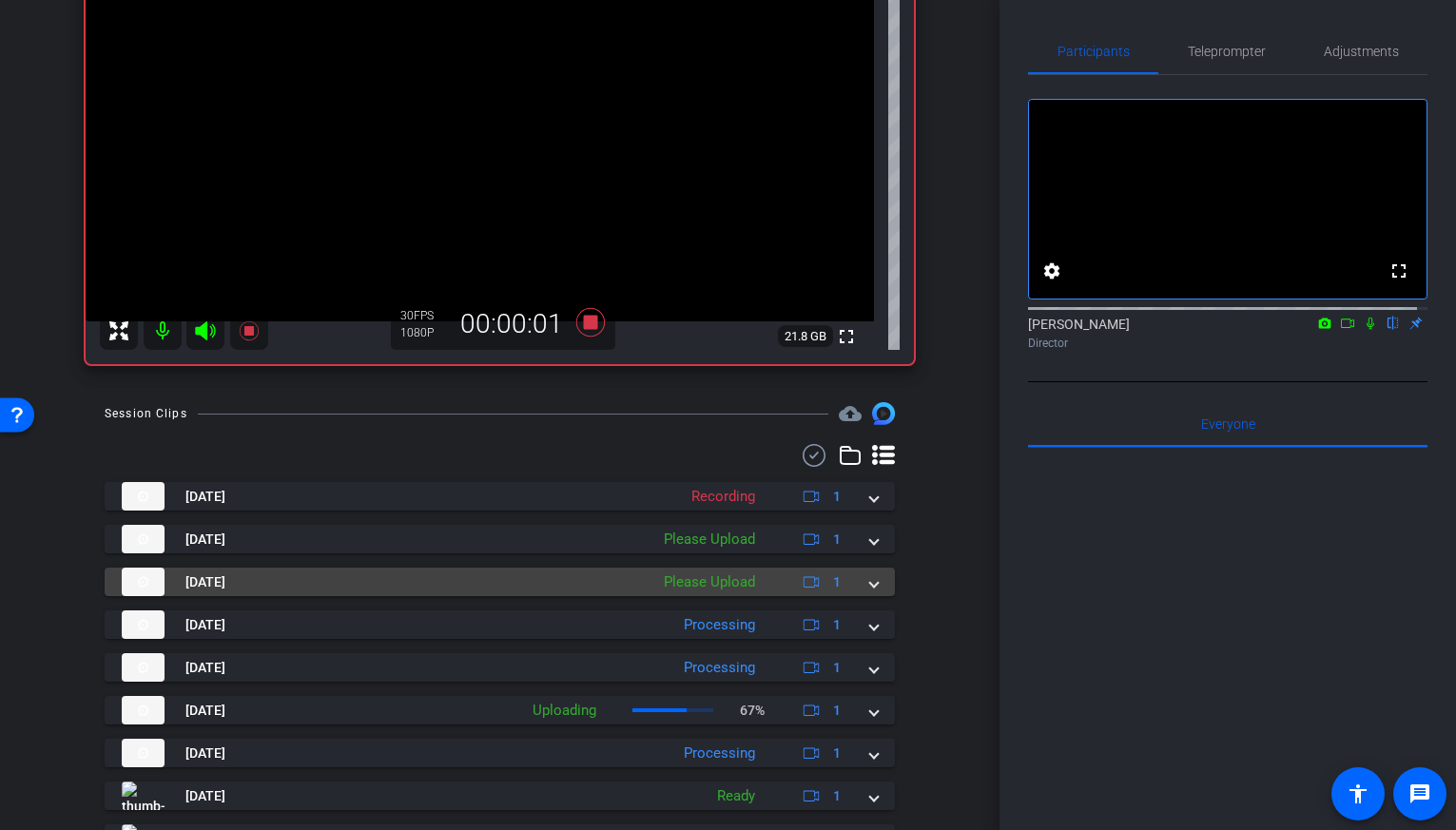
scroll to position [230, 0]
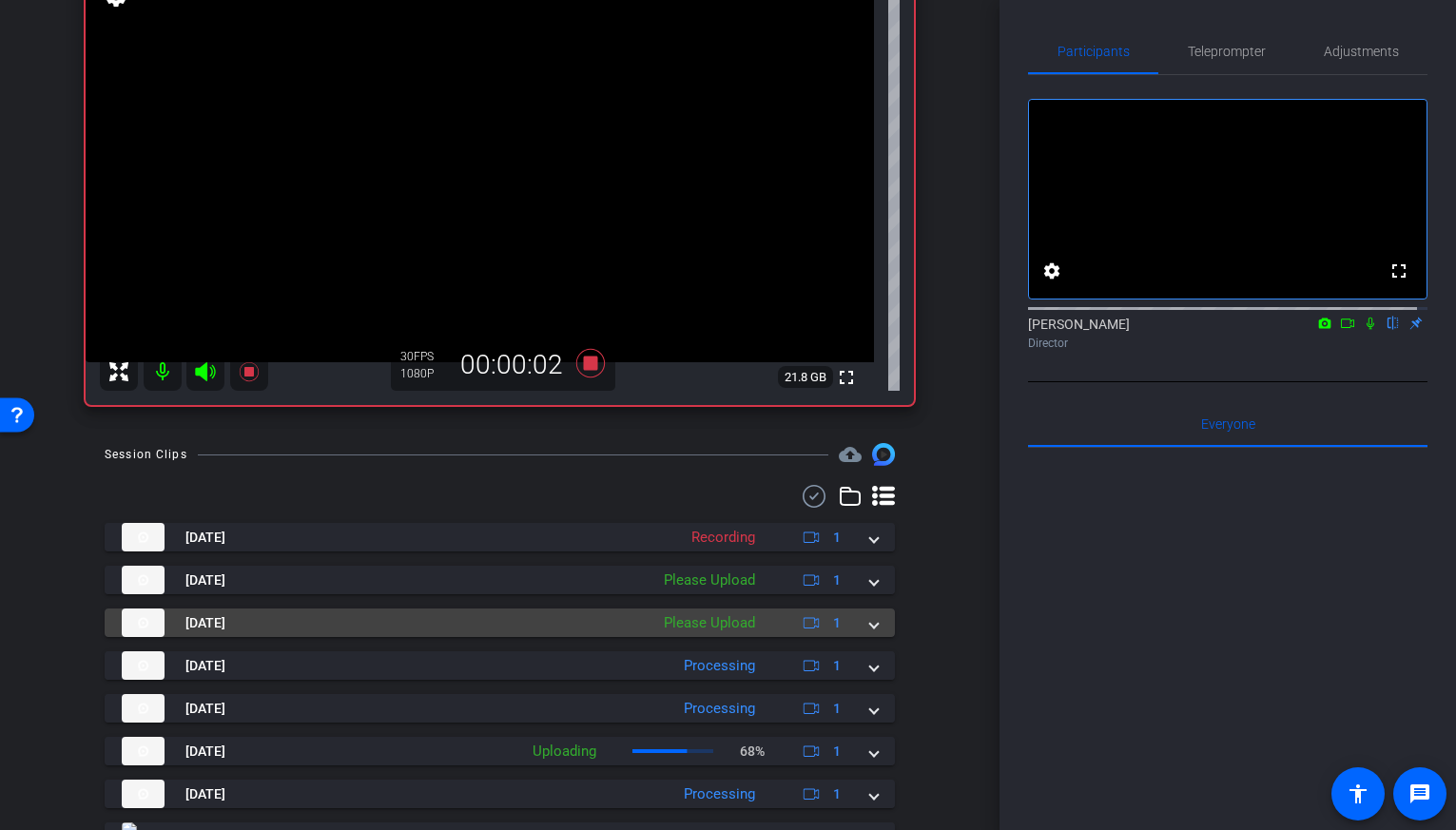
click at [753, 630] on div "Please Upload" at bounding box center [709, 624] width 110 height 22
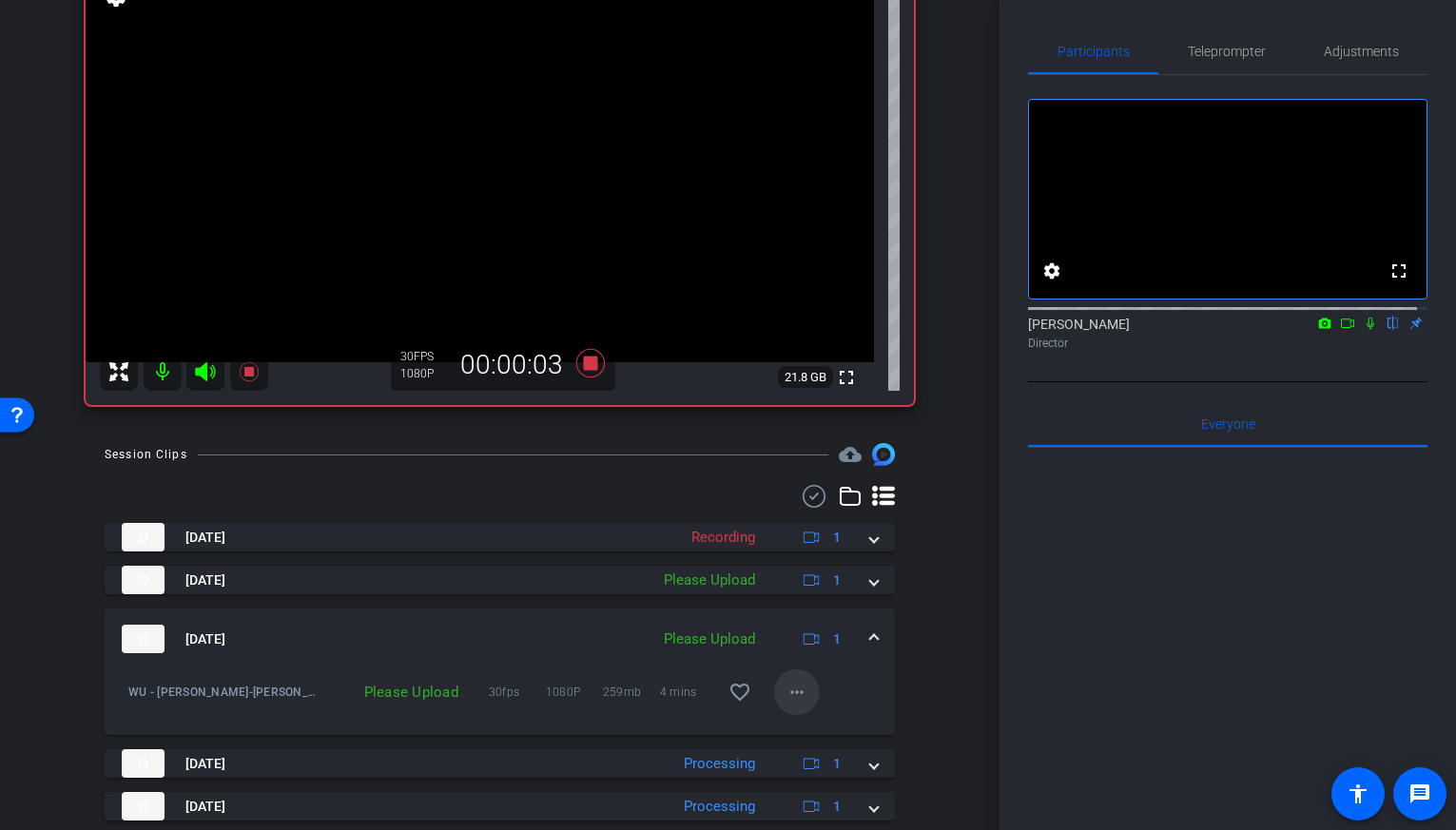
click at [785, 699] on mat-icon "more_horiz" at bounding box center [796, 692] width 23 height 23
click at [802, 730] on span "Upload" at bounding box center [818, 732] width 76 height 23
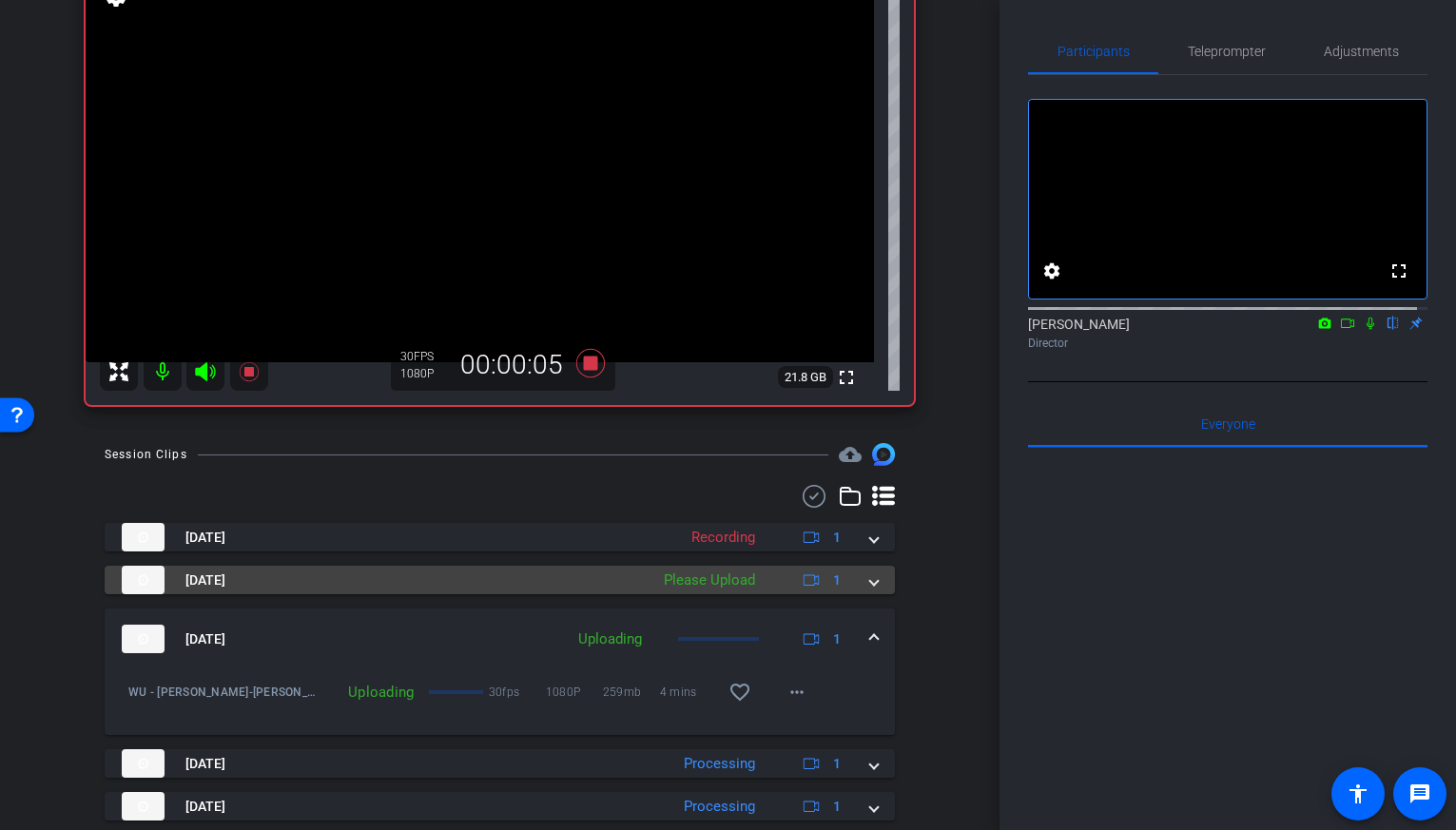
click at [769, 574] on mat-panel-description "Please Upload 1" at bounding box center [754, 580] width 200 height 29
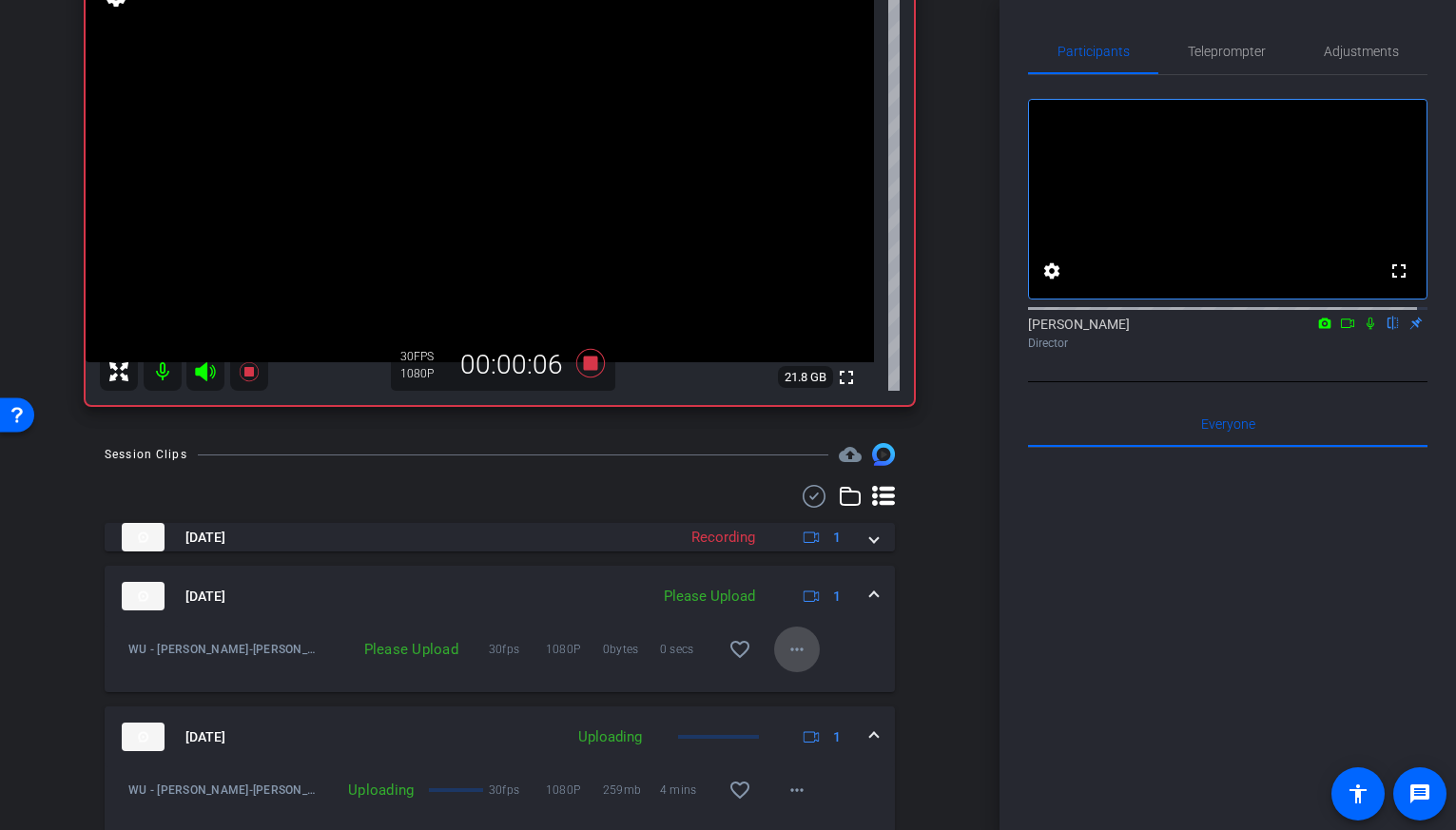
click at [791, 650] on mat-icon "more_horiz" at bounding box center [796, 650] width 23 height 23
click at [800, 695] on span "Upload" at bounding box center [818, 689] width 76 height 23
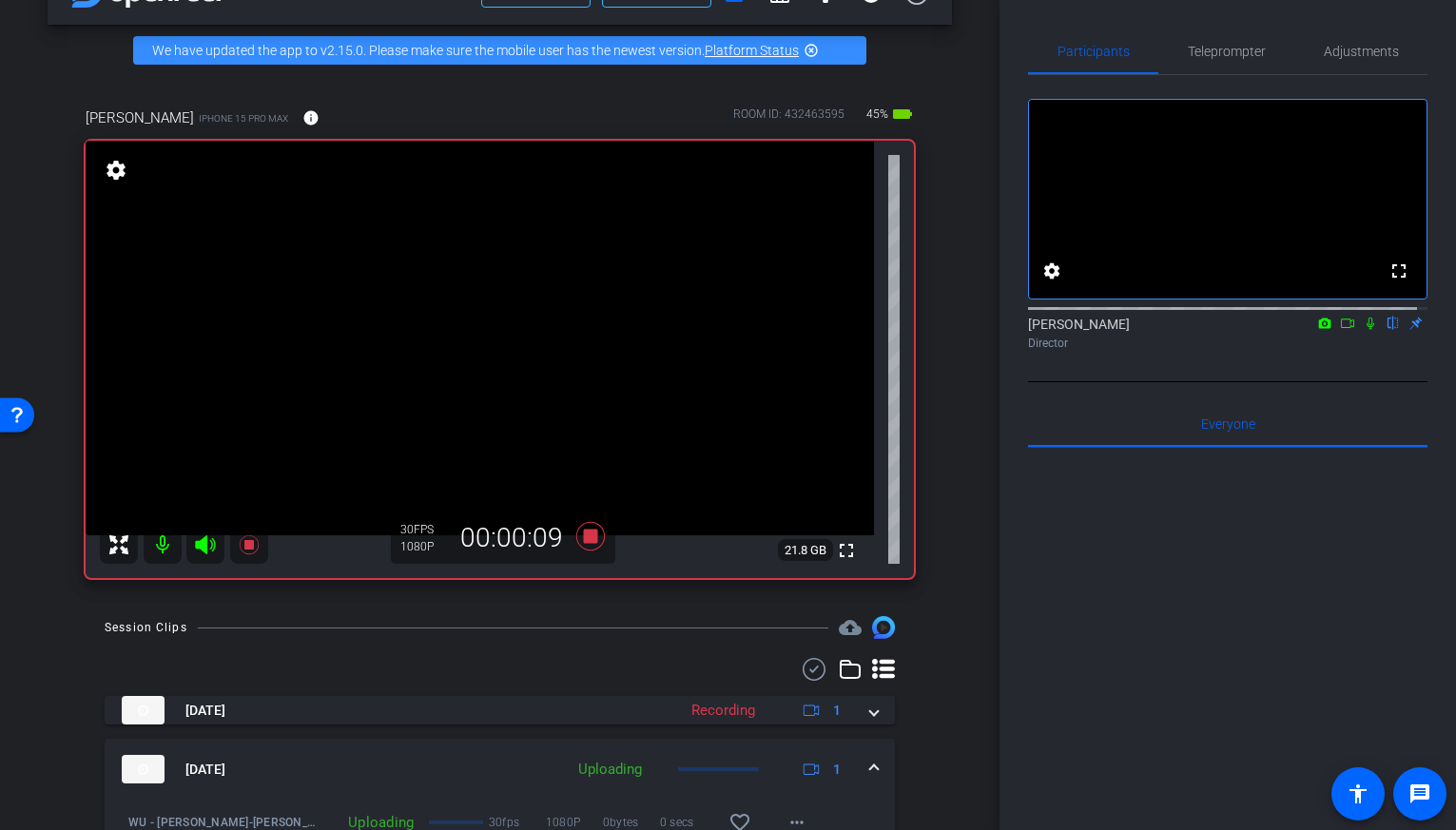
scroll to position [0, 0]
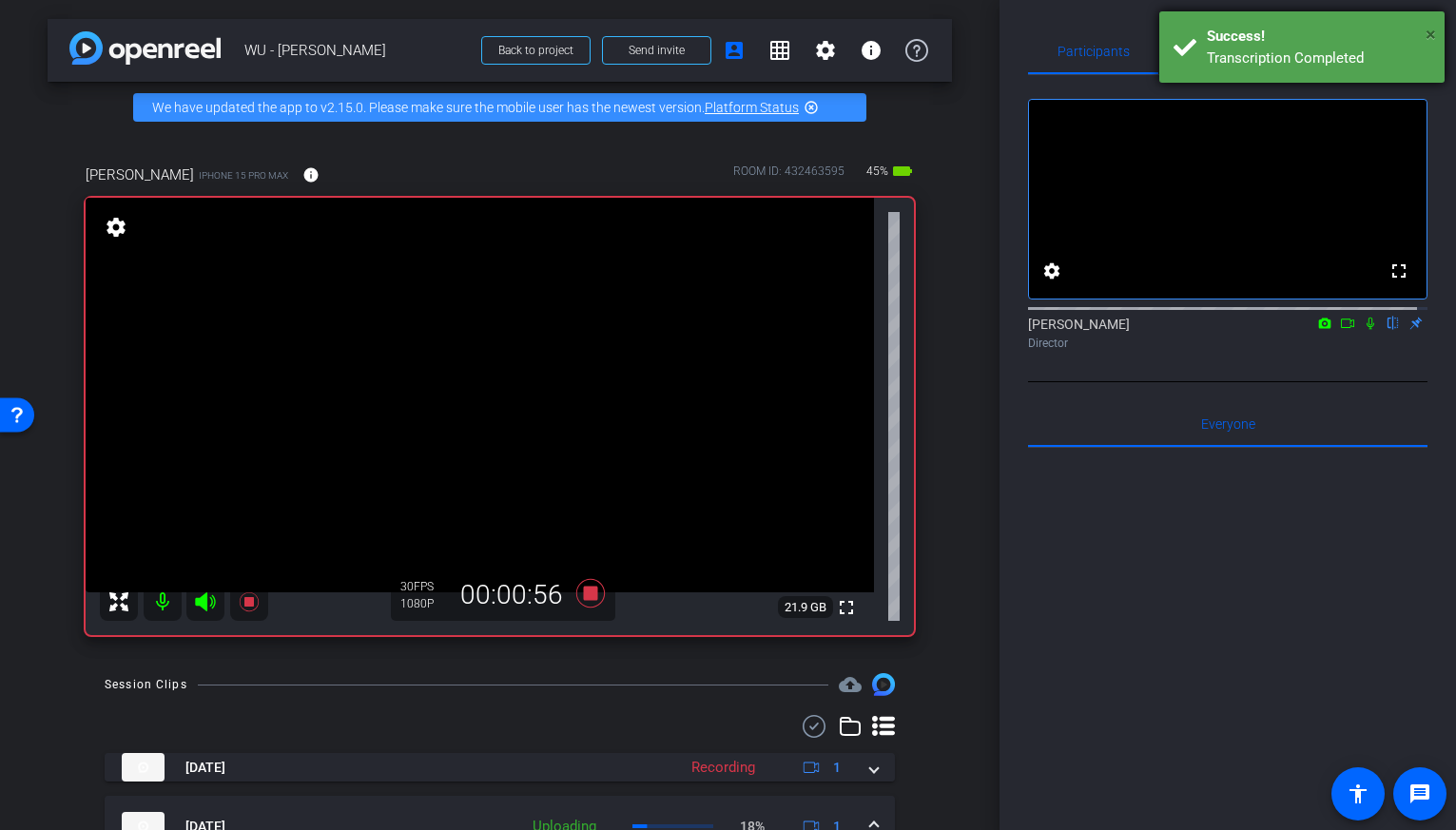
click at [1432, 35] on span "×" at bounding box center [1430, 34] width 11 height 23
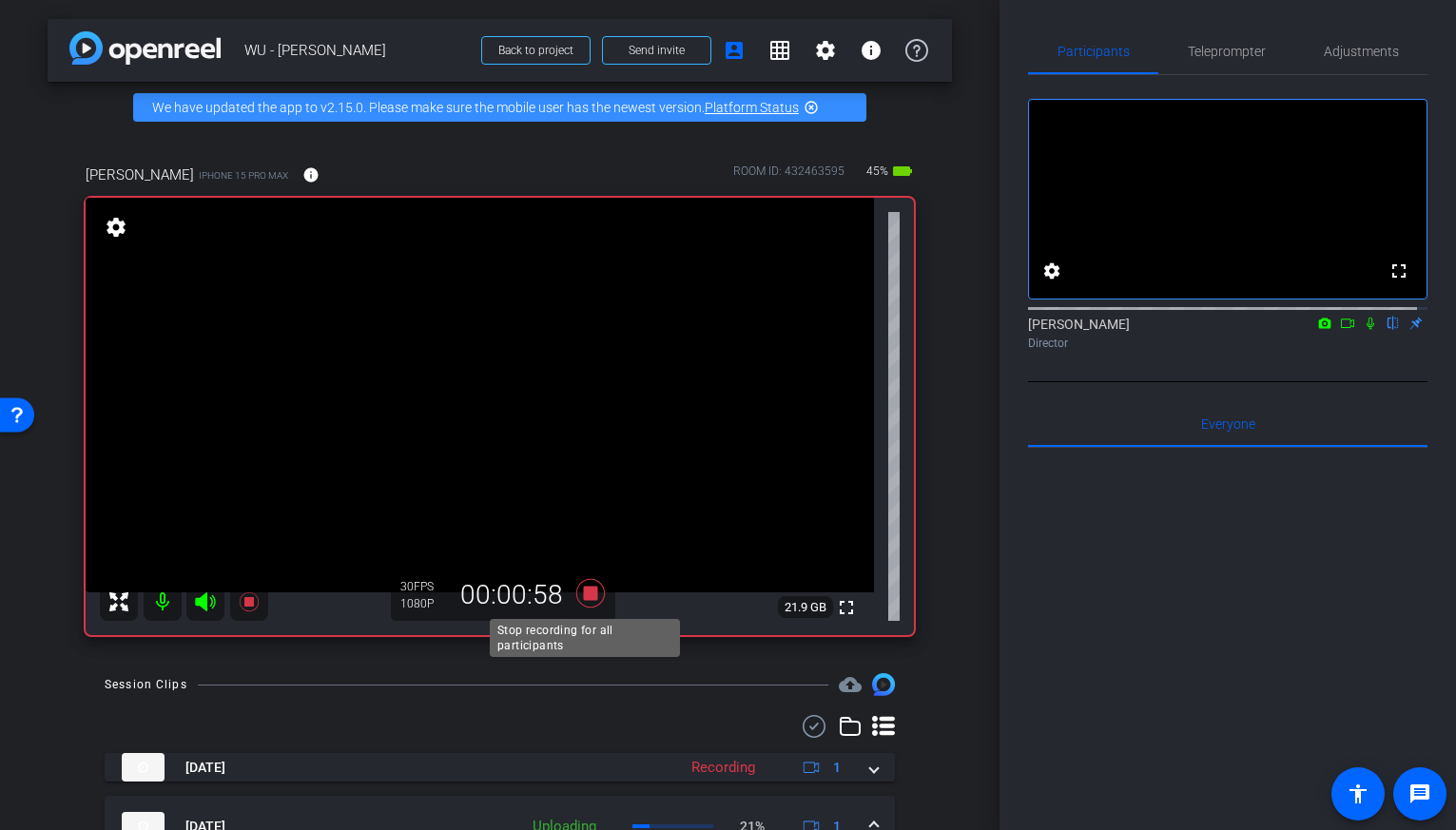
click at [578, 596] on icon at bounding box center [589, 593] width 29 height 29
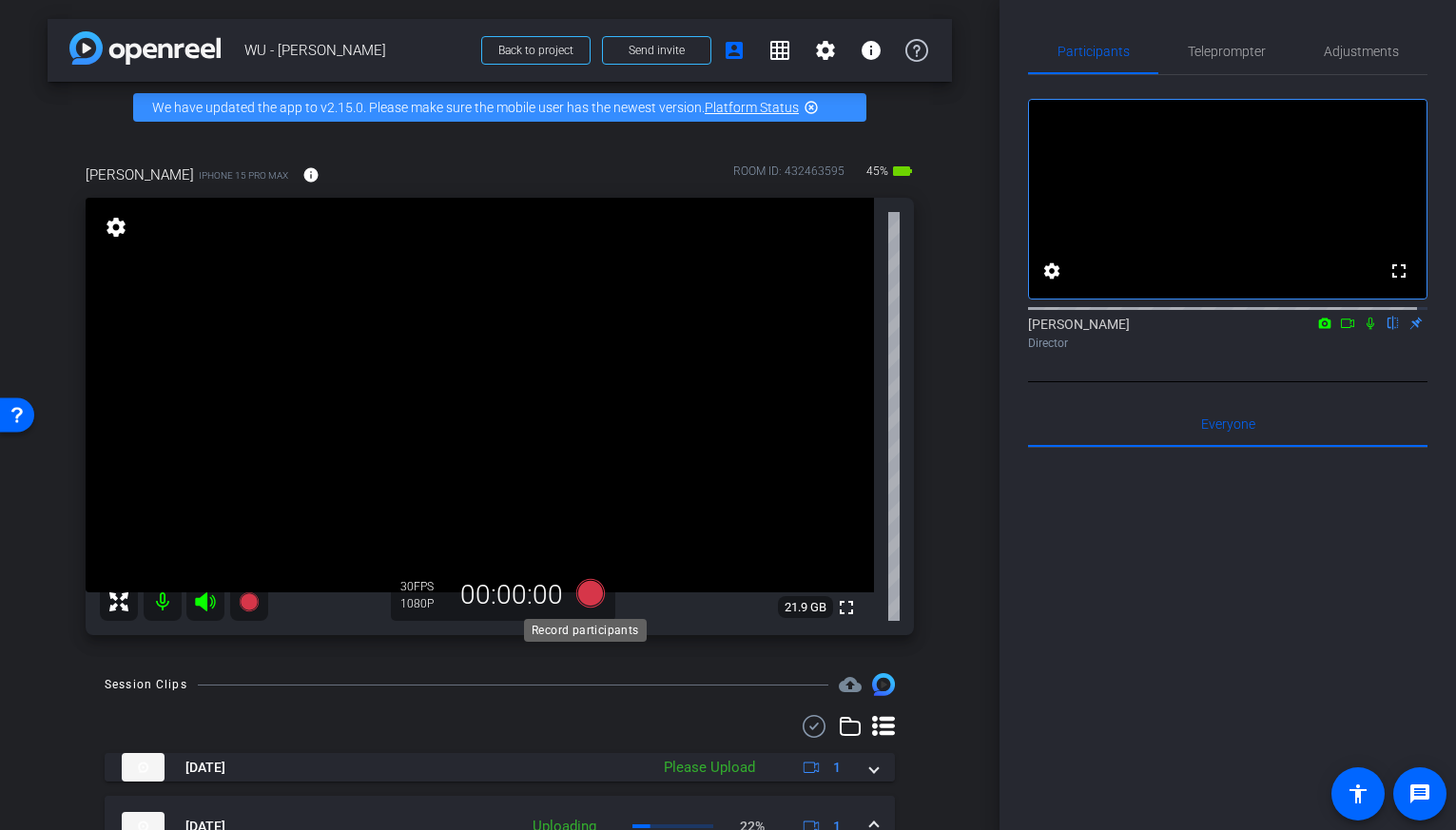
click at [583, 596] on icon at bounding box center [589, 593] width 29 height 29
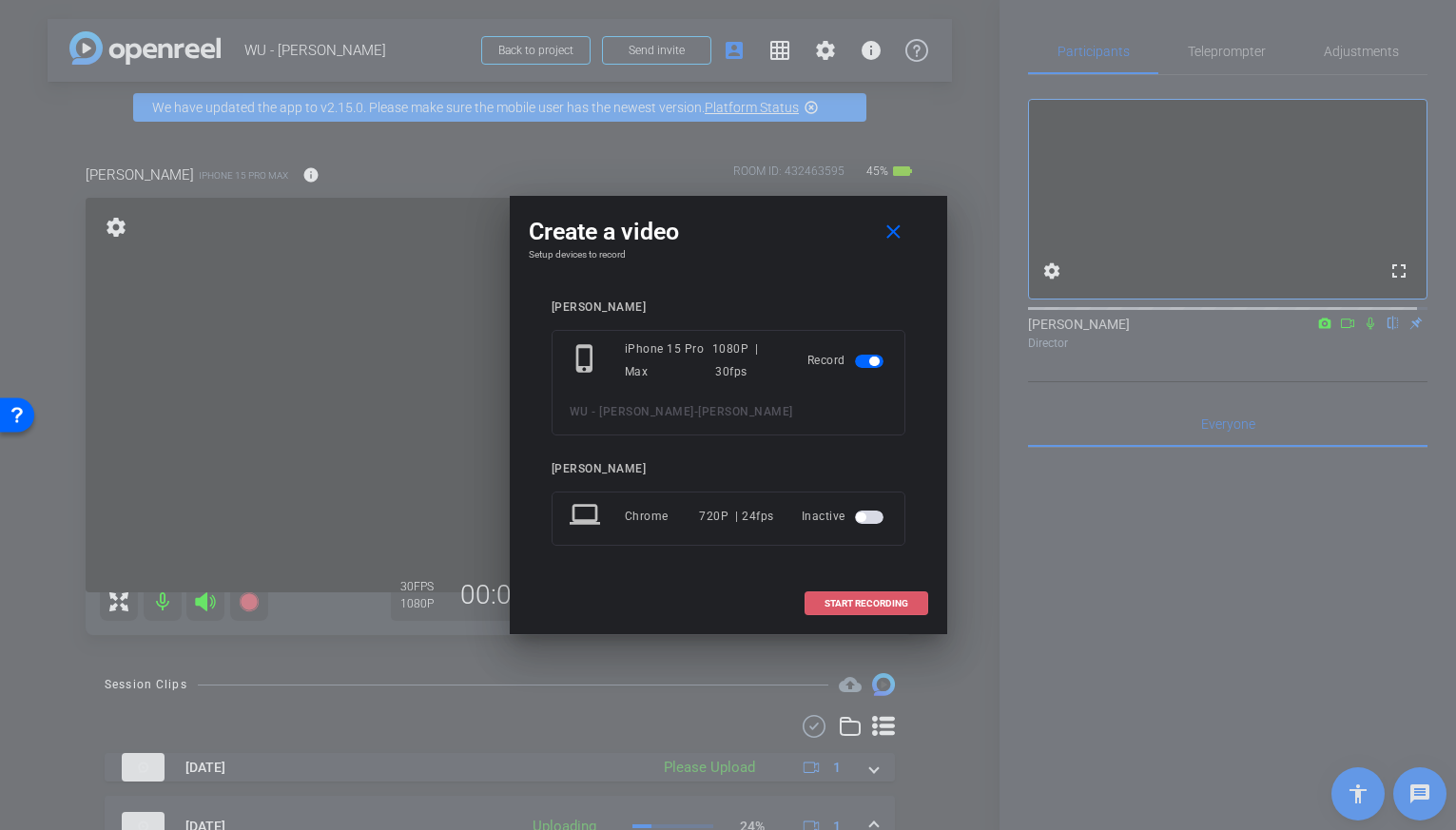
click at [874, 610] on span at bounding box center [865, 604] width 122 height 46
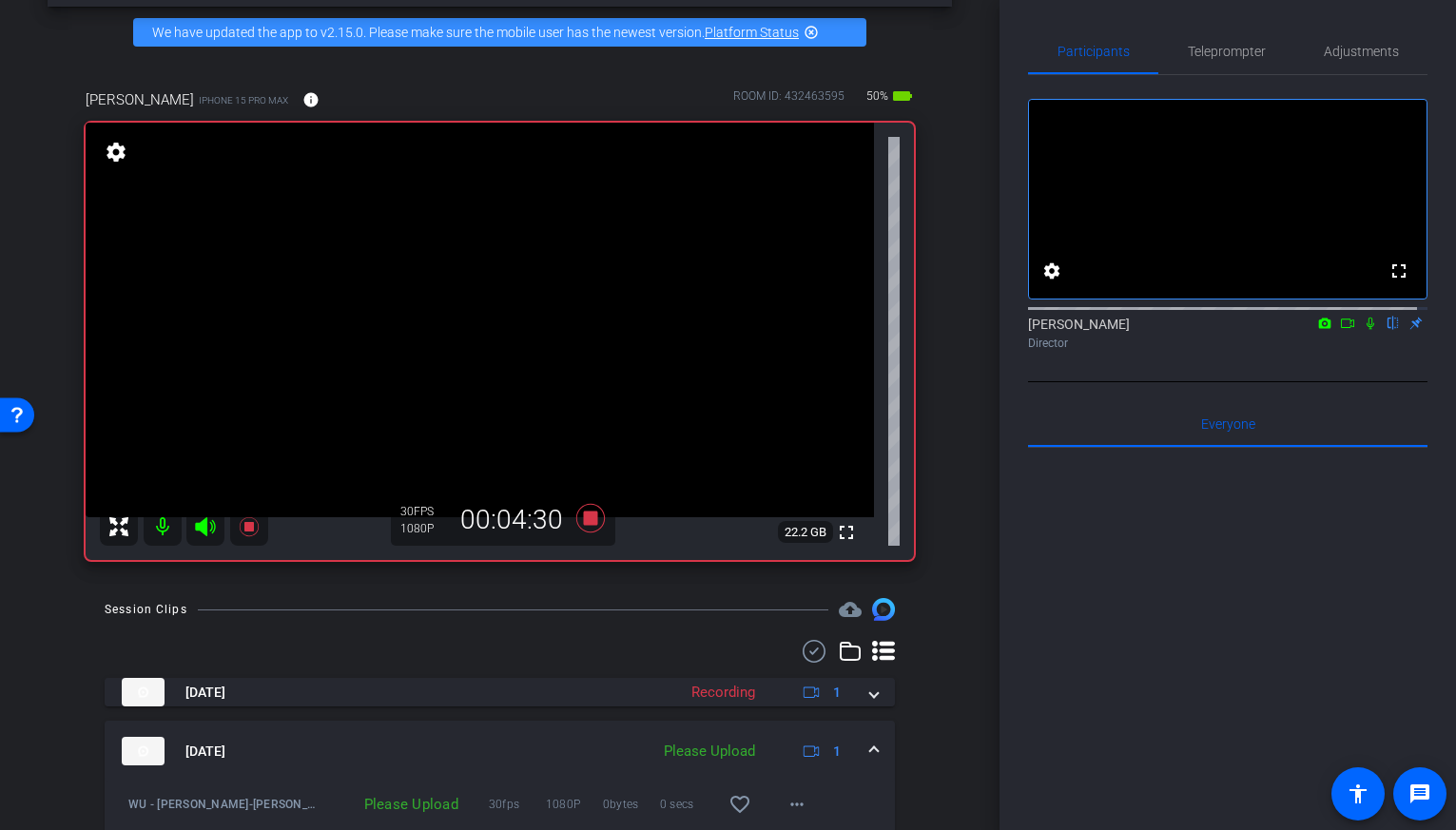
scroll to position [73, 0]
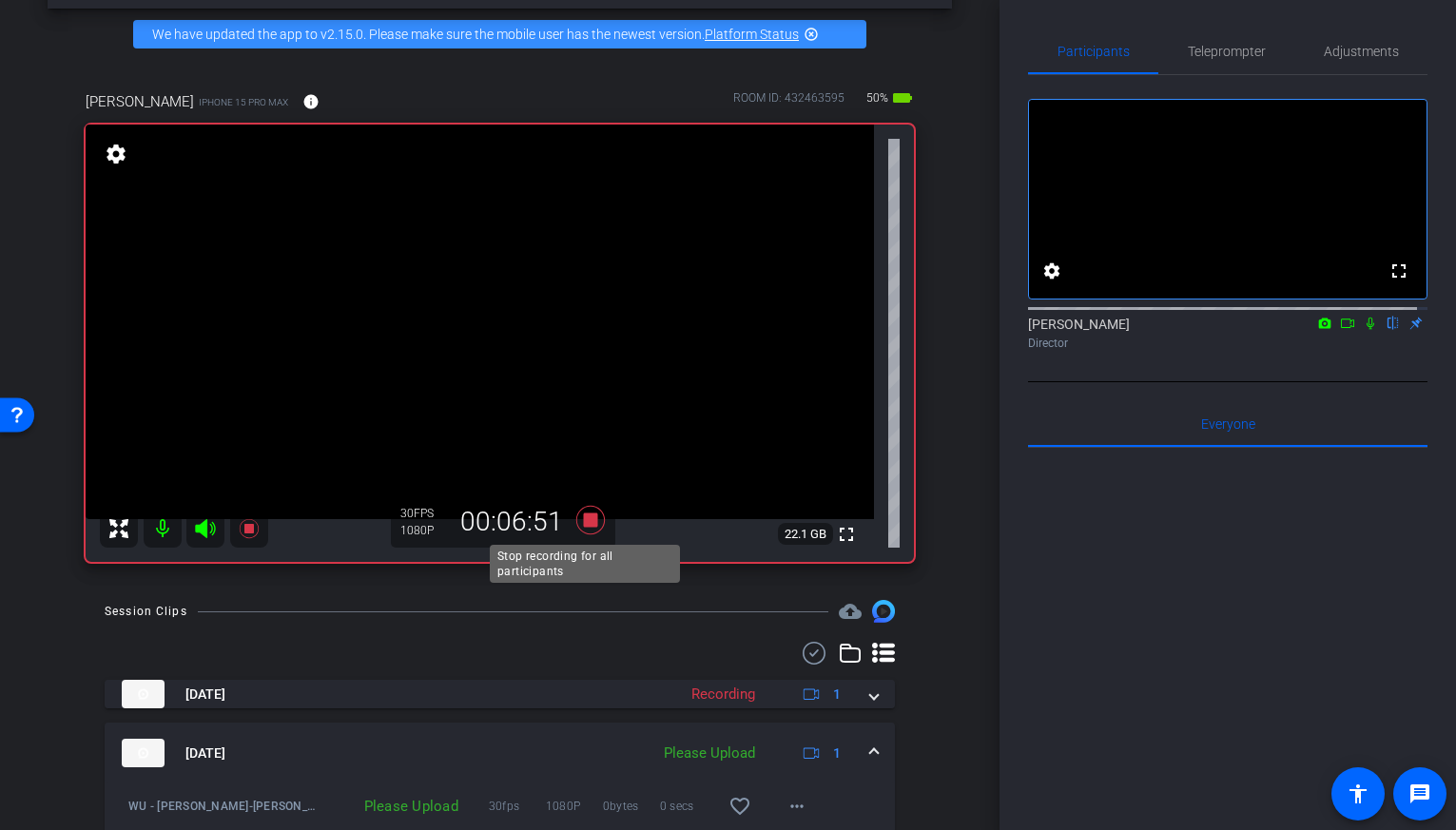
click at [590, 517] on icon at bounding box center [589, 520] width 29 height 29
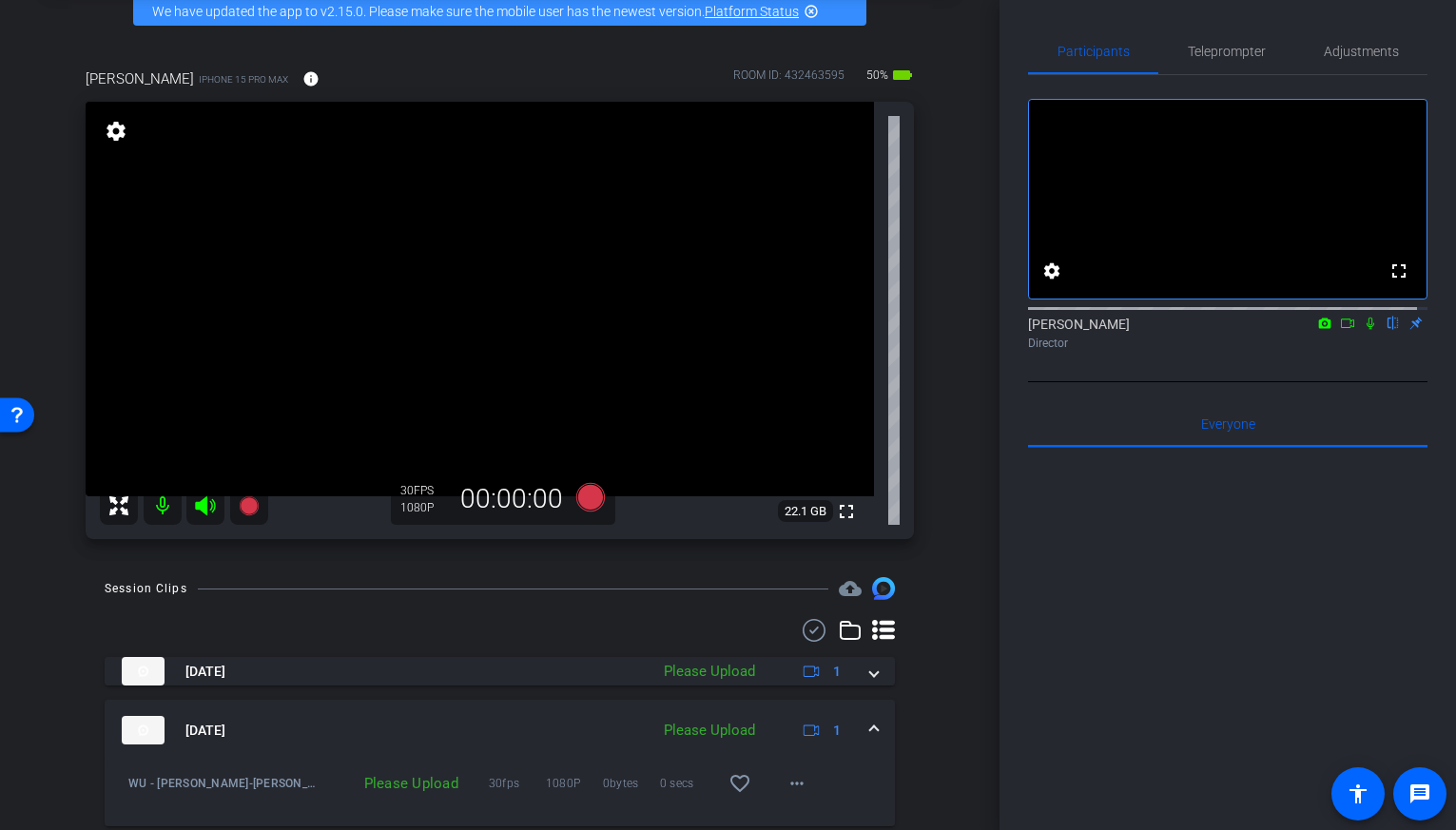
scroll to position [0, 0]
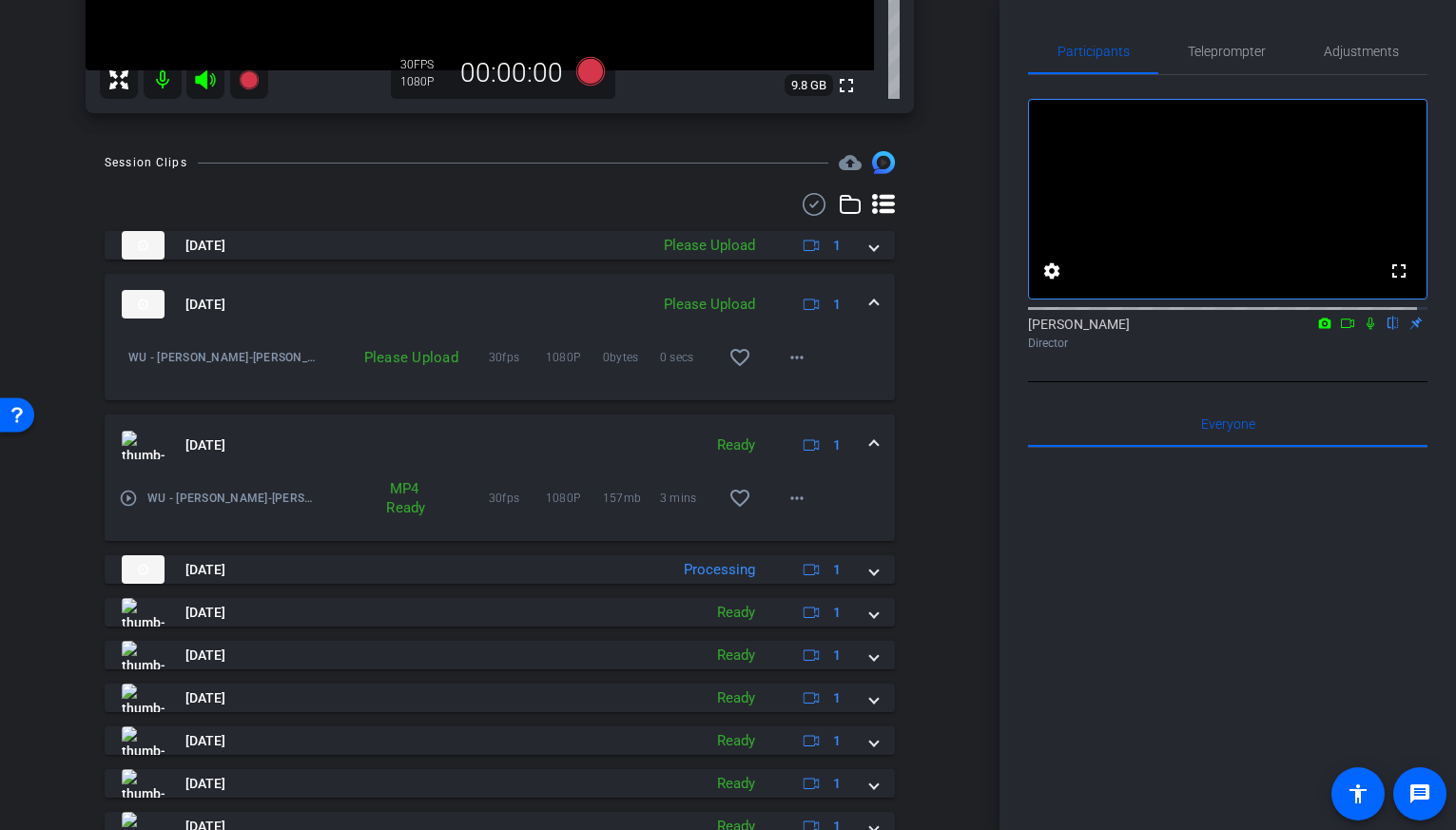
drag, startPoint x: 820, startPoint y: 425, endPoint x: 837, endPoint y: 471, distance: 49.0
click at [811, 431] on mat-panel-description "Ready 1" at bounding box center [781, 445] width 148 height 29
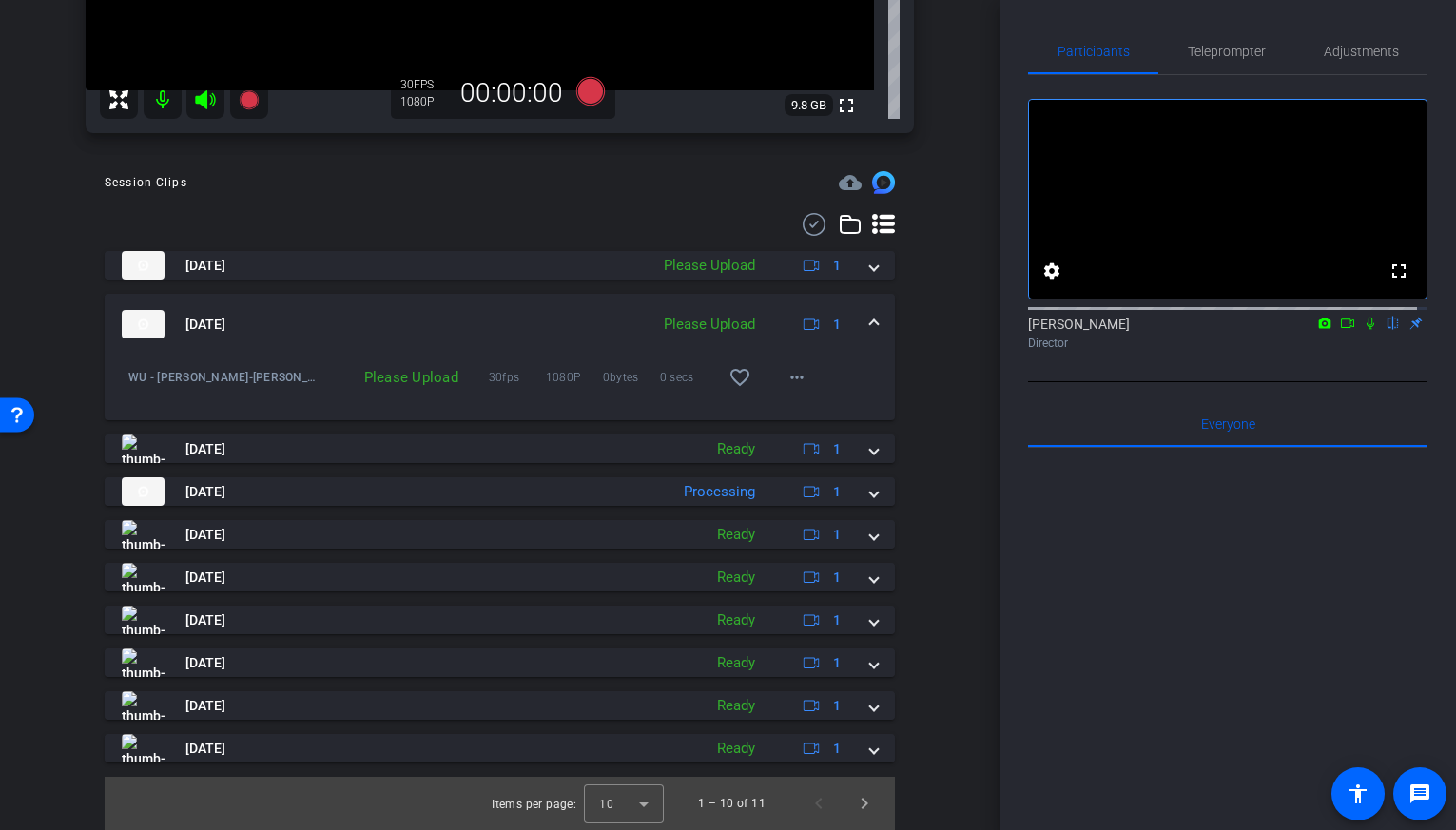
scroll to position [502, 0]
click at [805, 385] on span at bounding box center [797, 378] width 46 height 46
click at [795, 410] on span "Upload" at bounding box center [818, 417] width 76 height 23
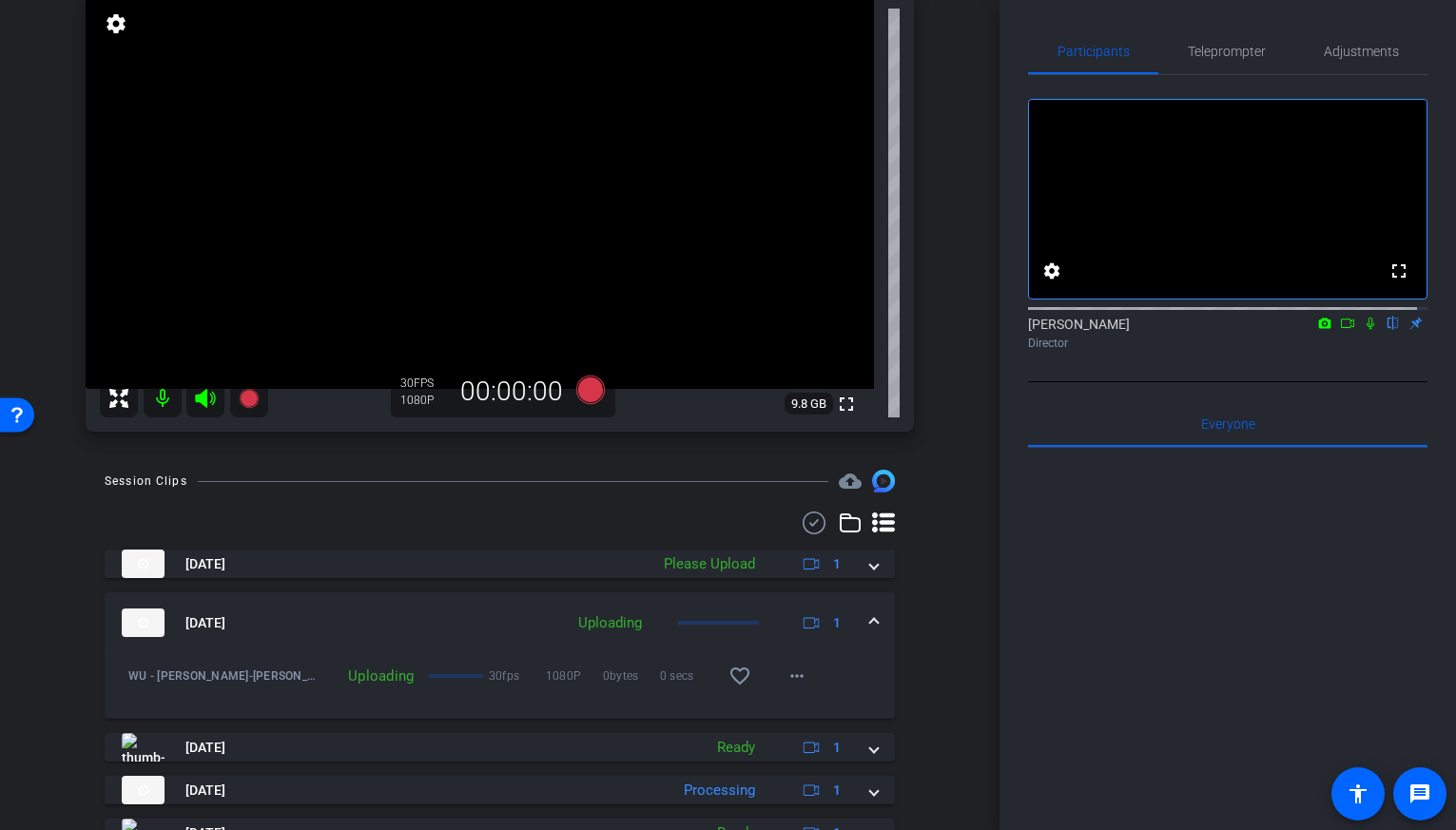
scroll to position [207, 0]
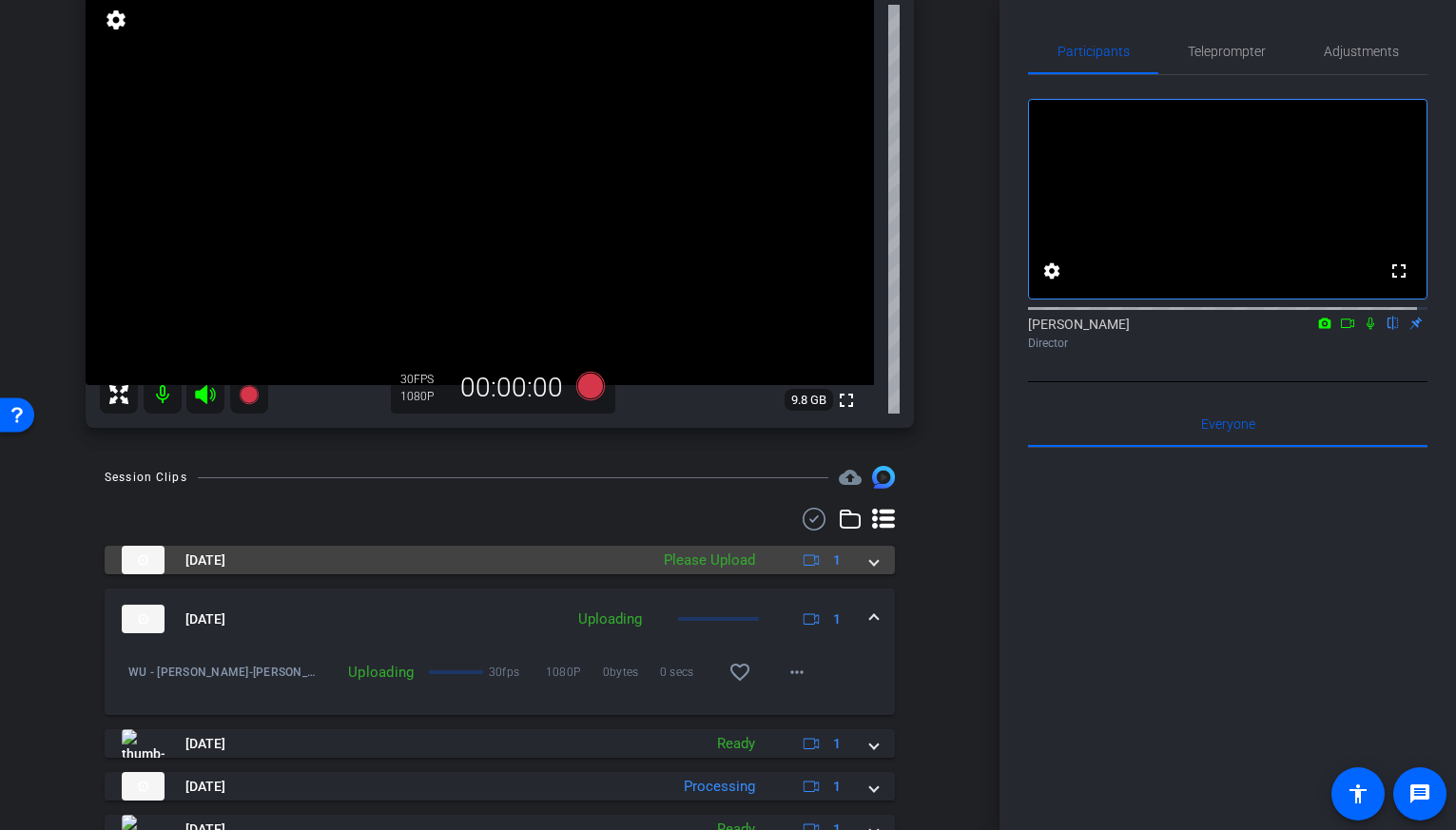
click at [761, 553] on mat-panel-description "Please Upload 1" at bounding box center [754, 560] width 200 height 29
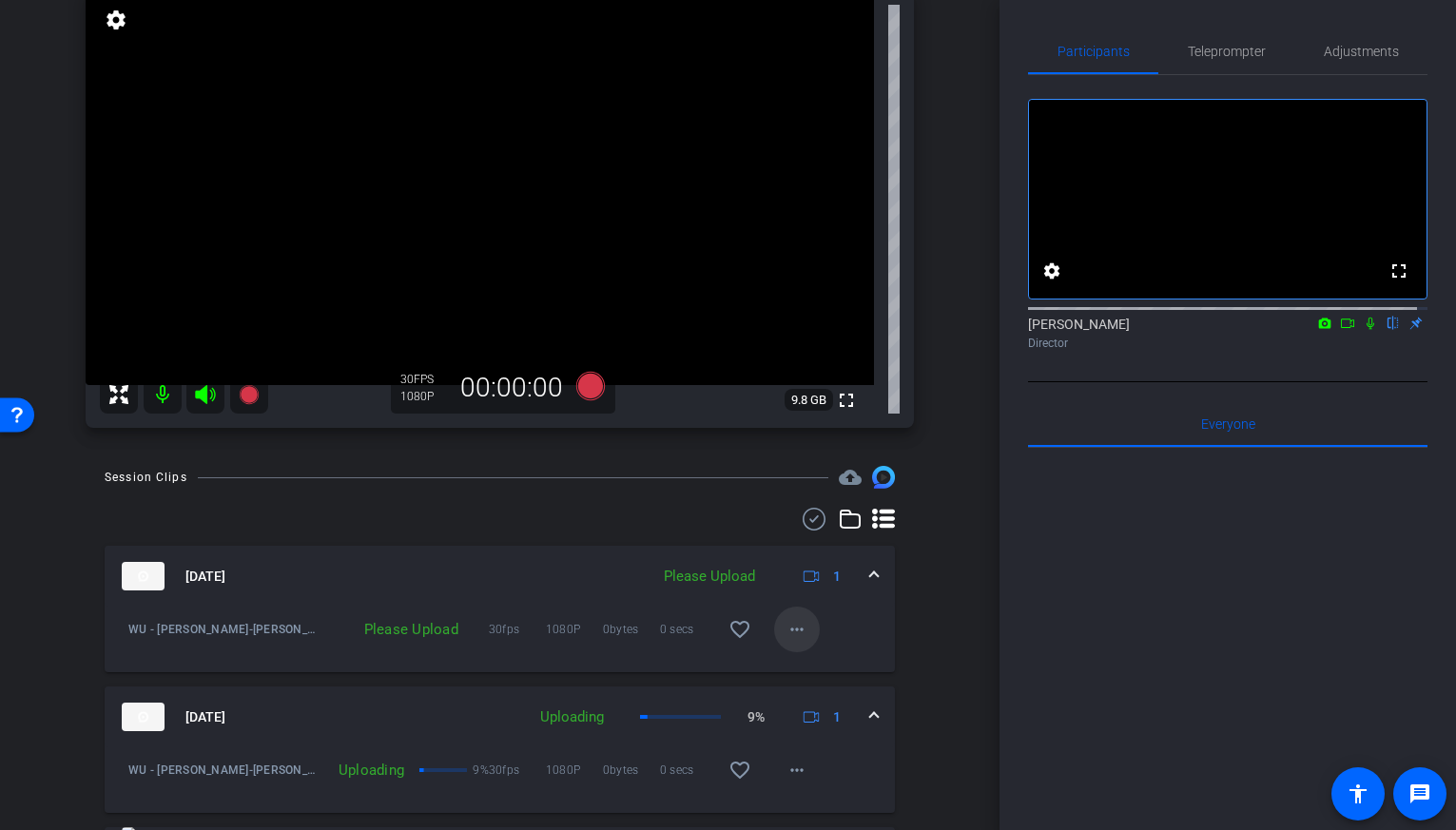
click at [793, 630] on mat-icon "more_horiz" at bounding box center [796, 630] width 23 height 23
click at [798, 661] on span "Upload" at bounding box center [818, 669] width 76 height 23
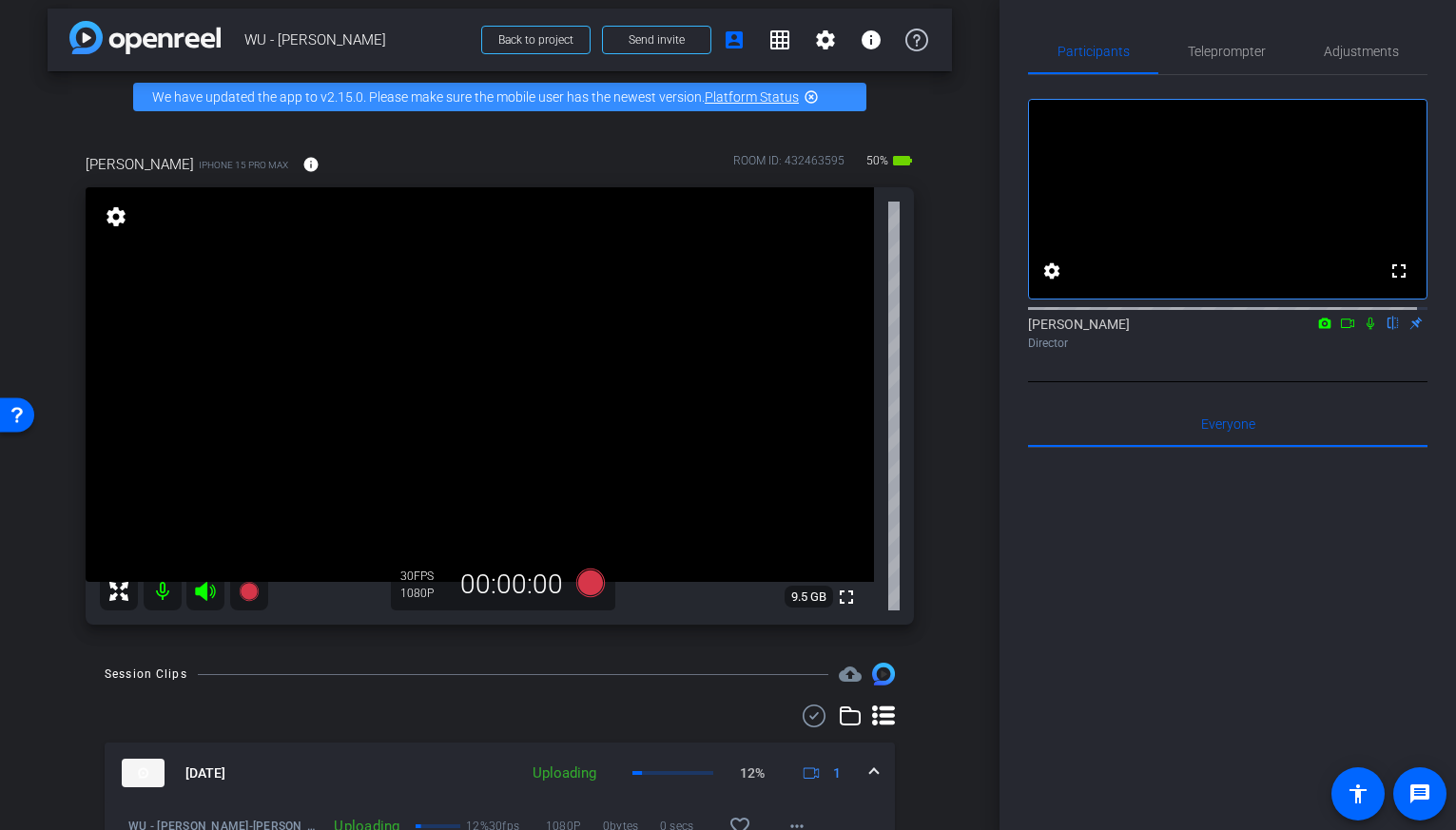
scroll to position [12, 0]
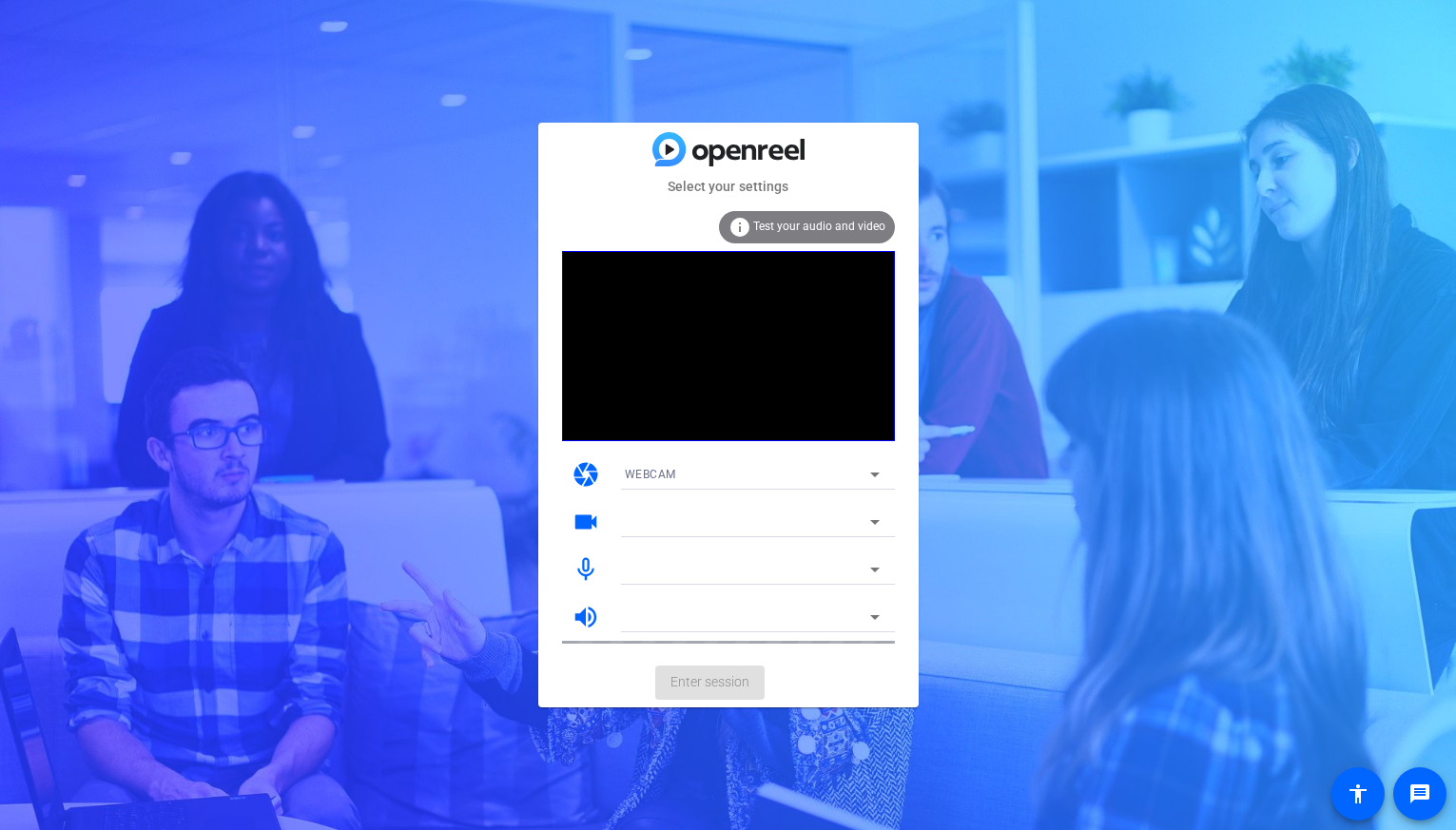
click at [719, 676] on mat-card-actions "Enter session" at bounding box center [728, 683] width 381 height 50
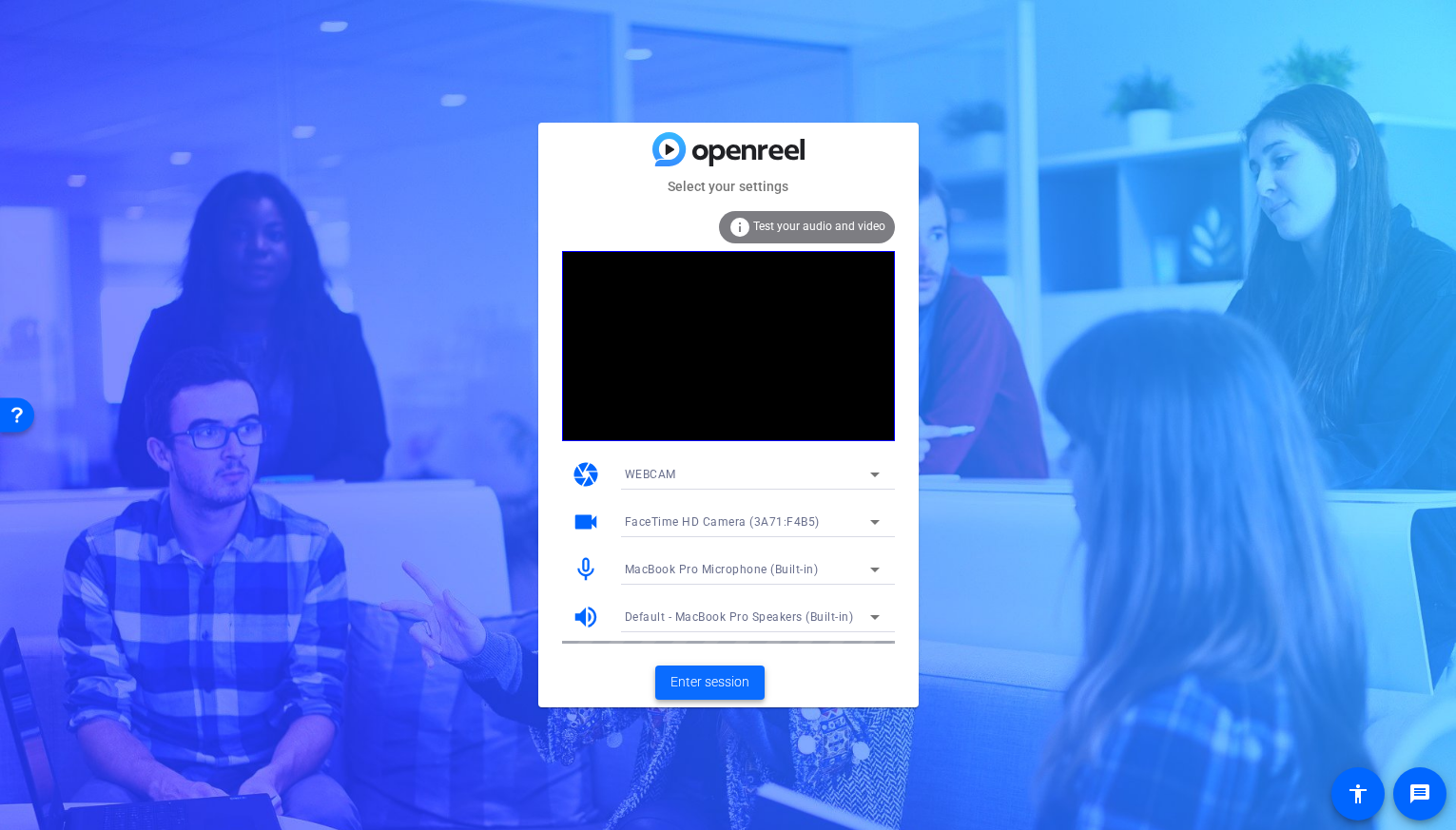
click at [727, 684] on span "Enter session" at bounding box center [710, 682] width 79 height 20
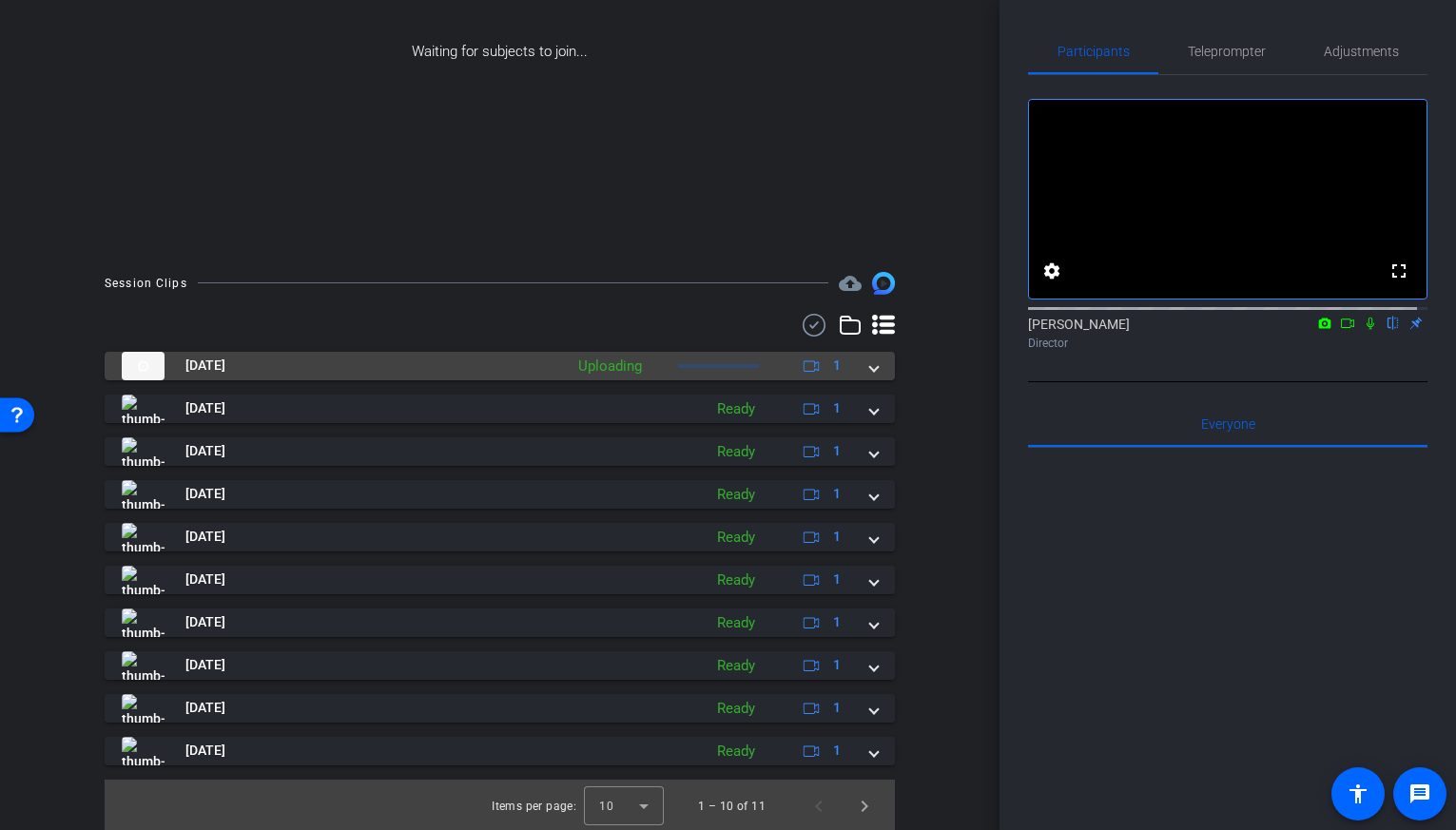
scroll to position [282, 0]
click at [627, 364] on div "Uploading" at bounding box center [610, 368] width 82 height 22
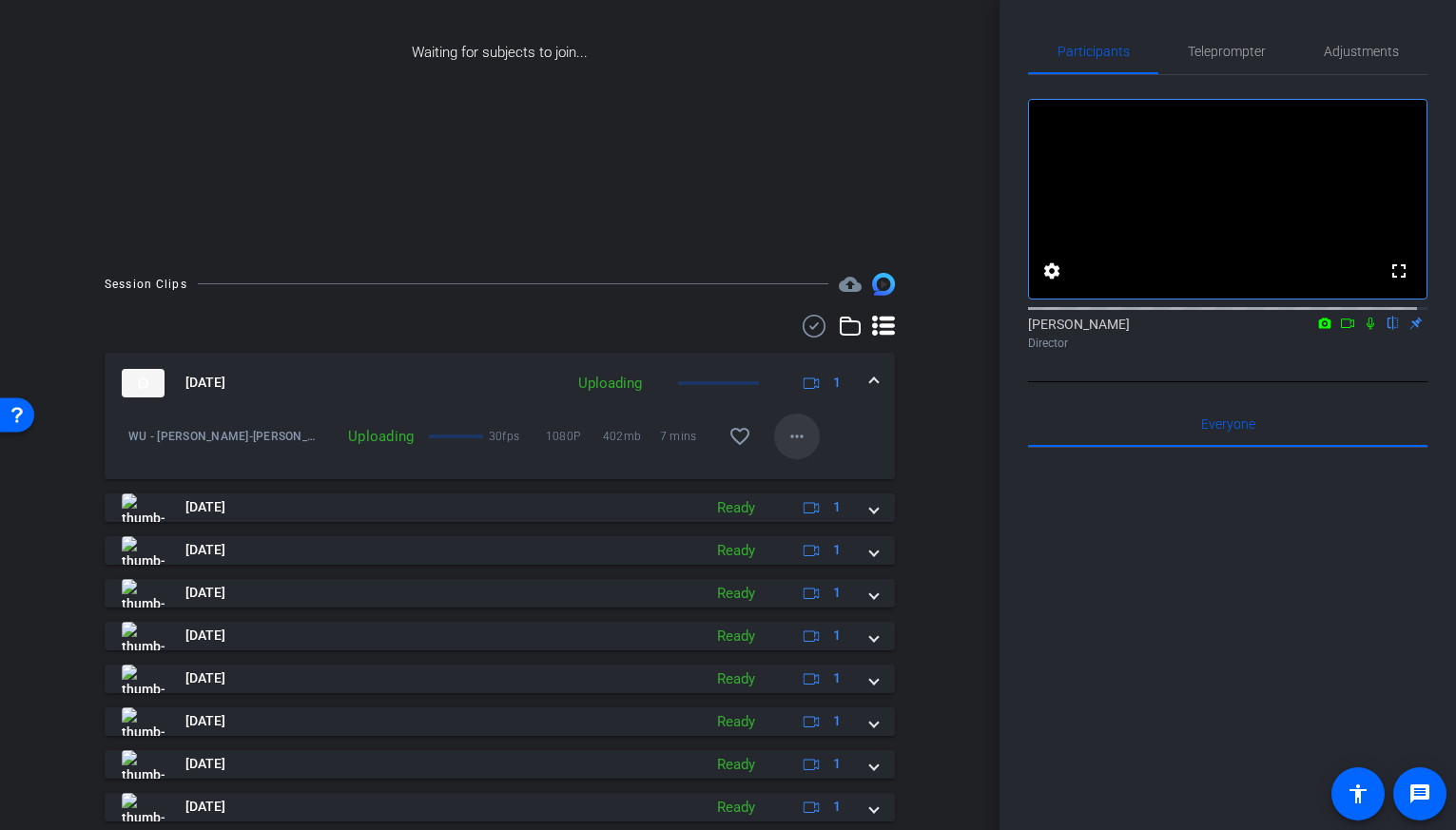
click at [794, 440] on mat-icon "more_horiz" at bounding box center [796, 436] width 23 height 23
click at [769, 177] on div at bounding box center [728, 415] width 1456 height 830
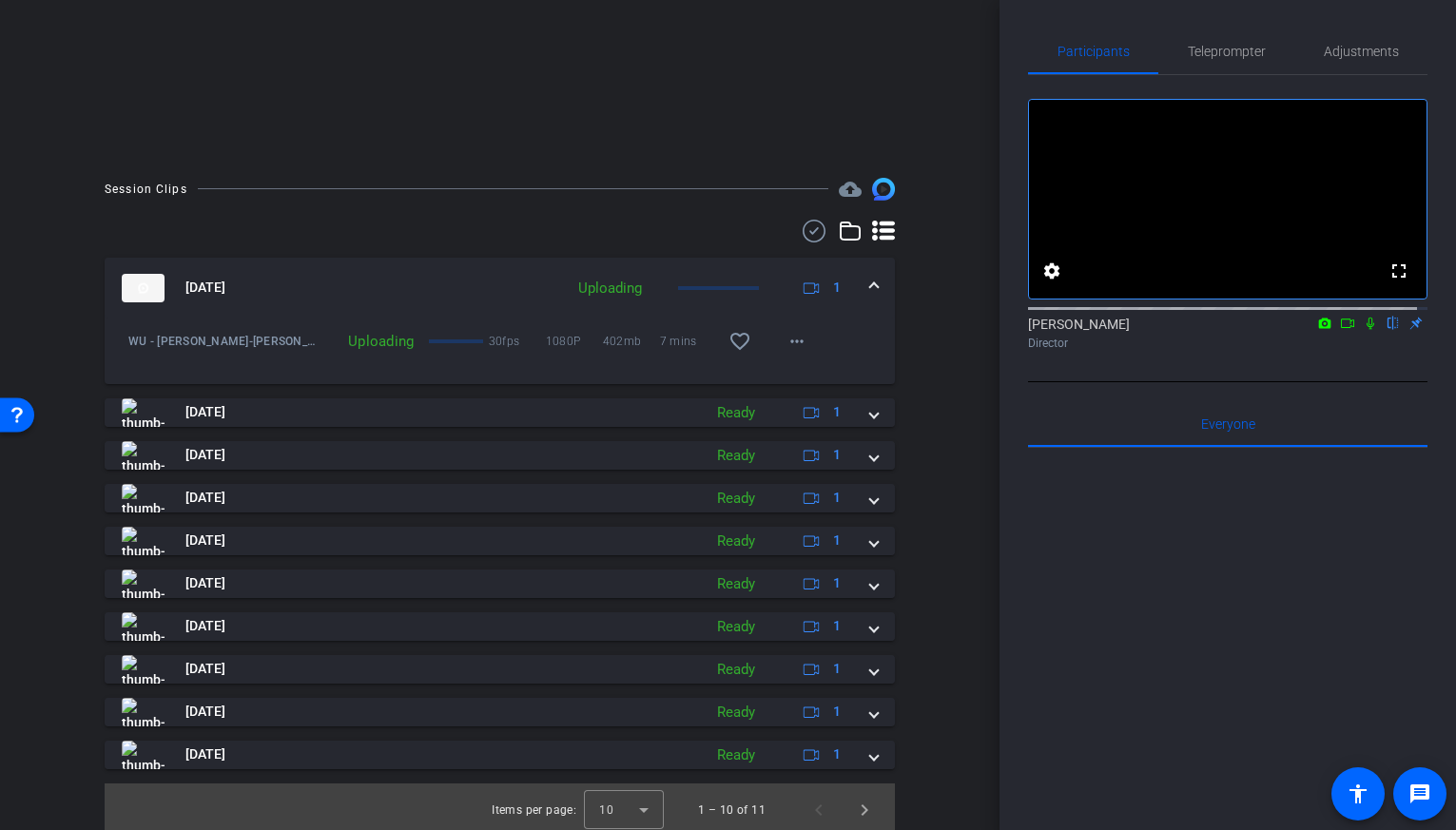
scroll to position [384, 0]
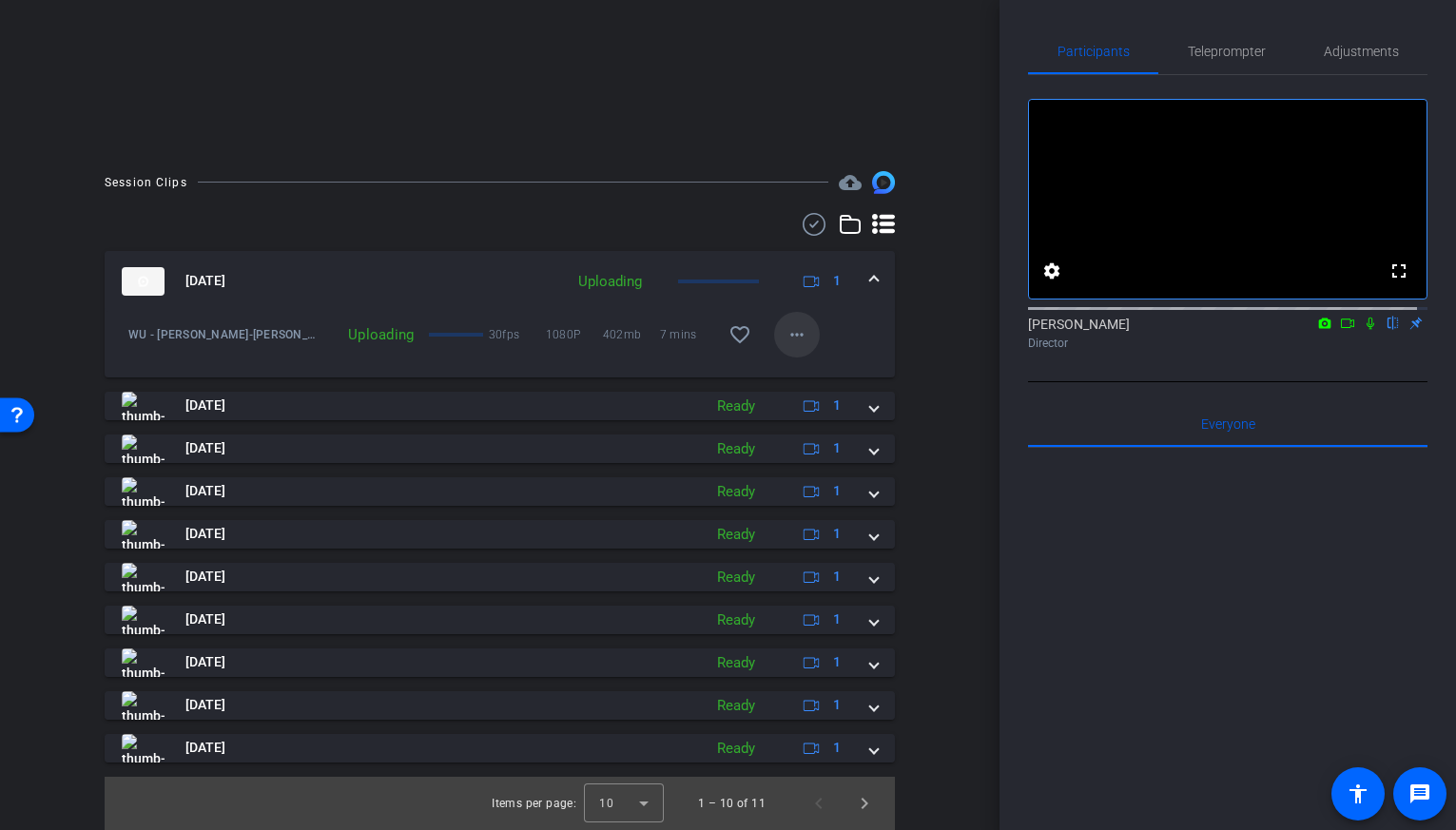
click at [785, 332] on mat-icon "more_horiz" at bounding box center [796, 334] width 23 height 23
click at [824, 374] on span "Cancel Upload" at bounding box center [820, 374] width 80 height 23
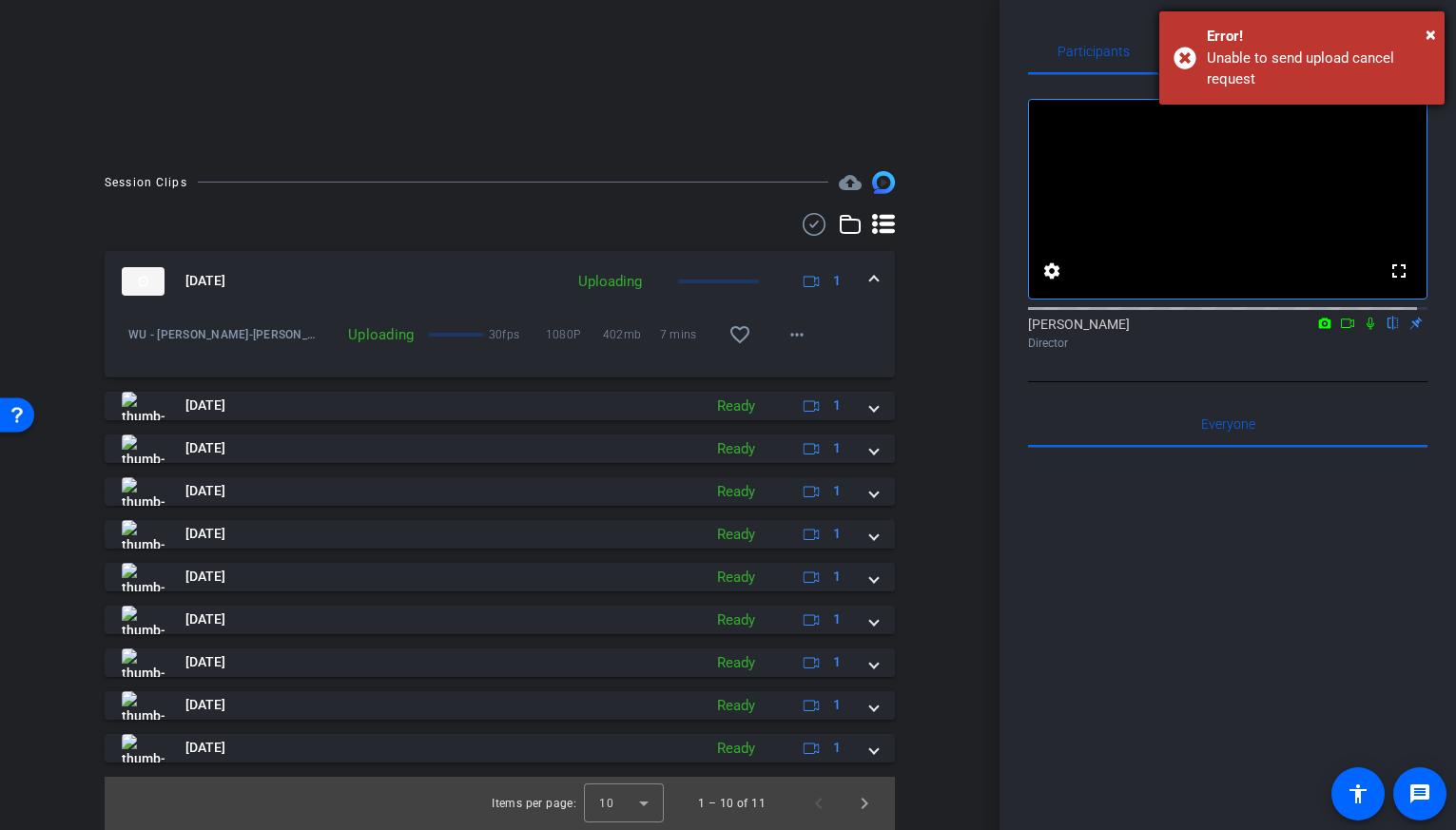
click at [1422, 34] on div "Error!" at bounding box center [1317, 37] width 223 height 22
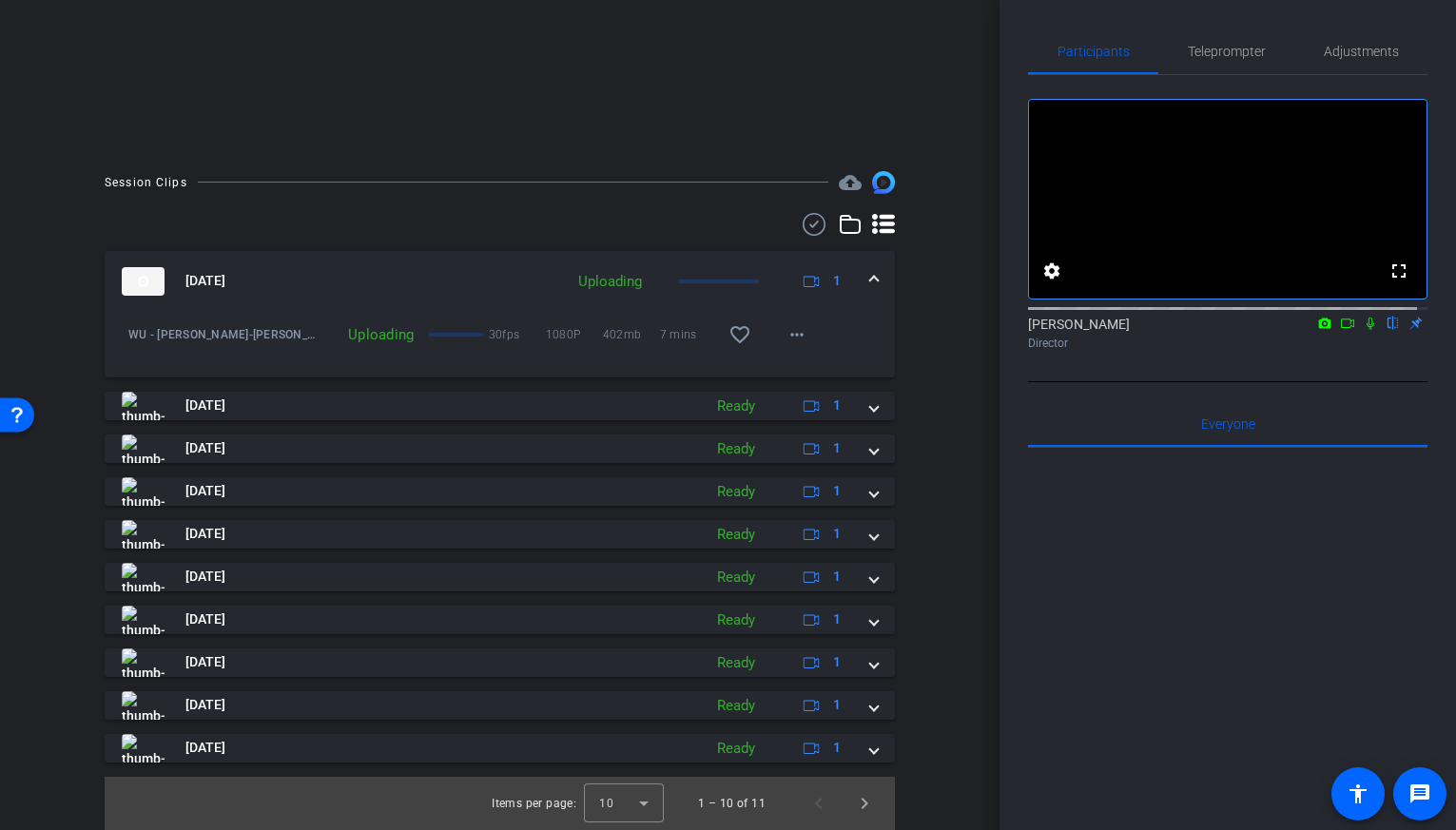
click at [807, 223] on icon at bounding box center [814, 224] width 29 height 23
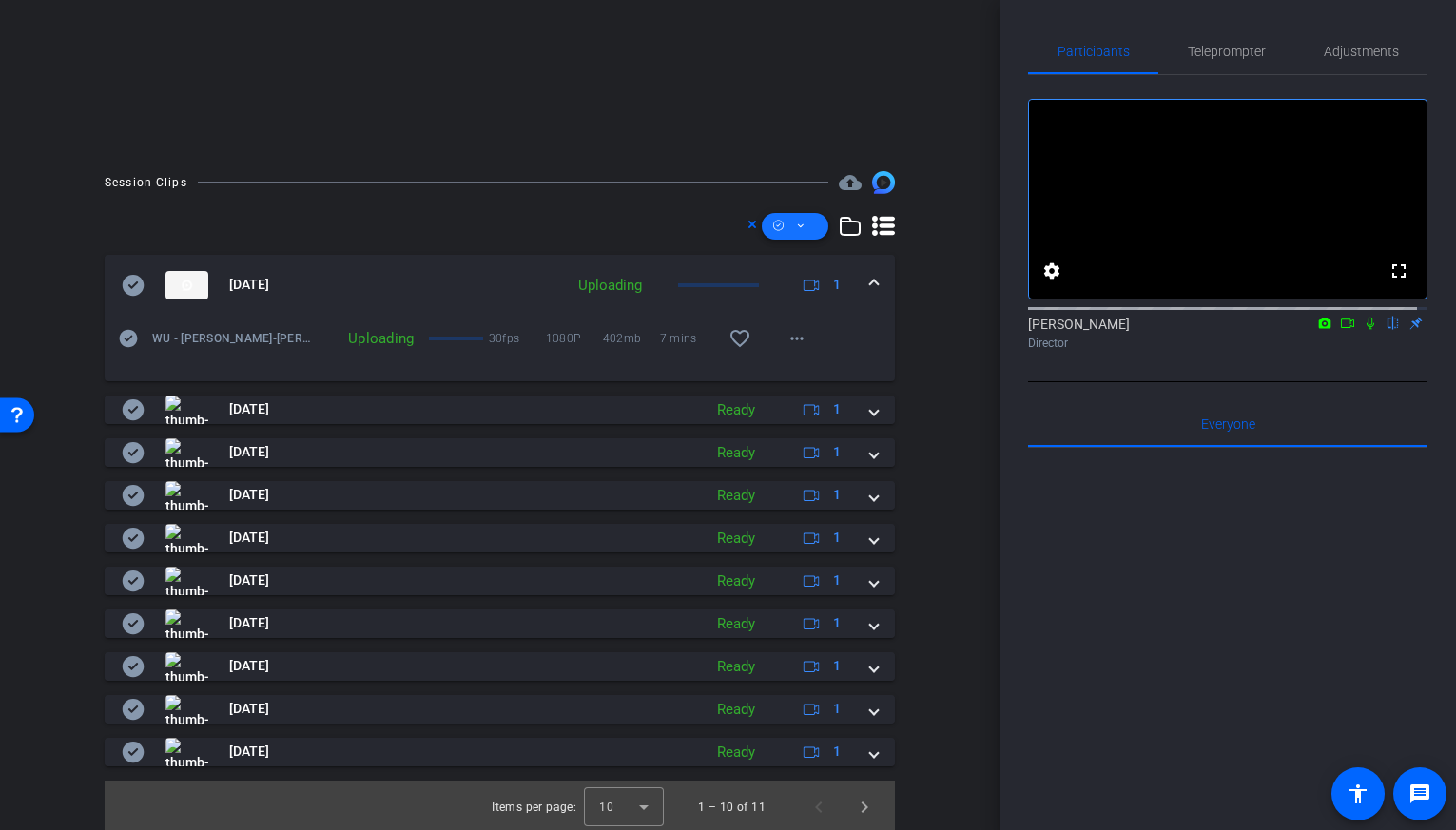
click at [800, 224] on span at bounding box center [794, 226] width 66 height 46
drag, startPoint x: 599, startPoint y: 213, endPoint x: 620, endPoint y: 213, distance: 21.0
click at [599, 213] on div "Session Clips cloud_upload [DATE] Uploading 1 WU - [PERSON_NAME]-[PERSON_NAME]-…" at bounding box center [500, 503] width 904 height 663
click at [748, 226] on icon at bounding box center [752, 225] width 8 height 8
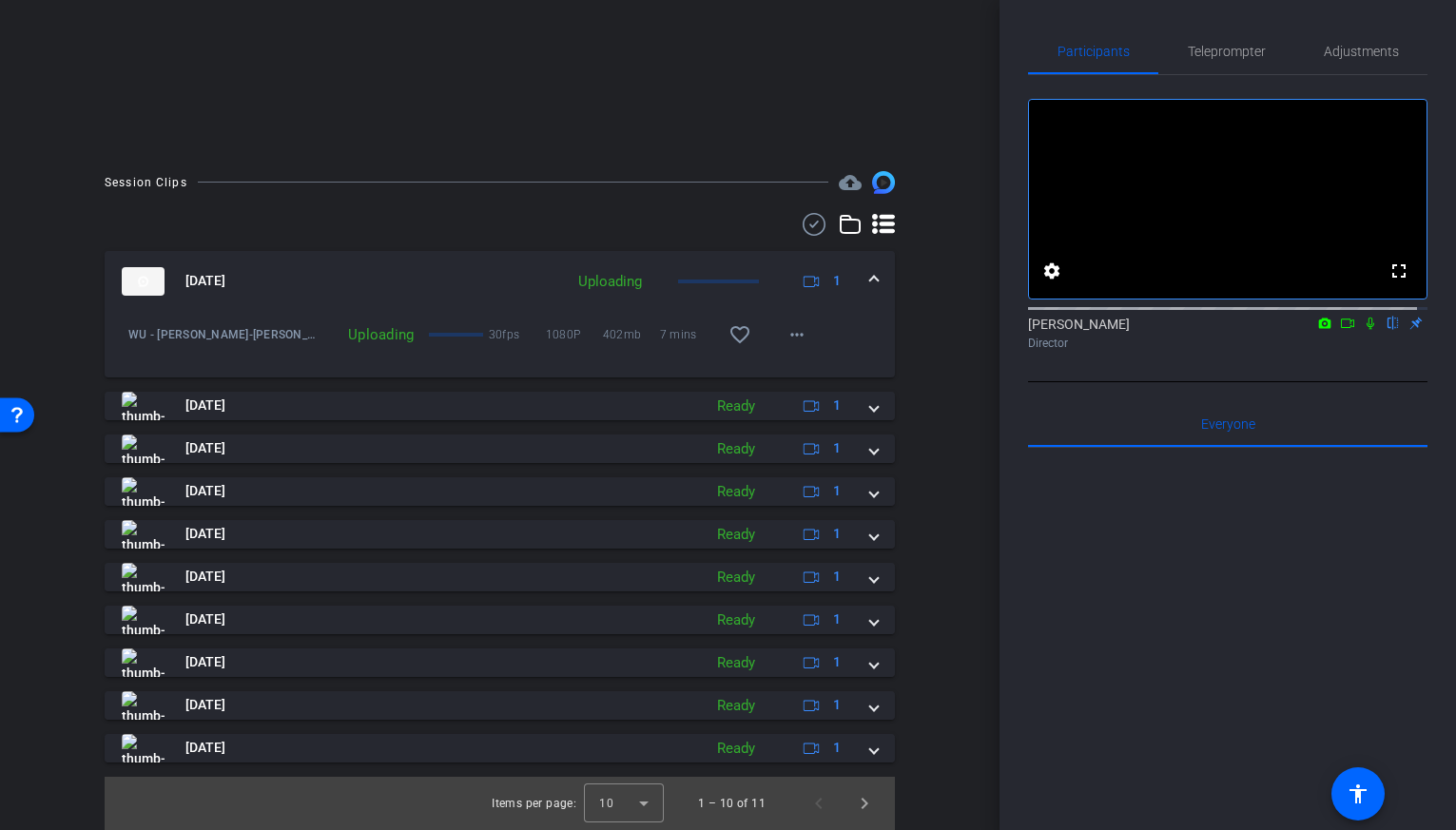
click at [800, 222] on icon at bounding box center [814, 224] width 29 height 23
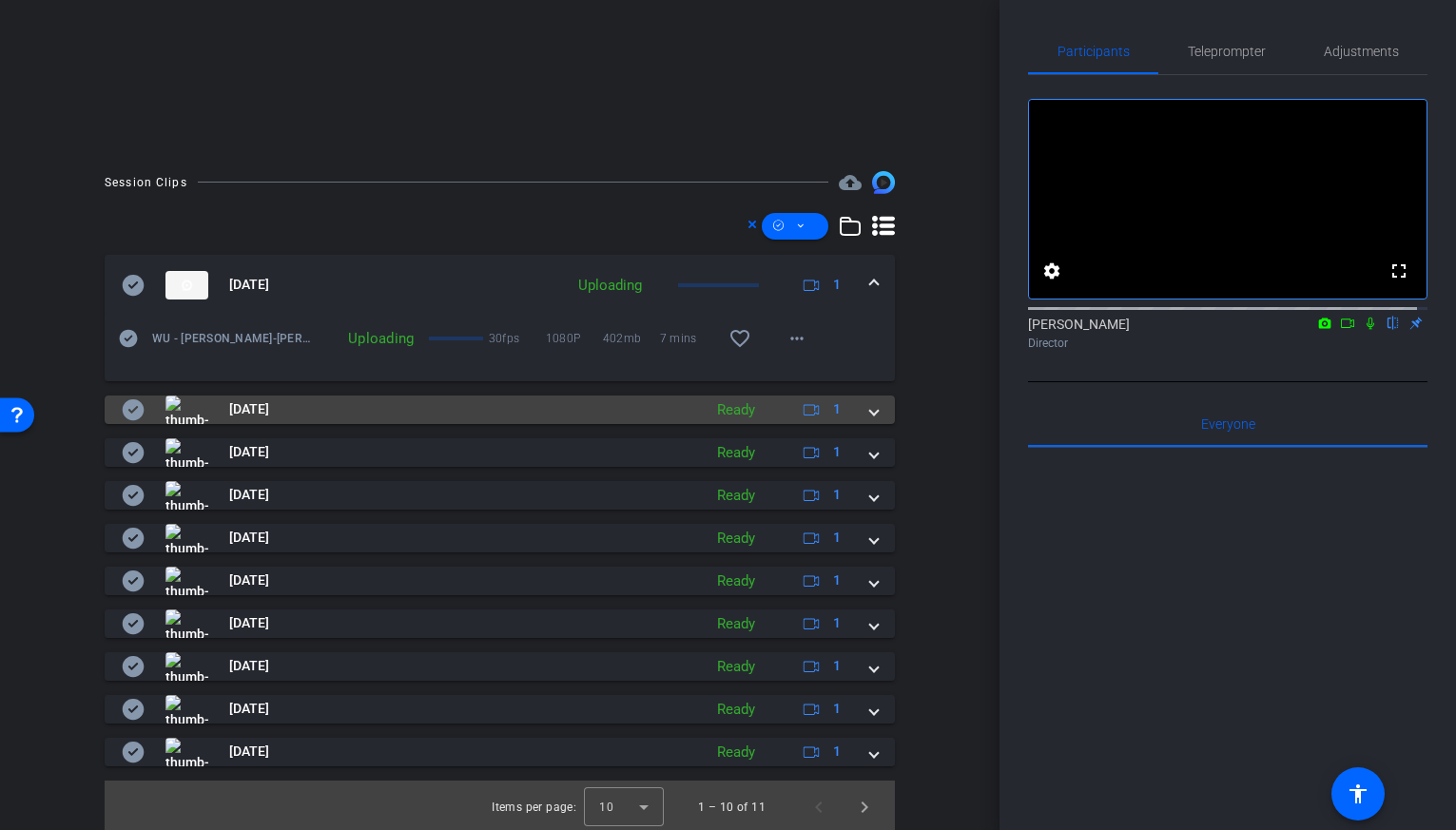
click at [122, 416] on icon at bounding box center [133, 410] width 23 height 23
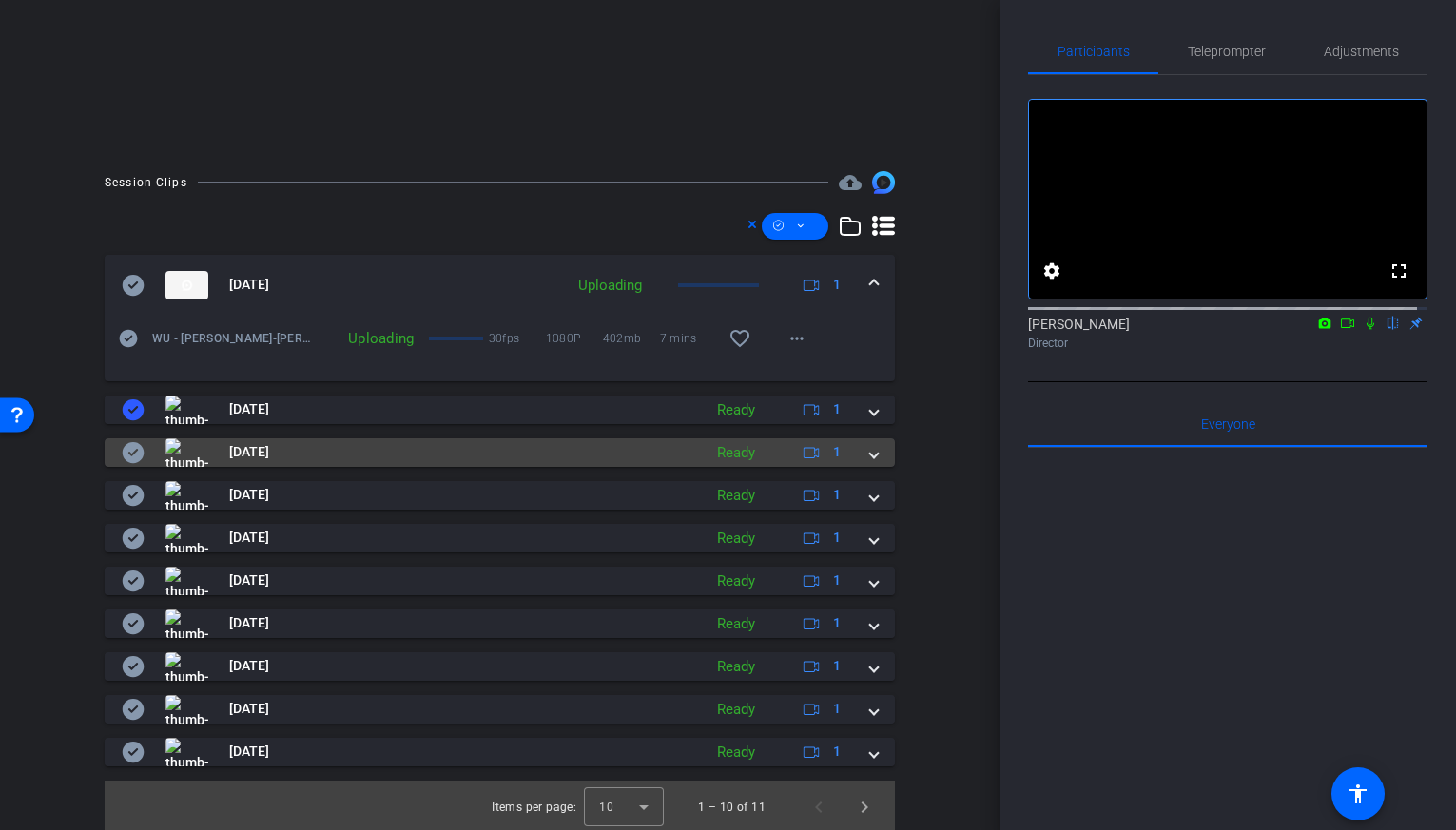
click at [121, 451] on mat-expansion-panel-header "[DATE] Ready 1" at bounding box center [500, 452] width 790 height 29
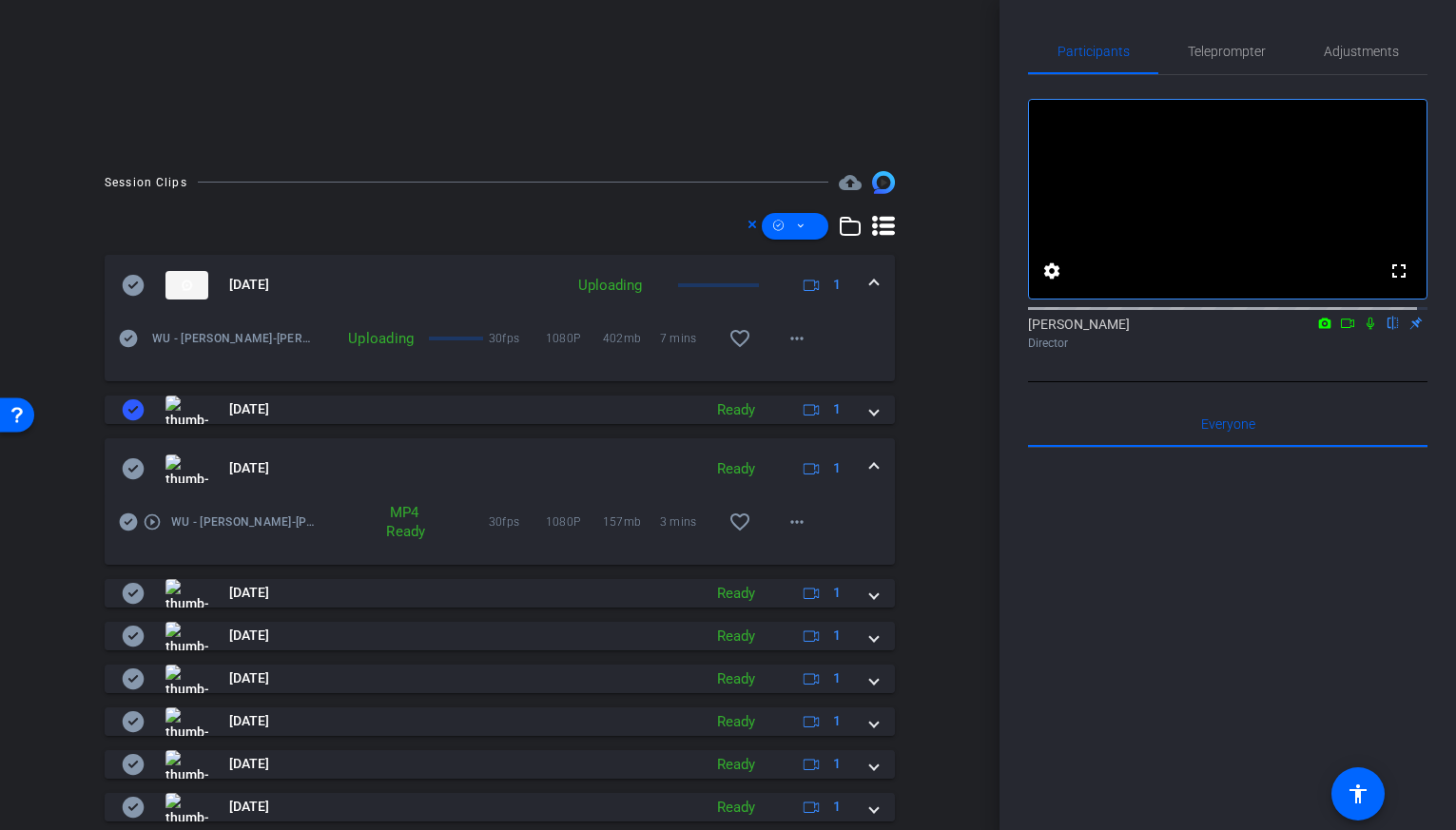
click at [131, 465] on icon at bounding box center [134, 468] width 22 height 21
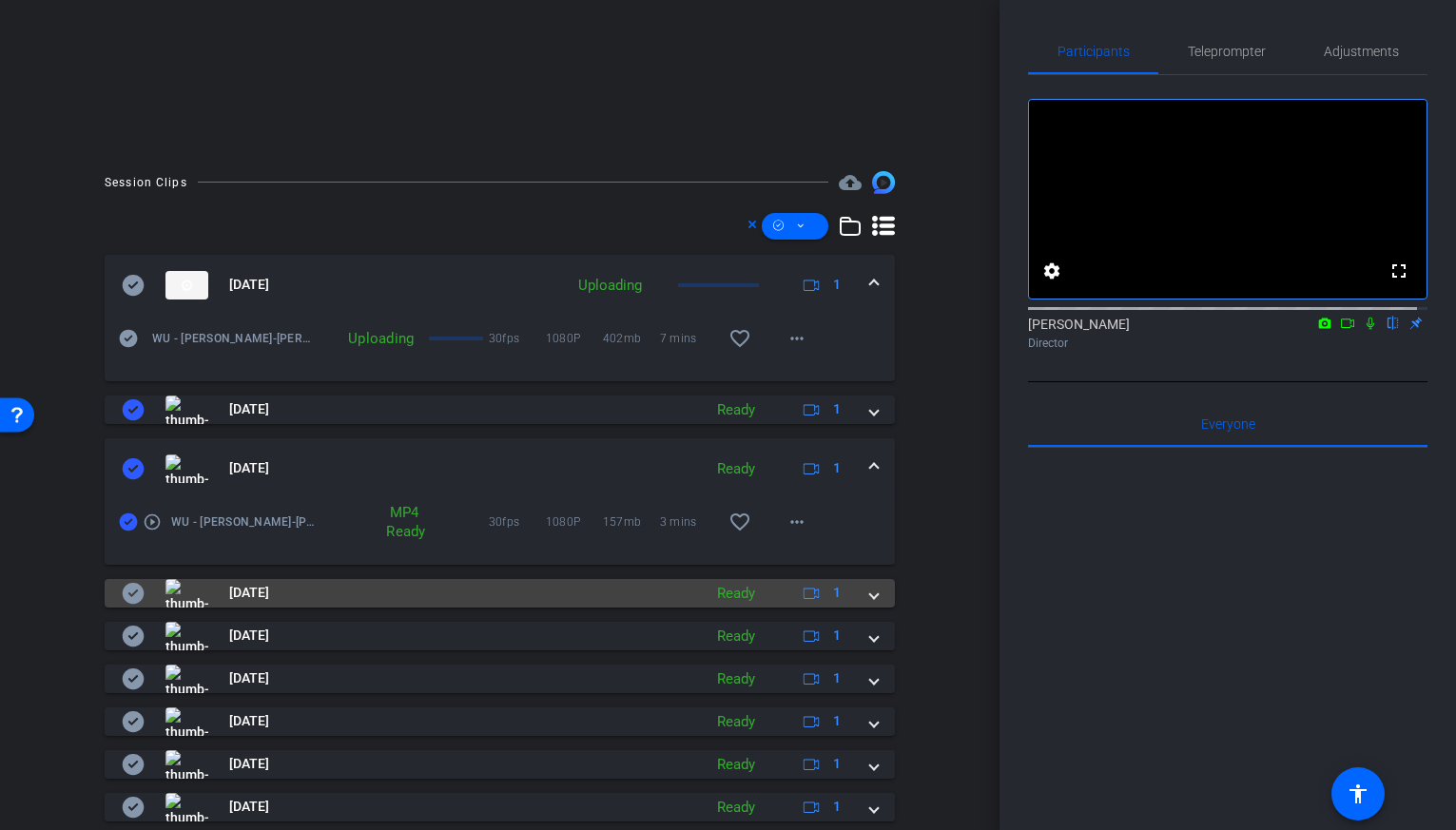
click at [128, 597] on icon at bounding box center [134, 593] width 22 height 21
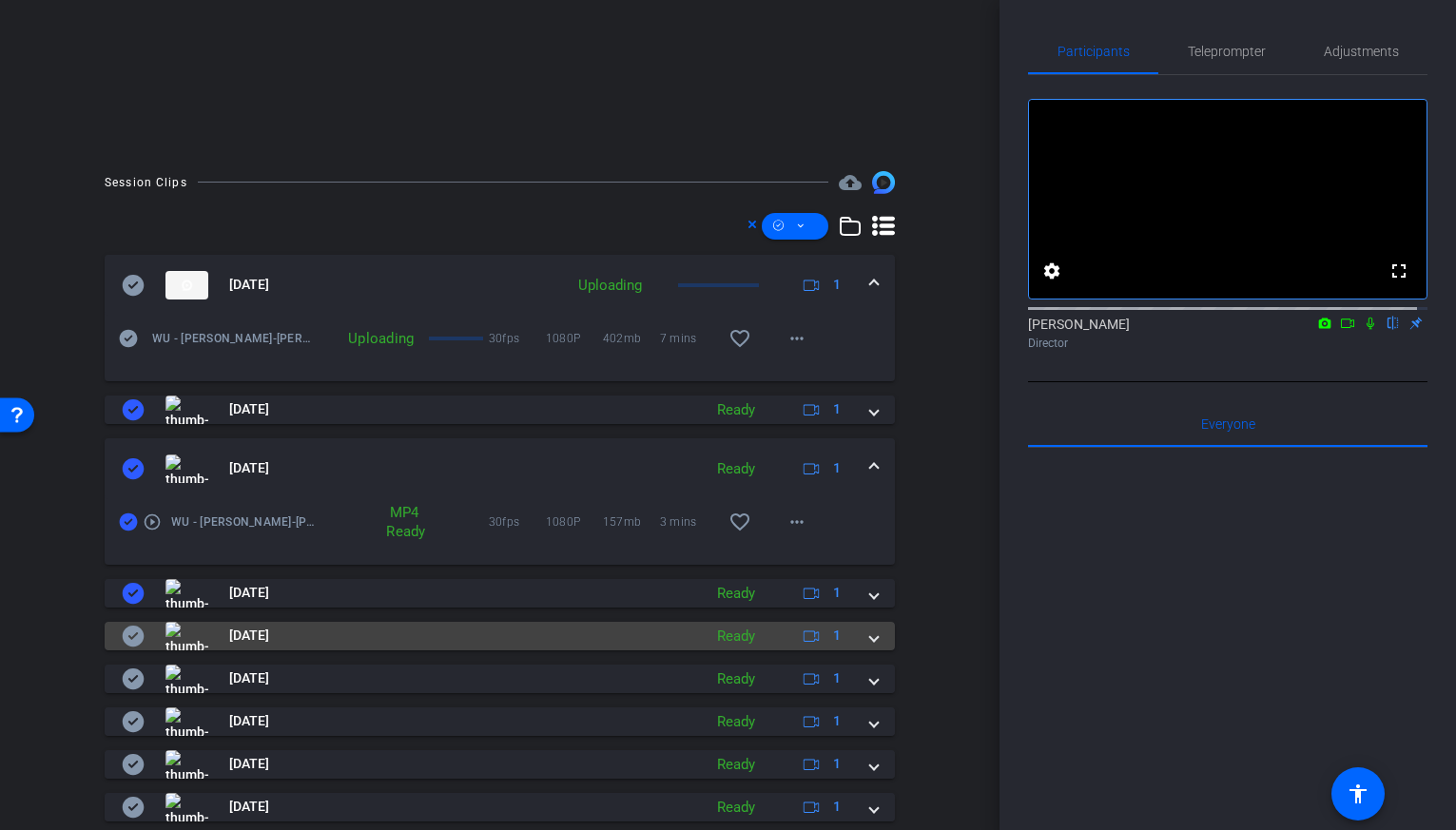
click at [134, 634] on icon at bounding box center [134, 636] width 22 height 21
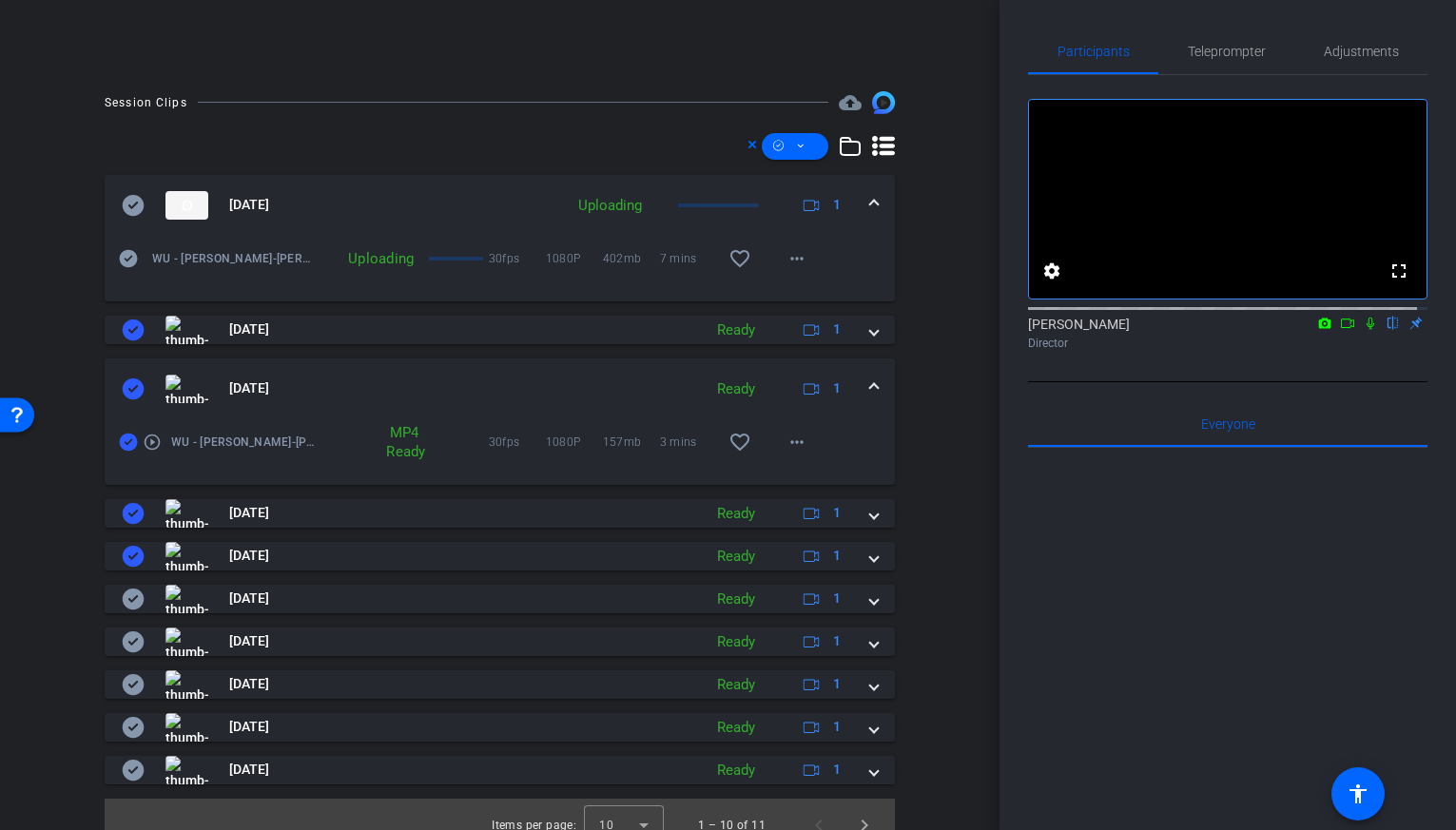
scroll to position [485, 0]
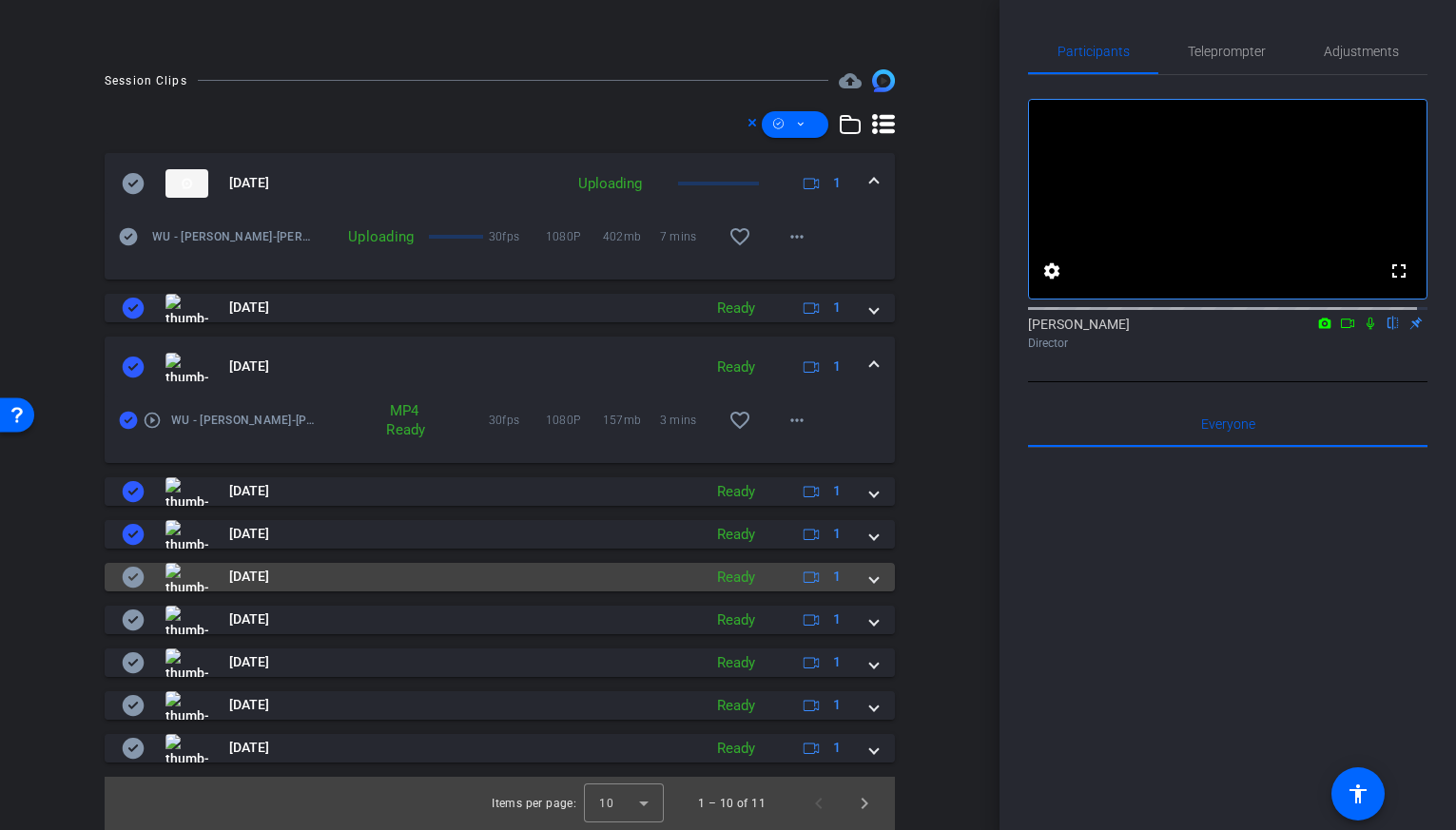
click at [133, 576] on icon at bounding box center [133, 577] width 23 height 23
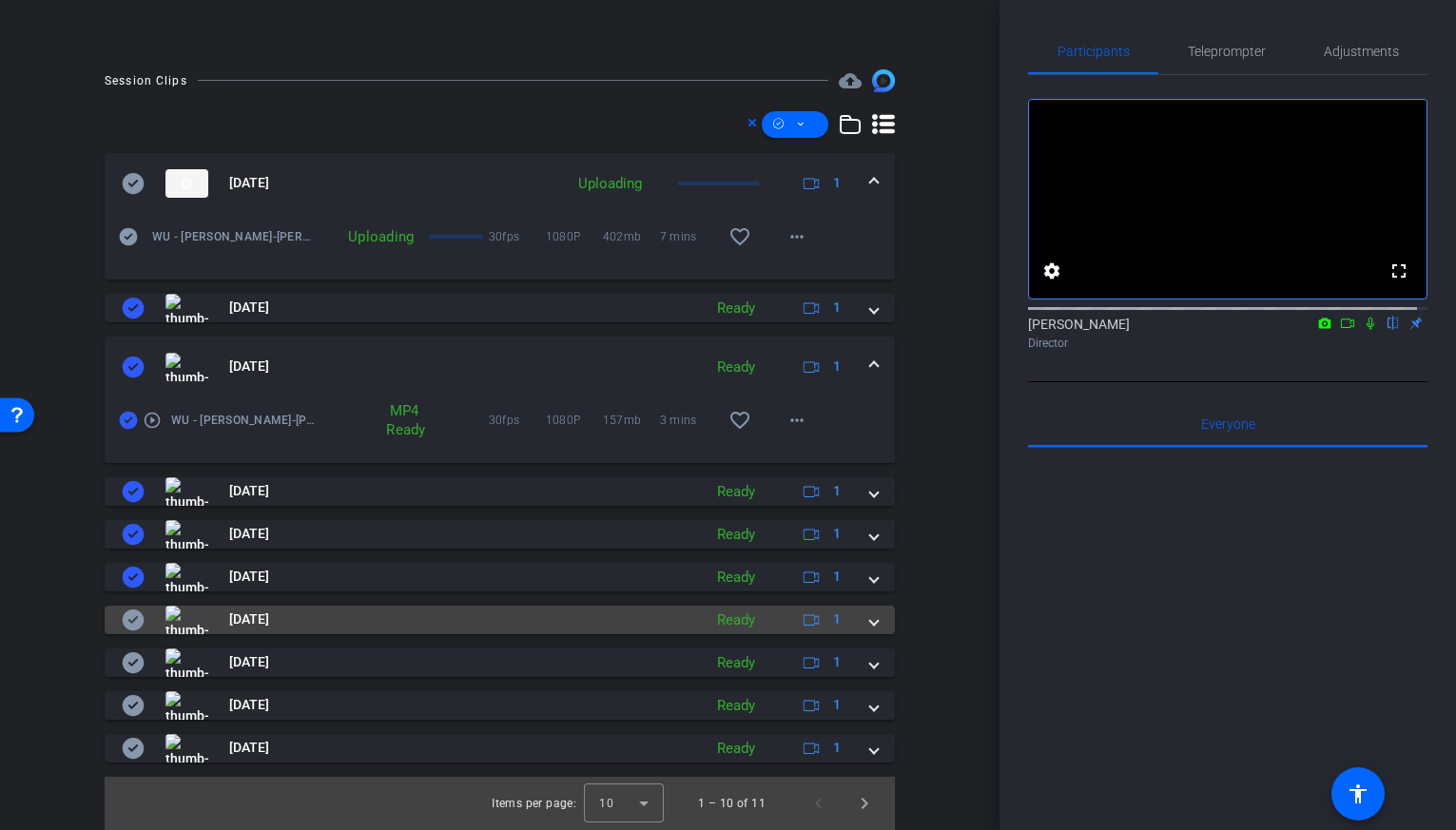
click at [136, 611] on icon at bounding box center [134, 620] width 22 height 21
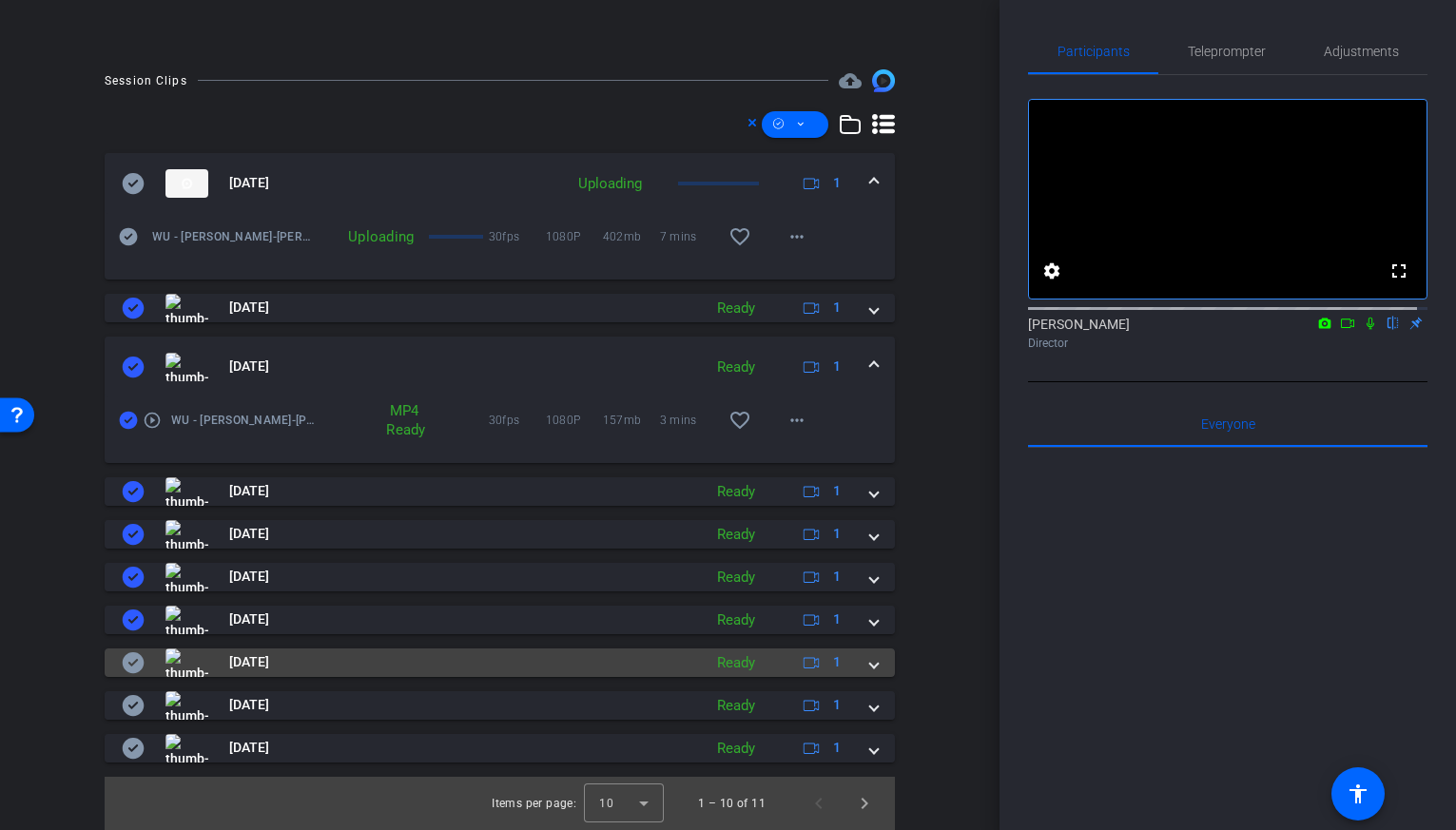
click at [134, 665] on icon at bounding box center [134, 662] width 22 height 21
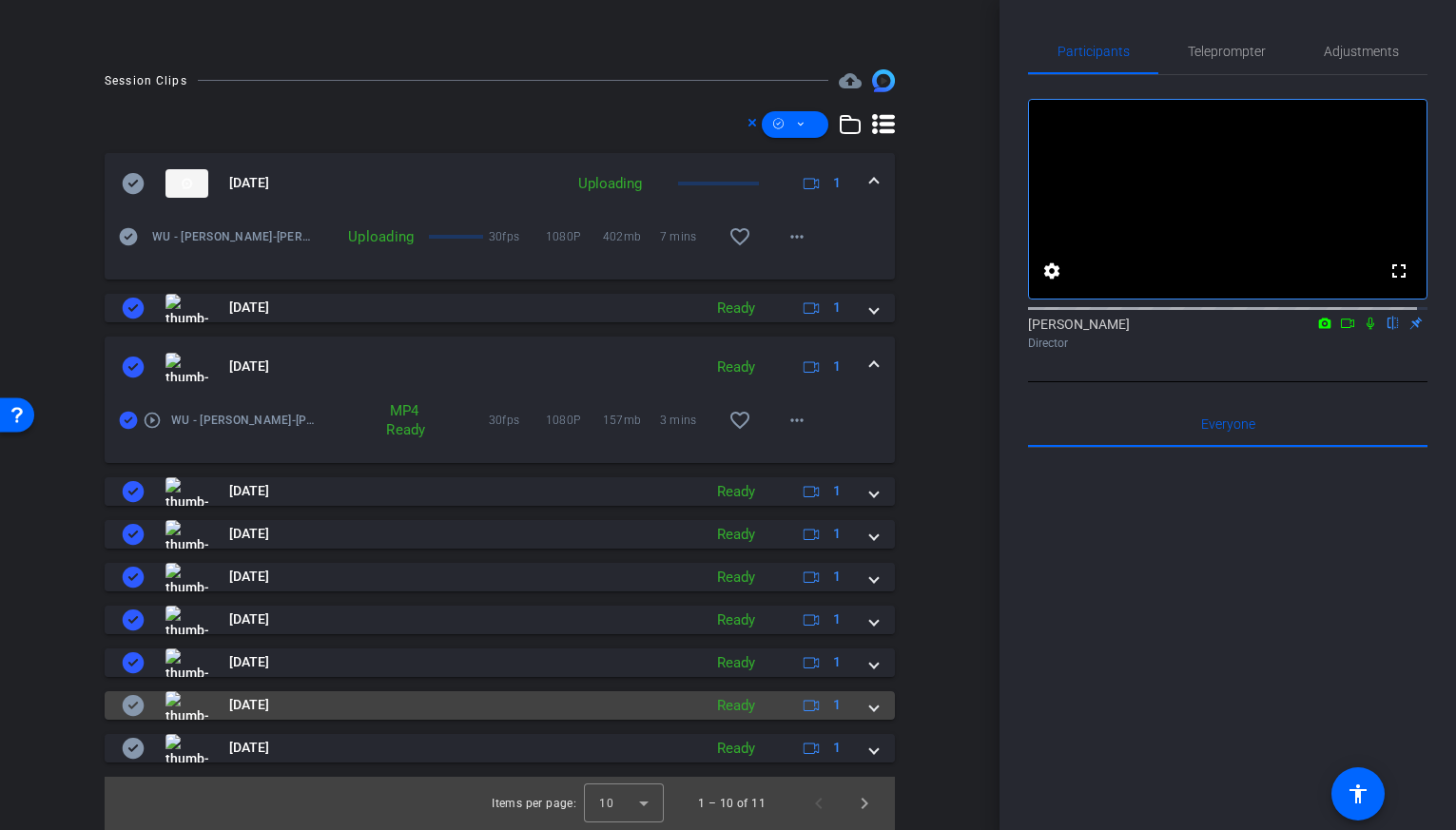
click at [139, 709] on icon at bounding box center [134, 705] width 22 height 21
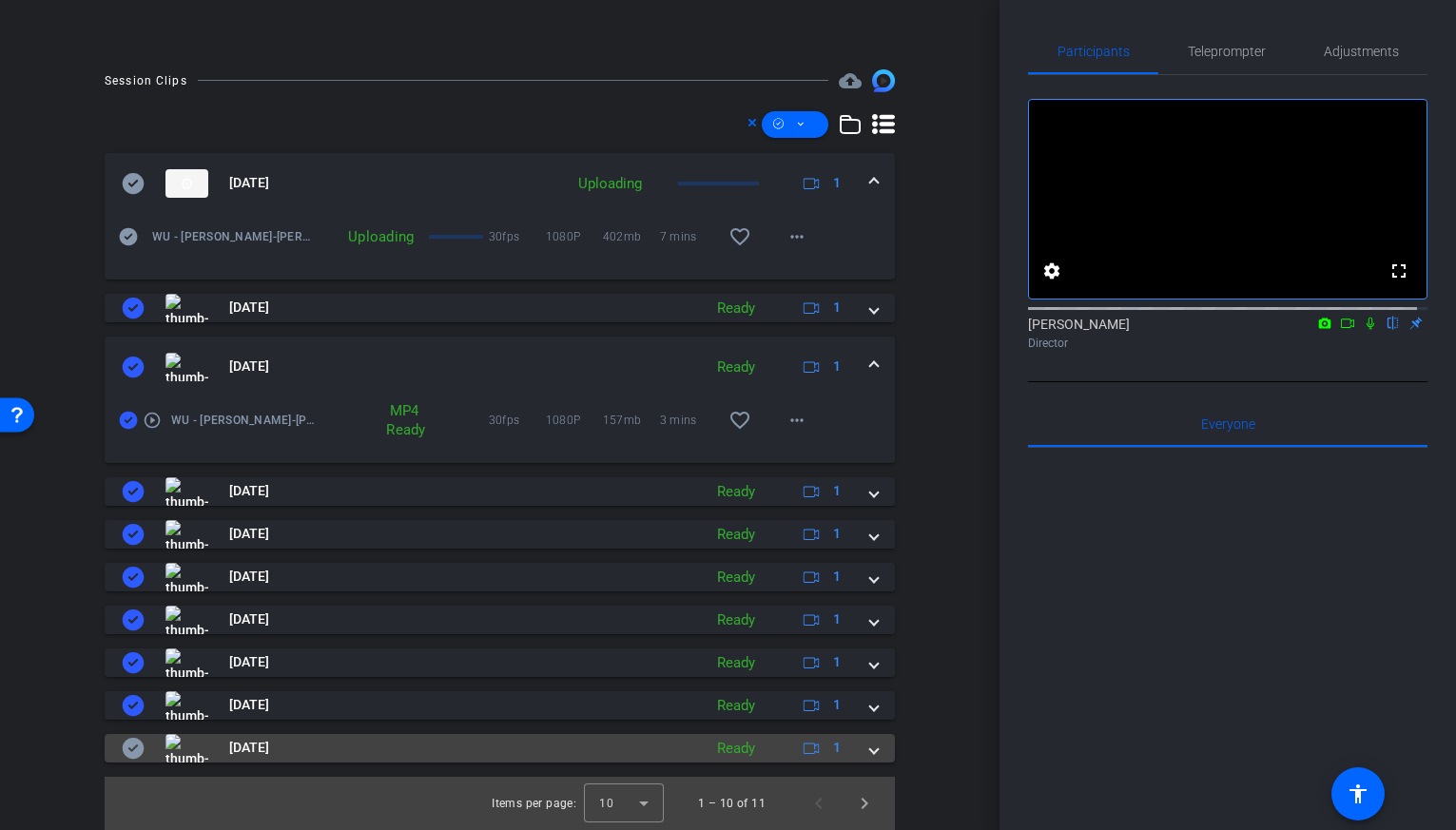
click at [130, 744] on icon at bounding box center [134, 748] width 22 height 21
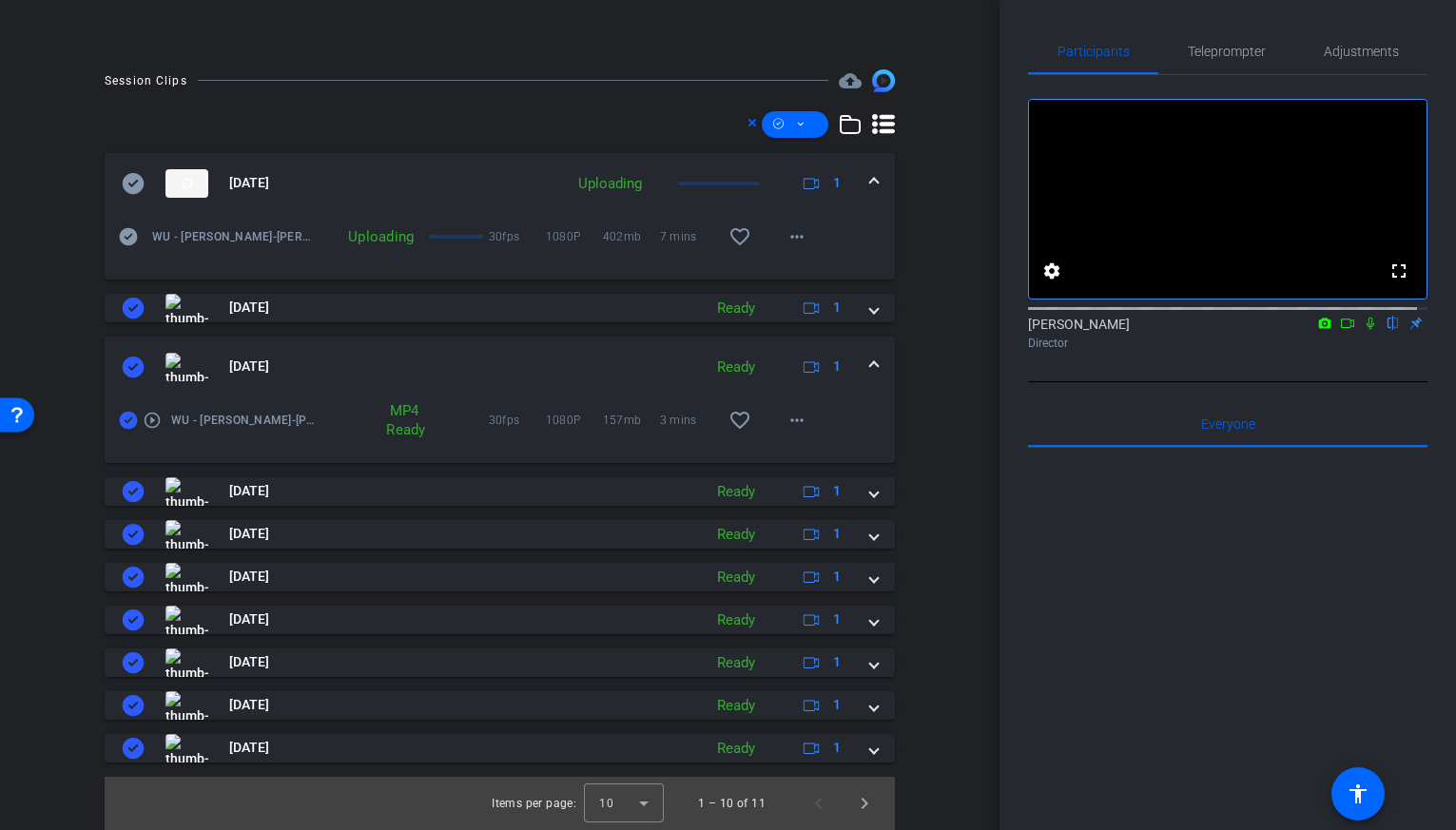
click at [139, 419] on div "play_circle_outline WU - [PERSON_NAME]-[PERSON_NAME]-2025-10-02-16-12-11-022-0" at bounding box center [218, 420] width 198 height 46
click at [135, 421] on icon at bounding box center [129, 420] width 18 height 18
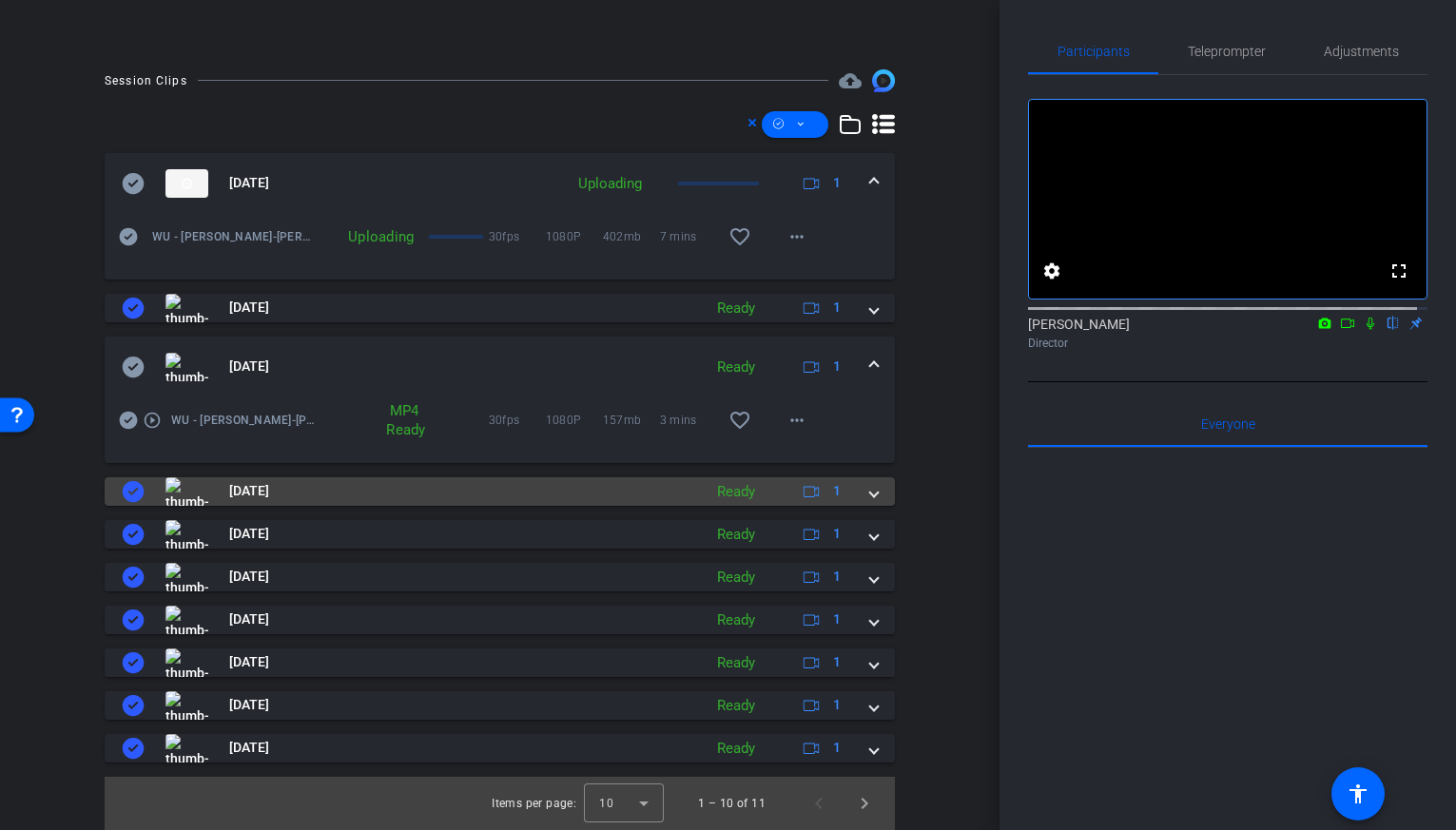
click at [140, 500] on icon at bounding box center [133, 491] width 23 height 23
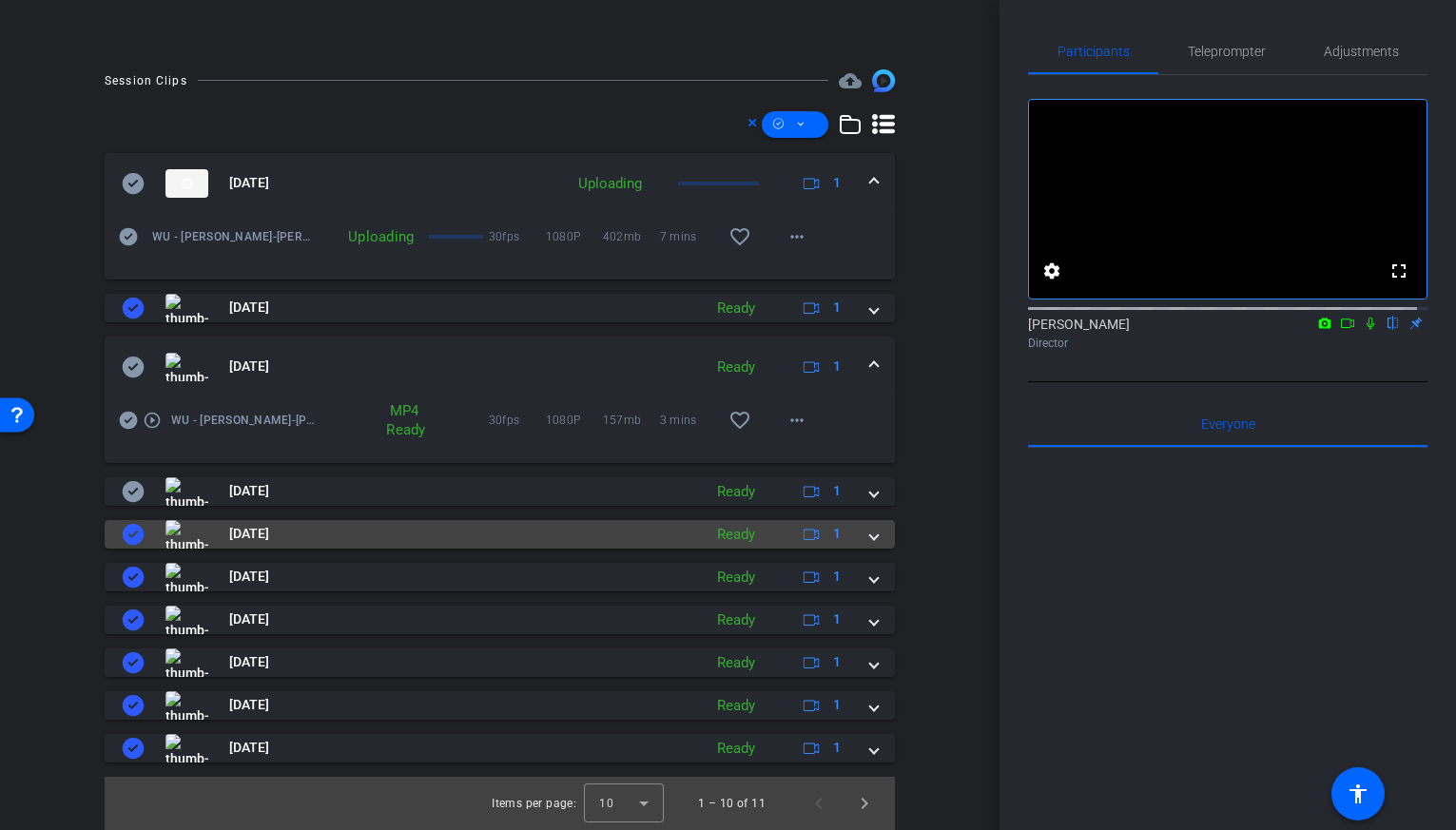
click at [128, 526] on icon at bounding box center [134, 534] width 22 height 21
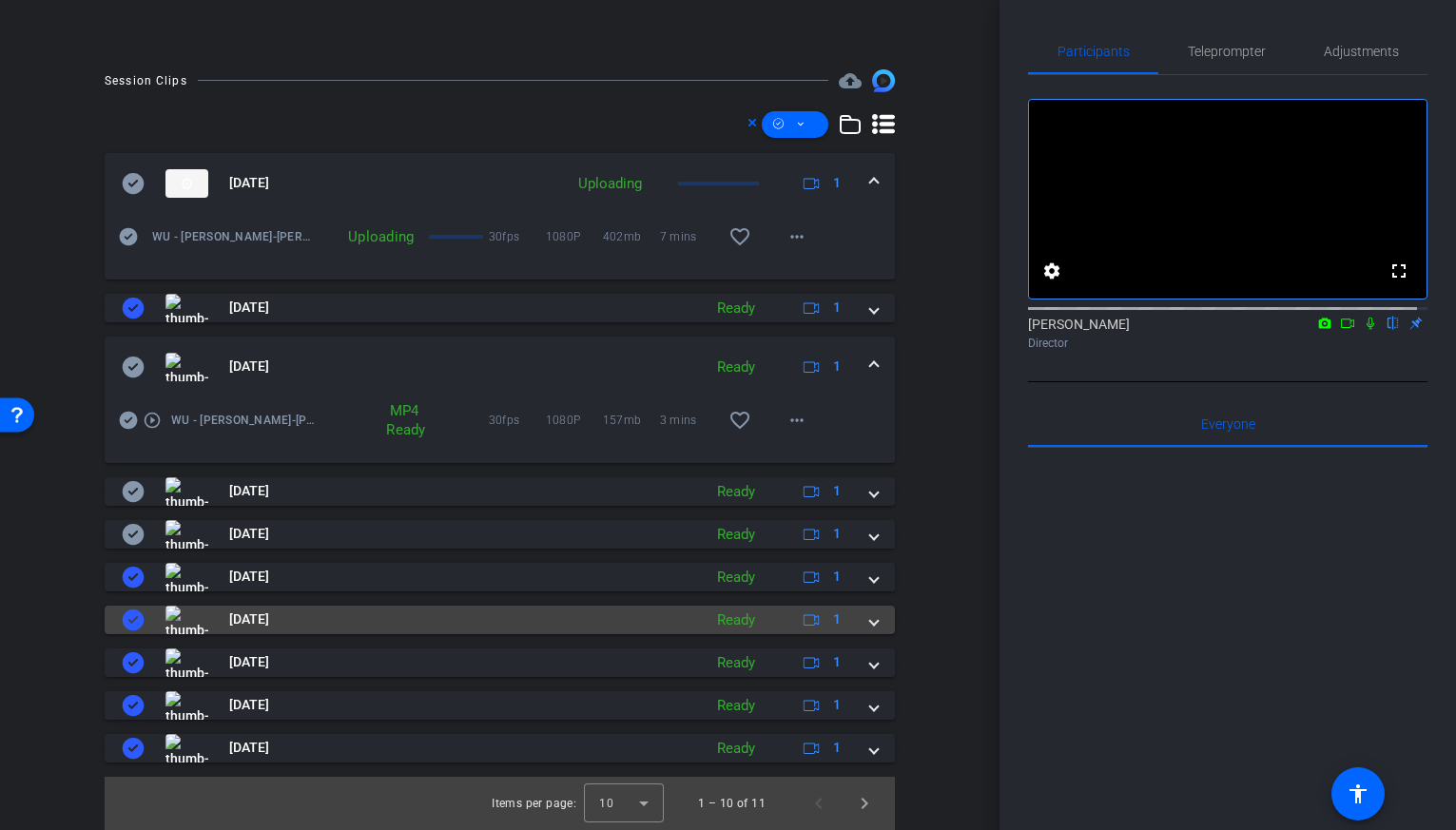
drag, startPoint x: 135, startPoint y: 577, endPoint x: 134, endPoint y: 630, distance: 53.0
click at [135, 577] on icon at bounding box center [134, 577] width 22 height 21
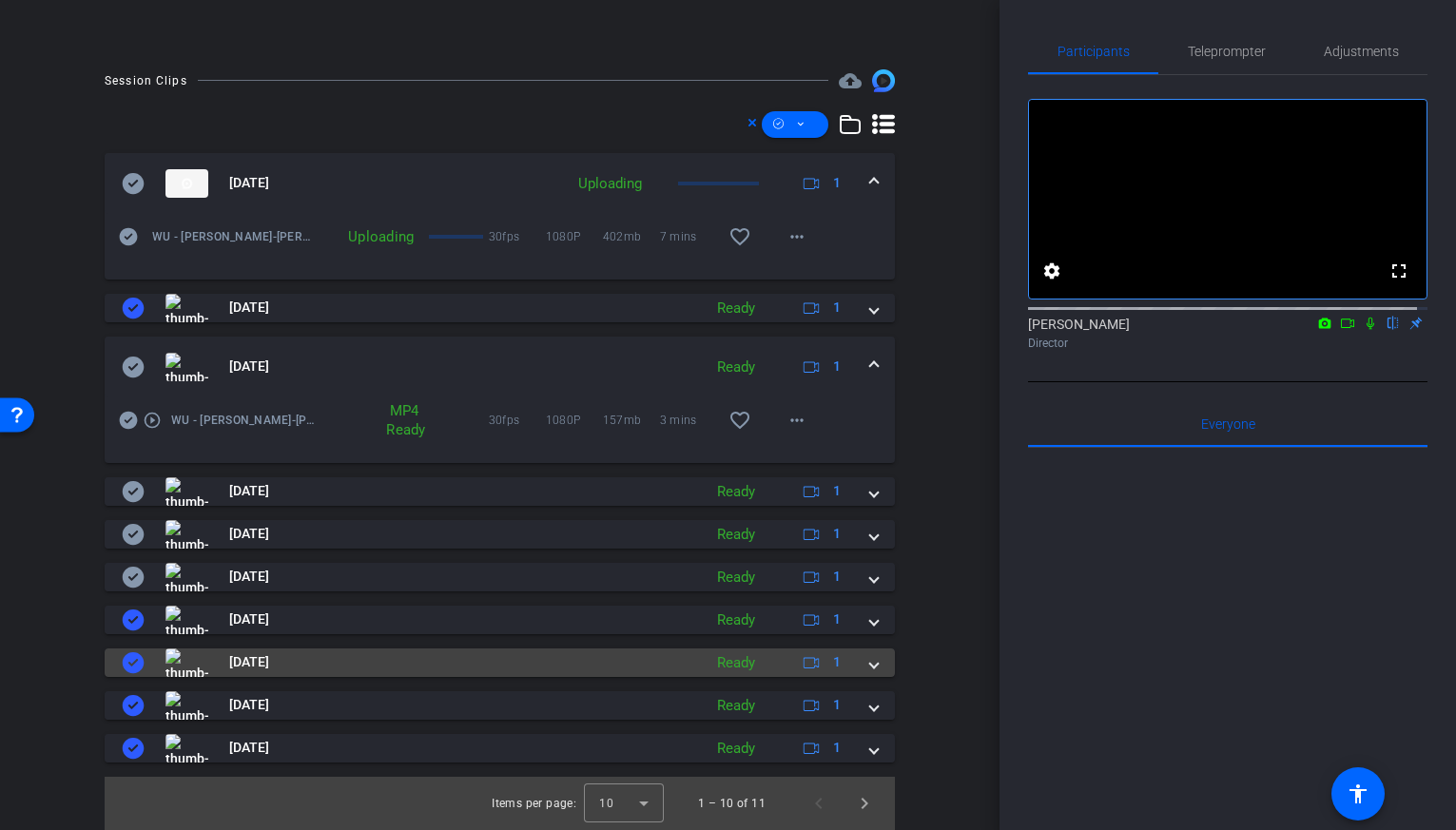
drag, startPoint x: 128, startPoint y: 618, endPoint x: 133, endPoint y: 663, distance: 45.3
click at [129, 619] on icon at bounding box center [134, 620] width 22 height 21
click at [130, 670] on icon at bounding box center [134, 662] width 22 height 21
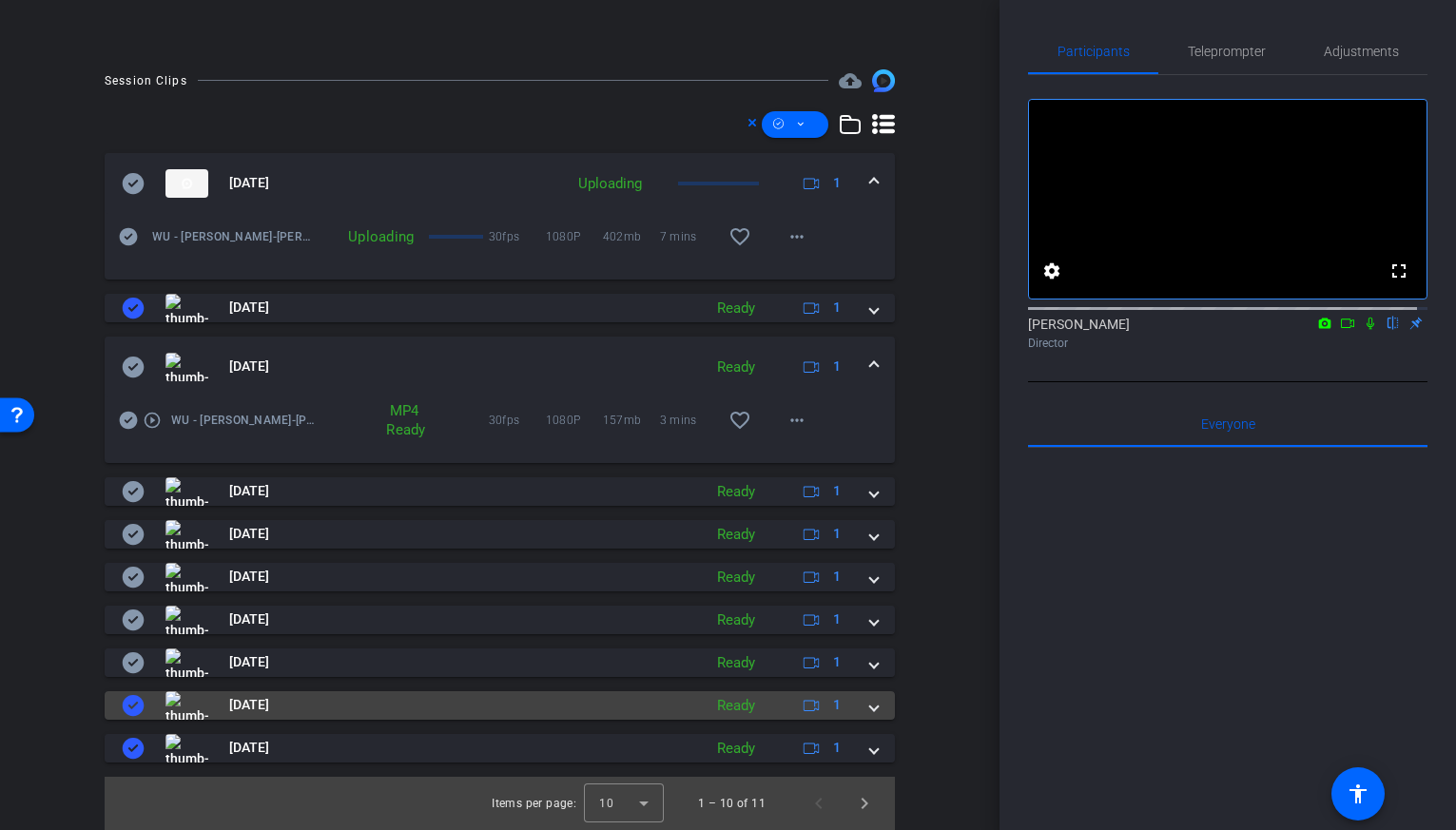
click at [128, 702] on icon at bounding box center [134, 705] width 22 height 21
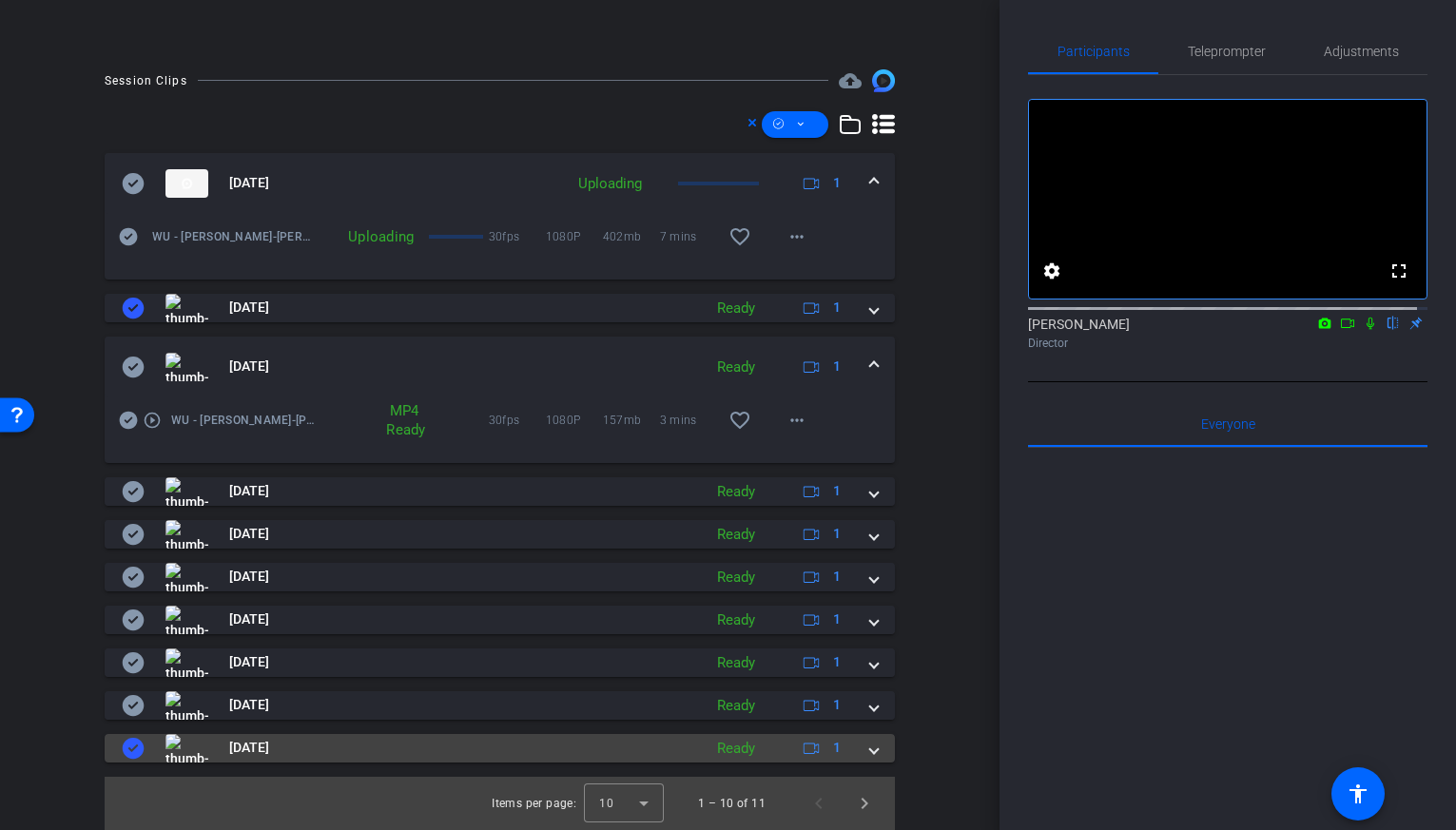
click at [124, 749] on icon at bounding box center [134, 748] width 22 height 21
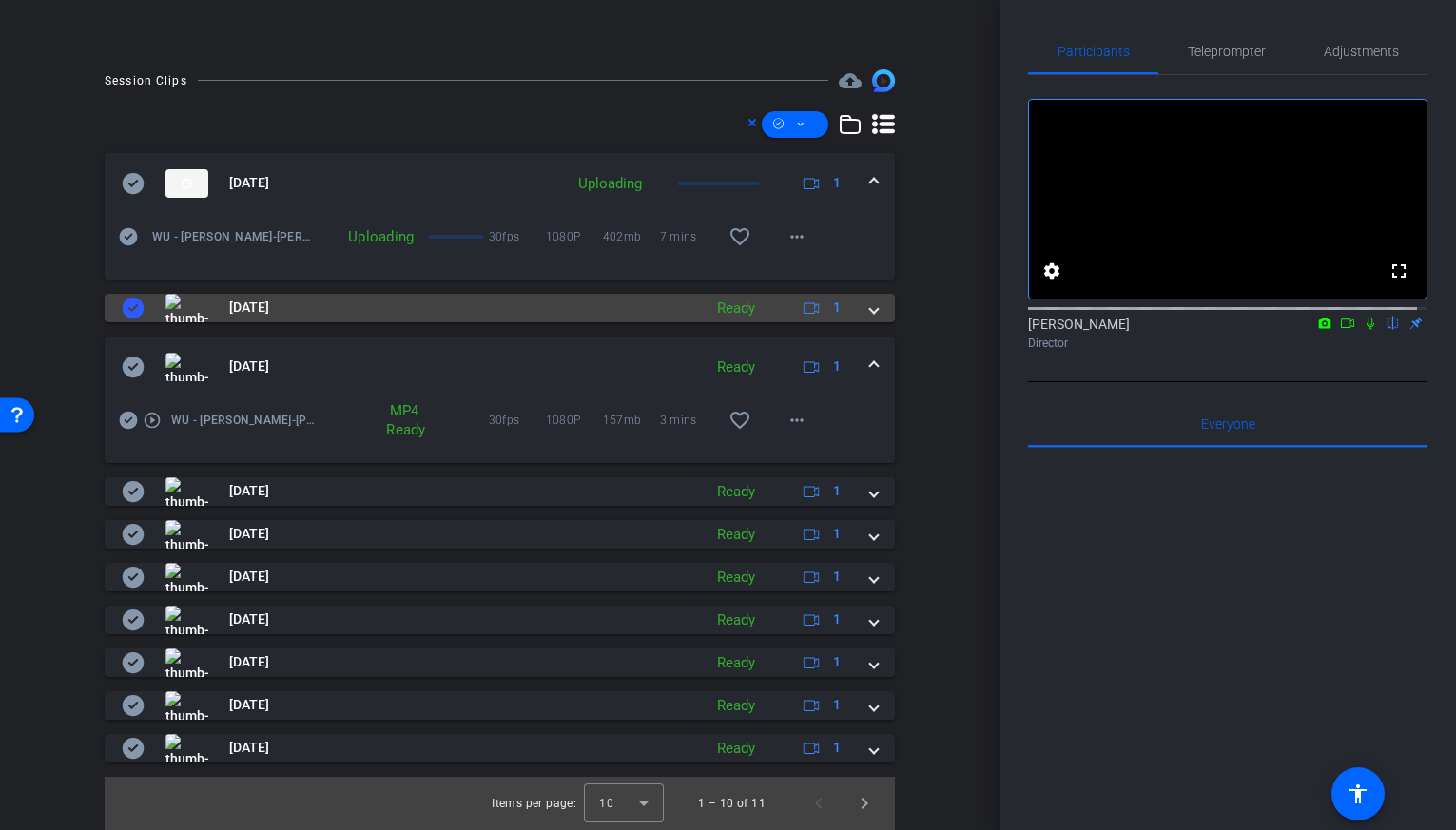
click at [130, 306] on icon at bounding box center [134, 307] width 22 height 21
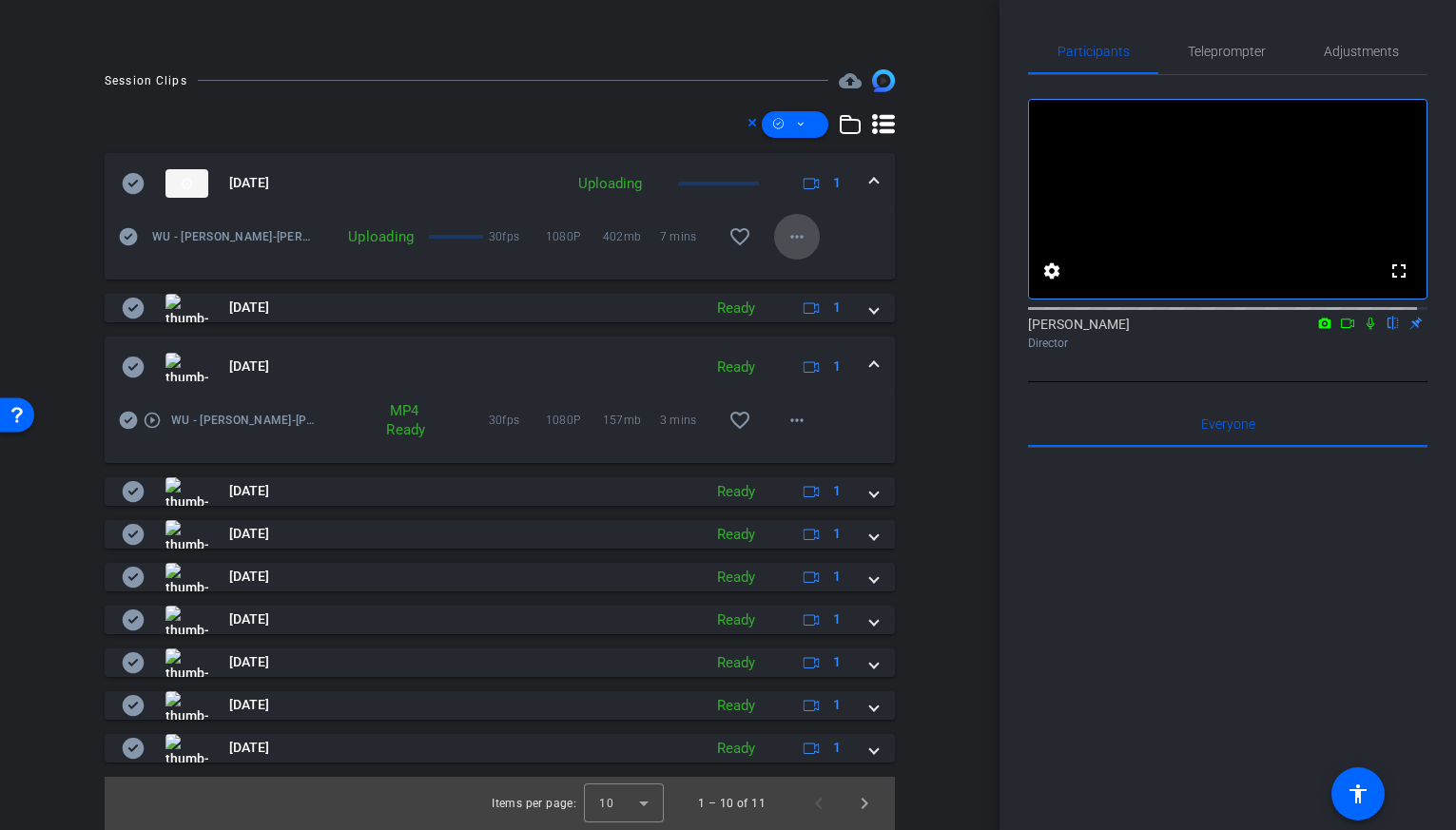
click at [797, 244] on mat-icon "more_horiz" at bounding box center [796, 236] width 23 height 23
click at [803, 274] on span "Cancel Upload" at bounding box center [820, 277] width 80 height 23
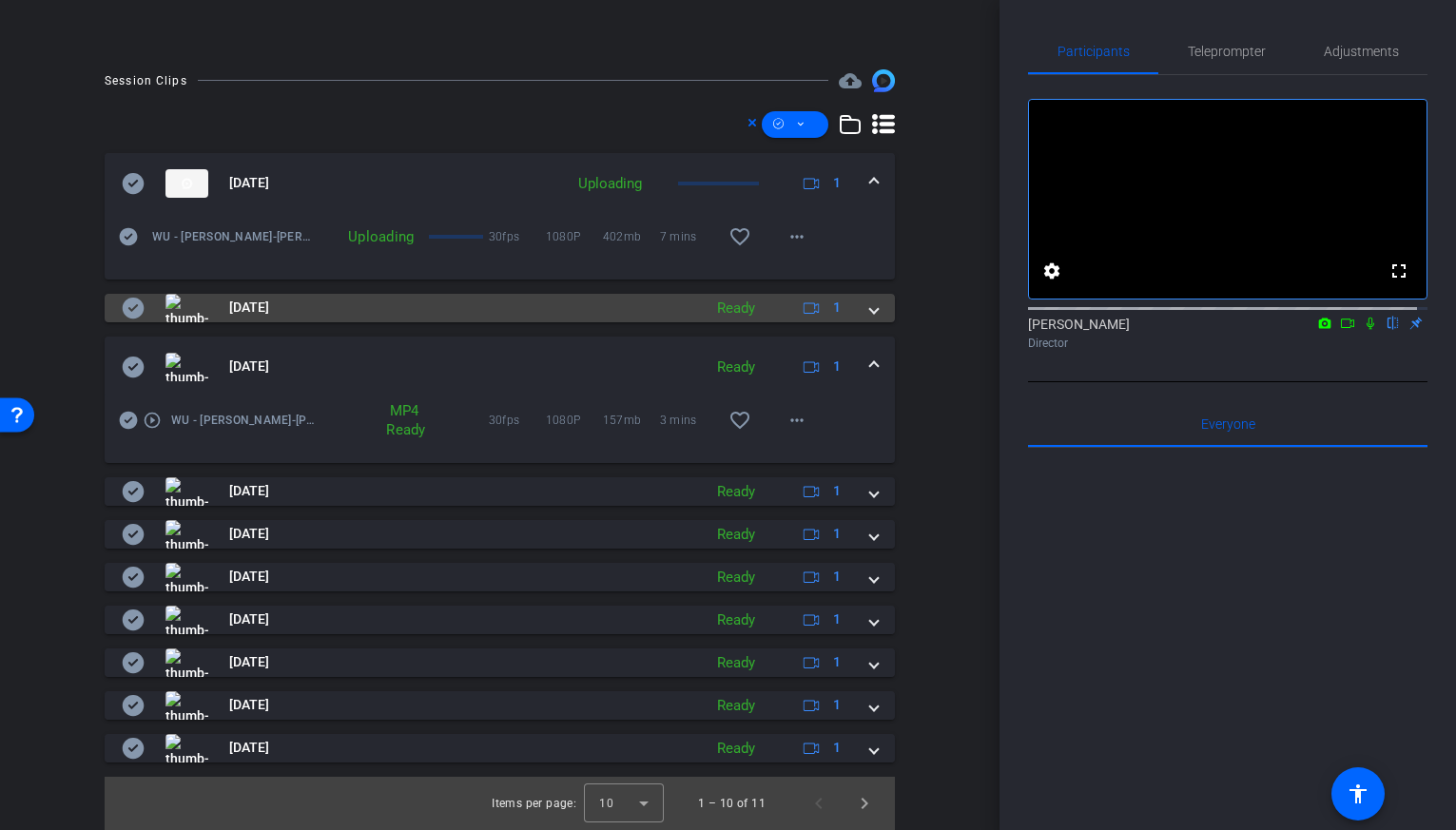
click at [687, 307] on div "[DATE] Ready 1" at bounding box center [496, 307] width 748 height 29
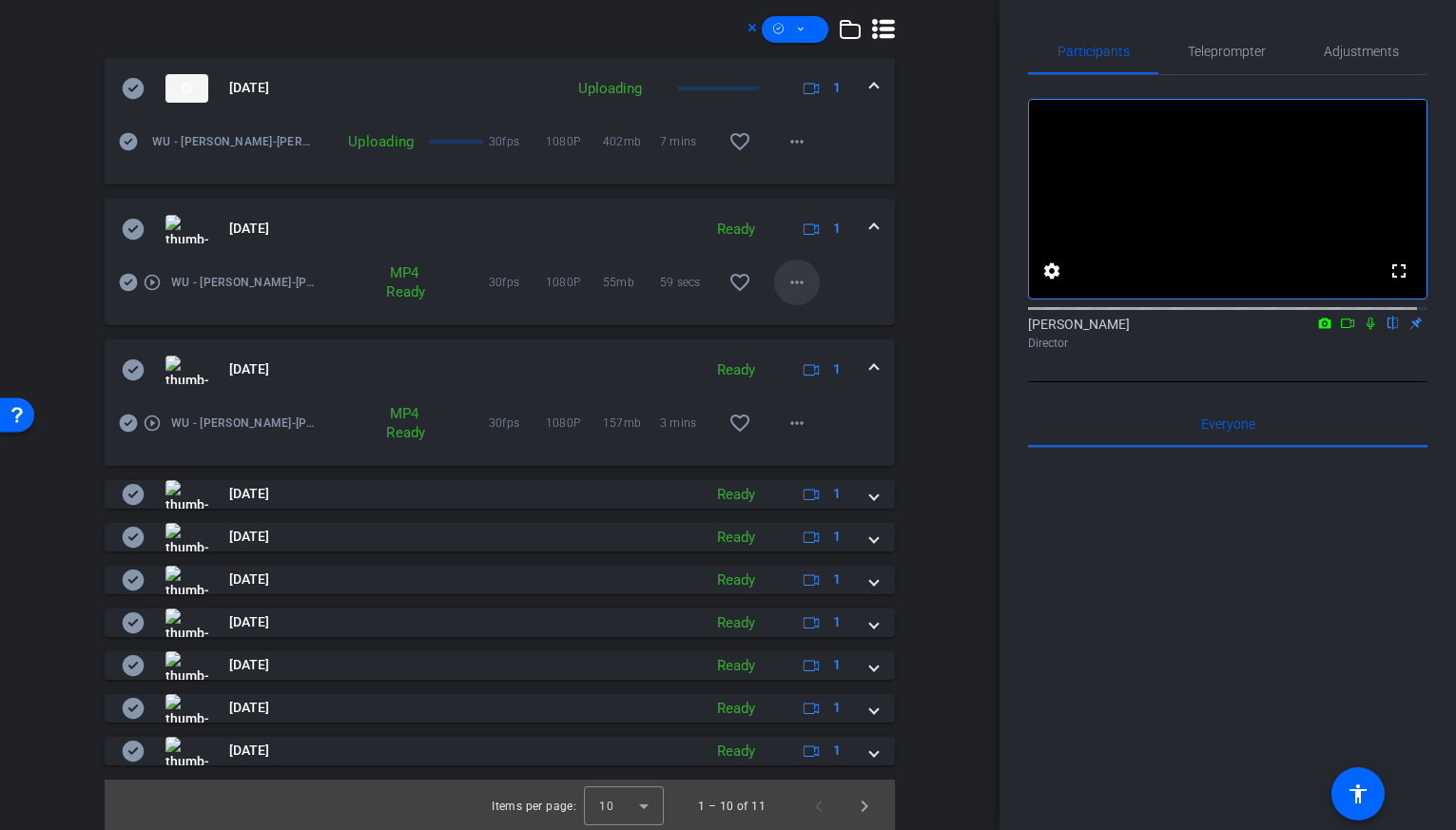
scroll to position [579, 0]
click at [786, 277] on mat-icon "more_horiz" at bounding box center [796, 283] width 23 height 23
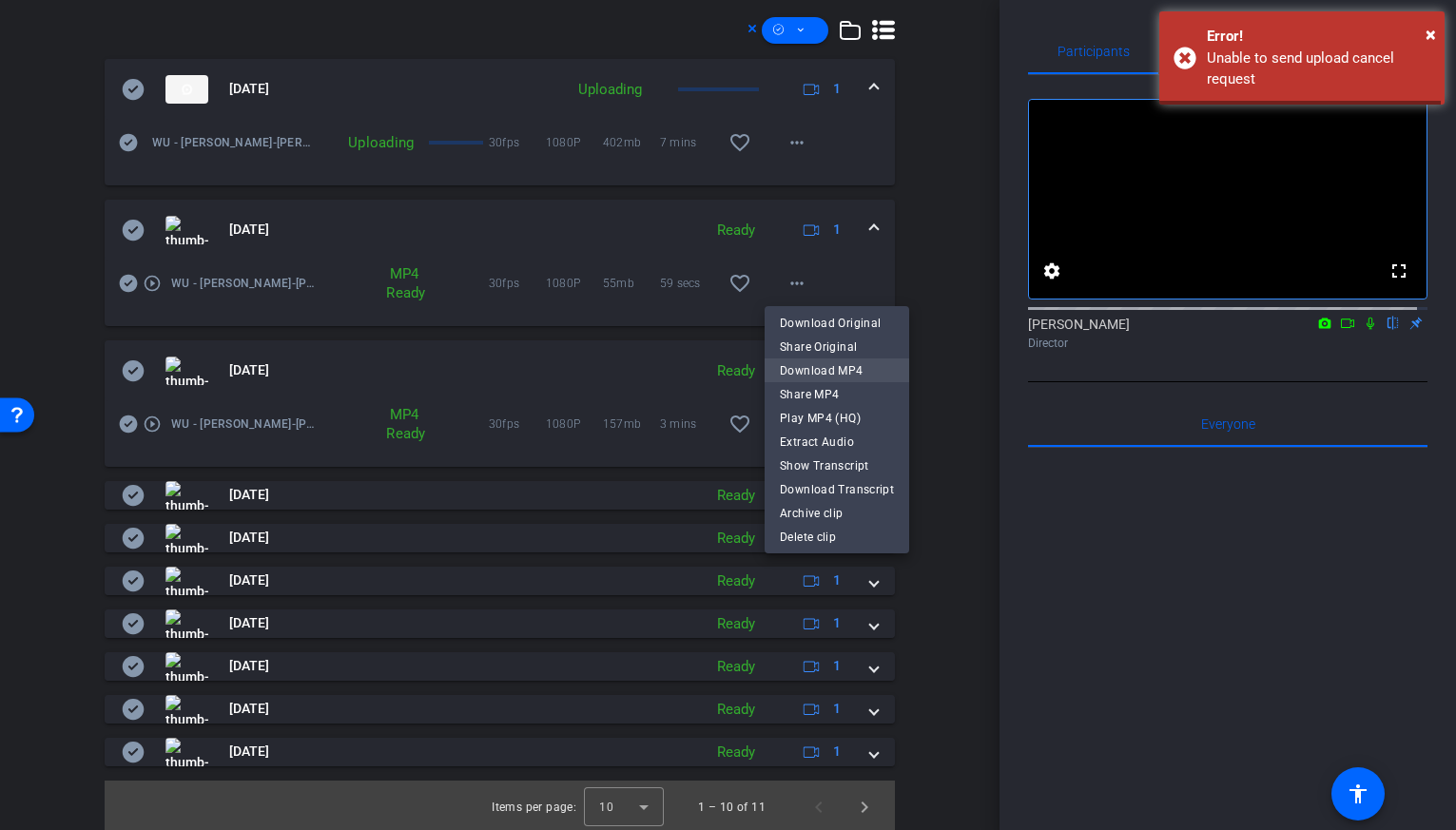
click at [793, 367] on span "Download MP4" at bounding box center [837, 371] width 114 height 23
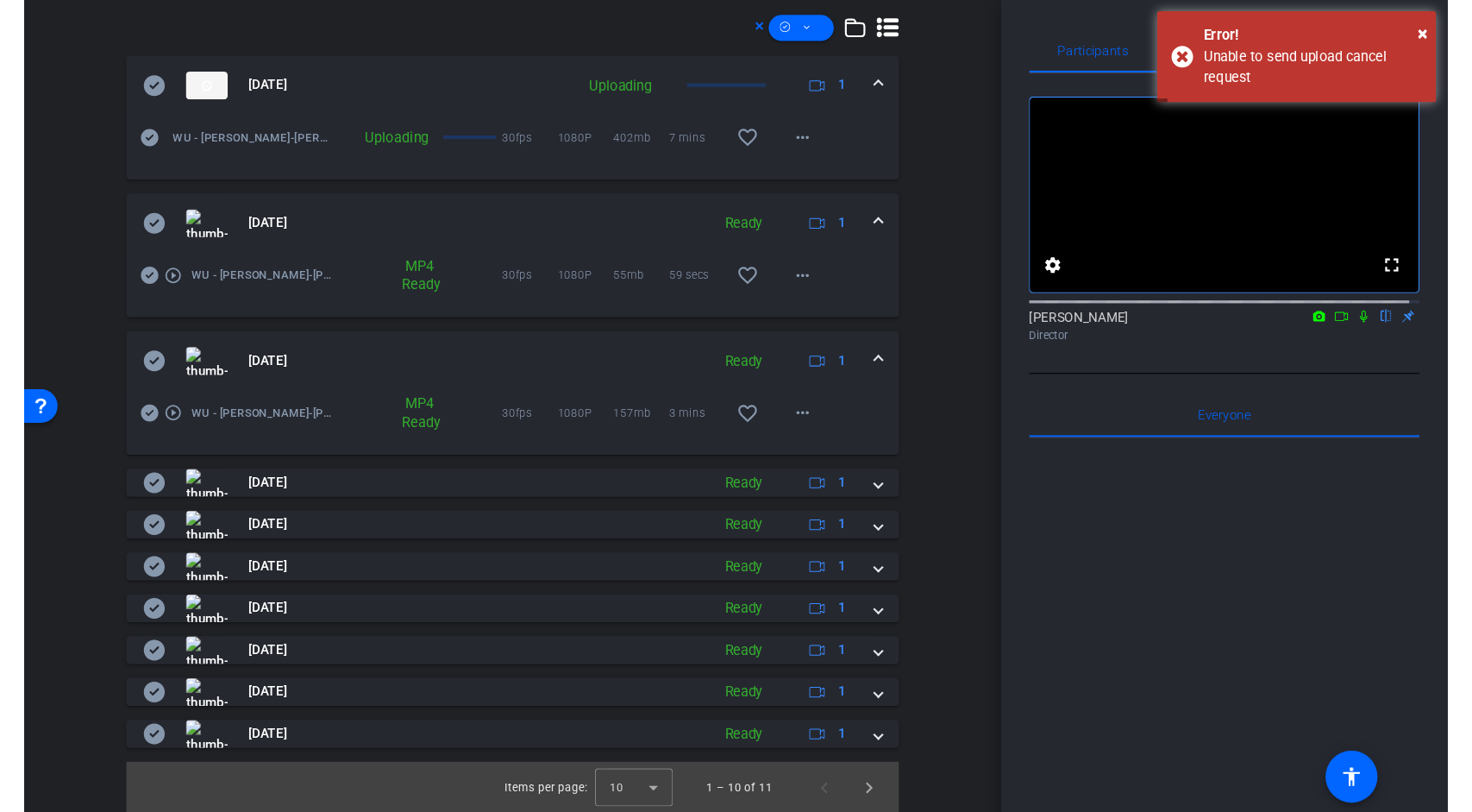
scroll to position [529, 0]
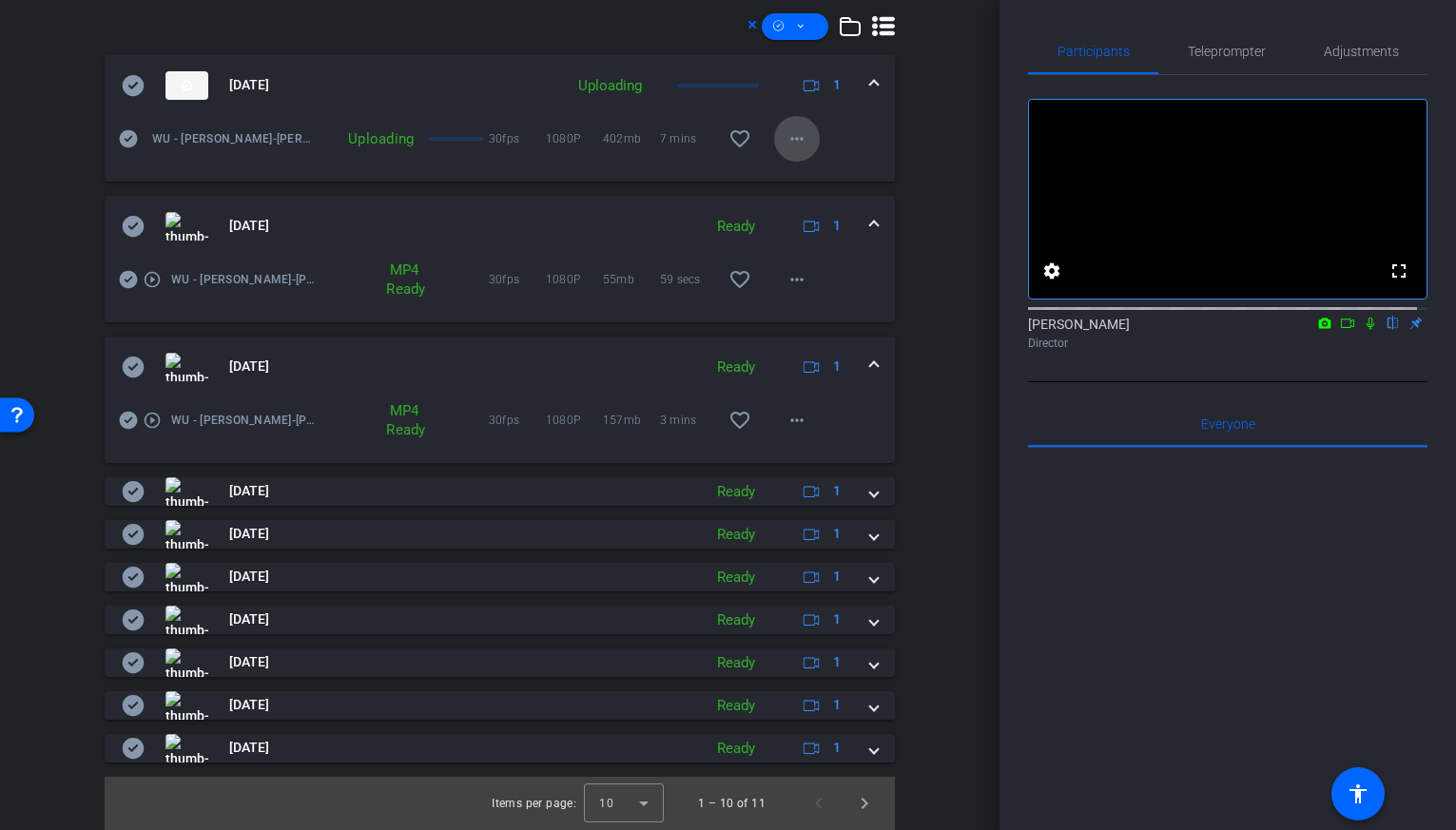
click at [780, 152] on span at bounding box center [797, 139] width 46 height 46
click at [773, 142] on div at bounding box center [728, 415] width 1456 height 830
click at [794, 285] on mat-icon "more_horiz" at bounding box center [796, 280] width 23 height 23
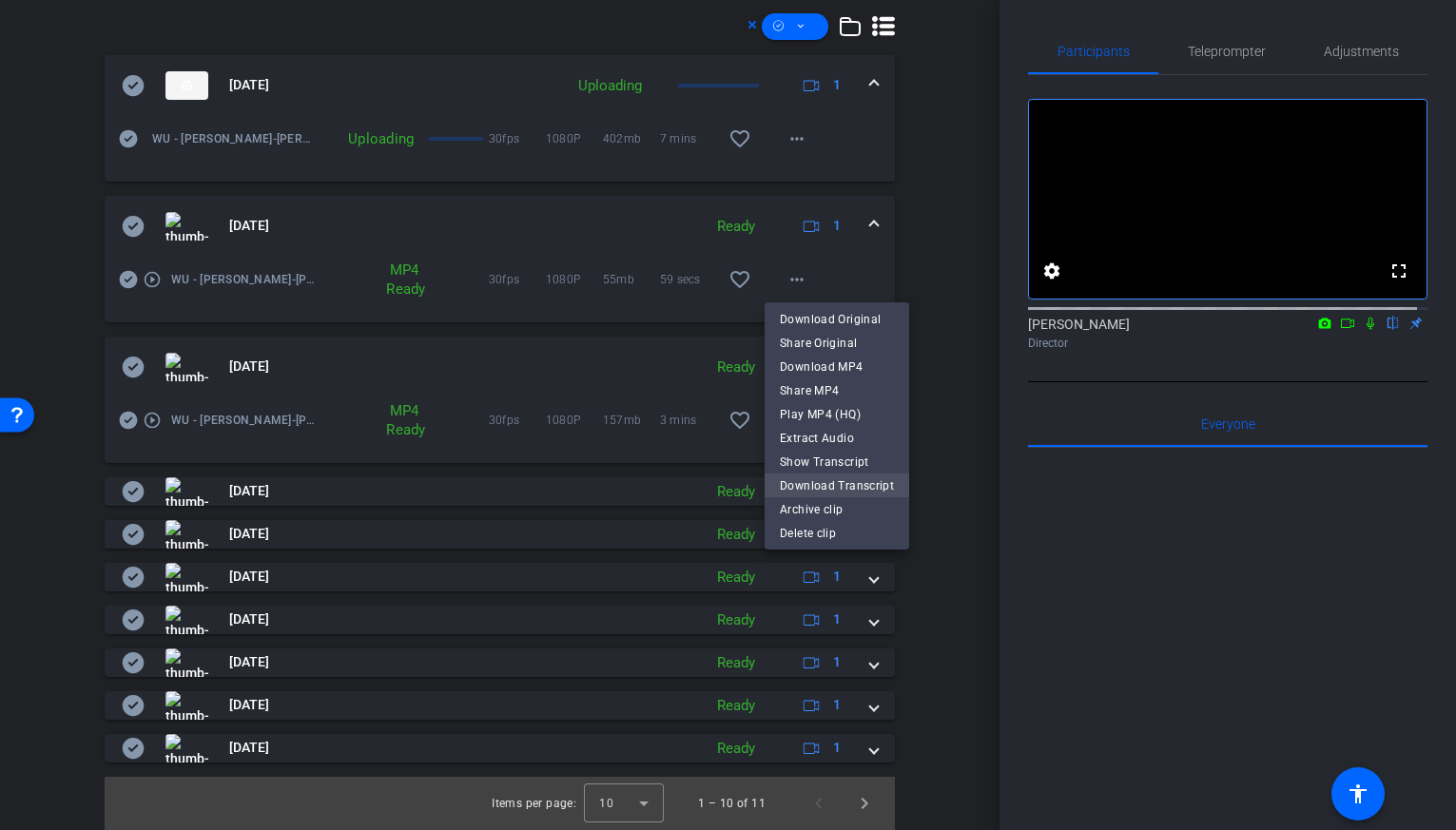
click at [841, 489] on span "Download Transcript" at bounding box center [837, 486] width 114 height 23
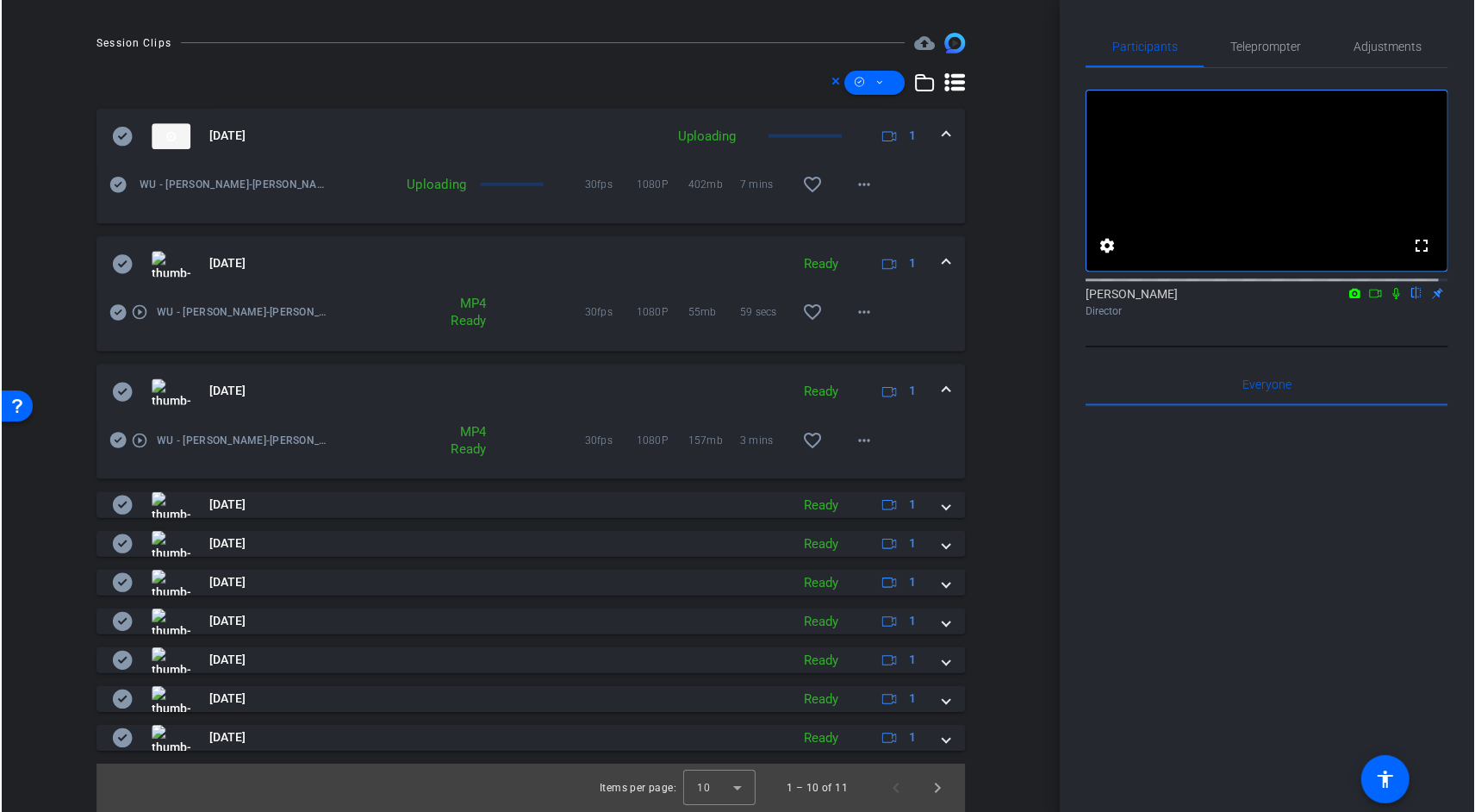
scroll to position [469, 0]
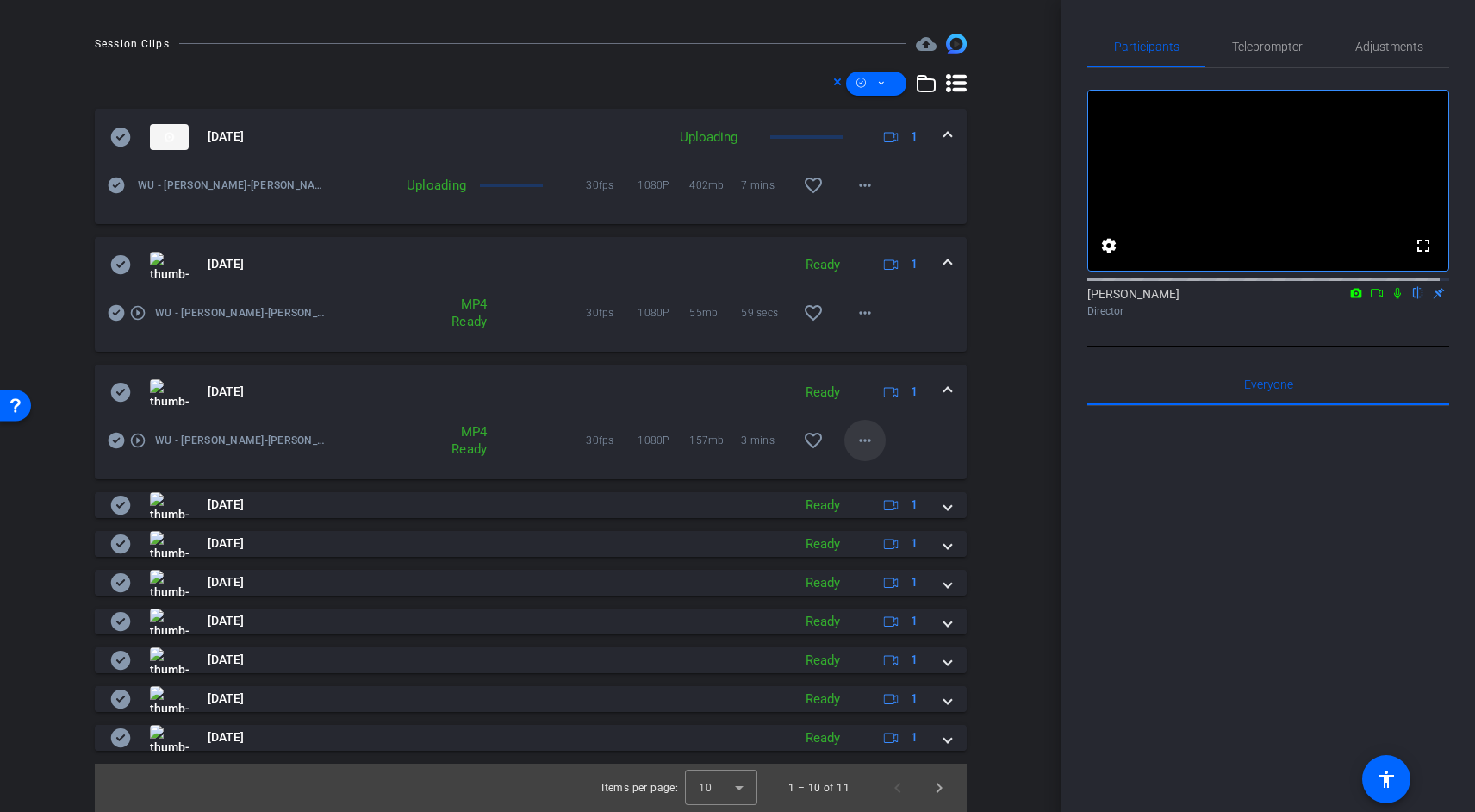
click at [855, 451] on mat-icon "more_horiz" at bounding box center [865, 440] width 21 height 21
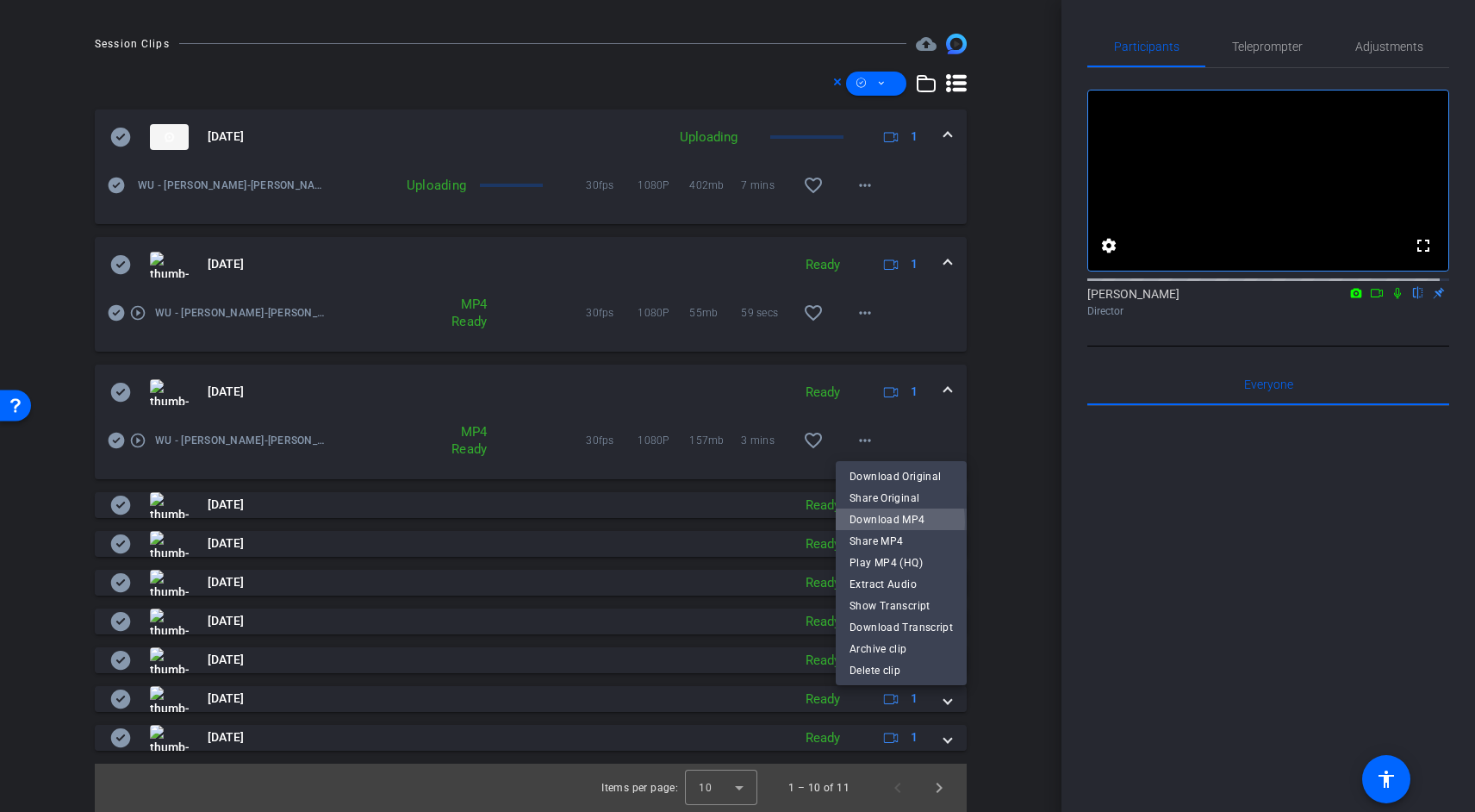
click at [864, 522] on span "Download MP4" at bounding box center [901, 519] width 103 height 21
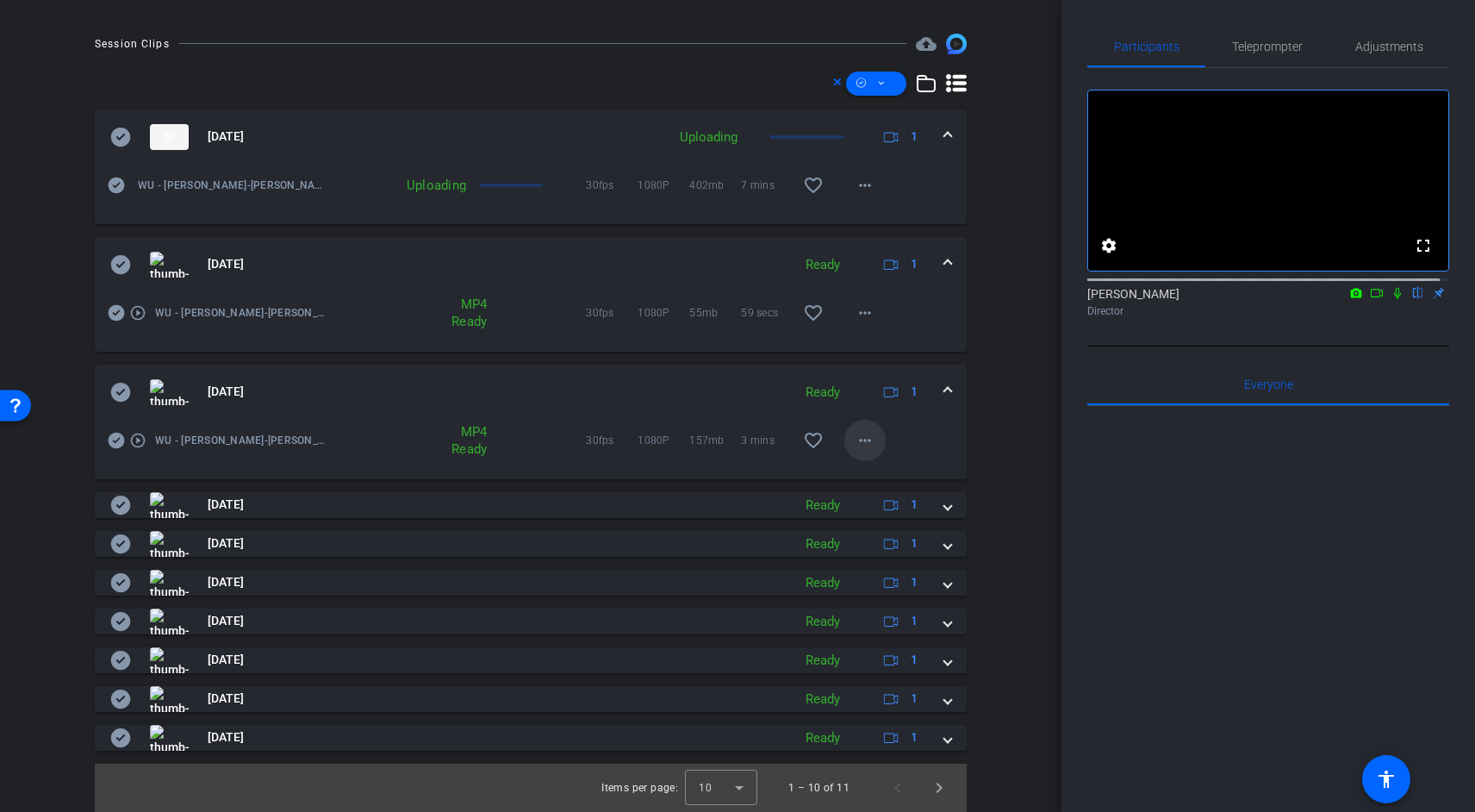
click at [855, 447] on mat-icon "more_horiz" at bounding box center [865, 440] width 21 height 21
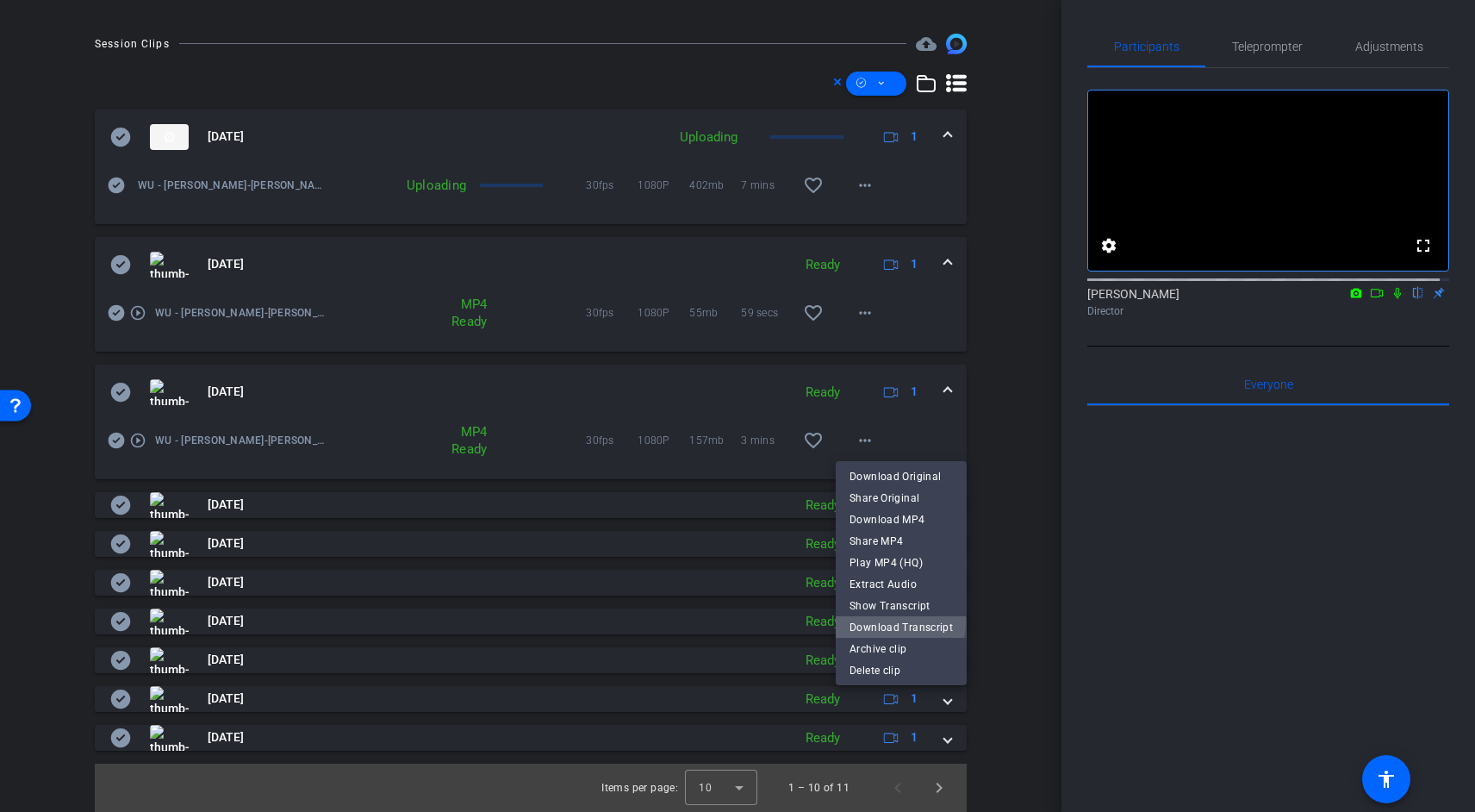
click at [894, 621] on span "Download Transcript" at bounding box center [901, 627] width 103 height 21
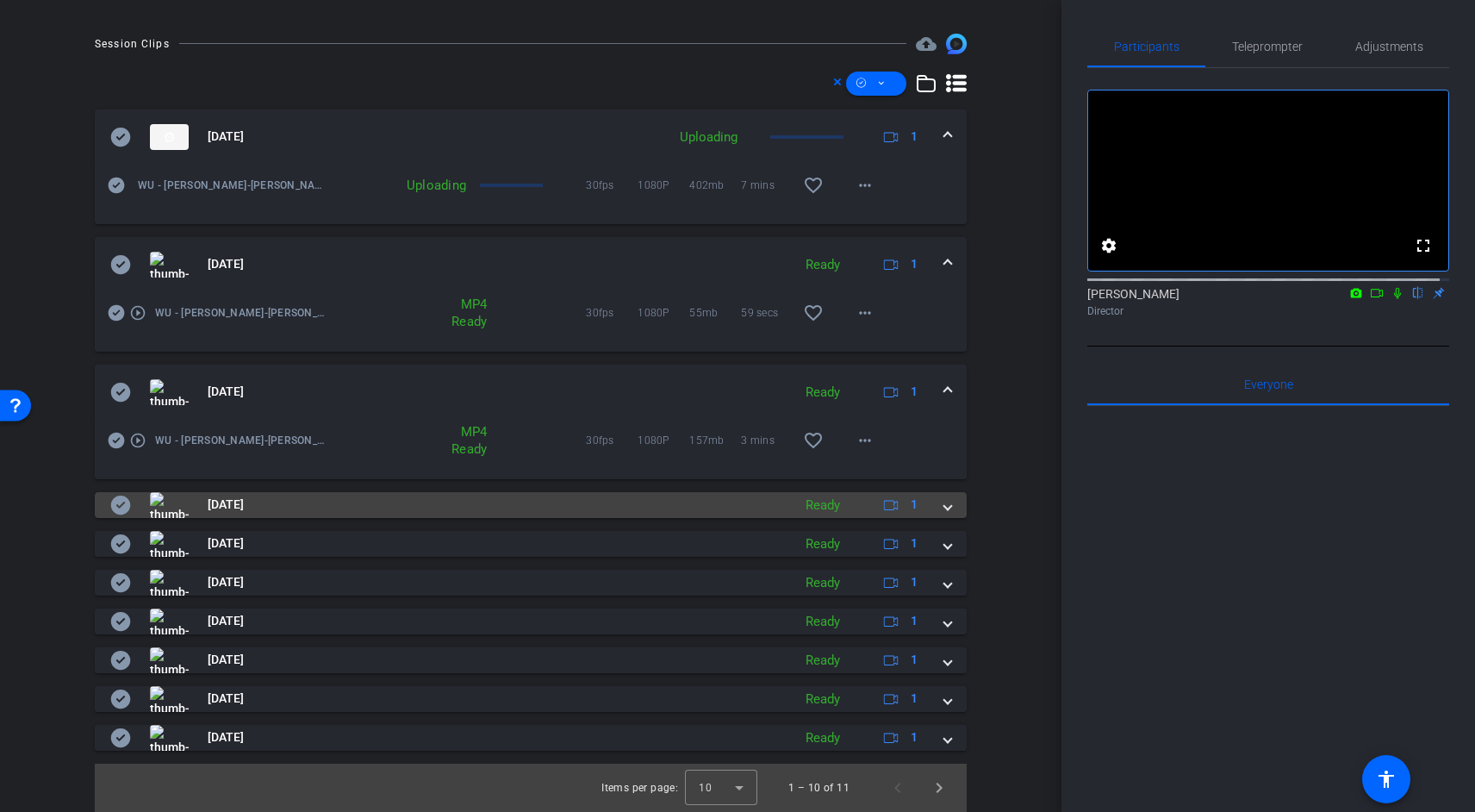
click at [765, 500] on mat-panel-title "[DATE]" at bounding box center [446, 505] width 673 height 26
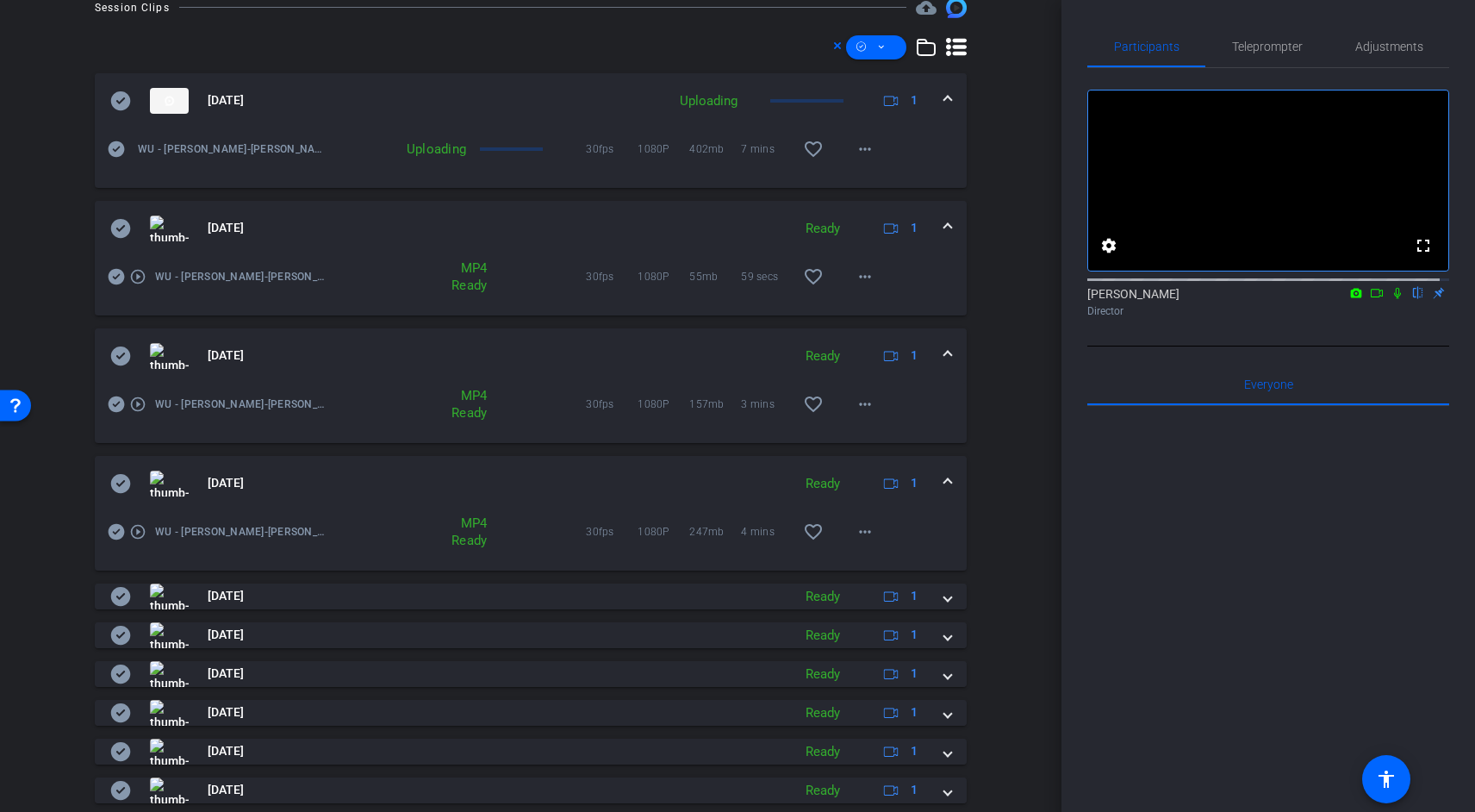
scroll to position [558, 0]
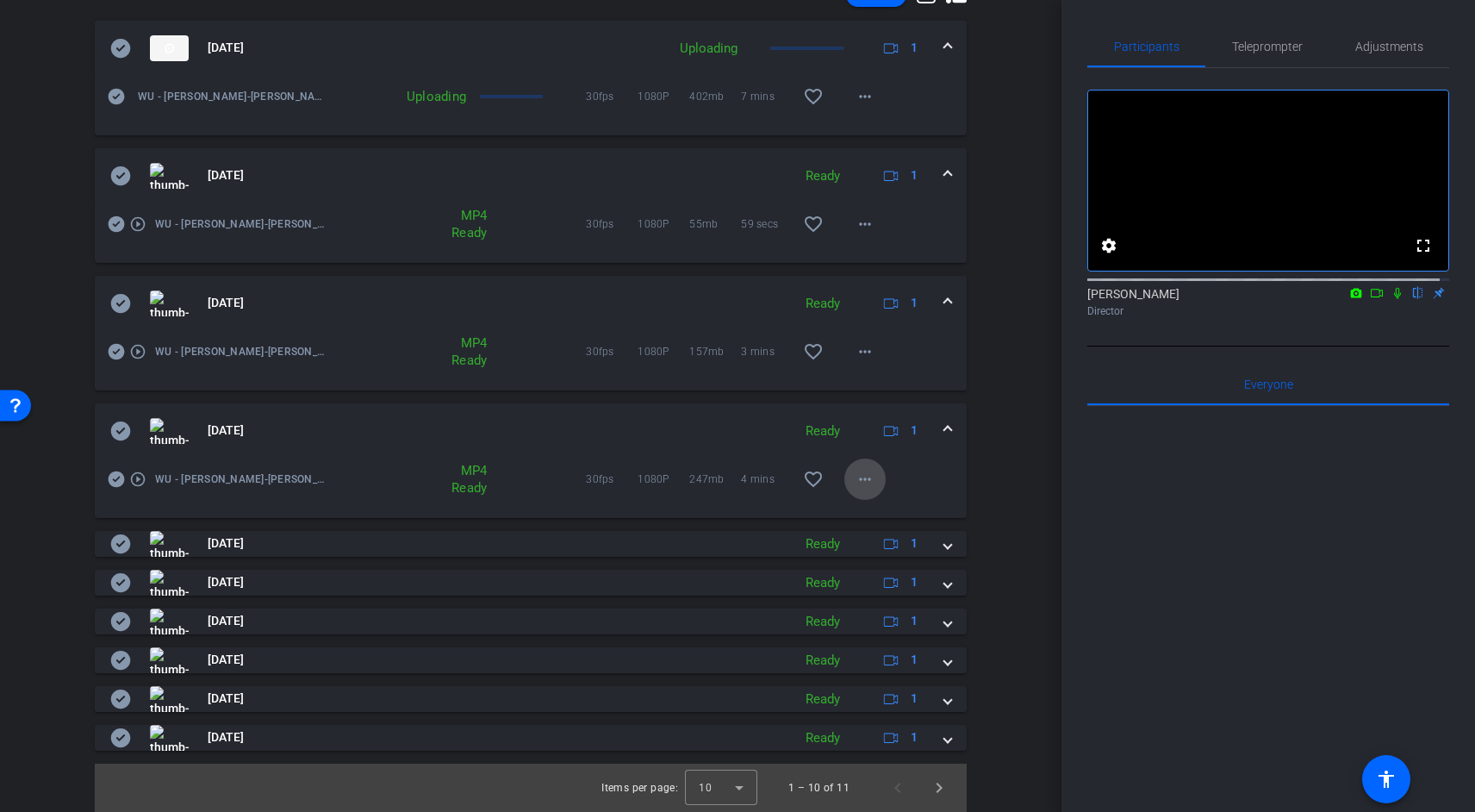
click at [861, 479] on mat-icon "more_horiz" at bounding box center [865, 479] width 21 height 21
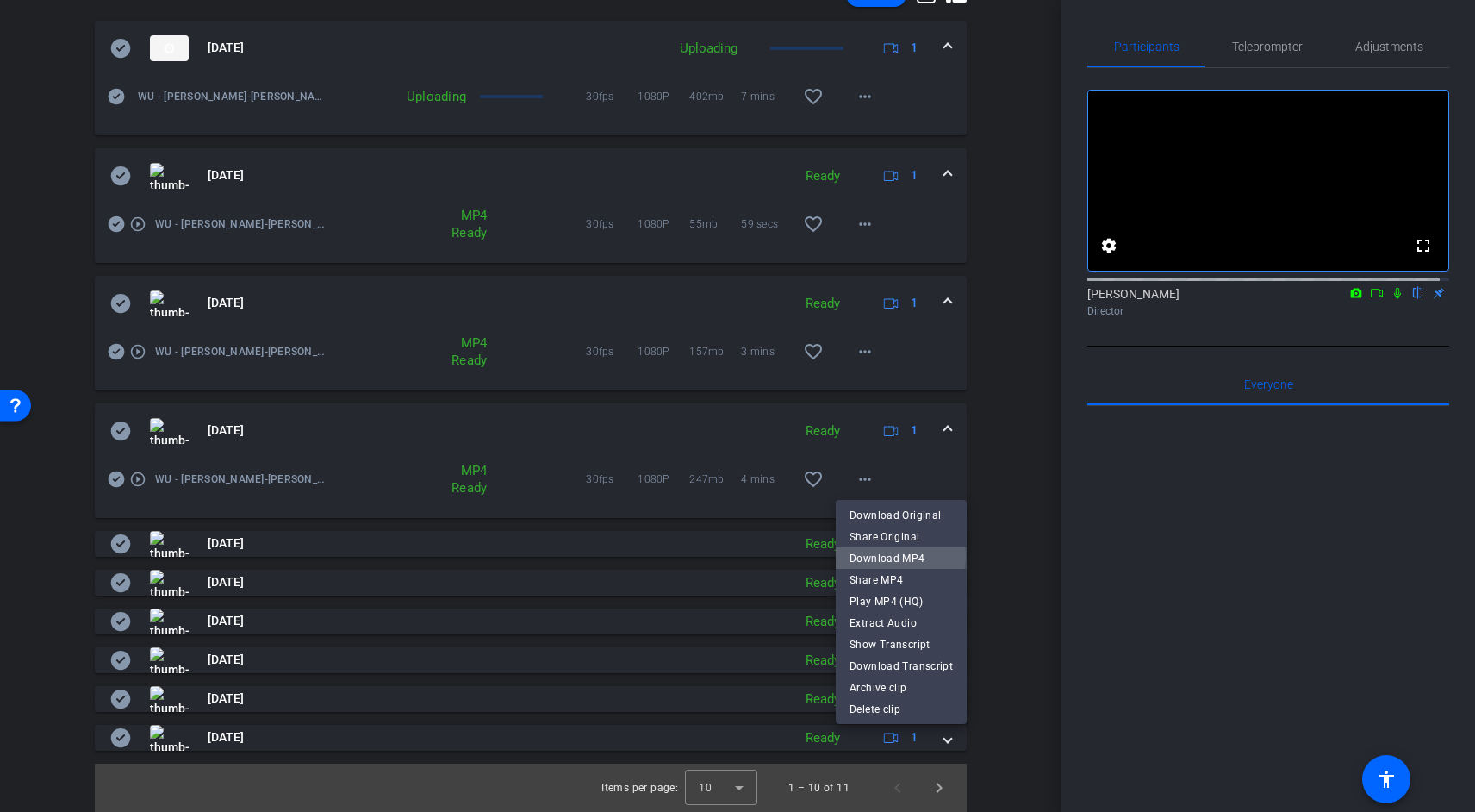
click at [898, 556] on span "Download MP4" at bounding box center [901, 558] width 103 height 21
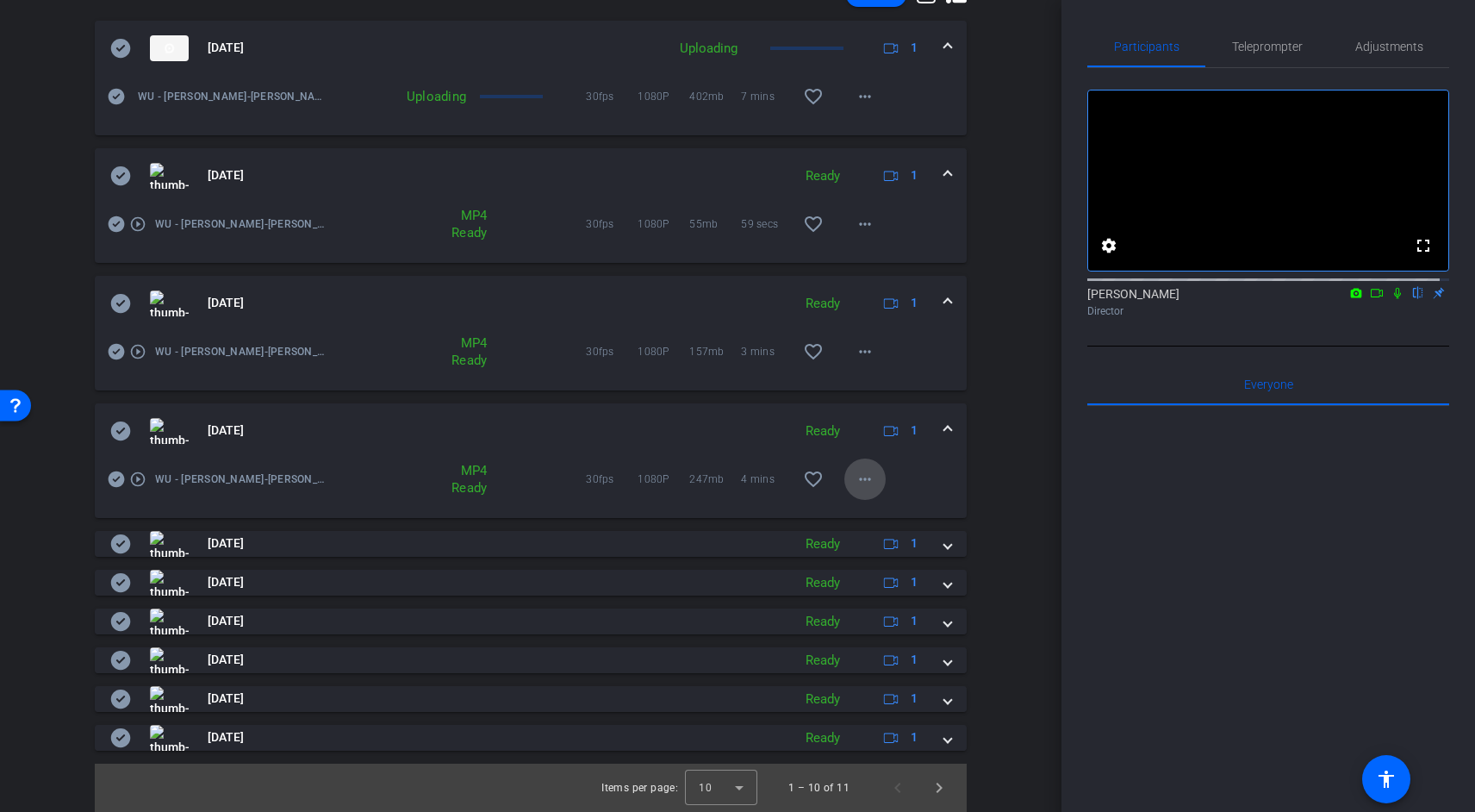
click at [862, 483] on mat-icon "more_horiz" at bounding box center [865, 479] width 21 height 21
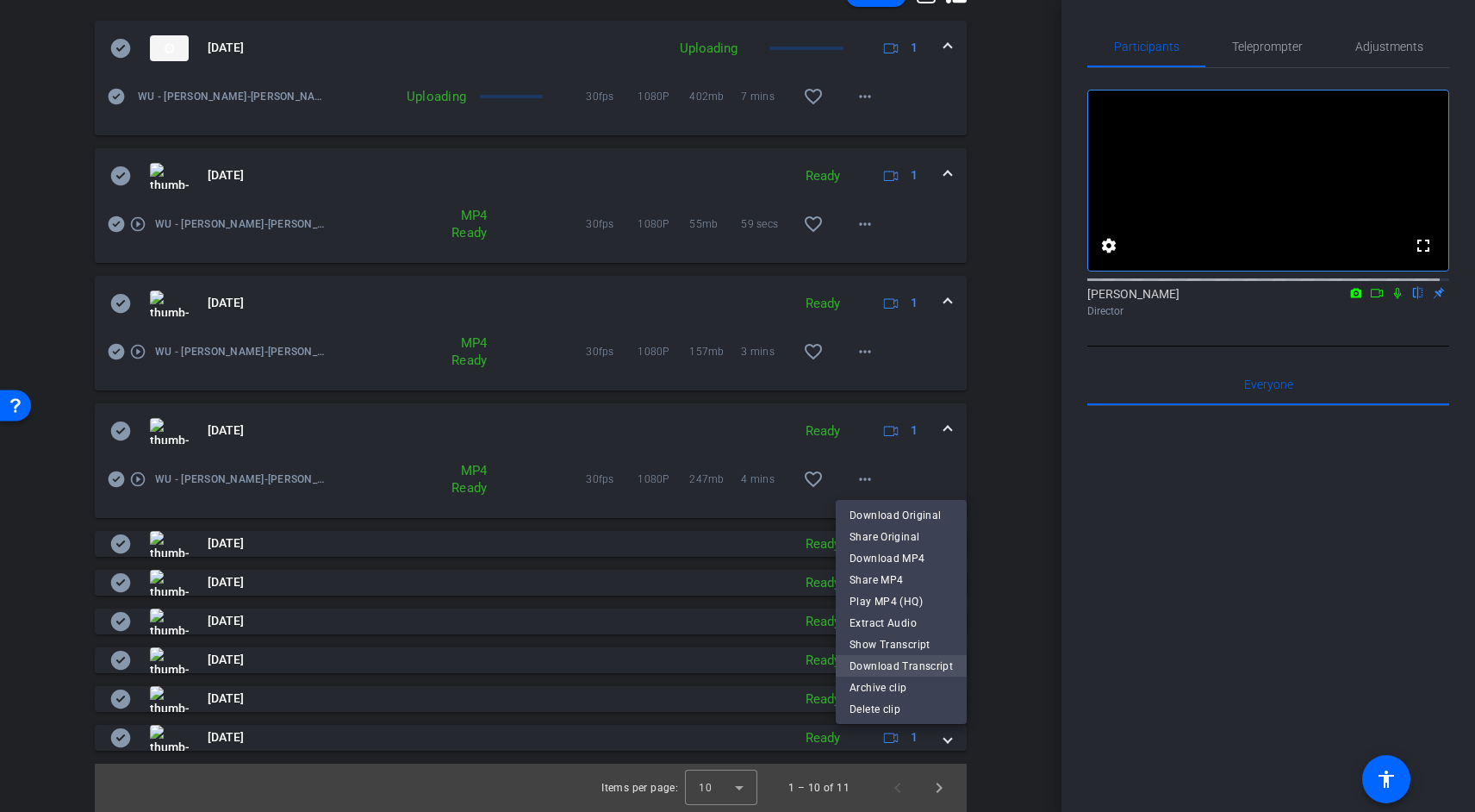
click at [903, 661] on span "Download Transcript" at bounding box center [901, 666] width 103 height 21
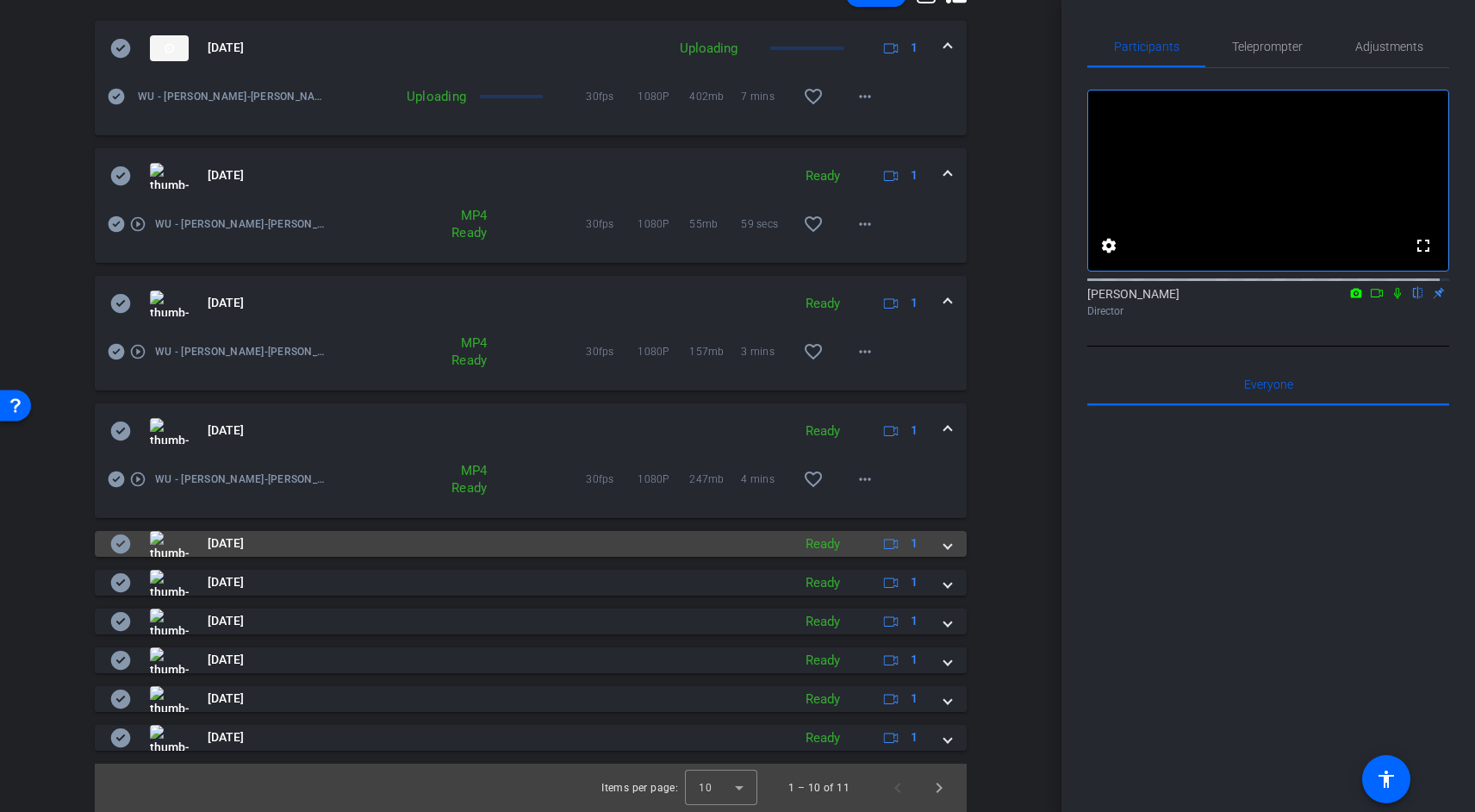
click at [846, 547] on mat-panel-description "Ready 1" at bounding box center [863, 543] width 134 height 26
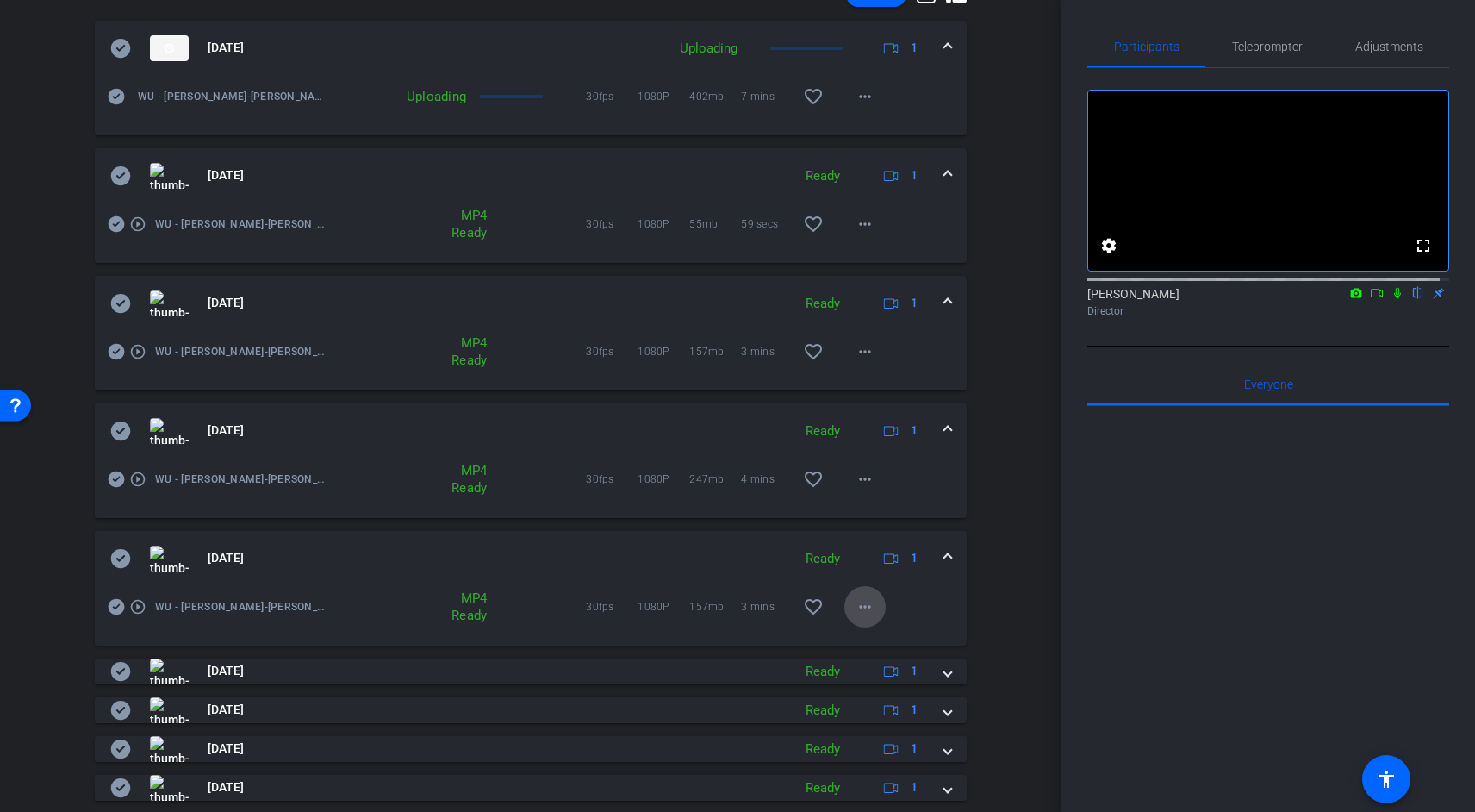
click at [863, 611] on mat-icon "more_horiz" at bounding box center [865, 606] width 21 height 21
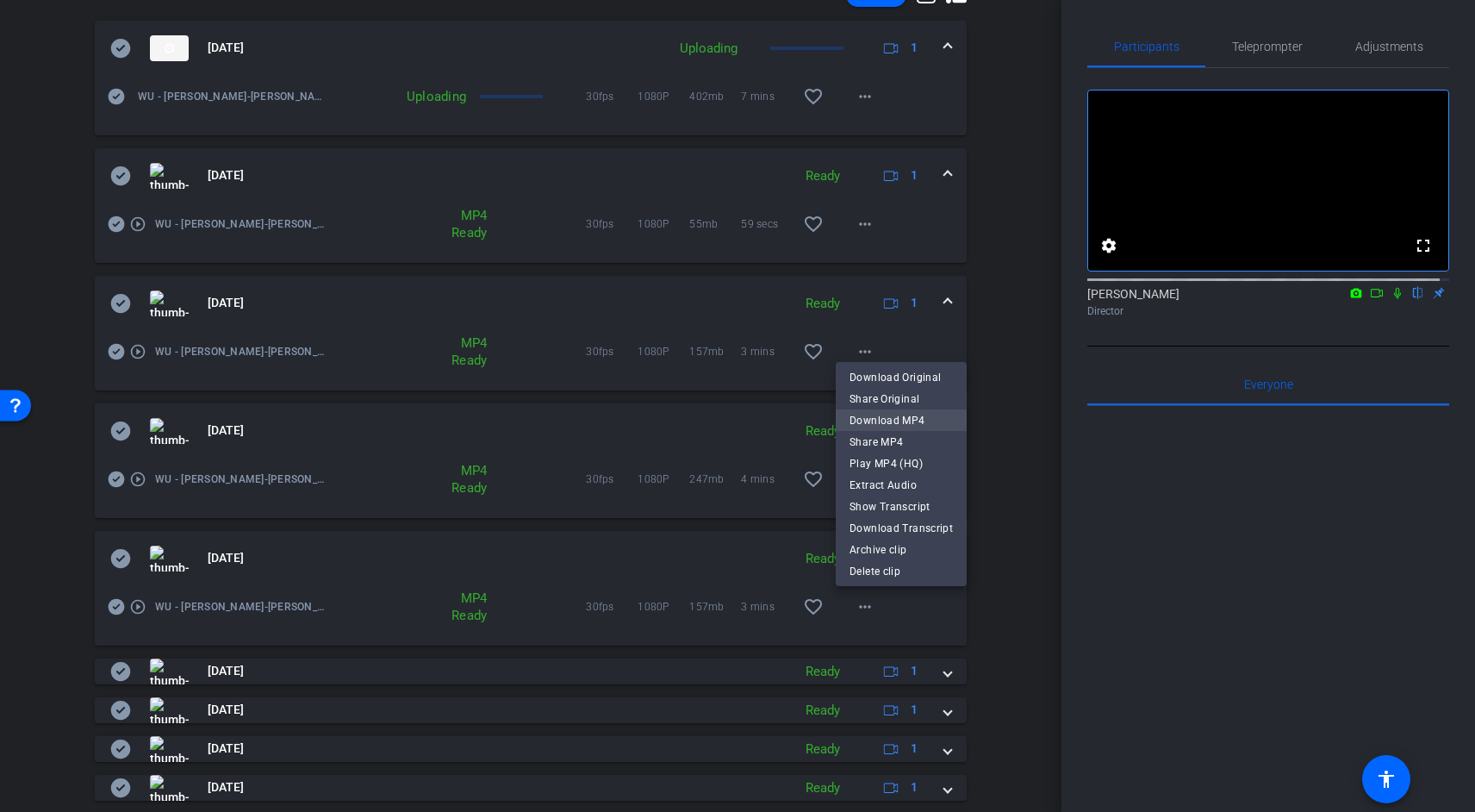
click at [901, 413] on span "Download MP4" at bounding box center [901, 420] width 103 height 21
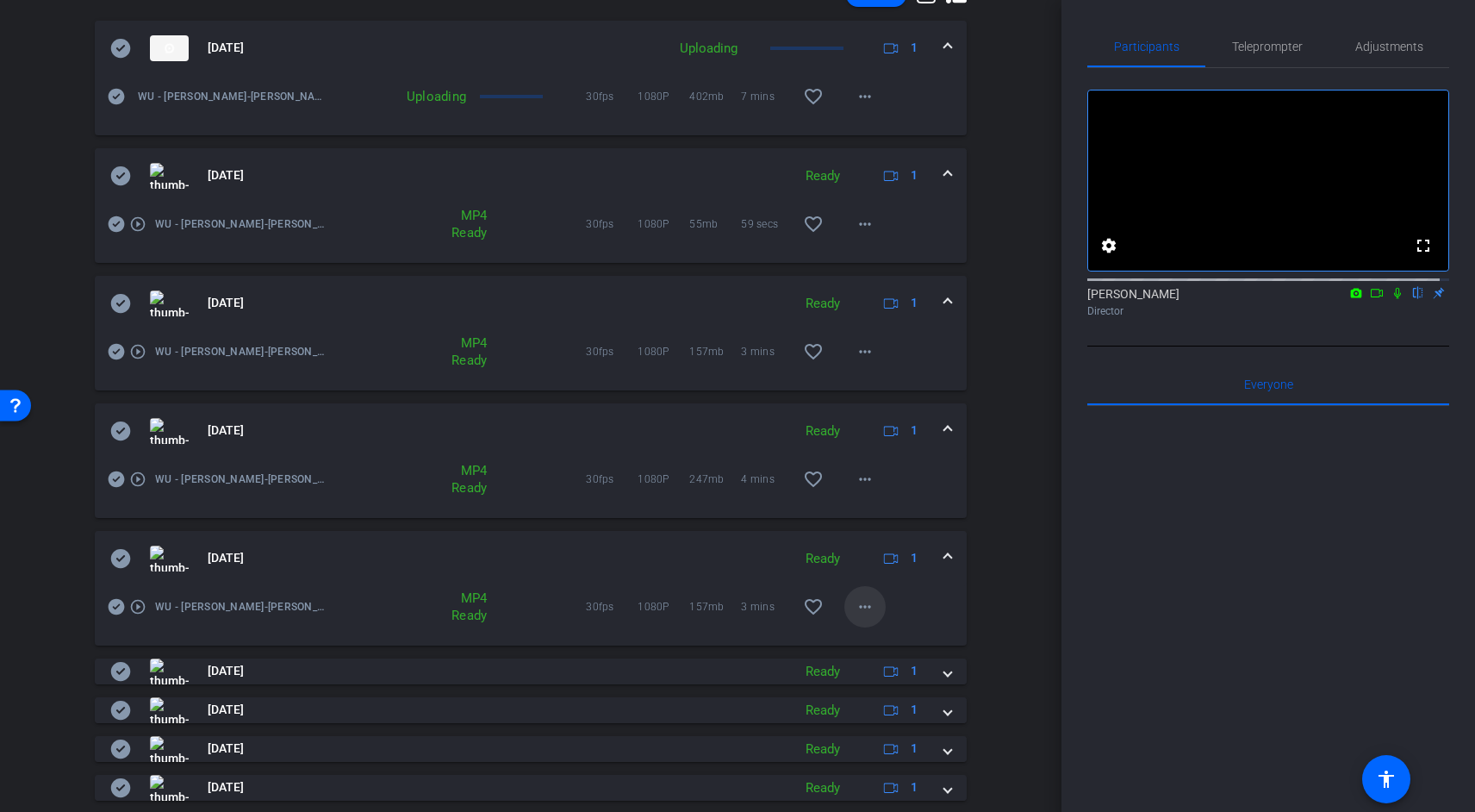
click at [862, 601] on mat-icon "more_horiz" at bounding box center [865, 606] width 21 height 21
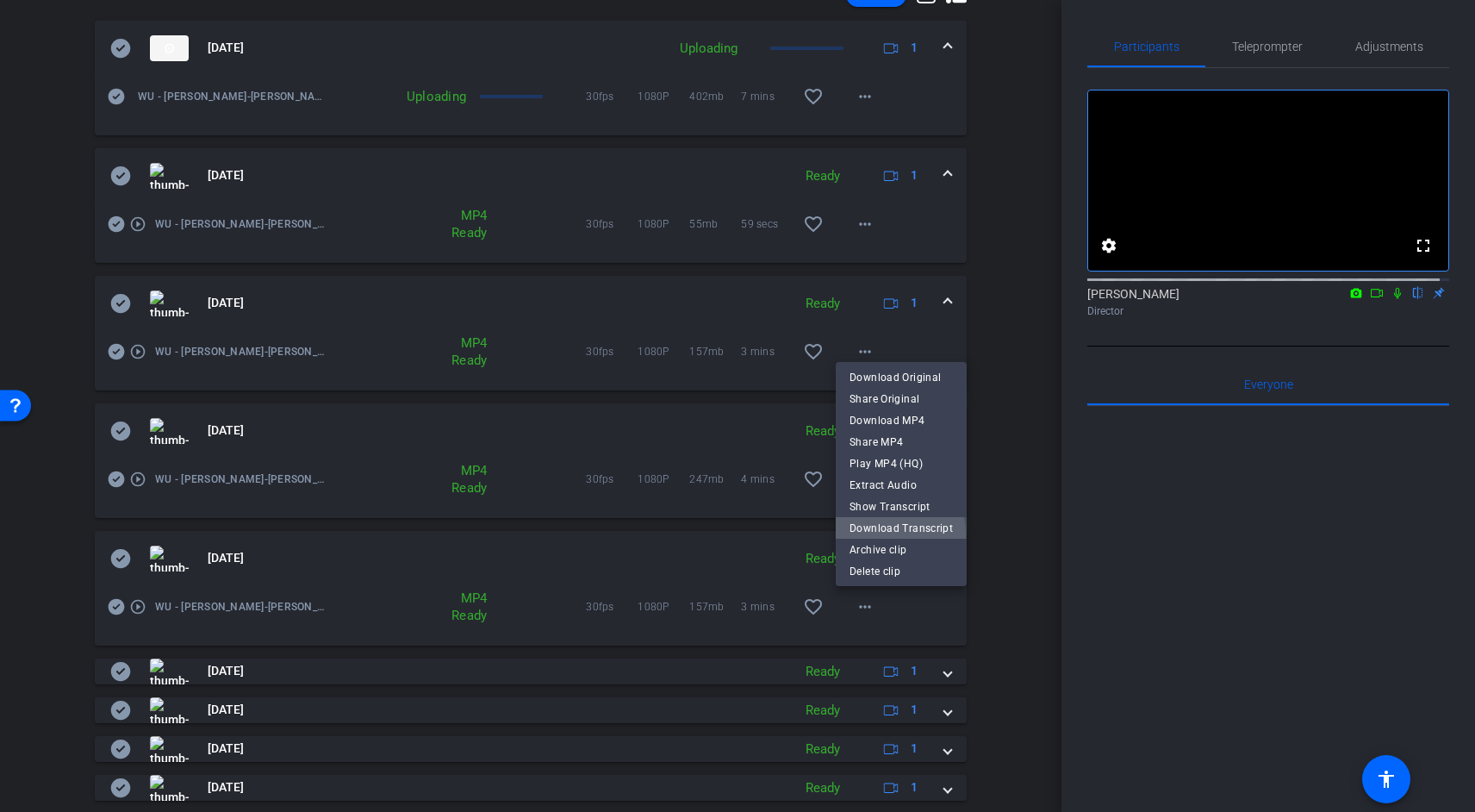
click at [898, 534] on span "Download Transcript" at bounding box center [901, 528] width 103 height 21
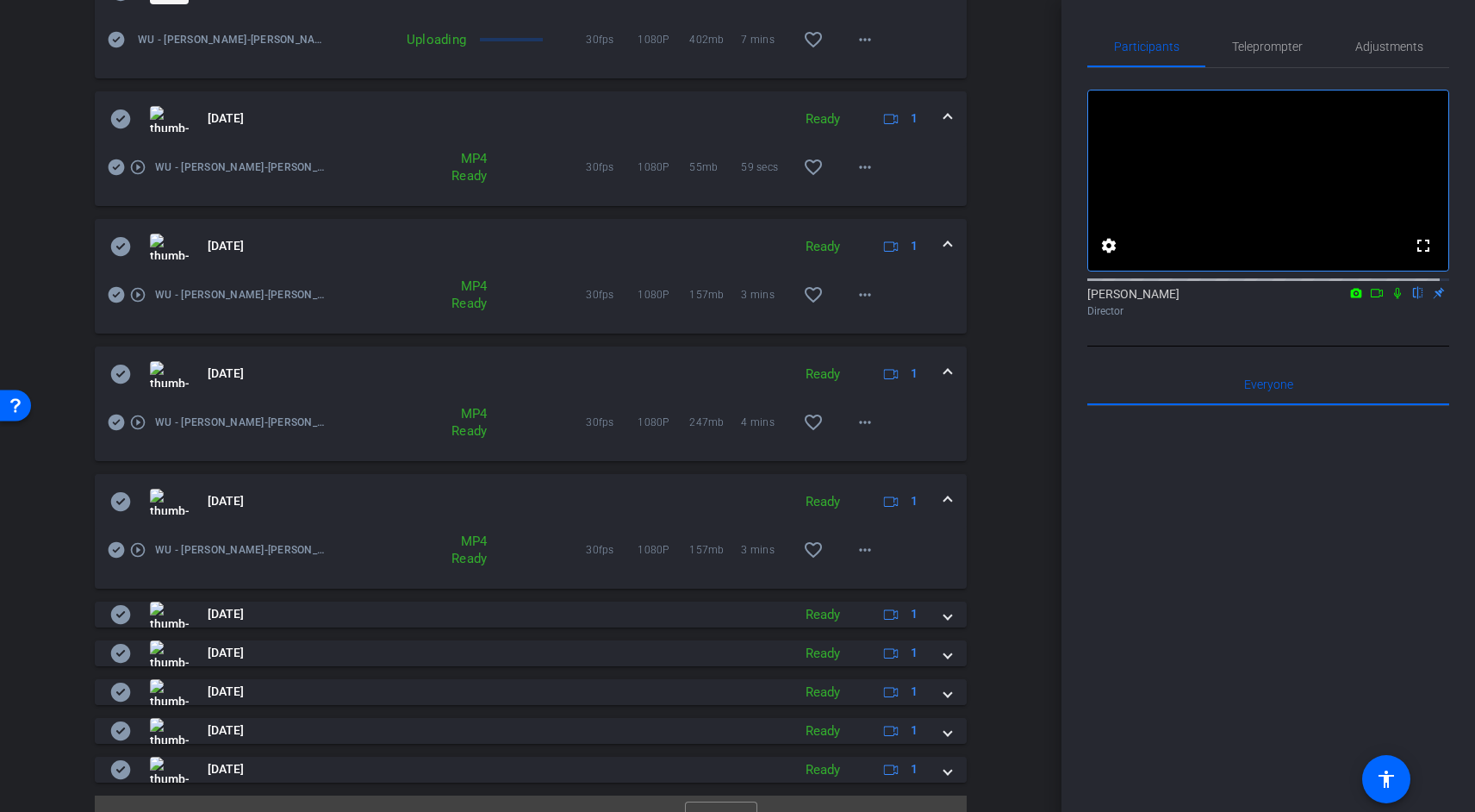
scroll to position [646, 0]
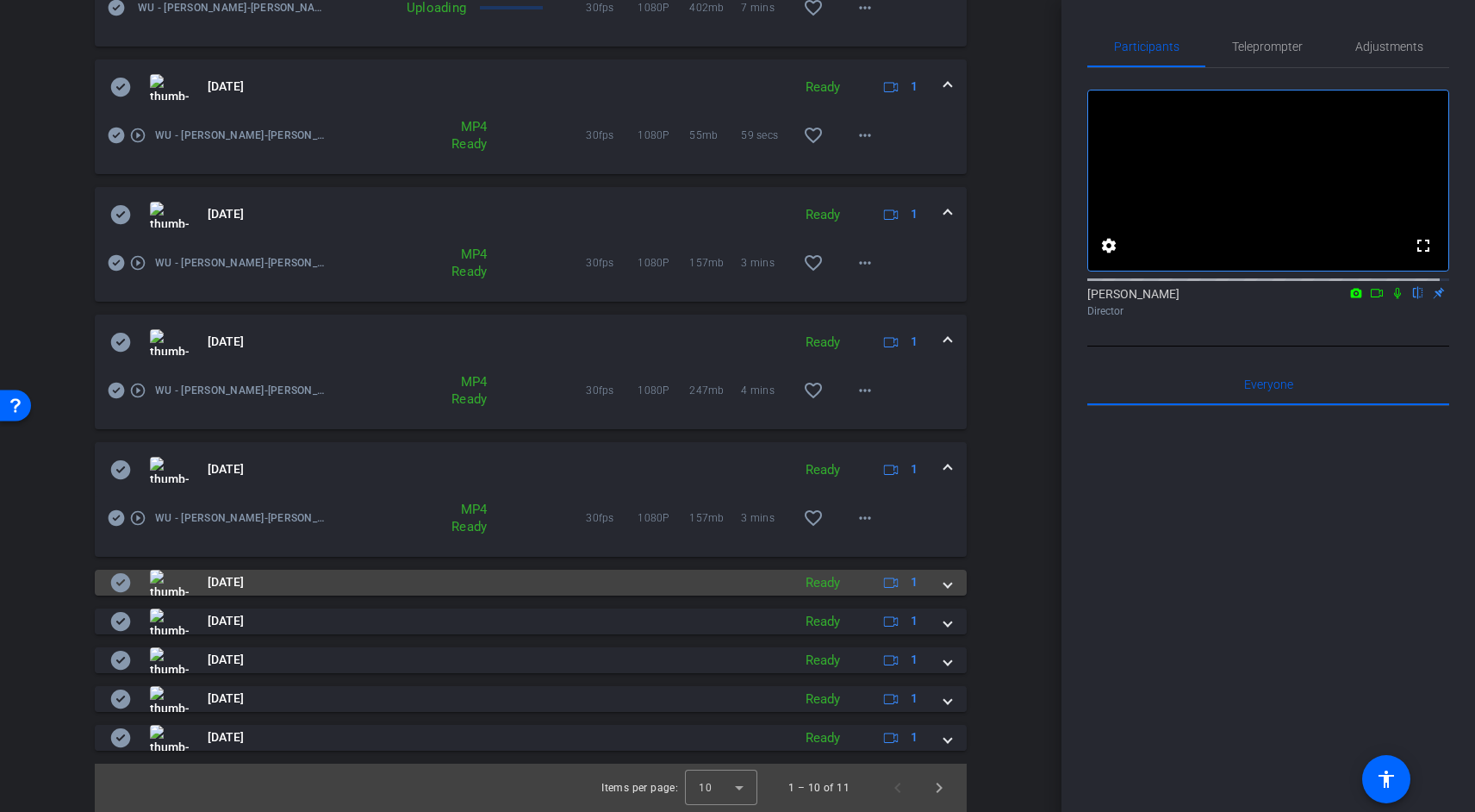
drag, startPoint x: 862, startPoint y: 565, endPoint x: 858, endPoint y: 576, distance: 11.7
click at [862, 565] on div "[DATE] Uploading 1 WU - [PERSON_NAME]-[PERSON_NAME]-2025-10-02-16-16-08-278-0 U…" at bounding box center [531, 340] width 872 height 818
click at [851, 581] on mat-panel-description "Ready 1" at bounding box center [863, 582] width 134 height 26
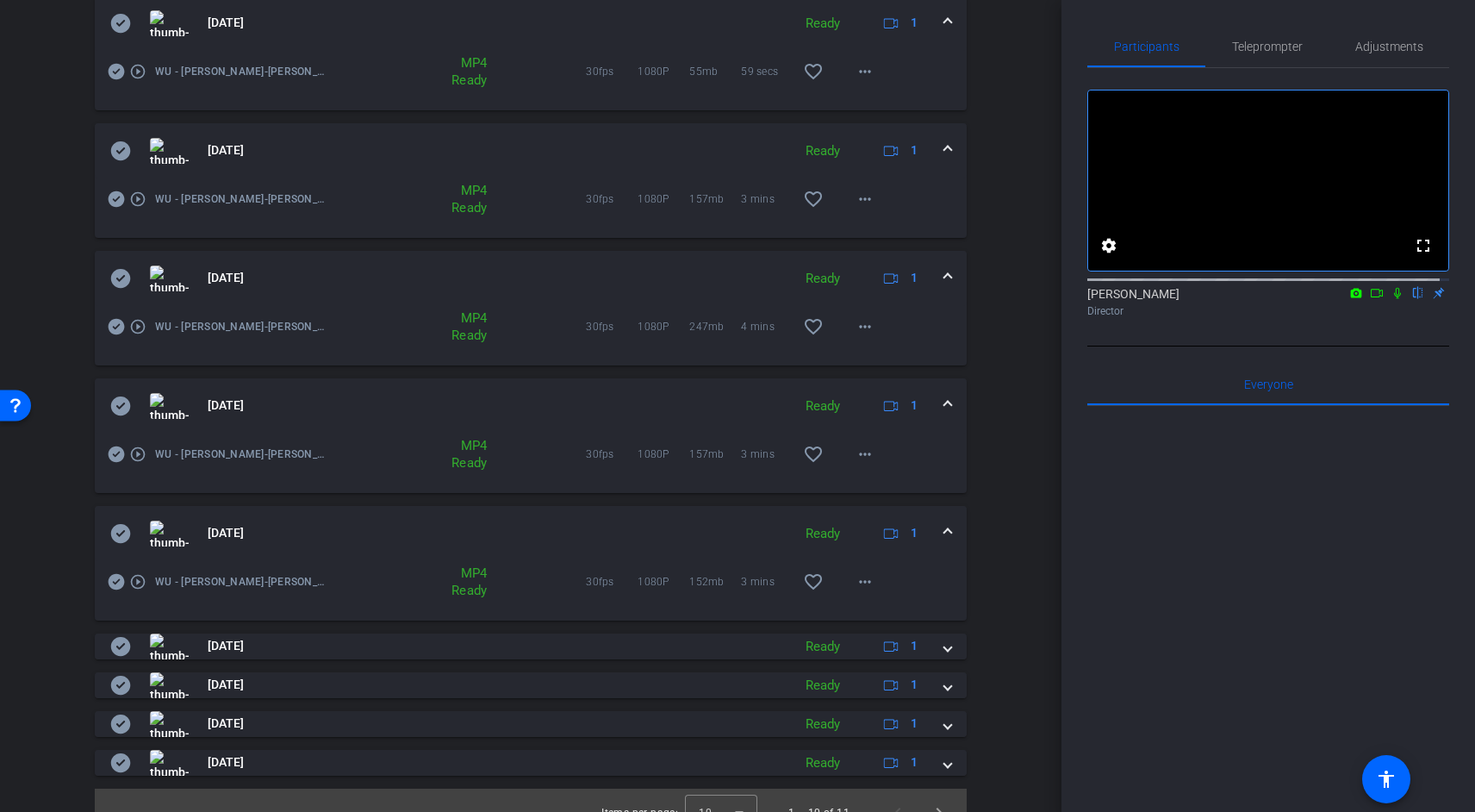
scroll to position [735, 0]
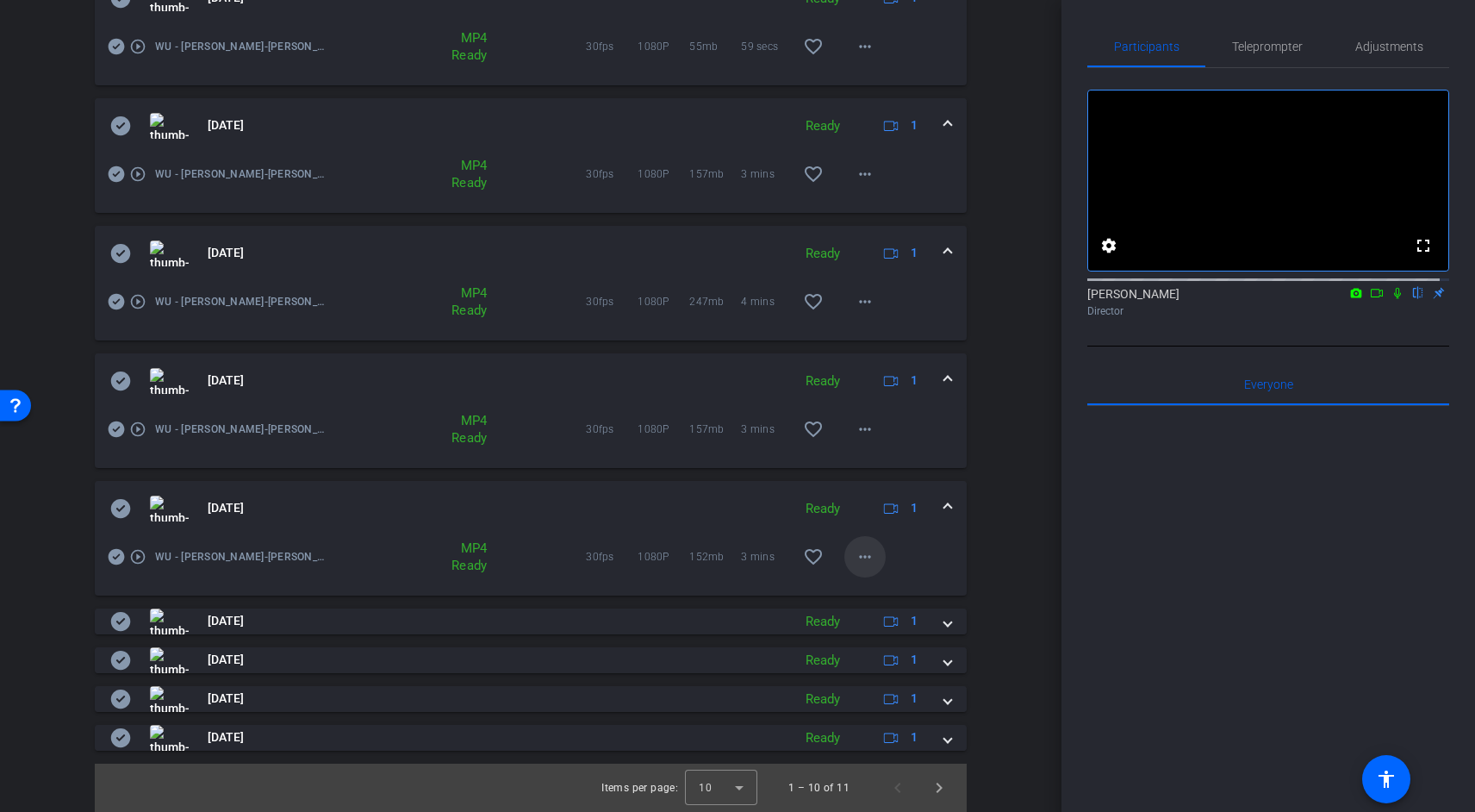
click at [868, 550] on span at bounding box center [865, 557] width 41 height 41
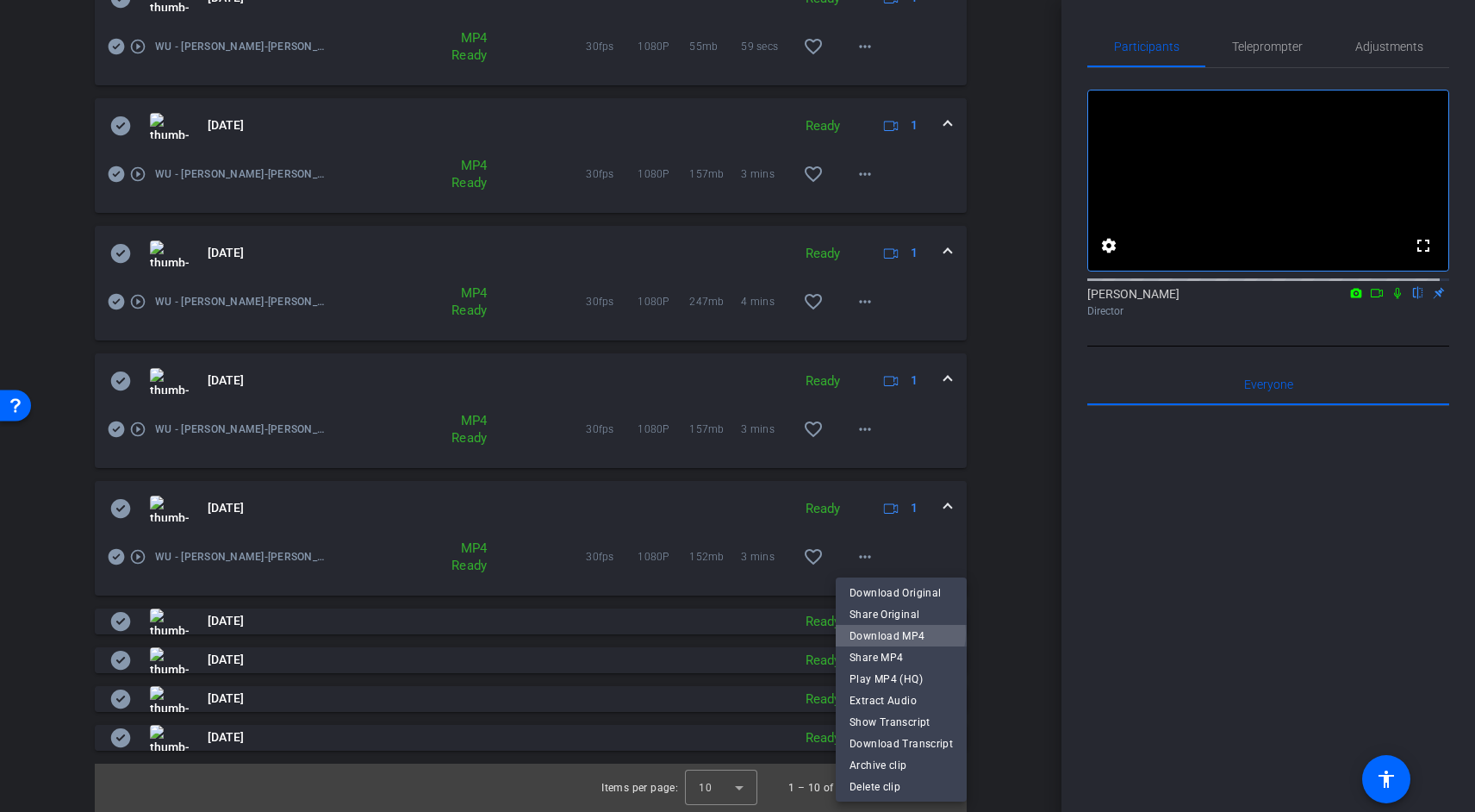
click at [891, 632] on span "Download MP4" at bounding box center [901, 635] width 103 height 21
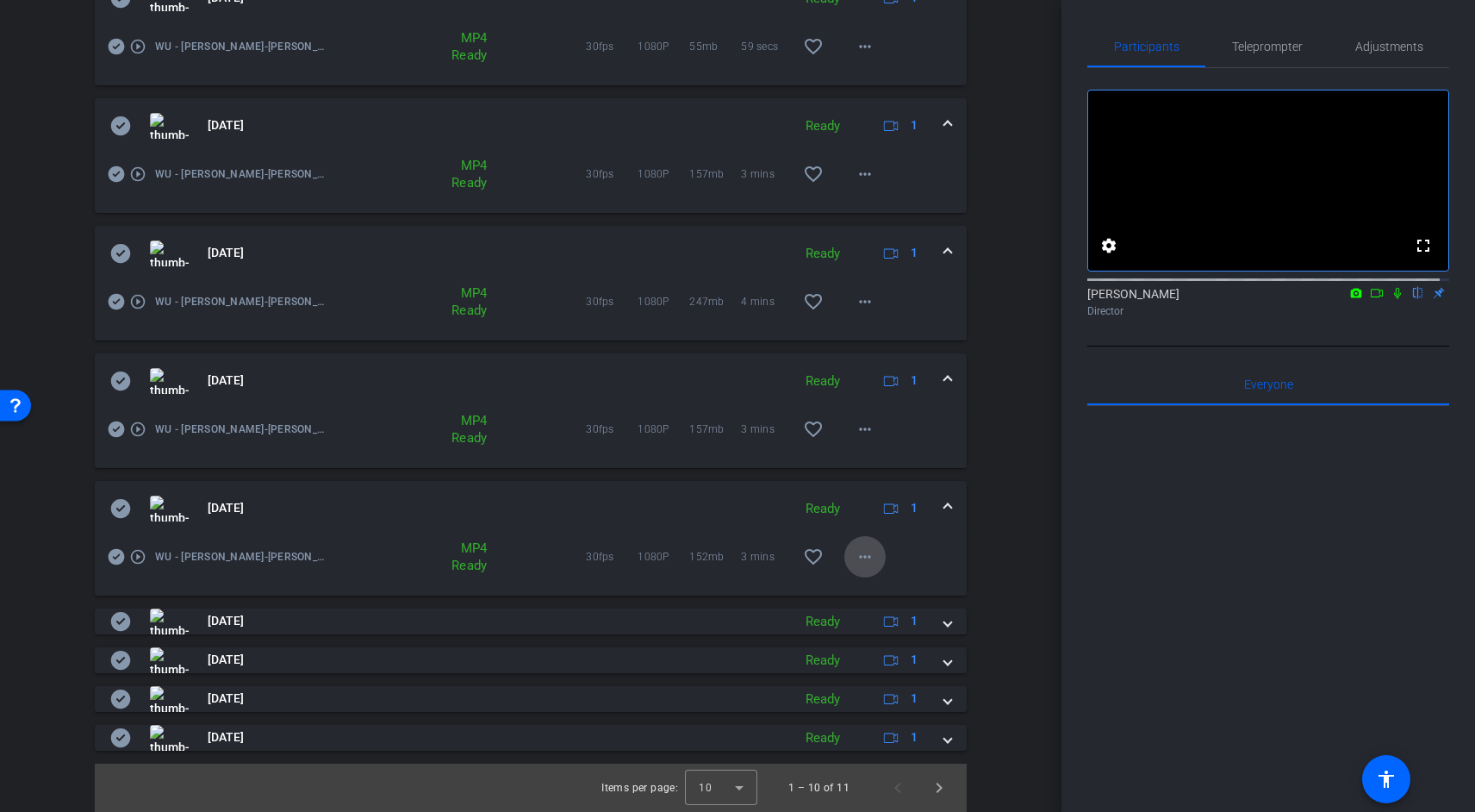
click at [856, 556] on mat-icon "more_horiz" at bounding box center [865, 556] width 21 height 21
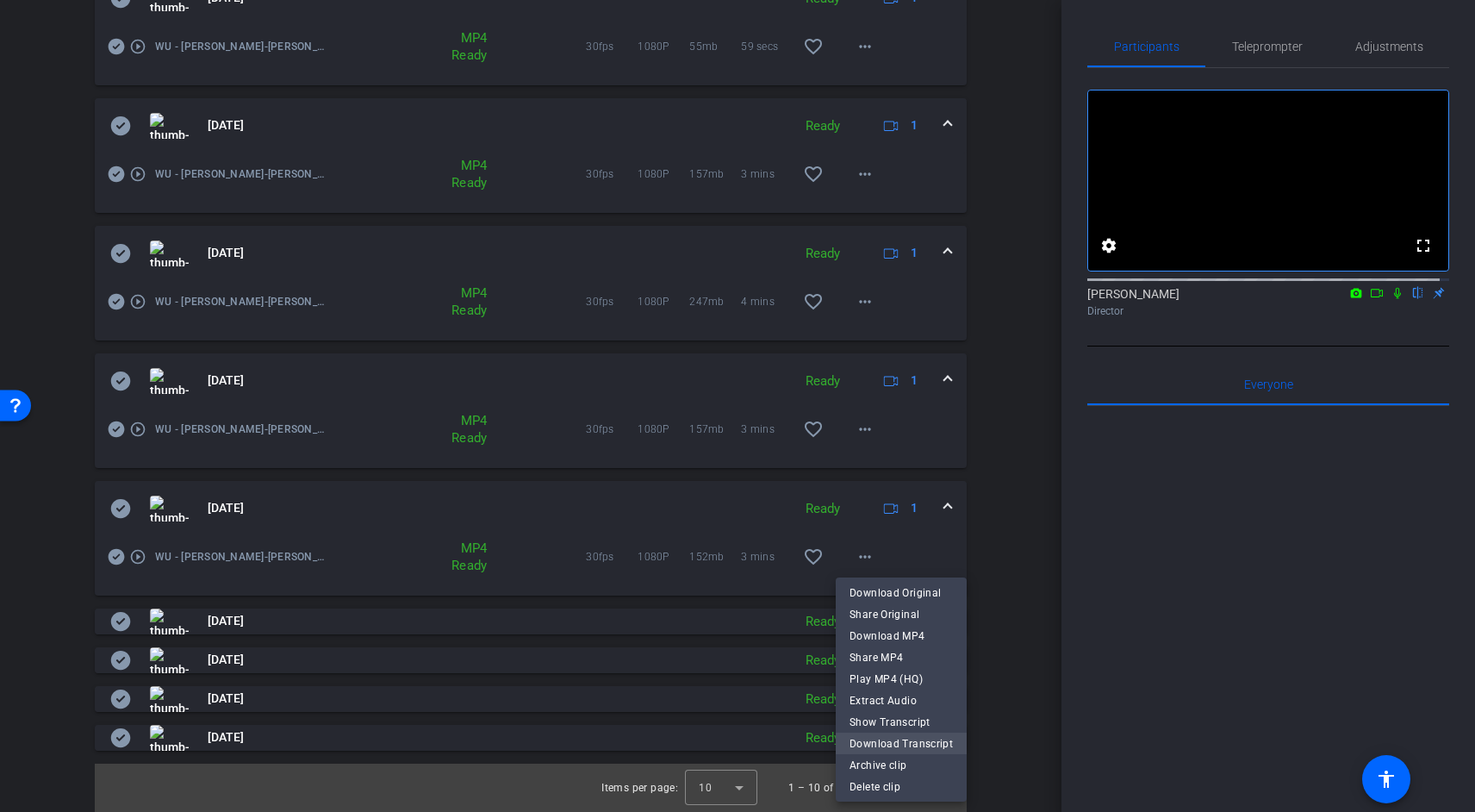
click at [892, 737] on span "Download Transcript" at bounding box center [901, 743] width 103 height 21
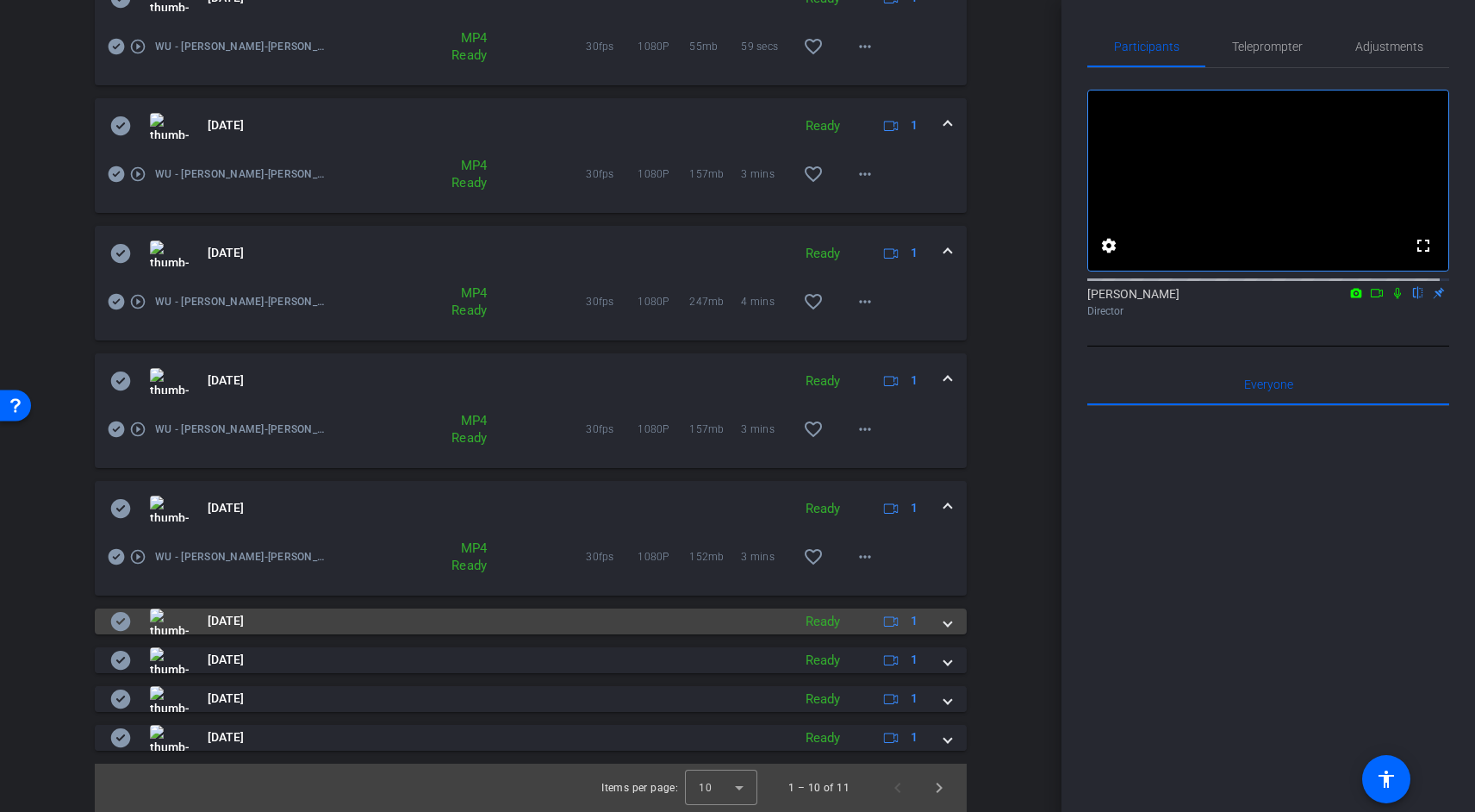
click at [844, 613] on mat-panel-description "Ready 1" at bounding box center [863, 621] width 134 height 26
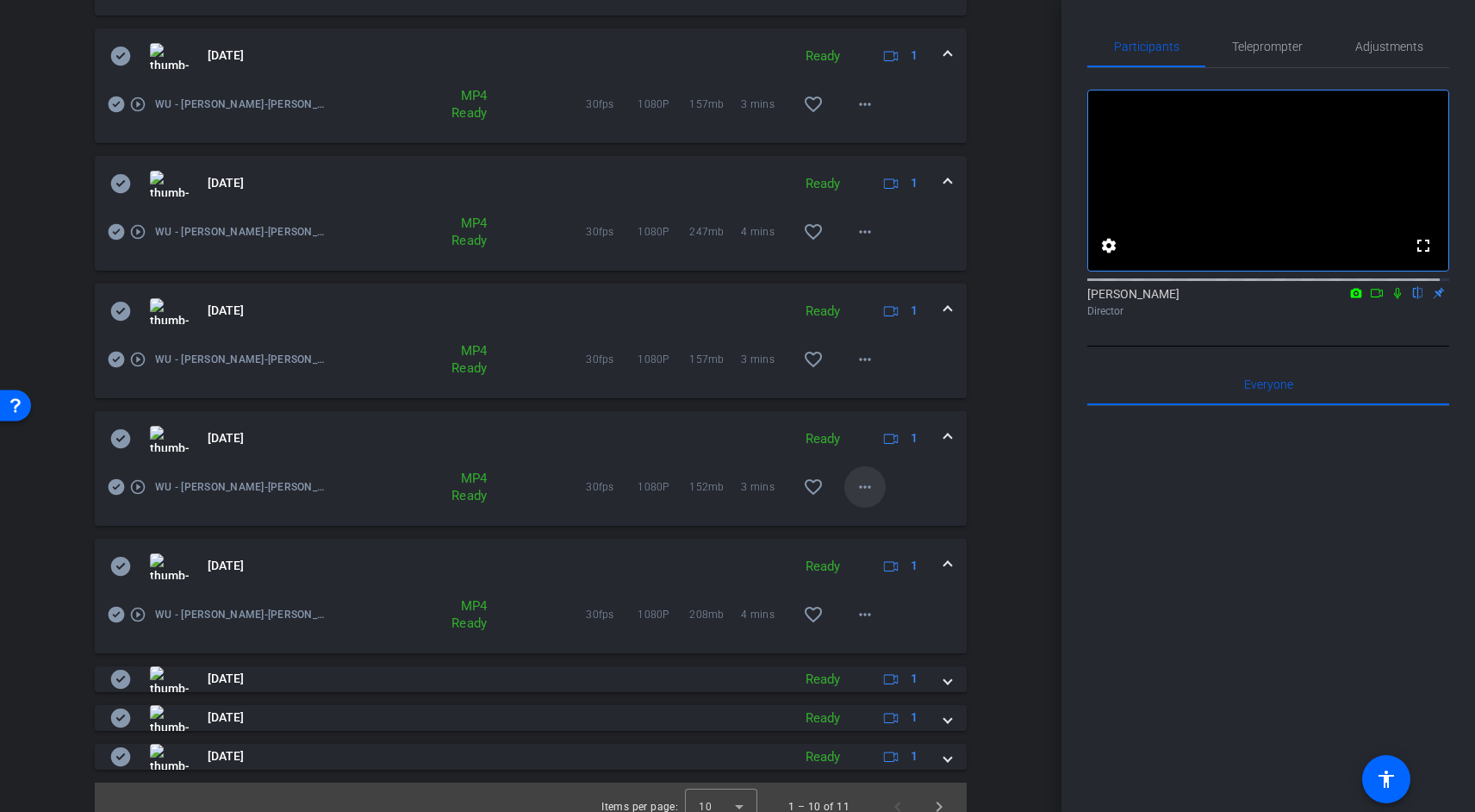
scroll to position [824, 0]
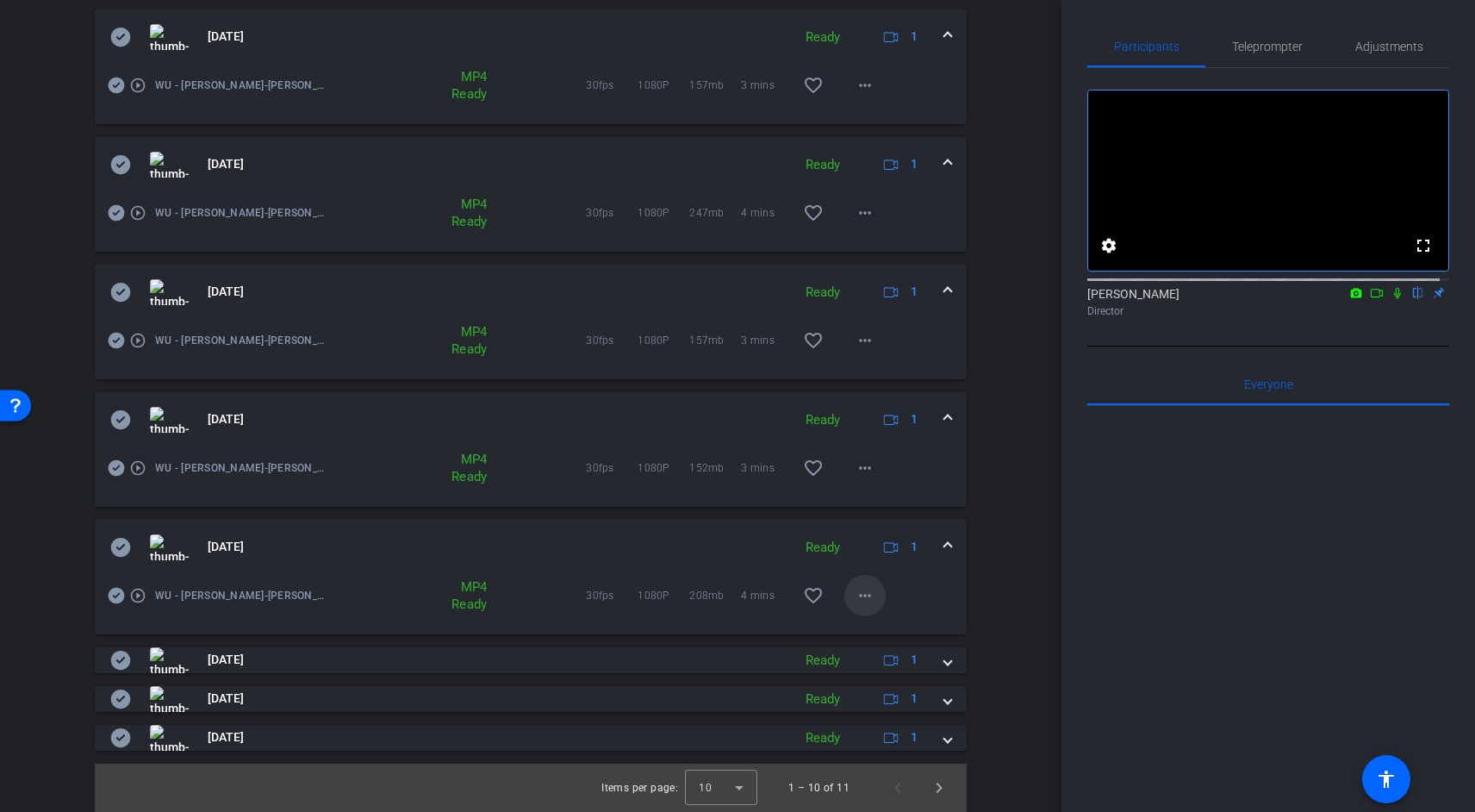
click at [861, 595] on mat-icon "more_horiz" at bounding box center [865, 595] width 21 height 21
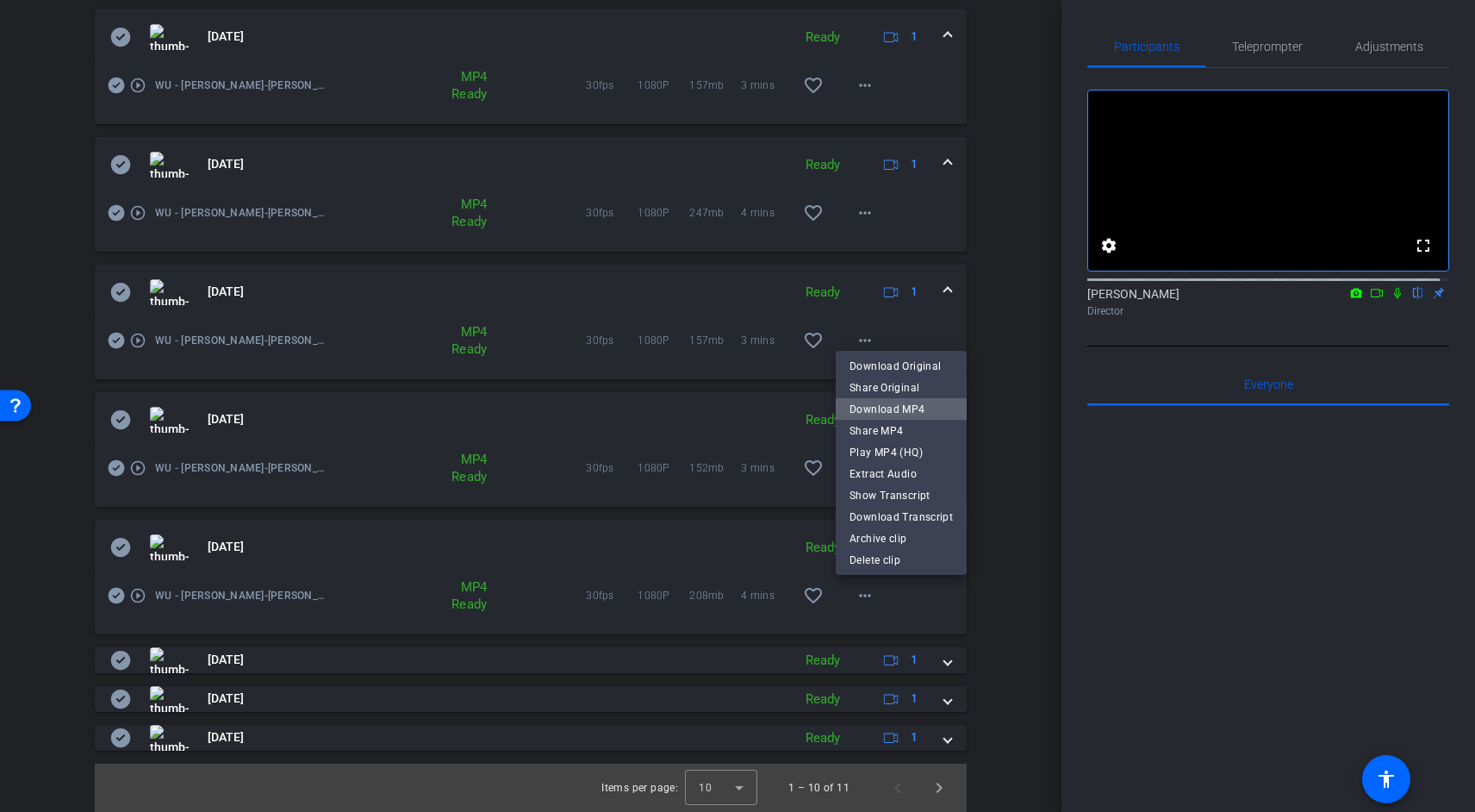
click at [920, 404] on span "Download MP4" at bounding box center [901, 409] width 103 height 21
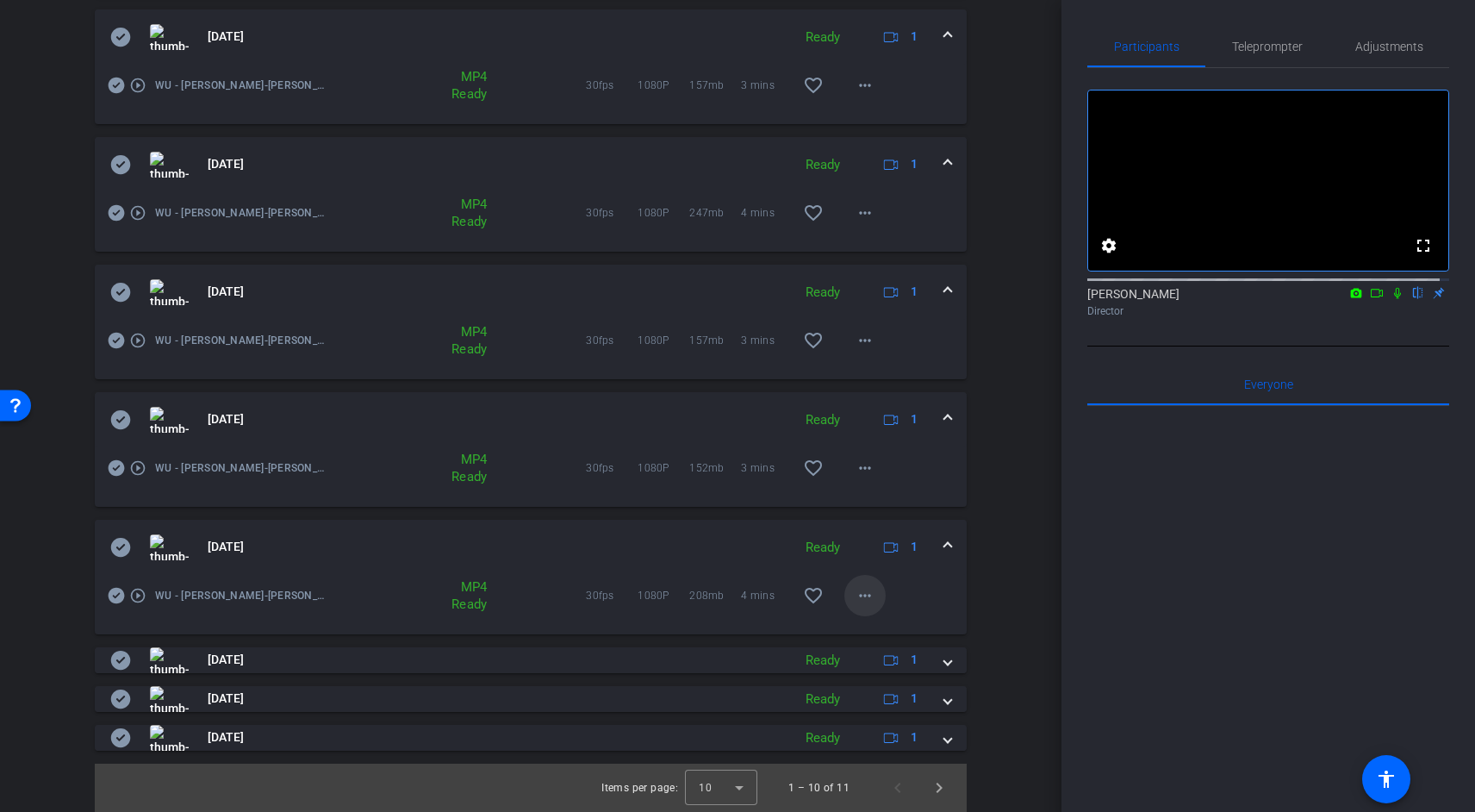
click at [857, 592] on mat-icon "more_horiz" at bounding box center [865, 595] width 21 height 21
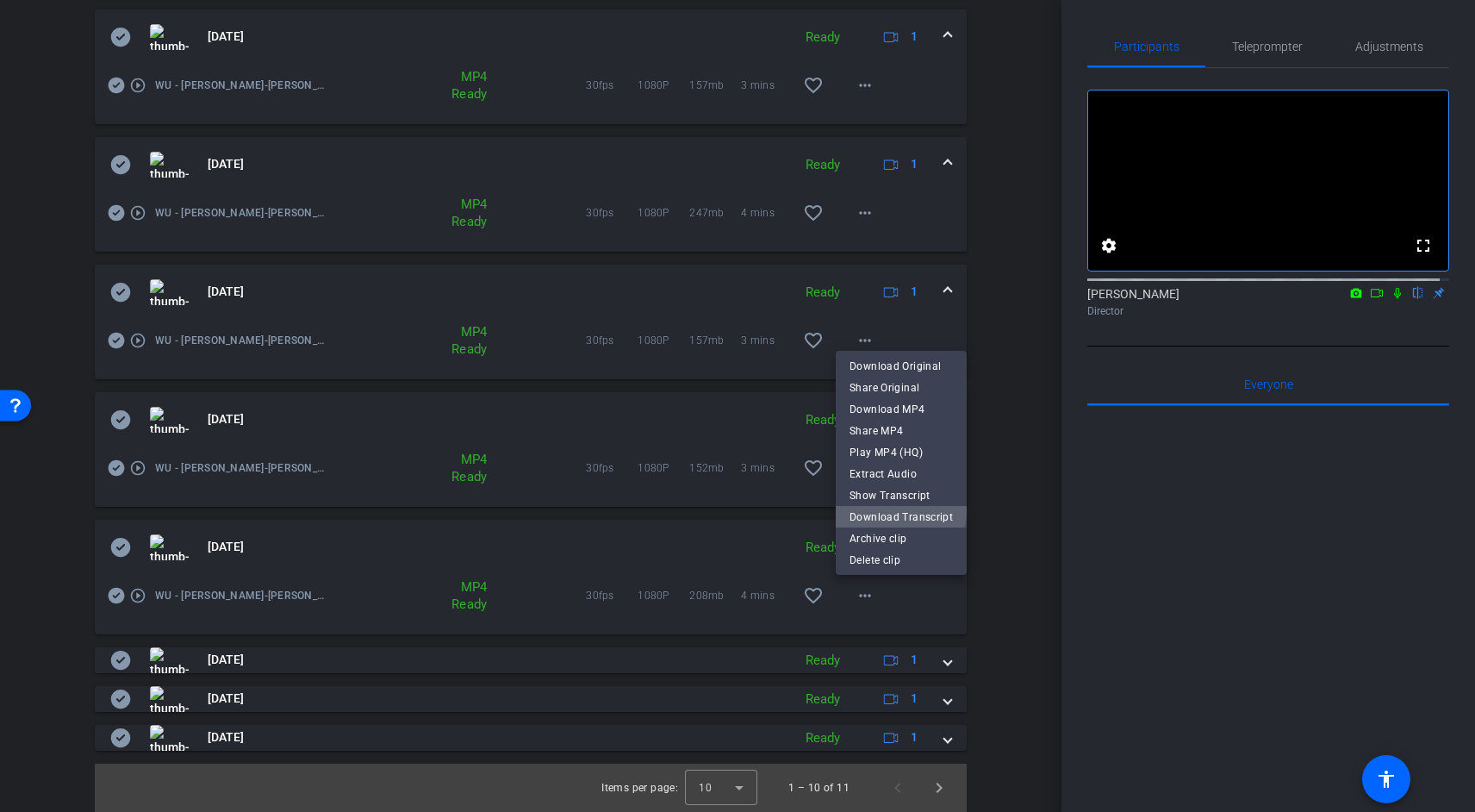
click at [900, 510] on span "Download Transcript" at bounding box center [901, 516] width 103 height 21
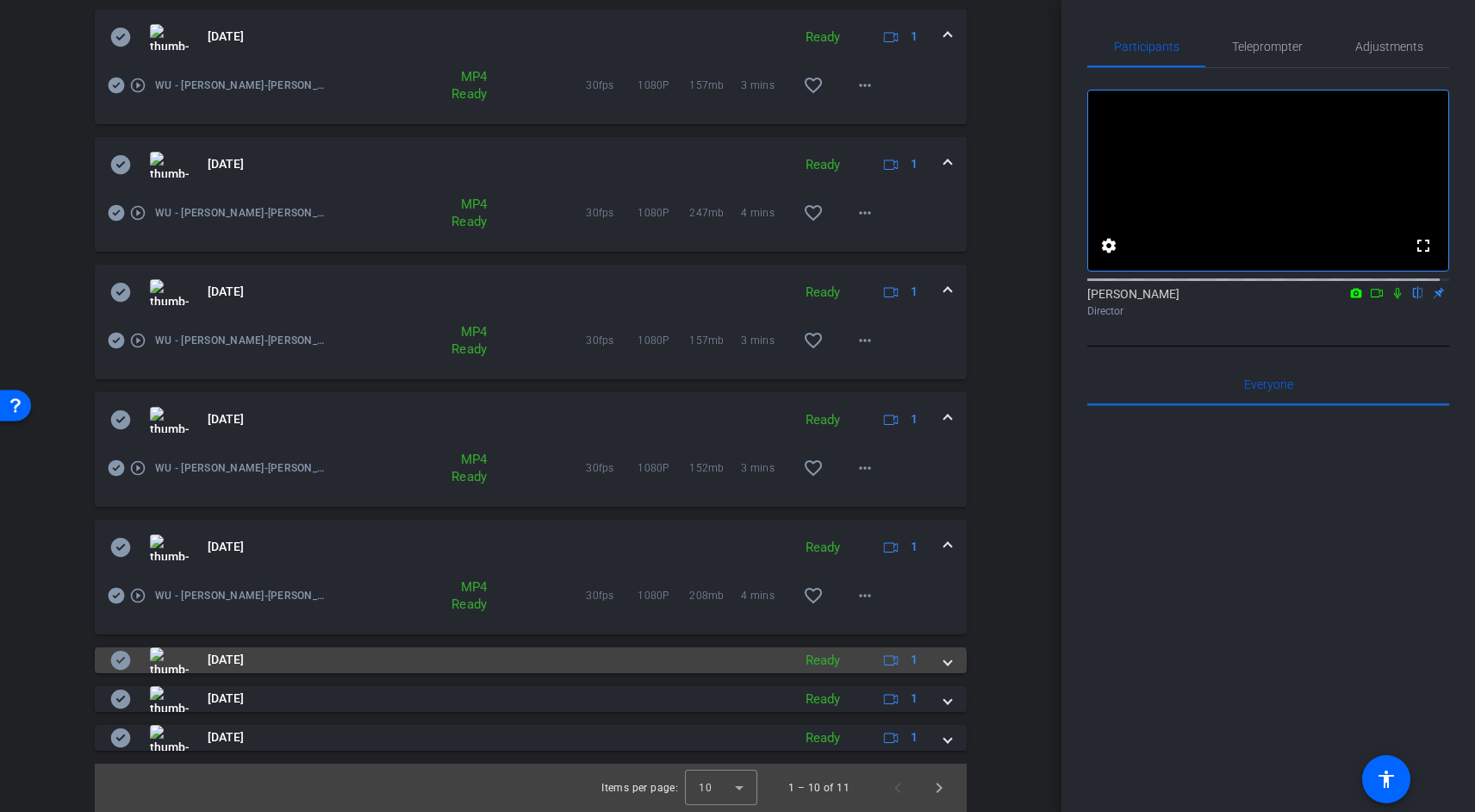
click at [839, 659] on mat-panel-description "Ready 1" at bounding box center [863, 659] width 134 height 26
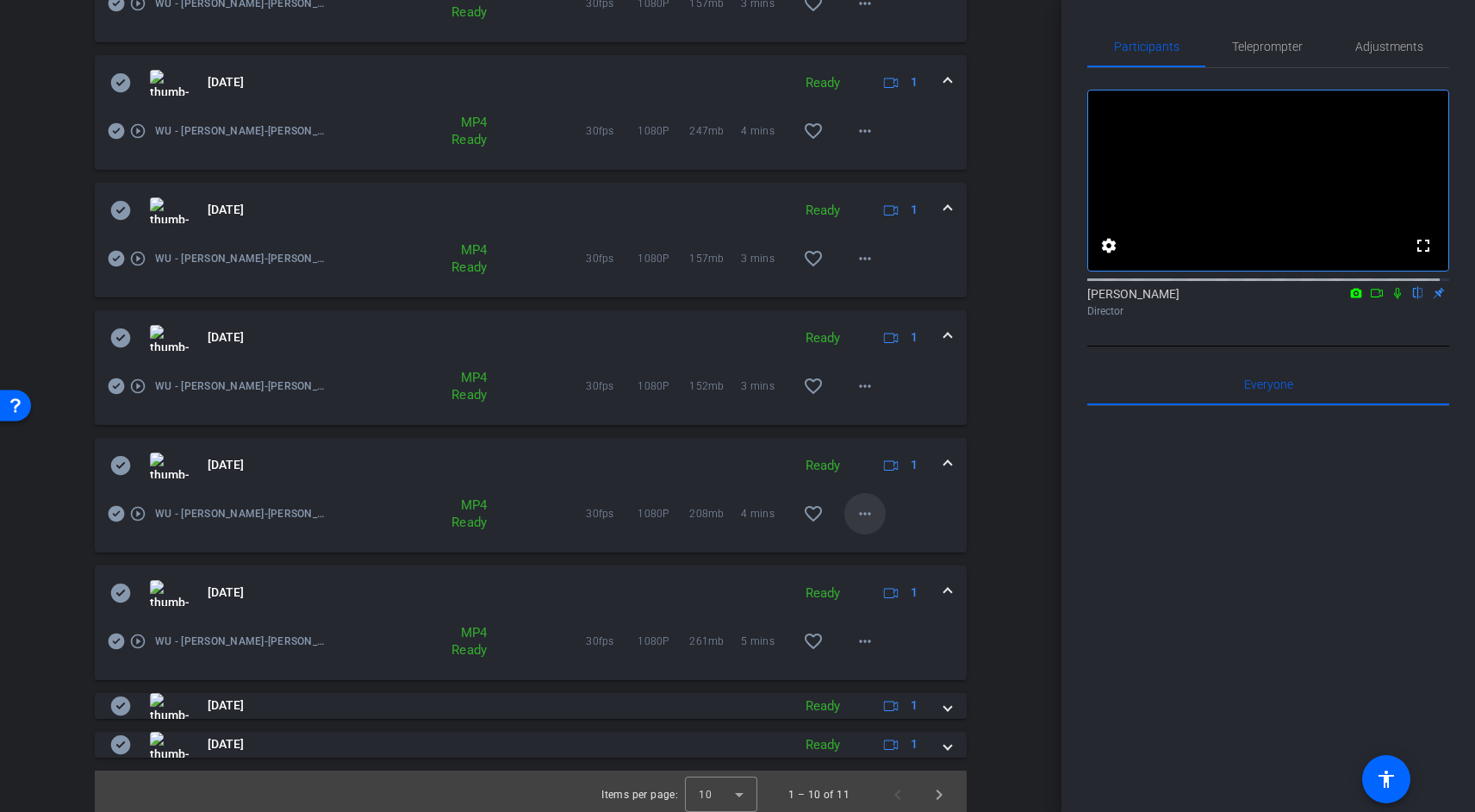
scroll to position [913, 0]
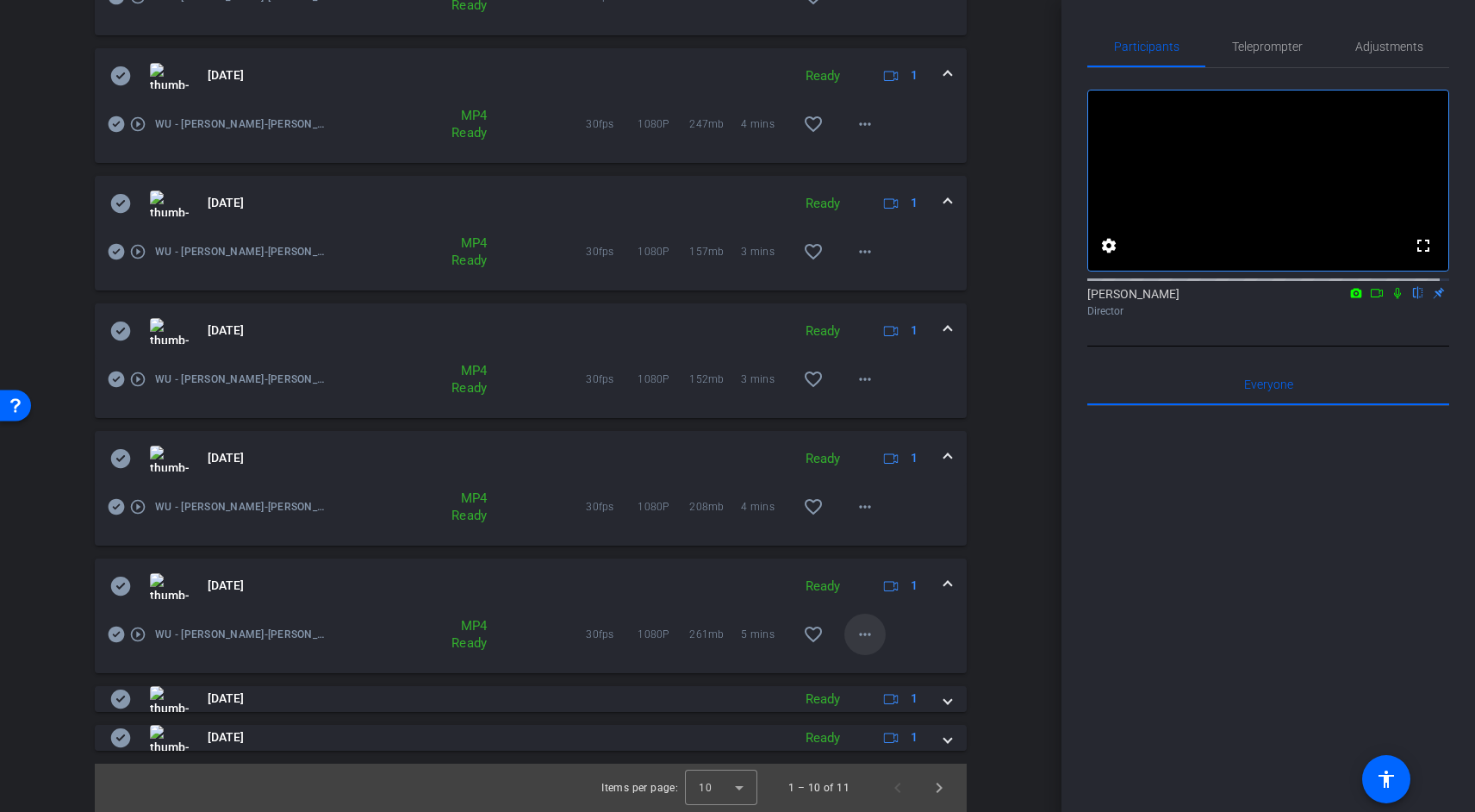
click at [862, 630] on mat-icon "more_horiz" at bounding box center [865, 633] width 21 height 21
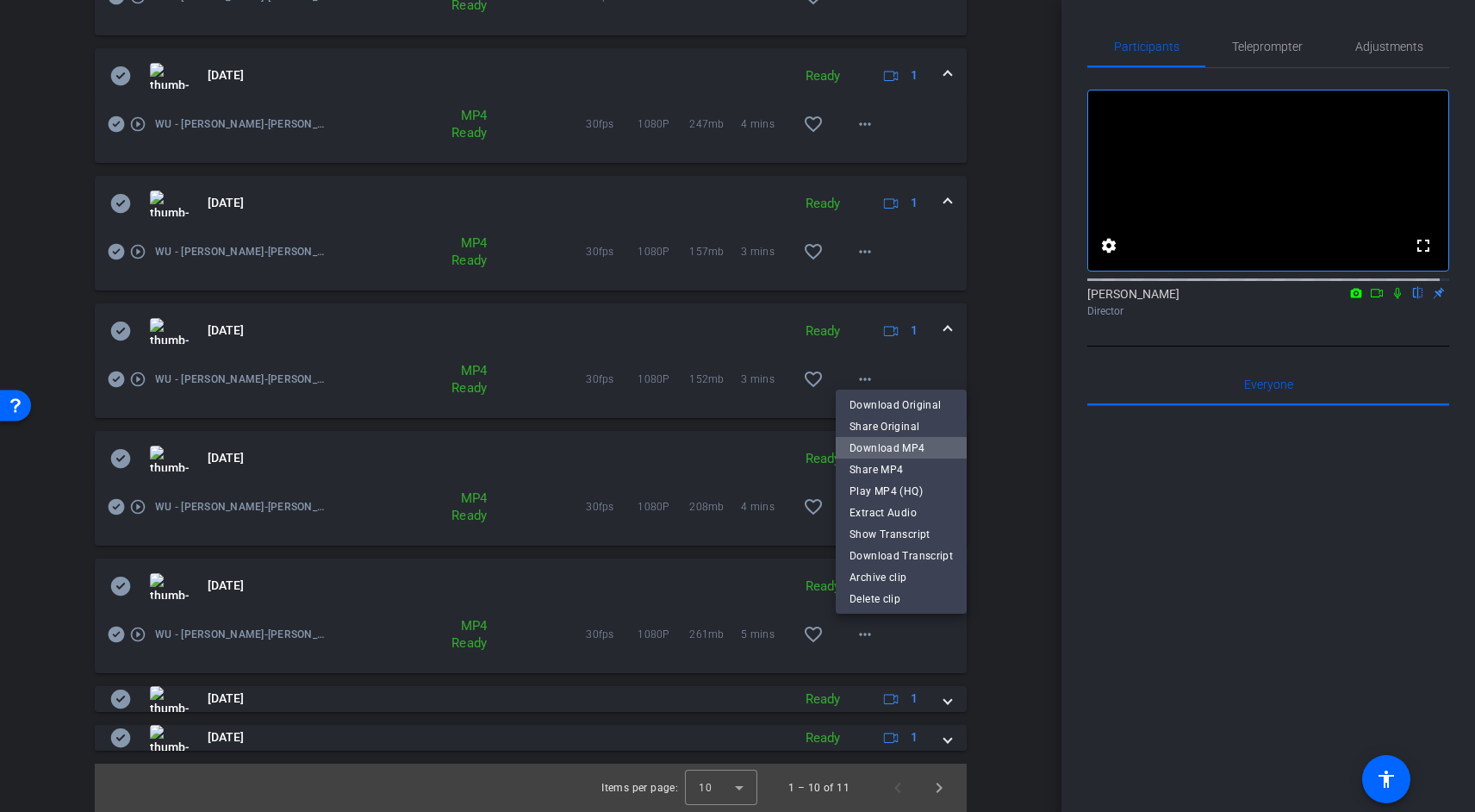
click at [906, 445] on span "Download MP4" at bounding box center [901, 447] width 103 height 21
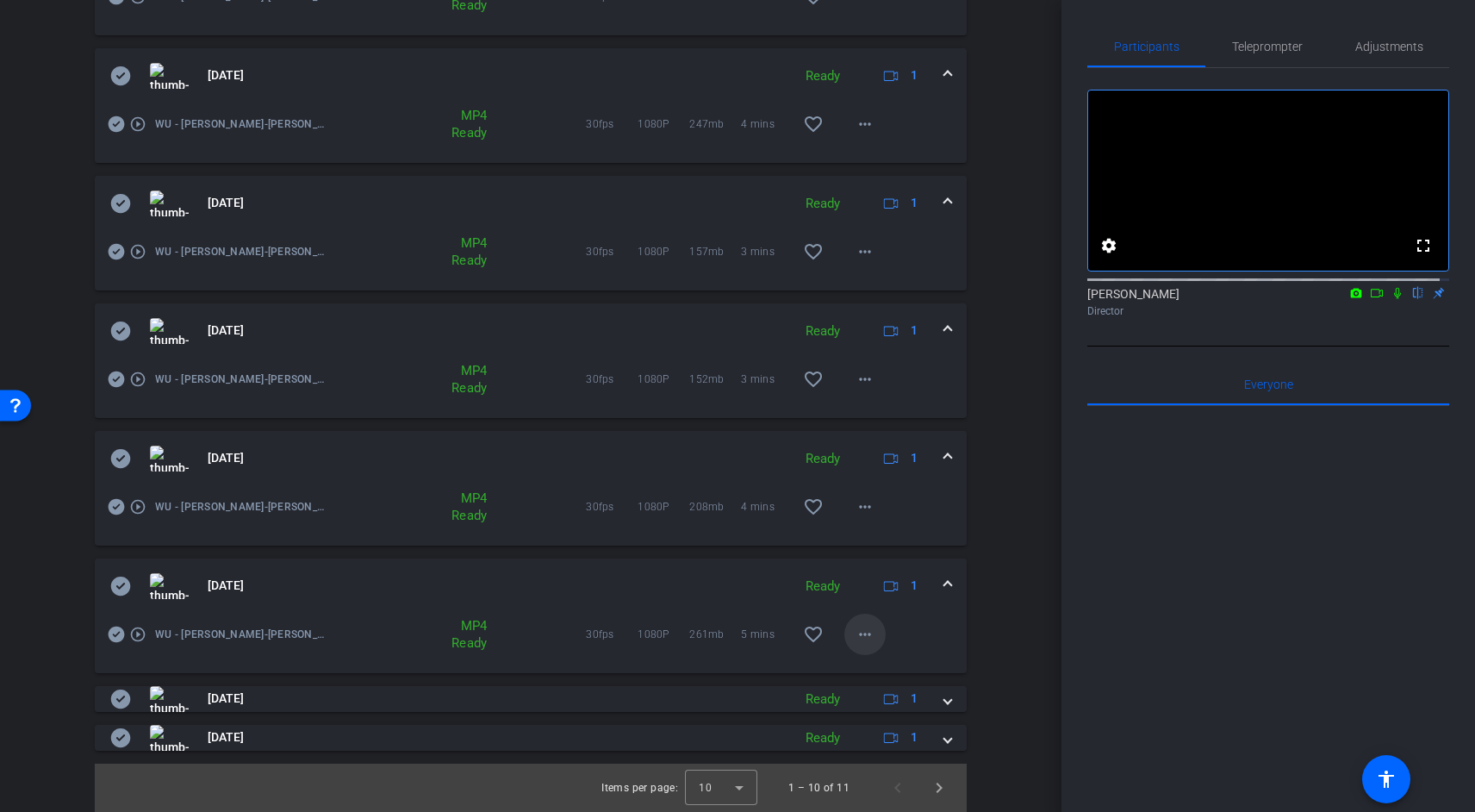
click at [857, 642] on mat-icon "more_horiz" at bounding box center [865, 633] width 21 height 21
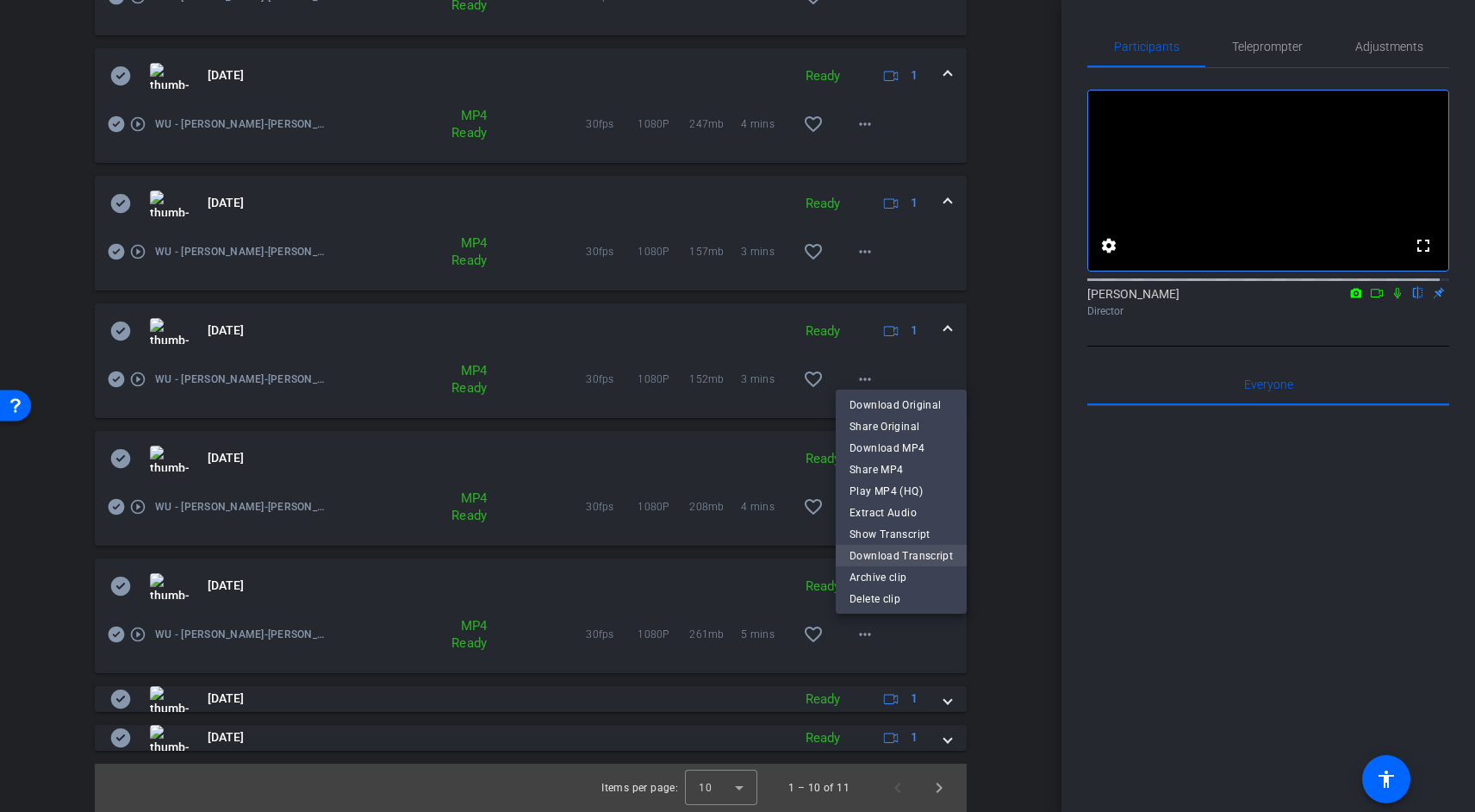
click at [877, 552] on span "Download Transcript" at bounding box center [901, 555] width 103 height 21
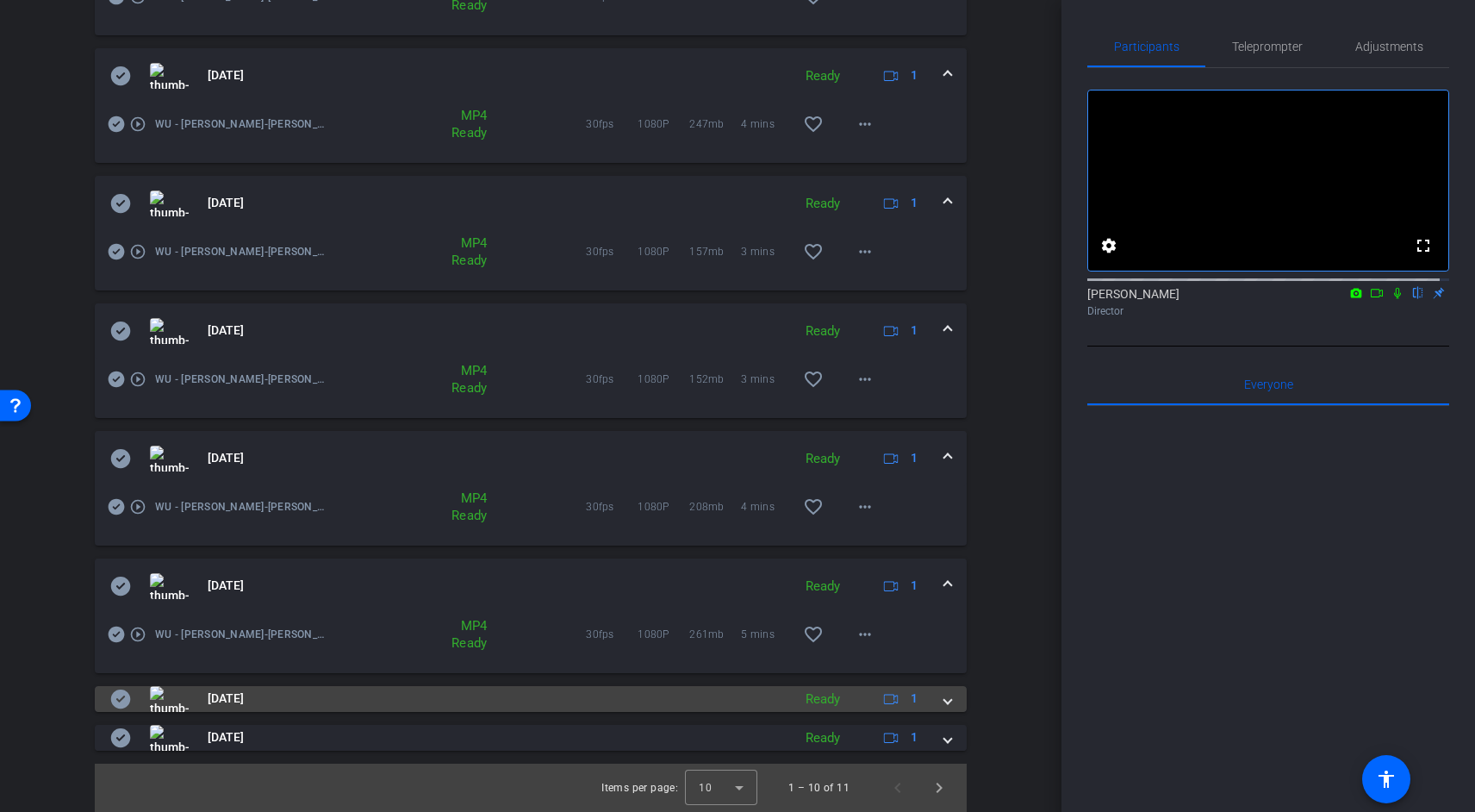
click at [815, 694] on div "Ready" at bounding box center [823, 699] width 52 height 20
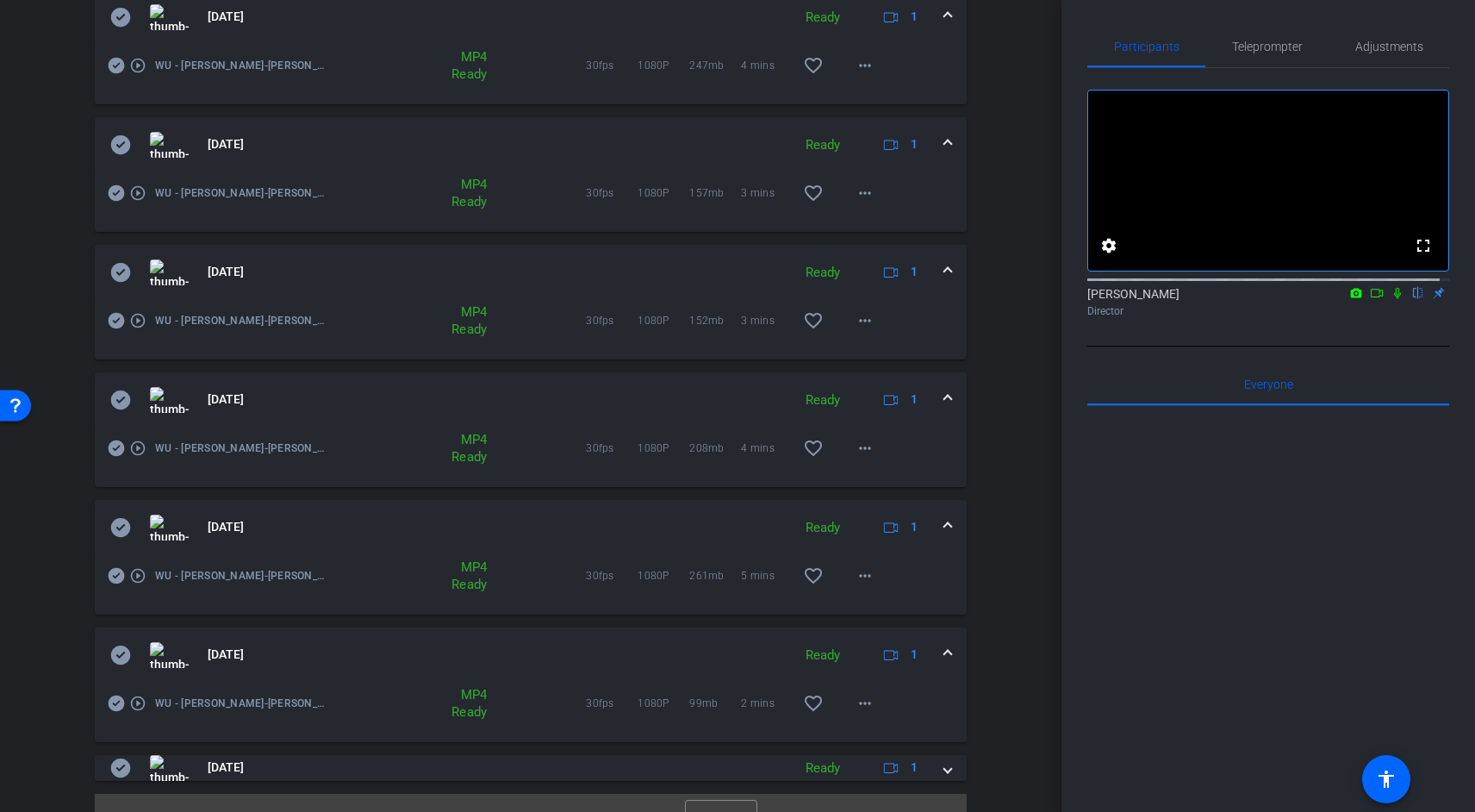
scroll to position [1002, 0]
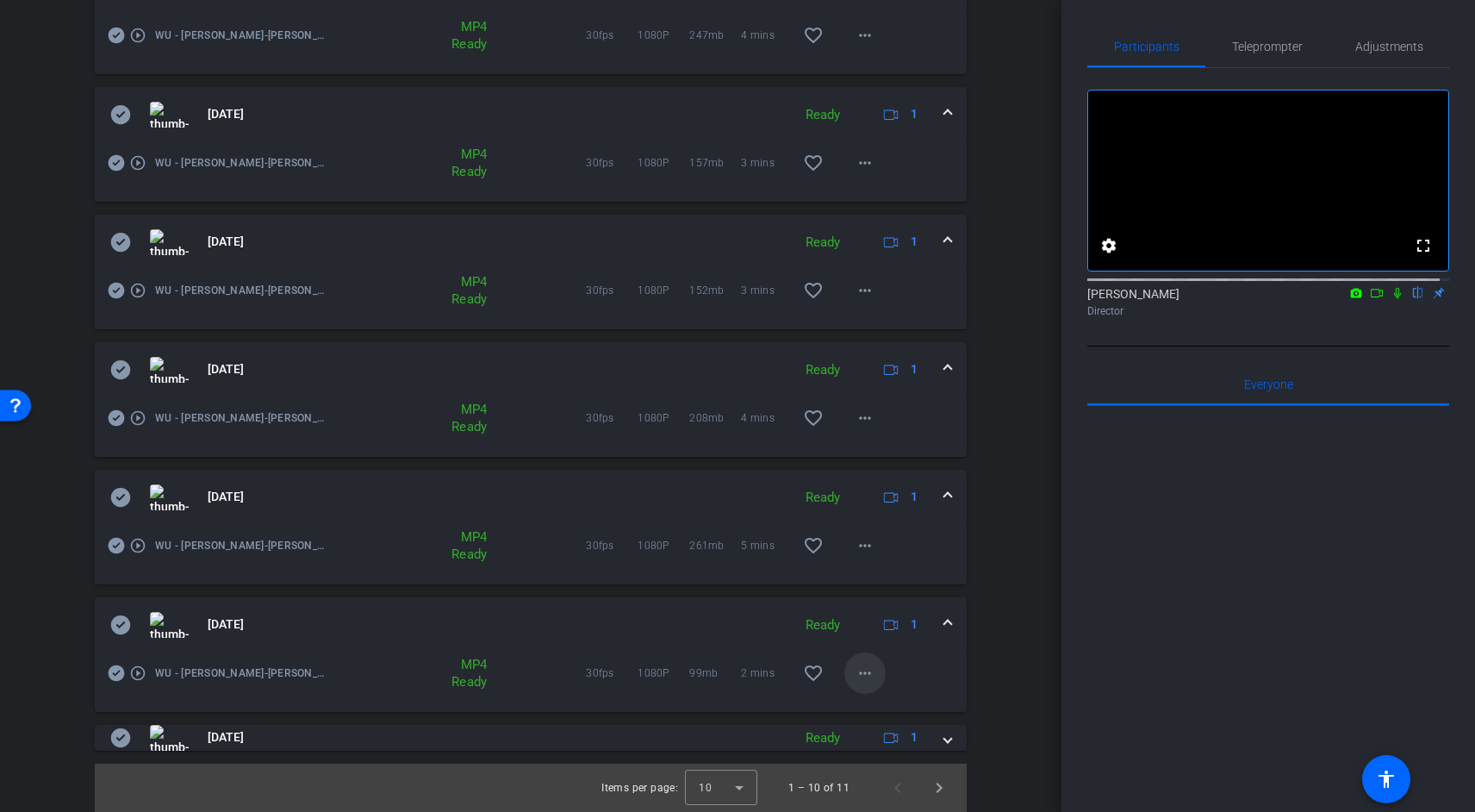
click at [865, 677] on mat-icon "more_horiz" at bounding box center [865, 673] width 21 height 21
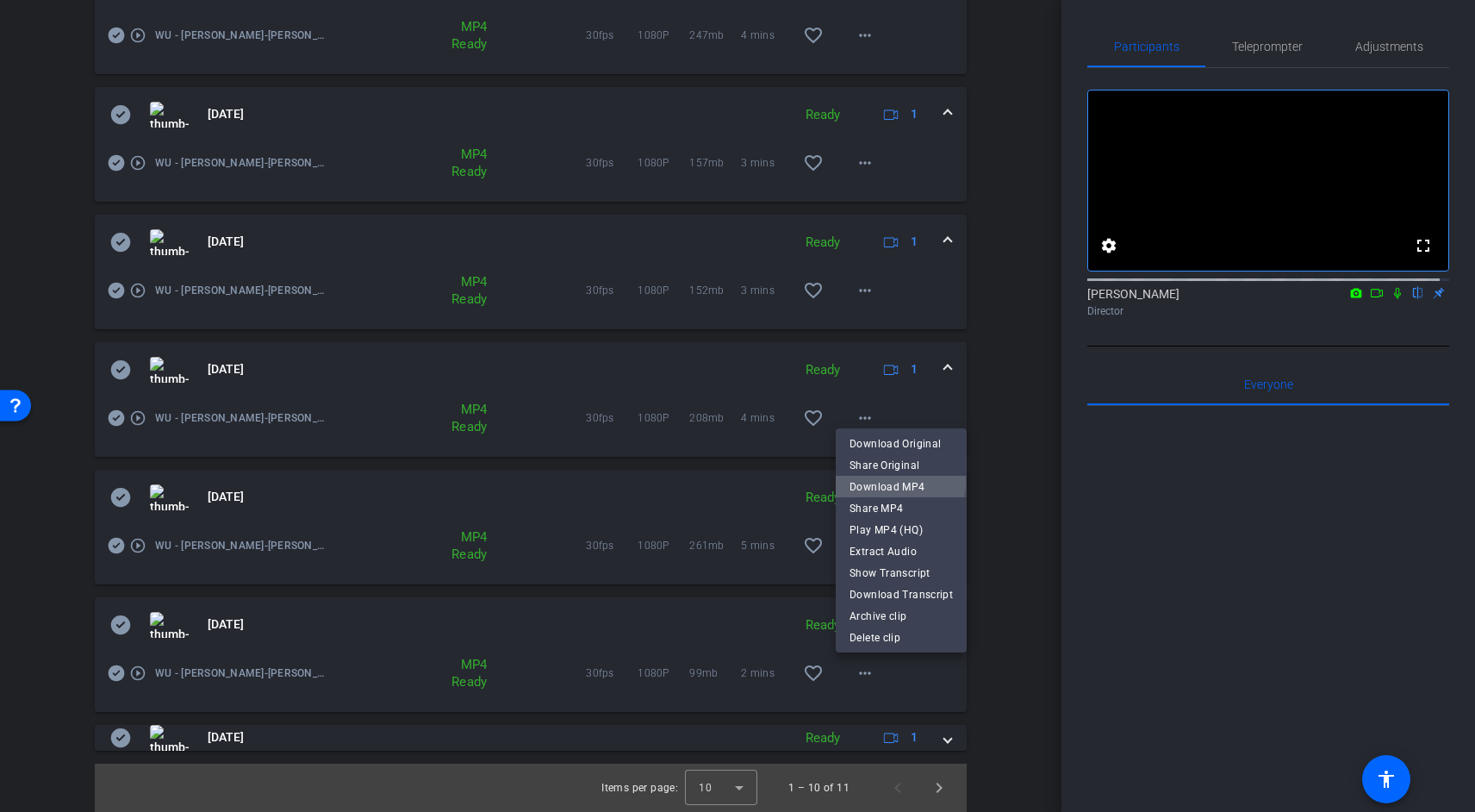
click at [899, 481] on span "Download MP4" at bounding box center [901, 486] width 103 height 21
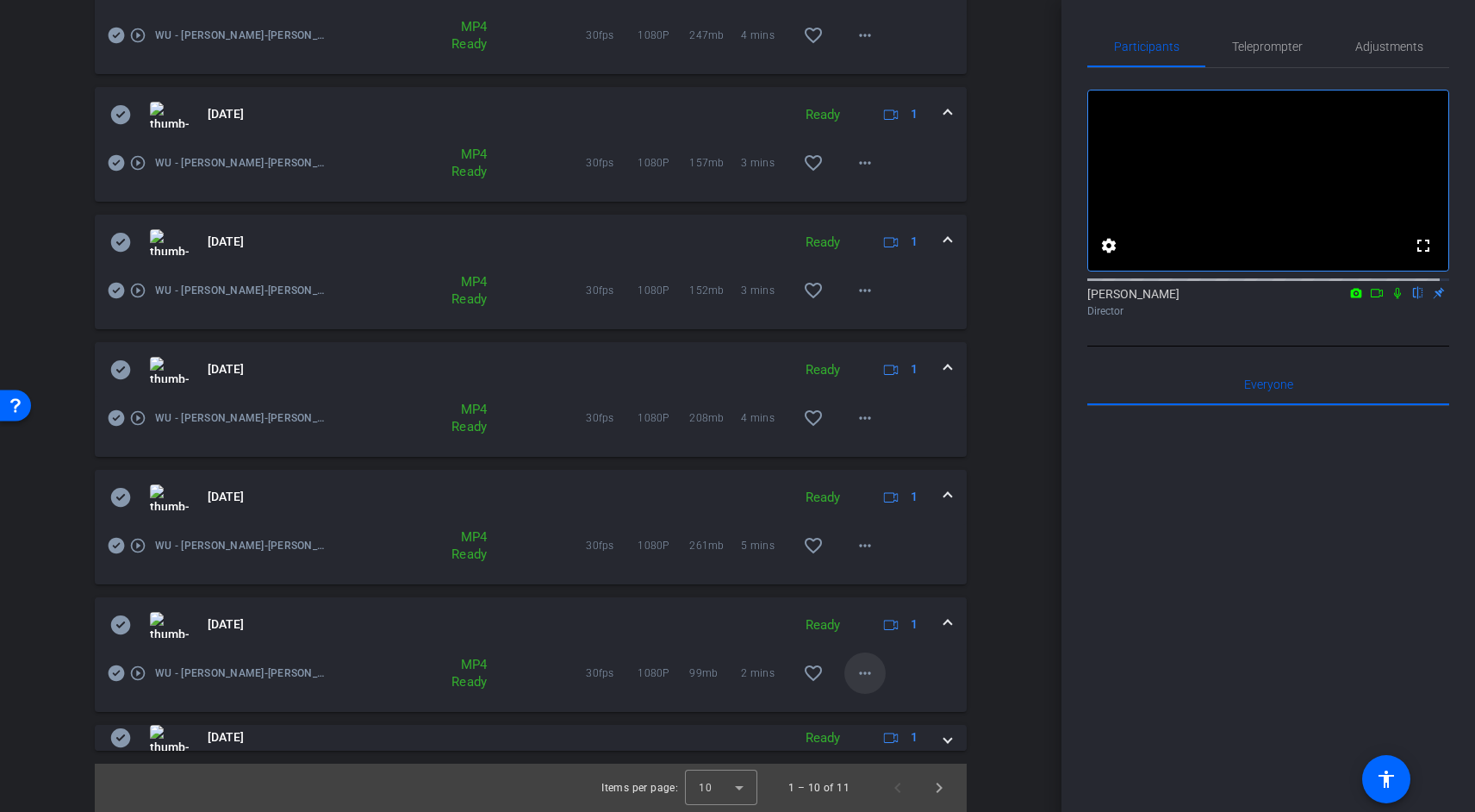
click at [856, 677] on mat-icon "more_horiz" at bounding box center [865, 673] width 21 height 21
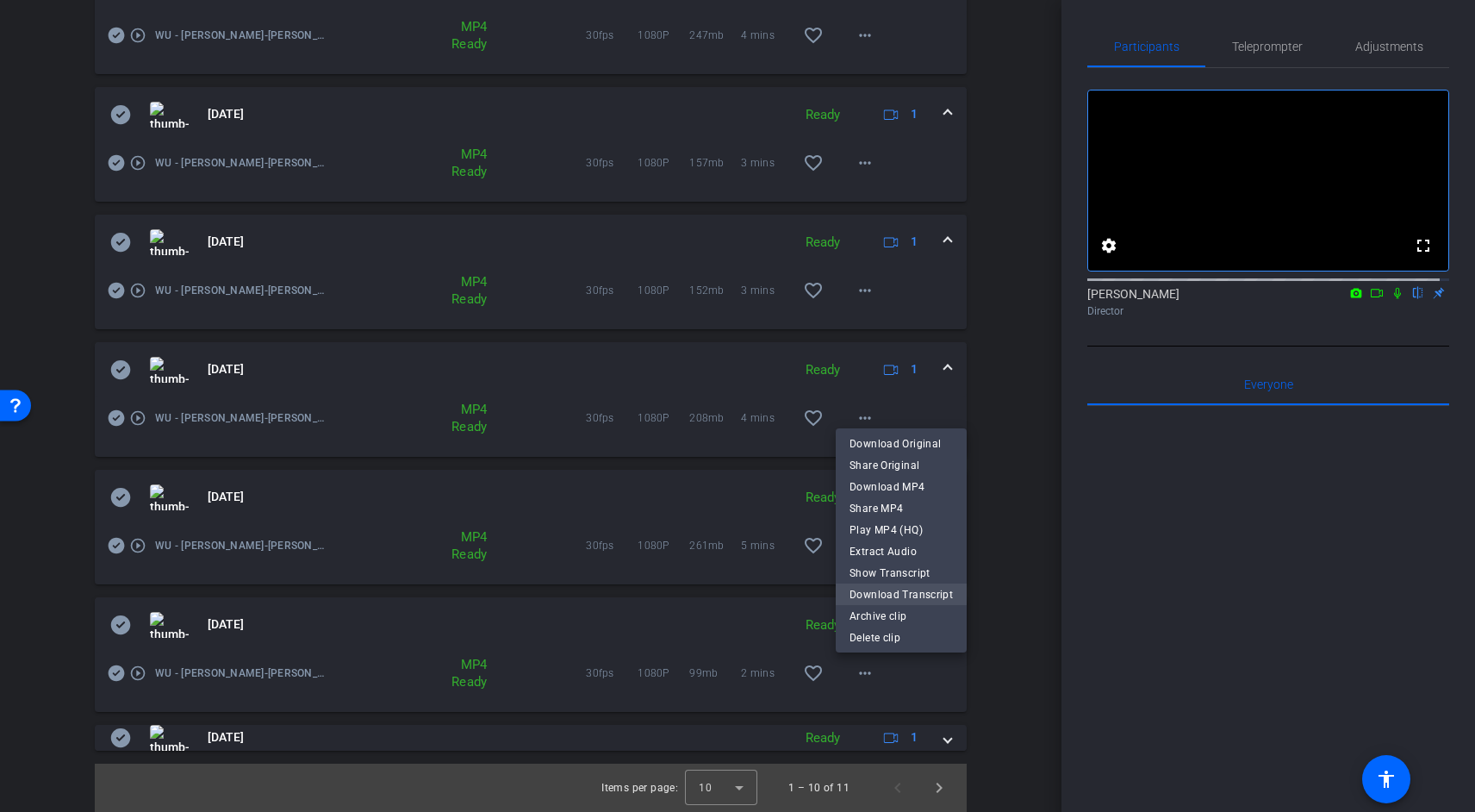
click at [910, 595] on span "Download Transcript" at bounding box center [901, 594] width 103 height 21
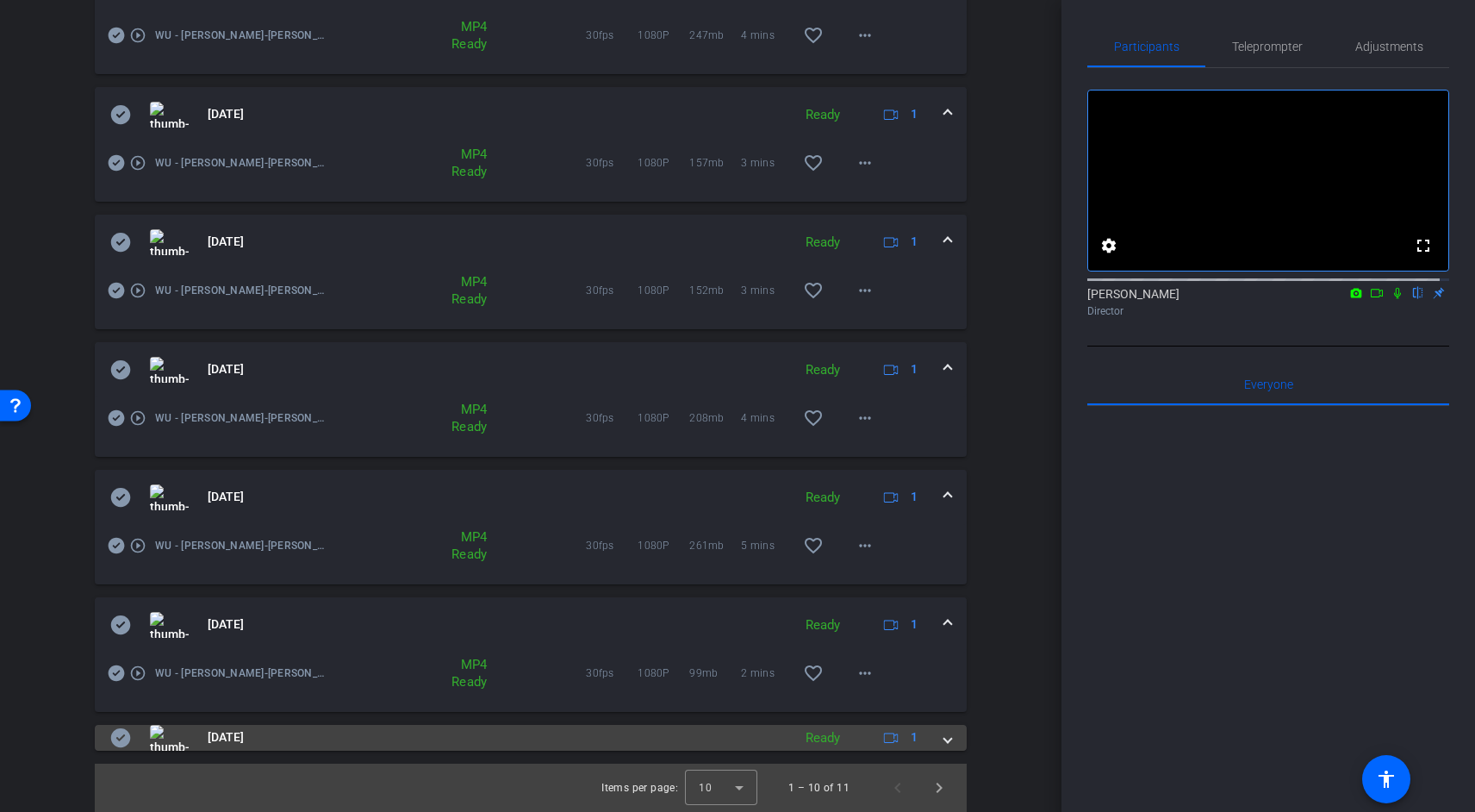
click at [835, 737] on div "Ready" at bounding box center [823, 738] width 52 height 20
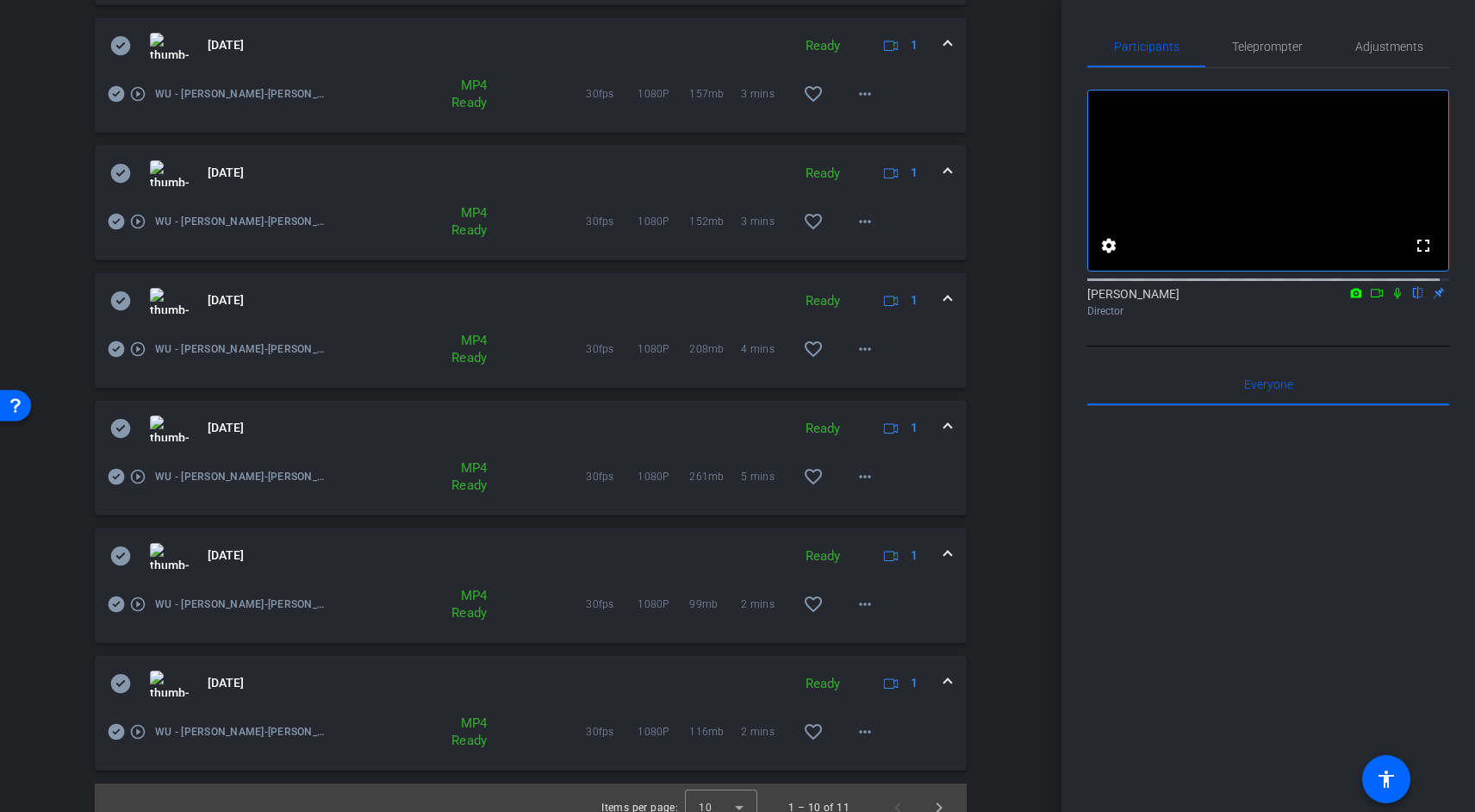
scroll to position [1090, 0]
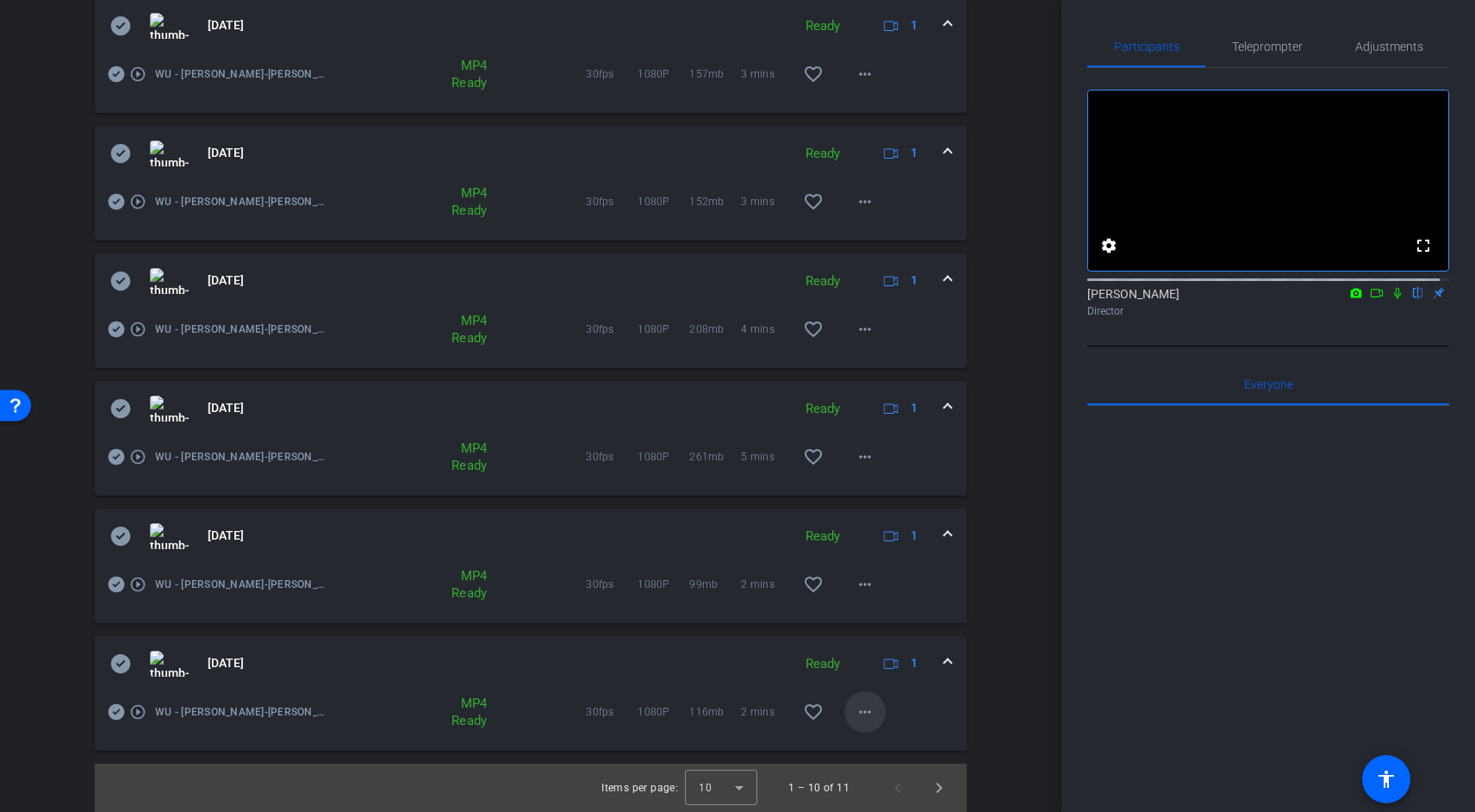
click at [863, 705] on mat-icon "more_horiz" at bounding box center [865, 711] width 21 height 21
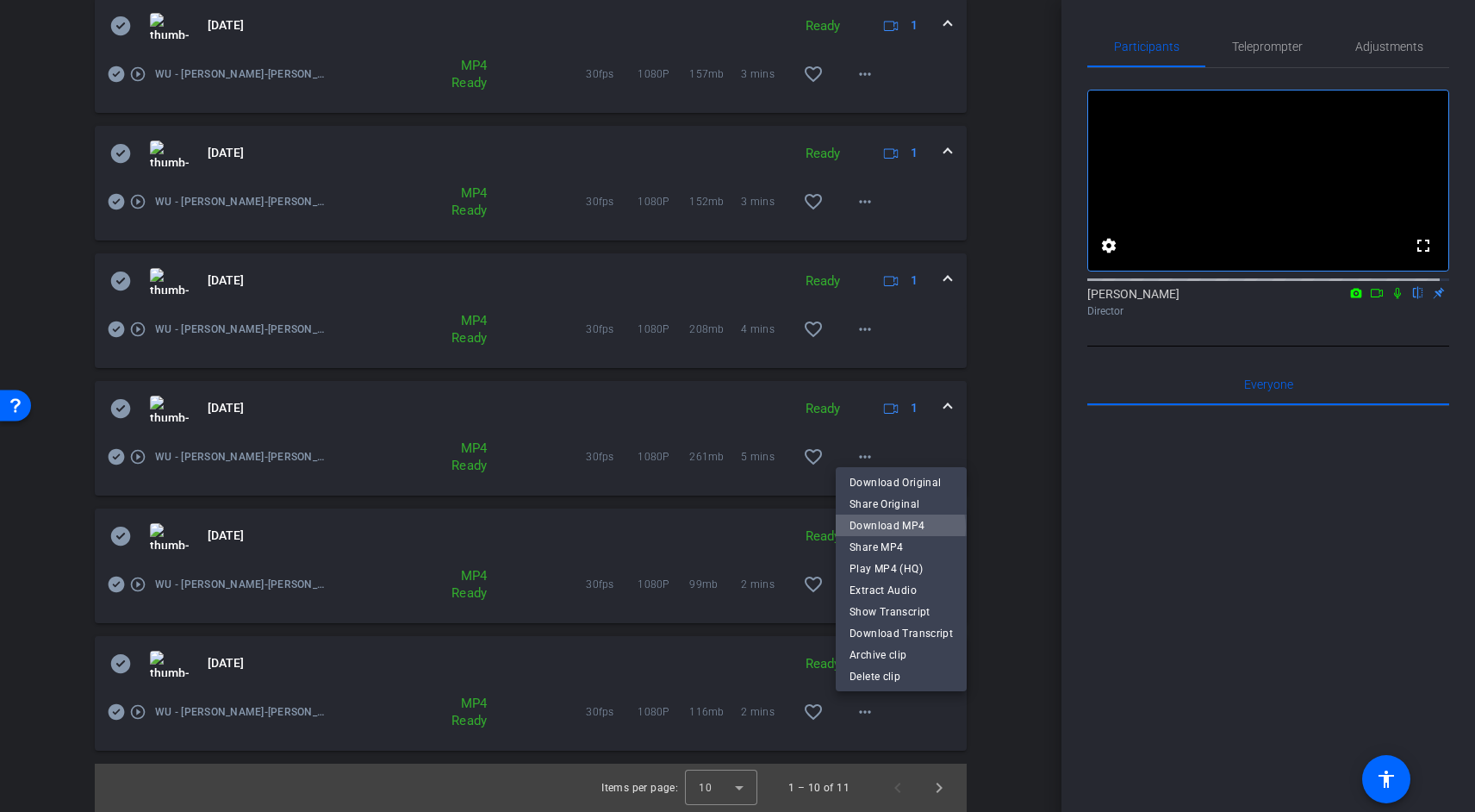
click at [898, 527] on span "Download MP4" at bounding box center [901, 525] width 103 height 21
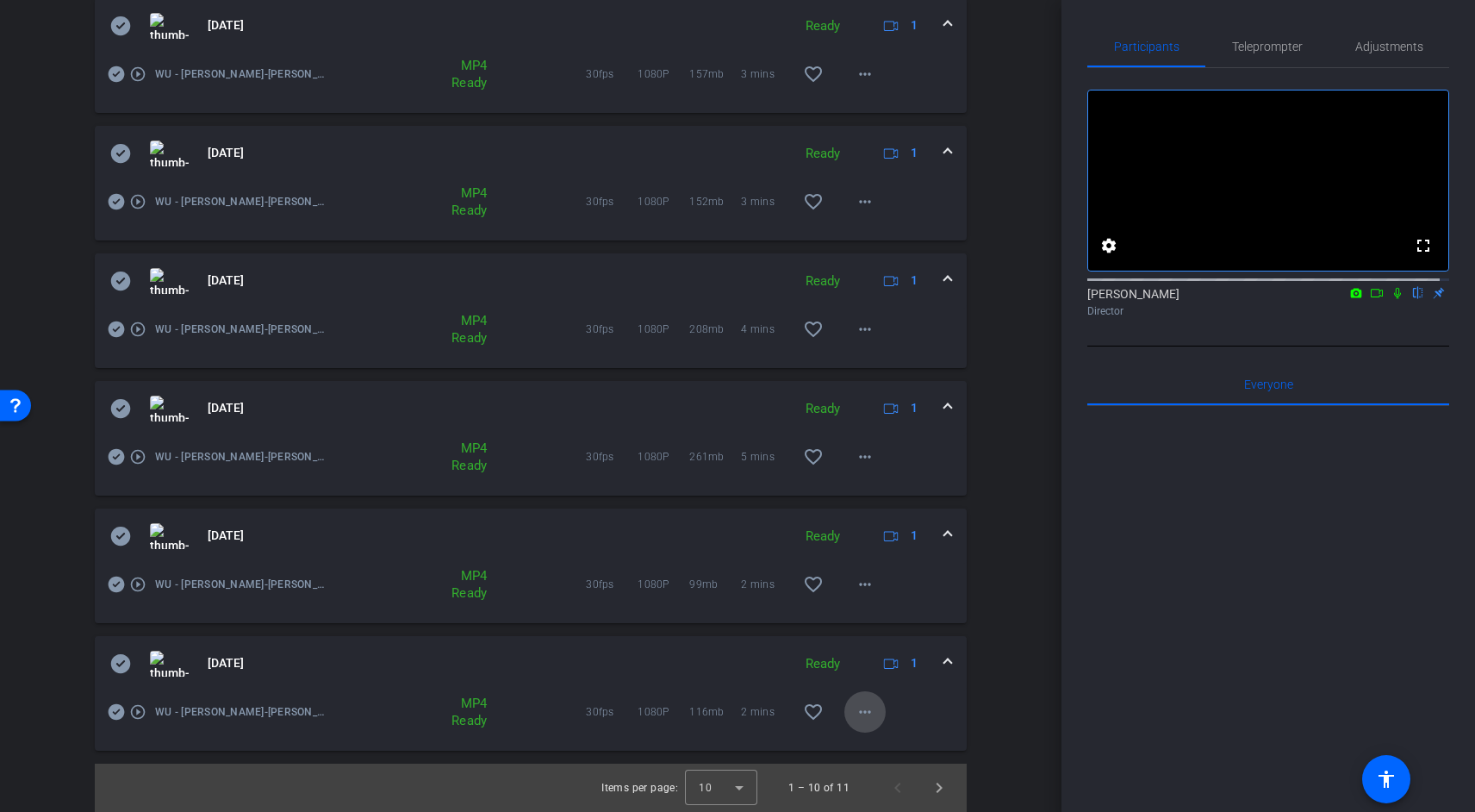
click at [856, 702] on mat-icon "more_horiz" at bounding box center [865, 711] width 21 height 21
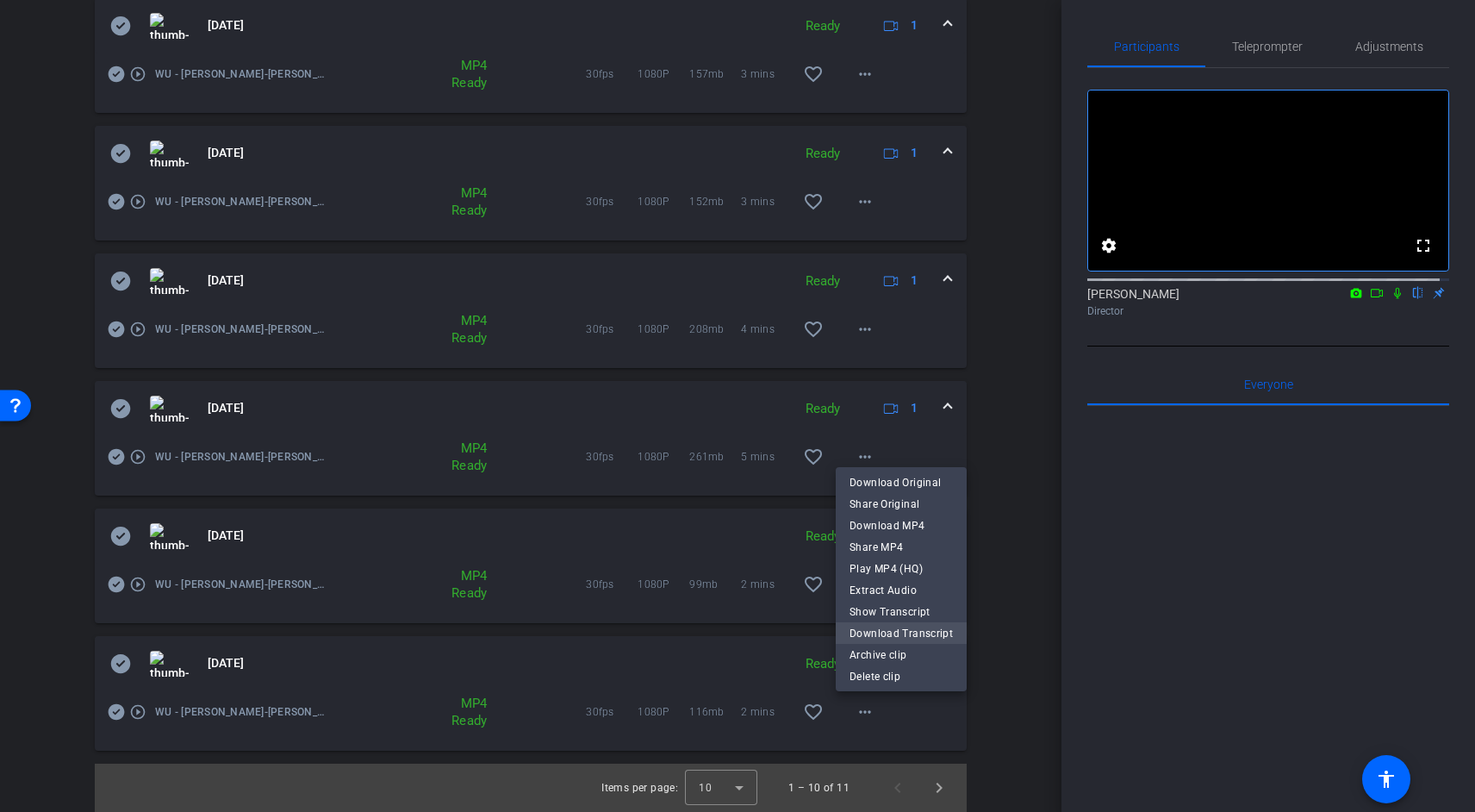
click at [902, 634] on span "Download Transcript" at bounding box center [901, 633] width 103 height 21
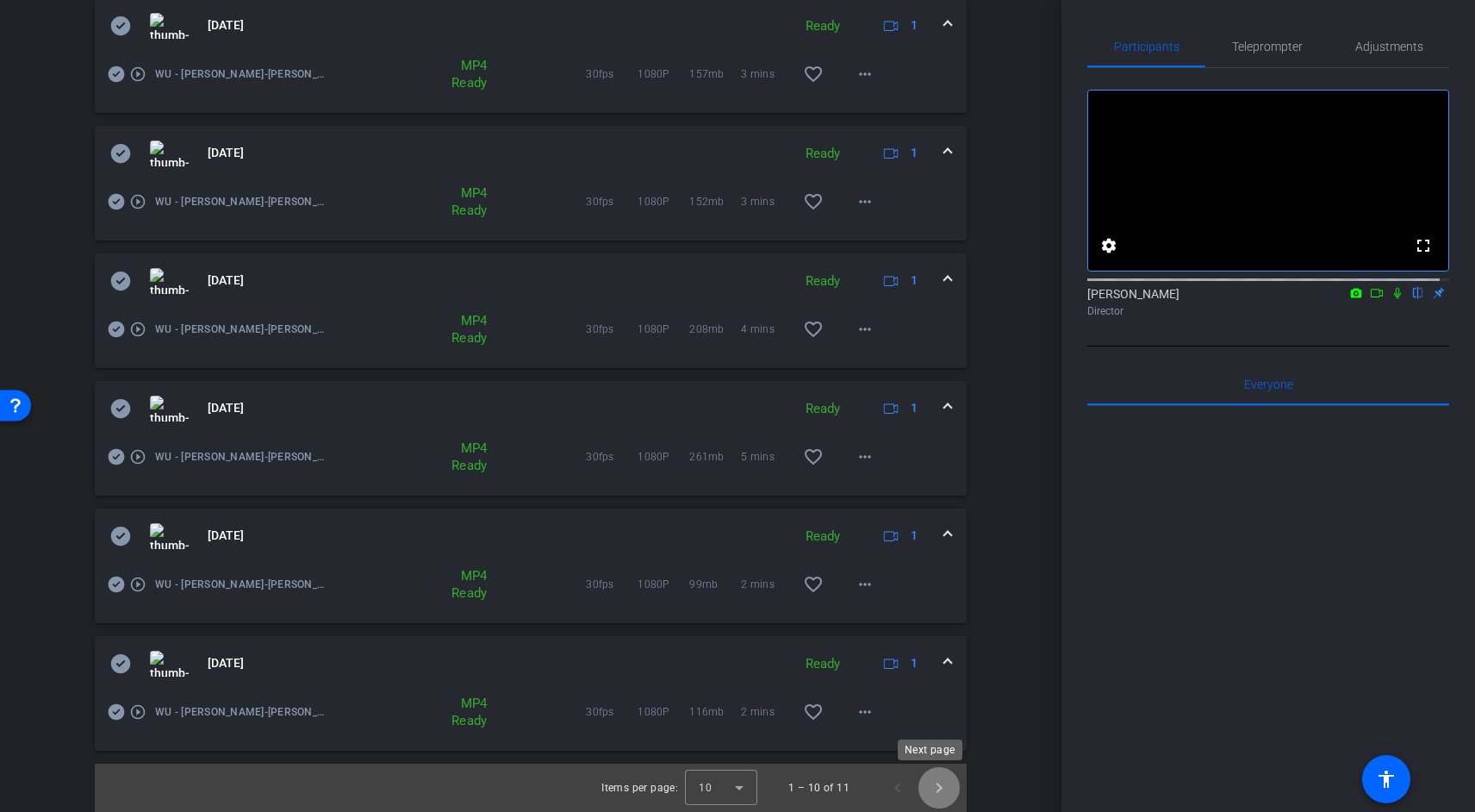
click at [937, 751] on span "Next page" at bounding box center [940, 788] width 41 height 41
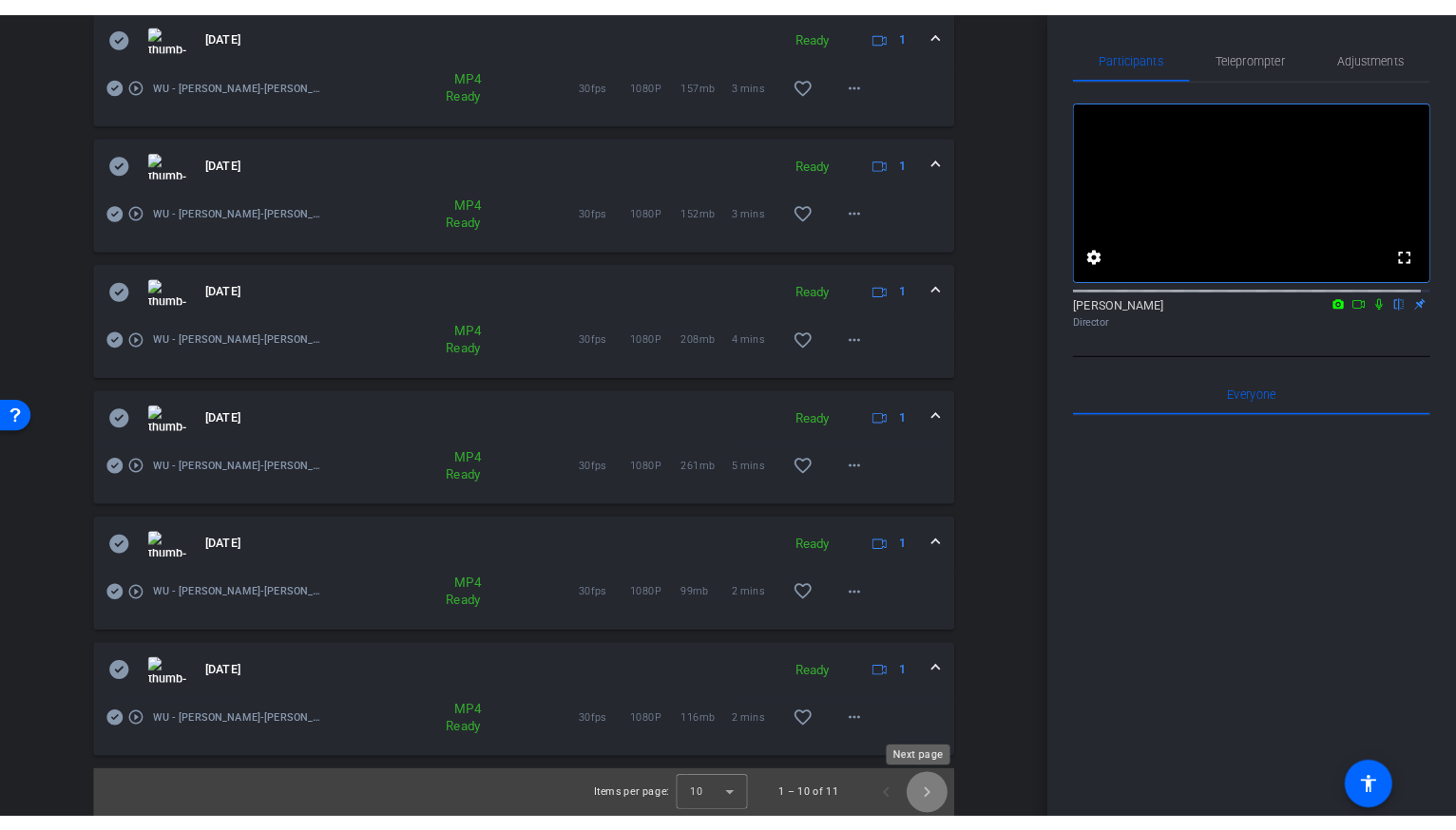
scroll to position [0, 0]
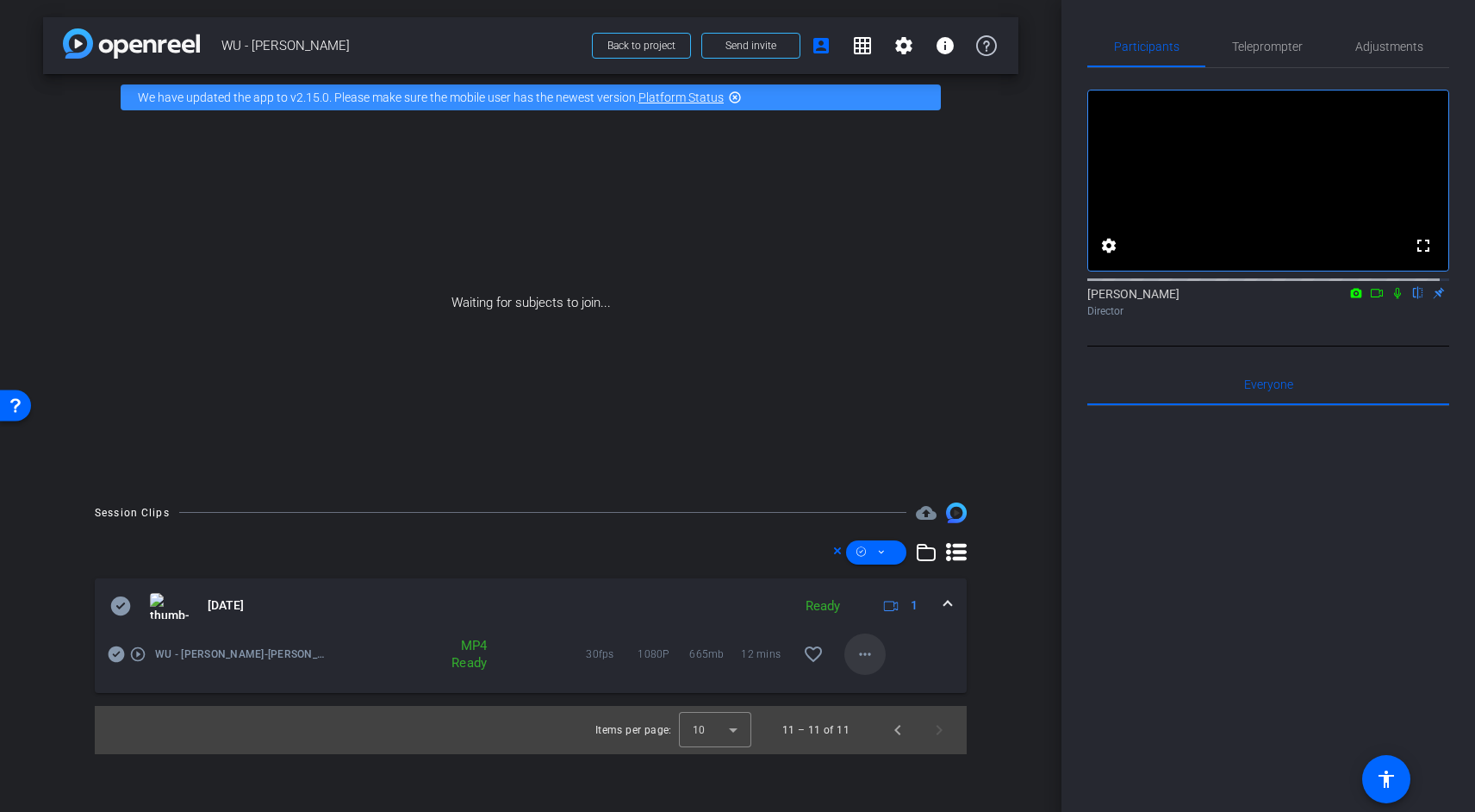
click at [861, 664] on mat-icon "more_horiz" at bounding box center [865, 654] width 21 height 21
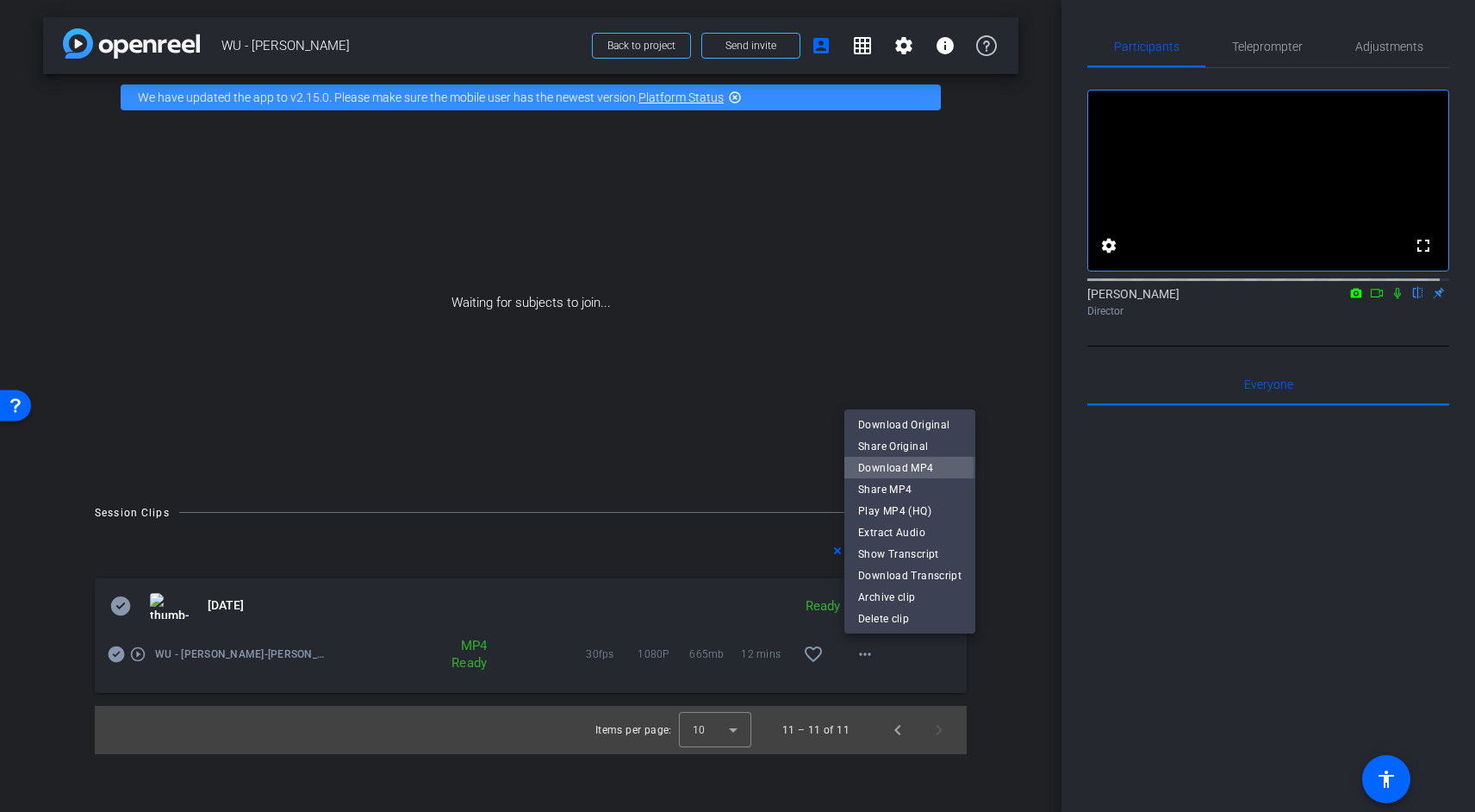
click at [886, 468] on span "Download MP4" at bounding box center [909, 467] width 103 height 21
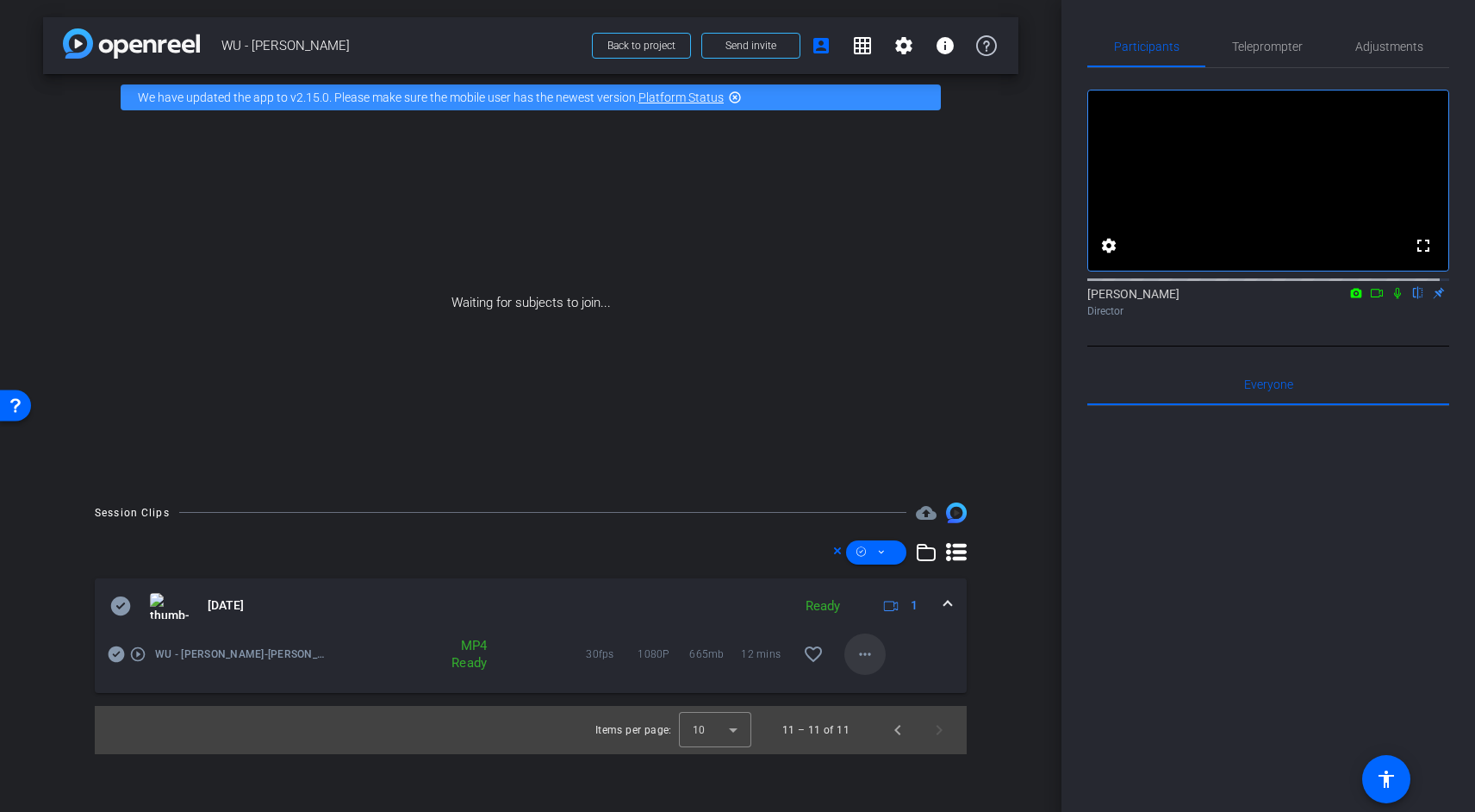
click at [875, 655] on mat-icon "more_horiz" at bounding box center [865, 654] width 21 height 21
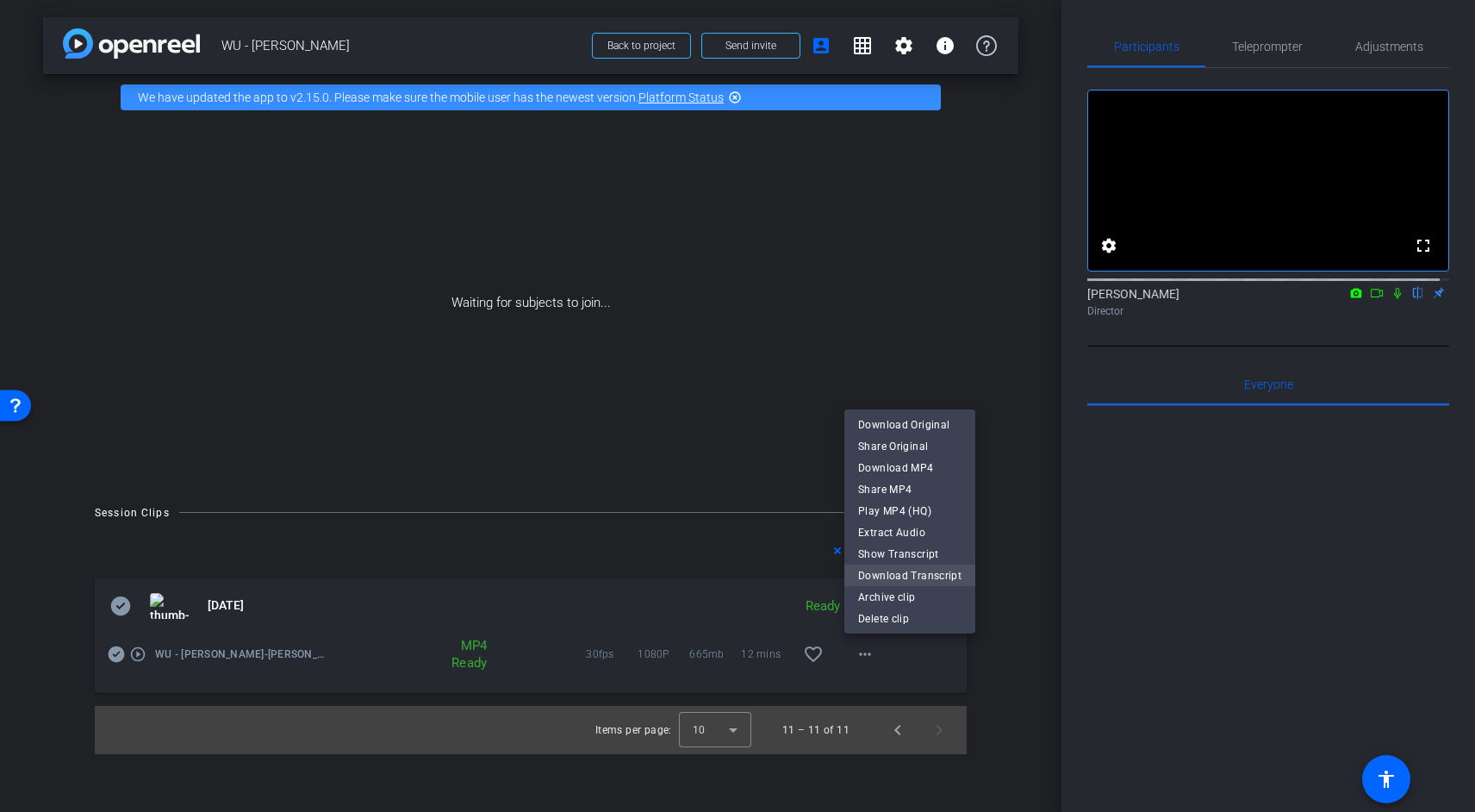
click at [905, 583] on span "Download Transcript" at bounding box center [909, 575] width 103 height 21
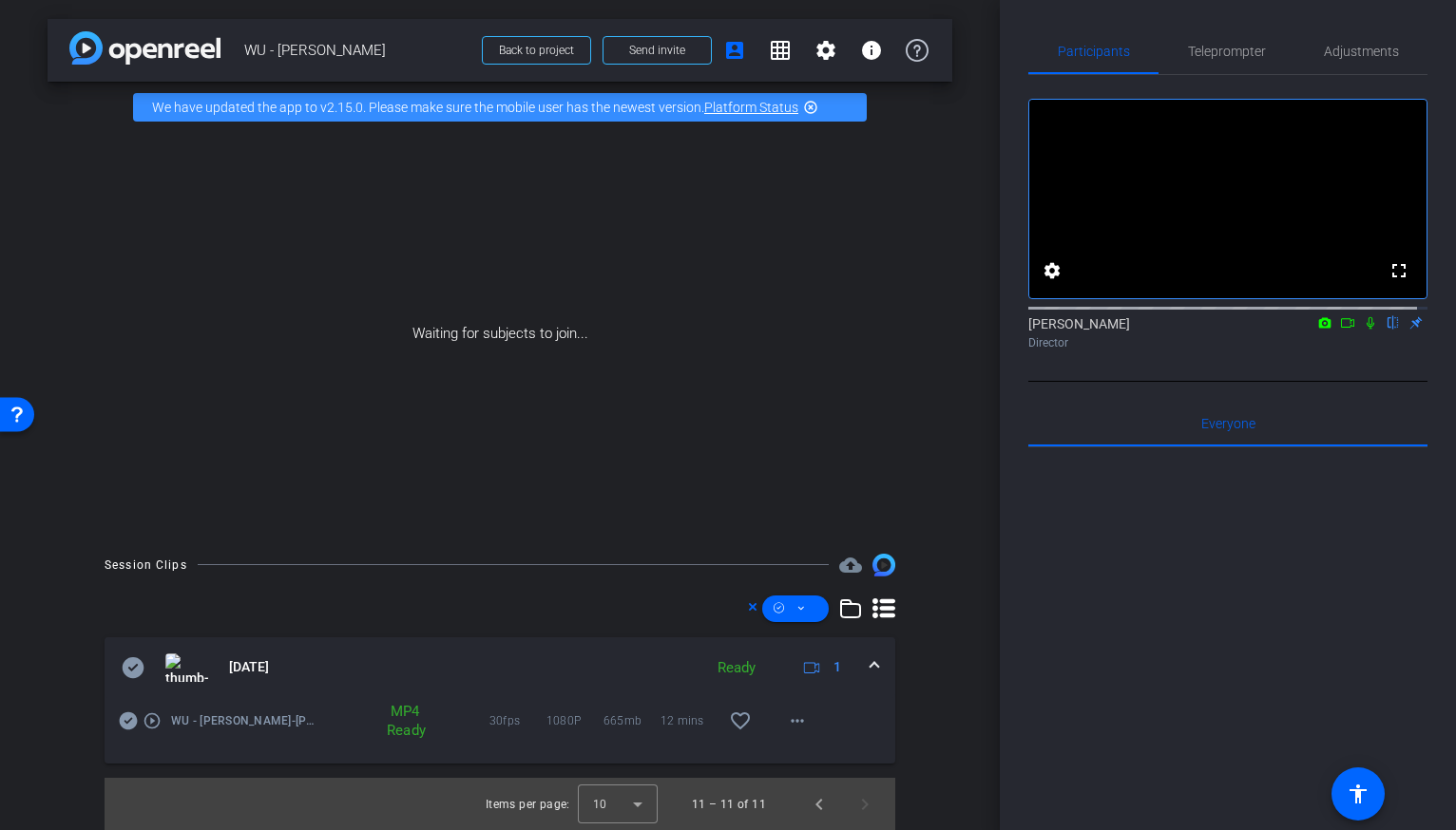
scroll to position [1, 0]
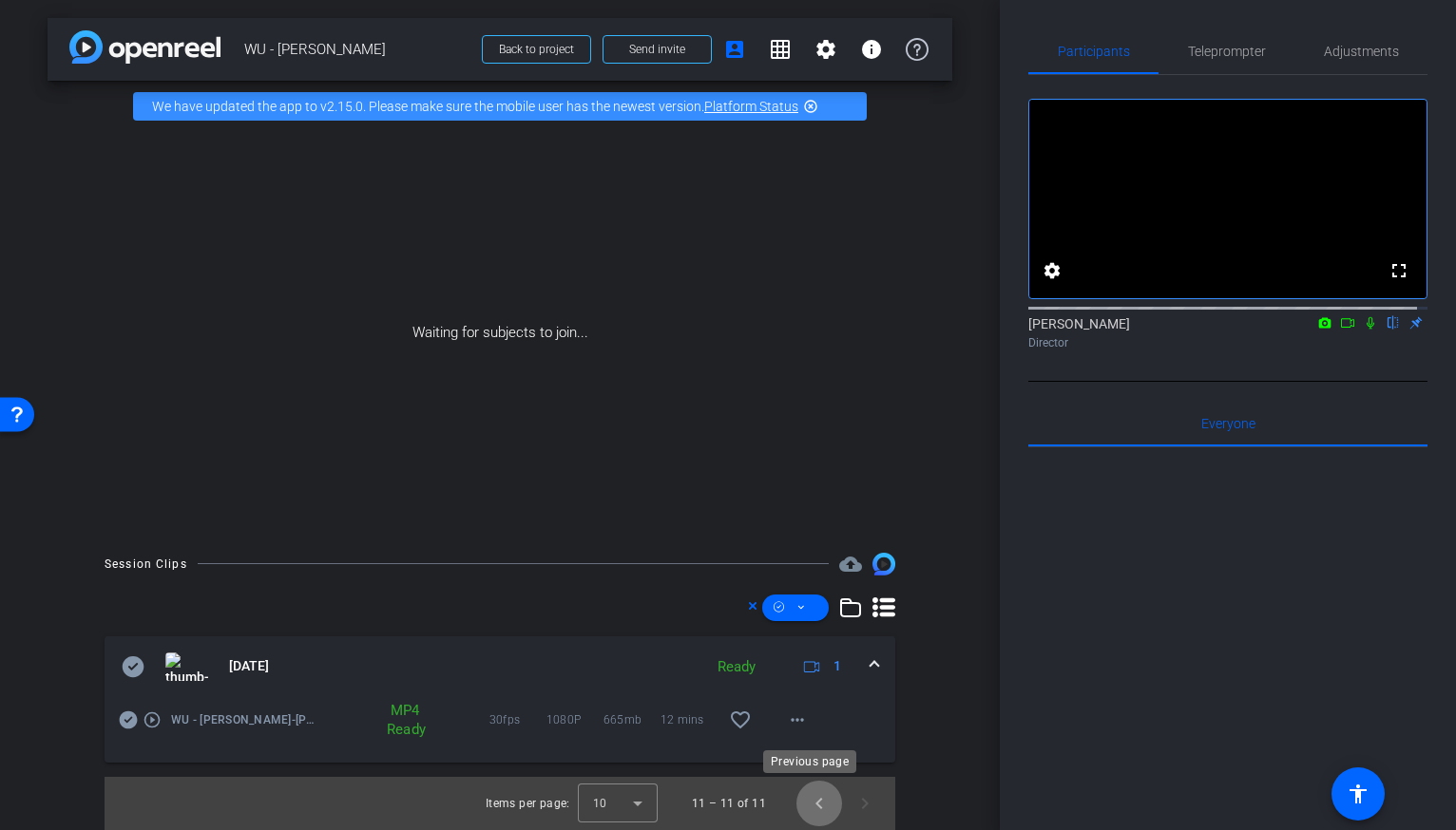
click at [819, 812] on span "Previous page" at bounding box center [819, 803] width 46 height 46
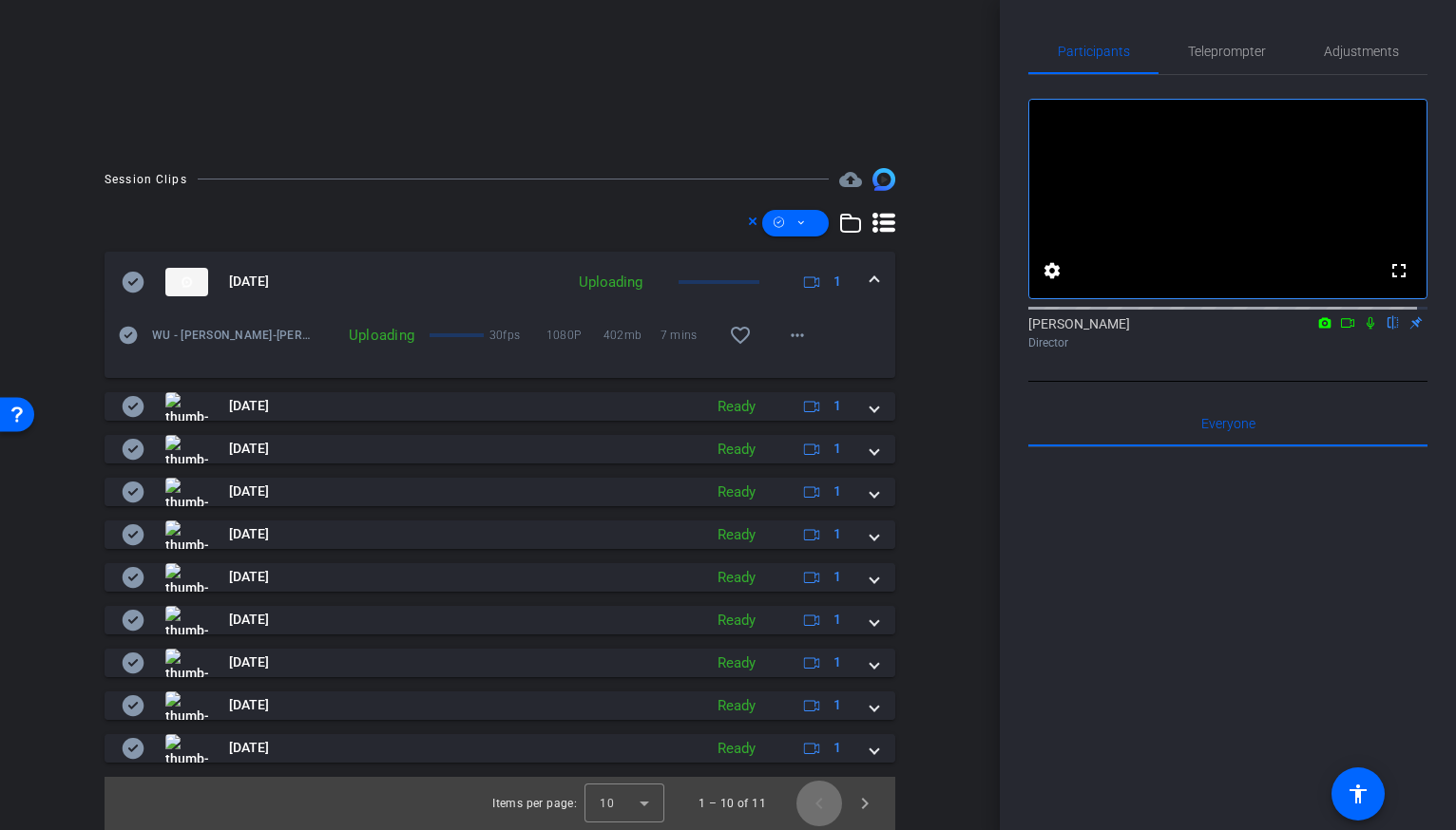
scroll to position [382, 0]
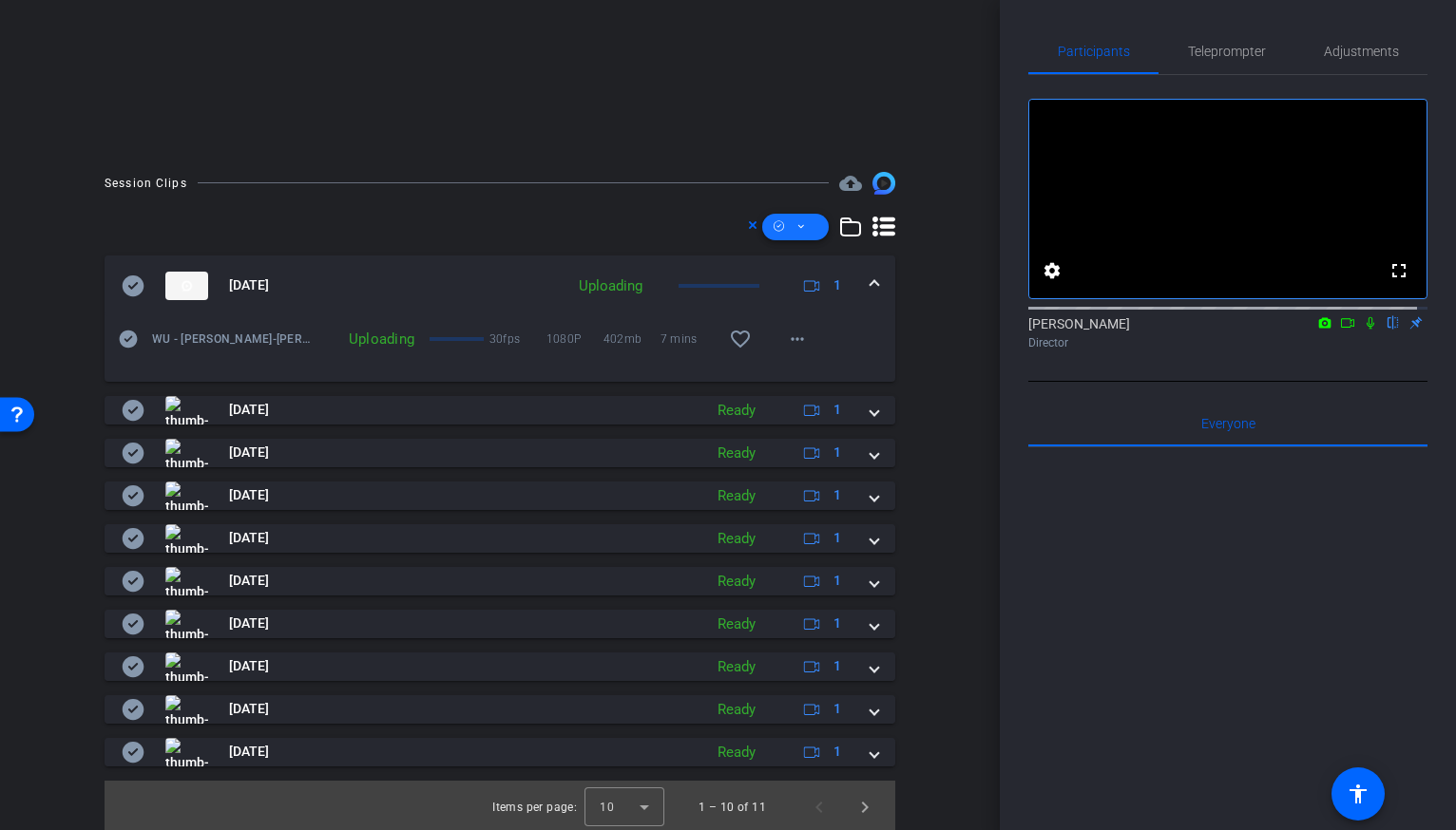
click at [796, 229] on icon at bounding box center [801, 227] width 10 height 24
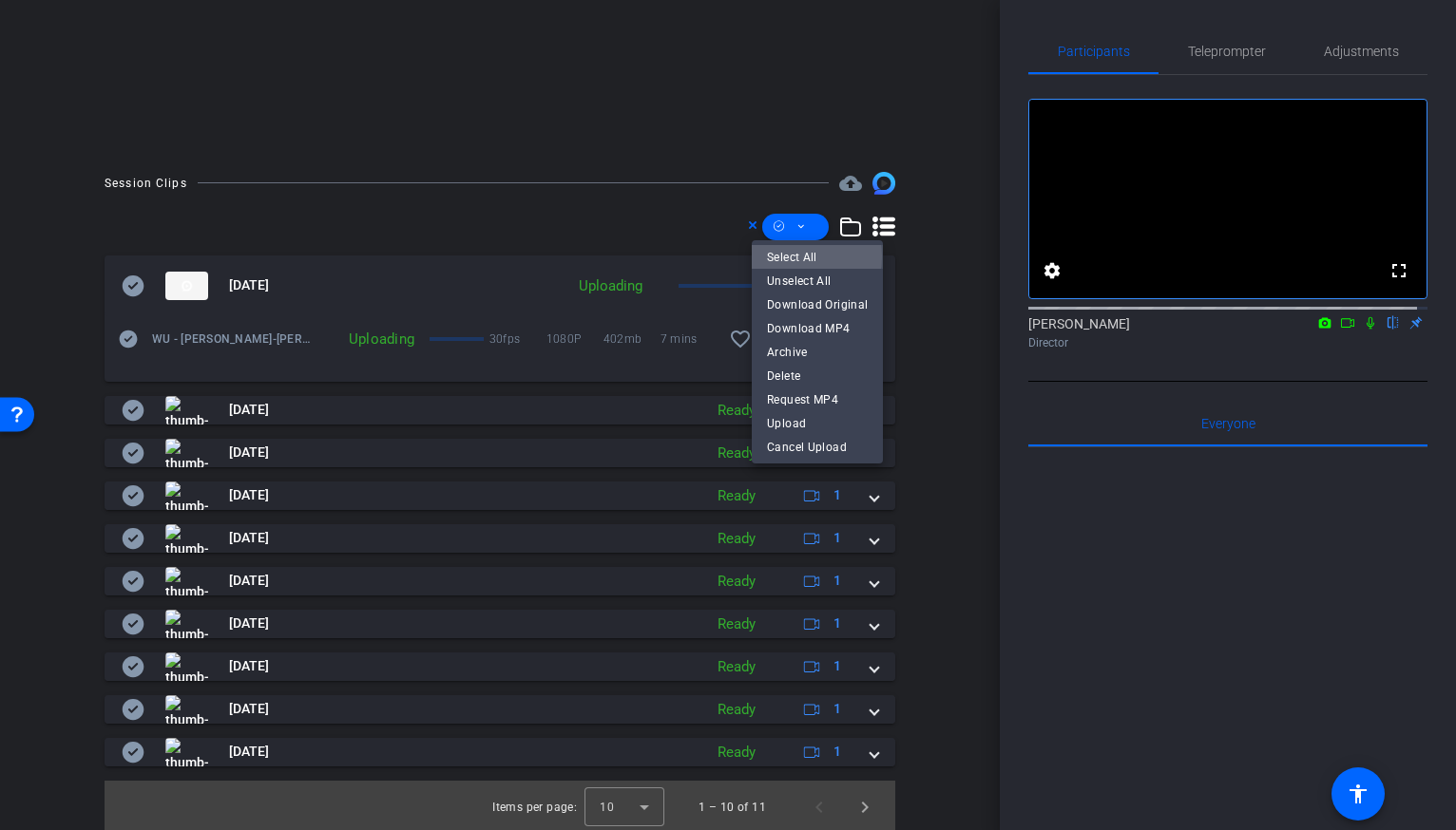
click at [792, 257] on span "Select All" at bounding box center [817, 257] width 101 height 23
click at [796, 327] on span "Download MP4" at bounding box center [817, 328] width 101 height 23
